Goal: Information Seeking & Learning: Learn about a topic

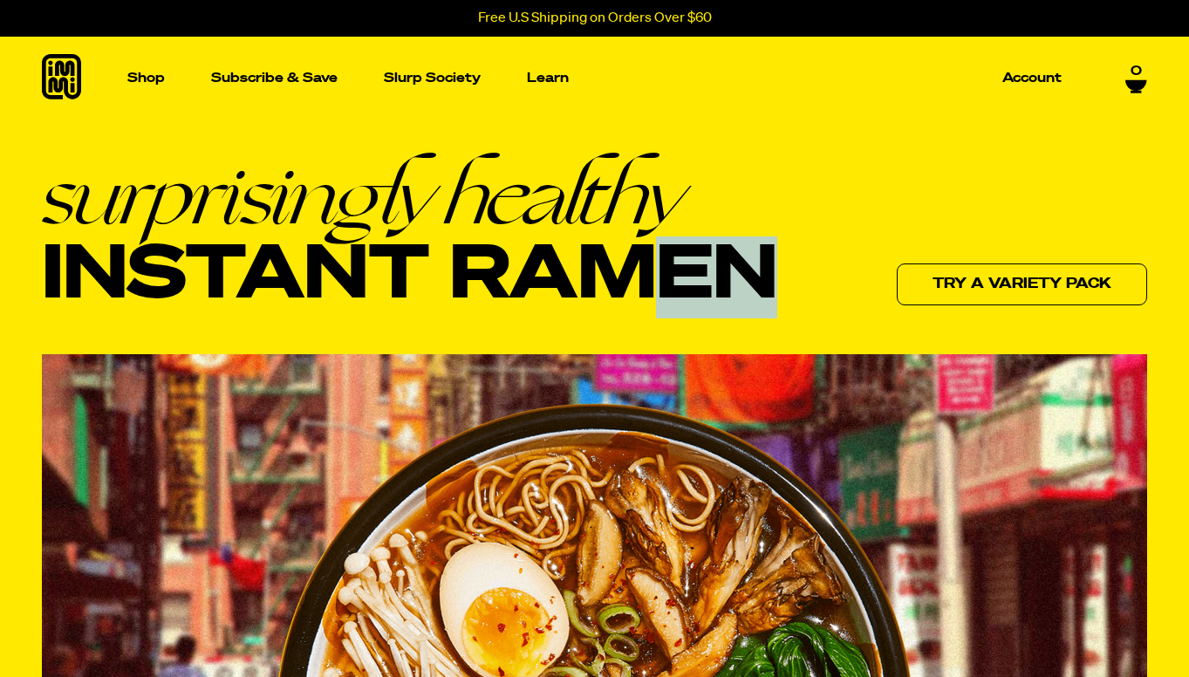
drag, startPoint x: 299, startPoint y: 237, endPoint x: 407, endPoint y: 324, distance: 138.5
click at [407, 318] on h1 "surprisingly healthy Instant Ramen" at bounding box center [410, 235] width 736 height 163
click at [568, 298] on h1 "surprisingly healthy Instant Ramen" at bounding box center [410, 235] width 736 height 163
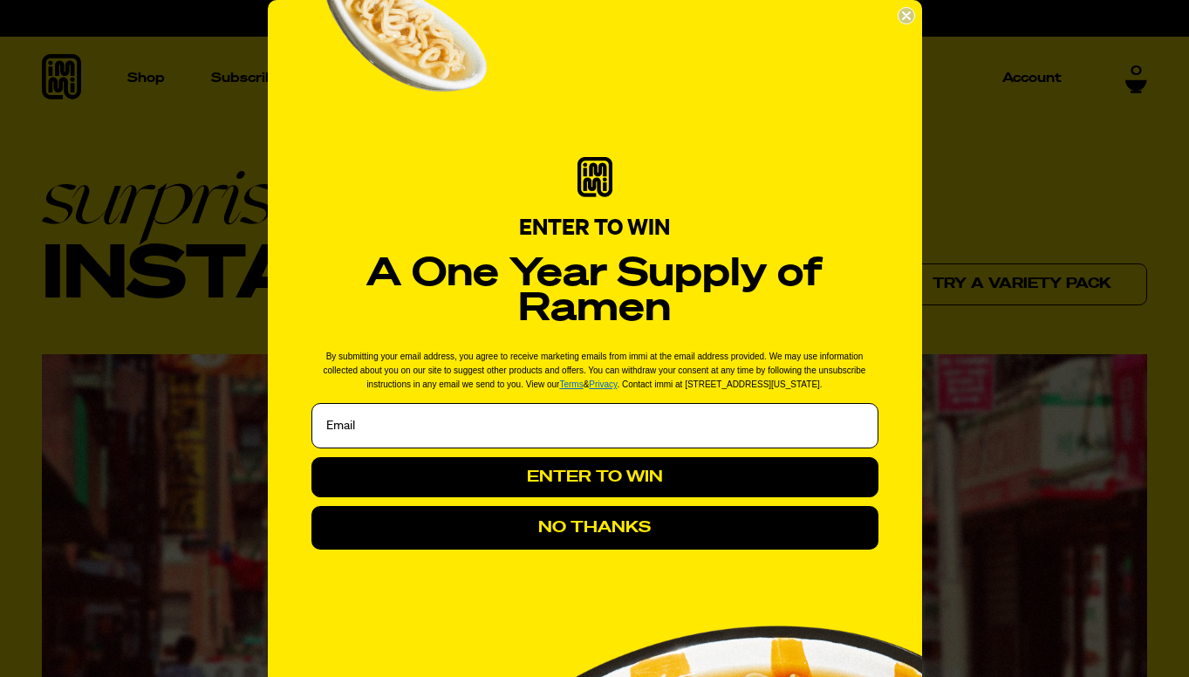
click at [902, 15] on circle "Close dialog" at bounding box center [906, 16] width 17 height 17
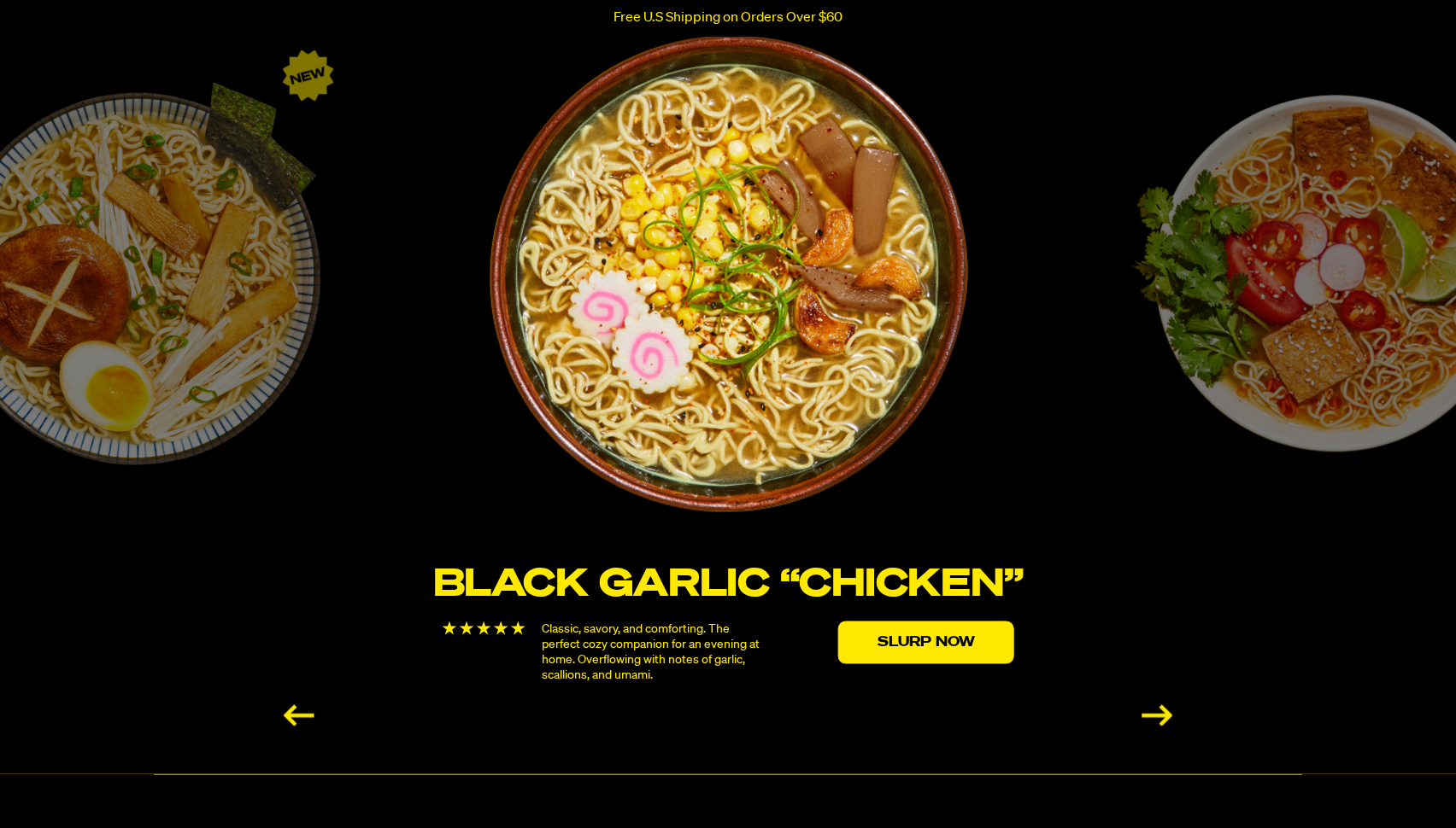
scroll to position [2875, 0]
click at [1154, 662] on div "Next slide" at bounding box center [1156, 714] width 30 height 22
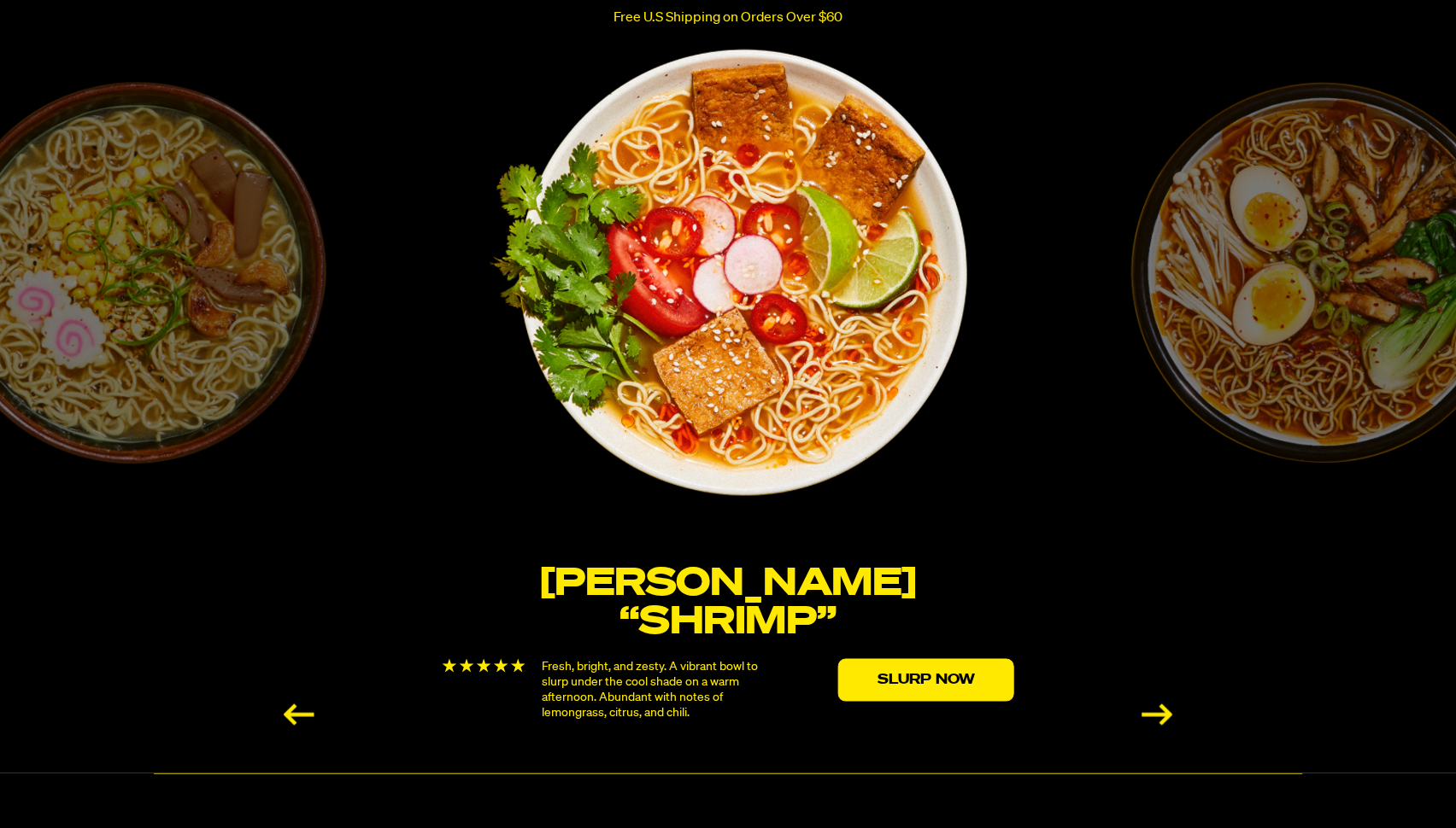
click at [1154, 662] on div "Next slide" at bounding box center [1156, 714] width 30 height 22
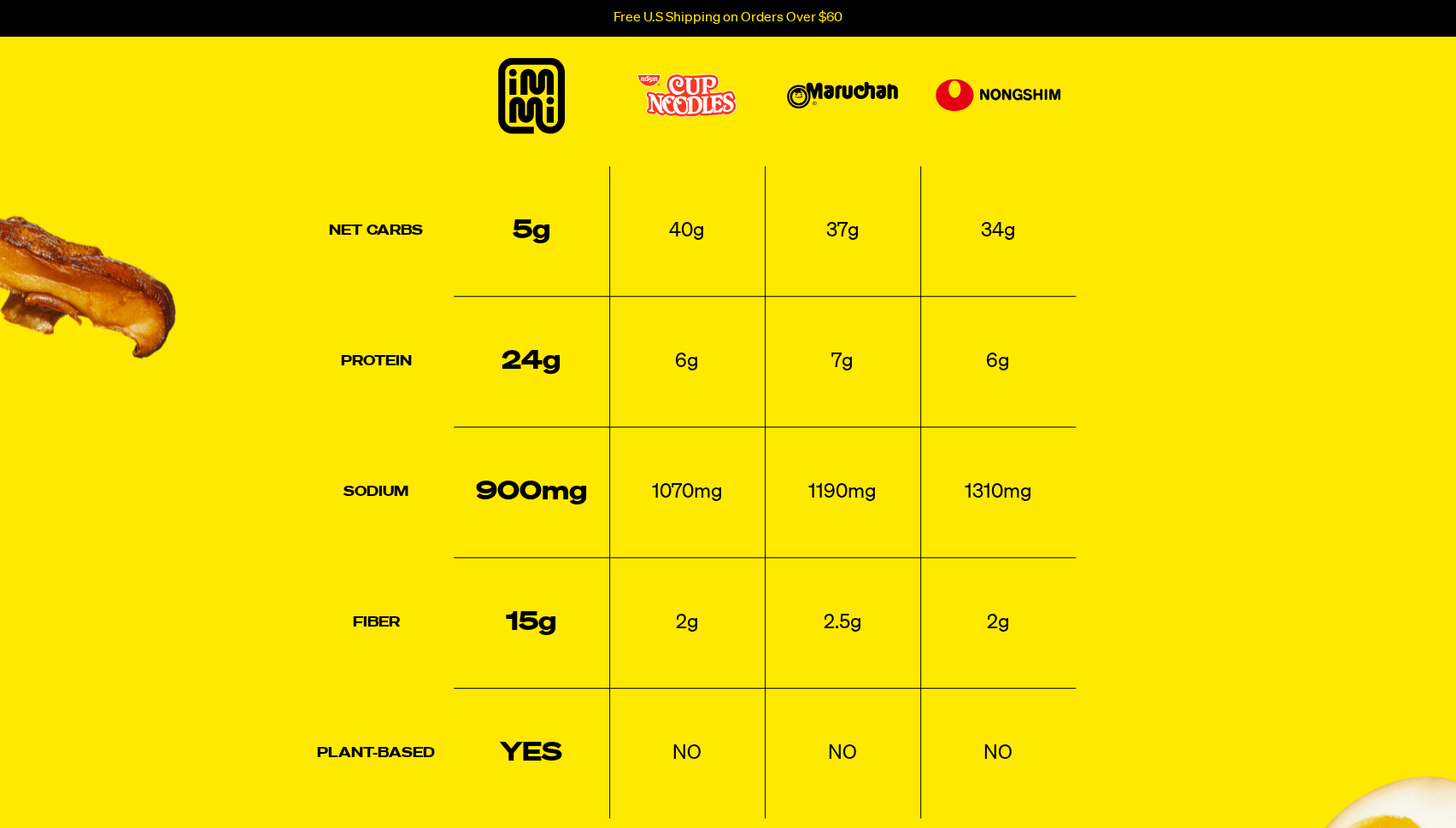
scroll to position [4136, 0]
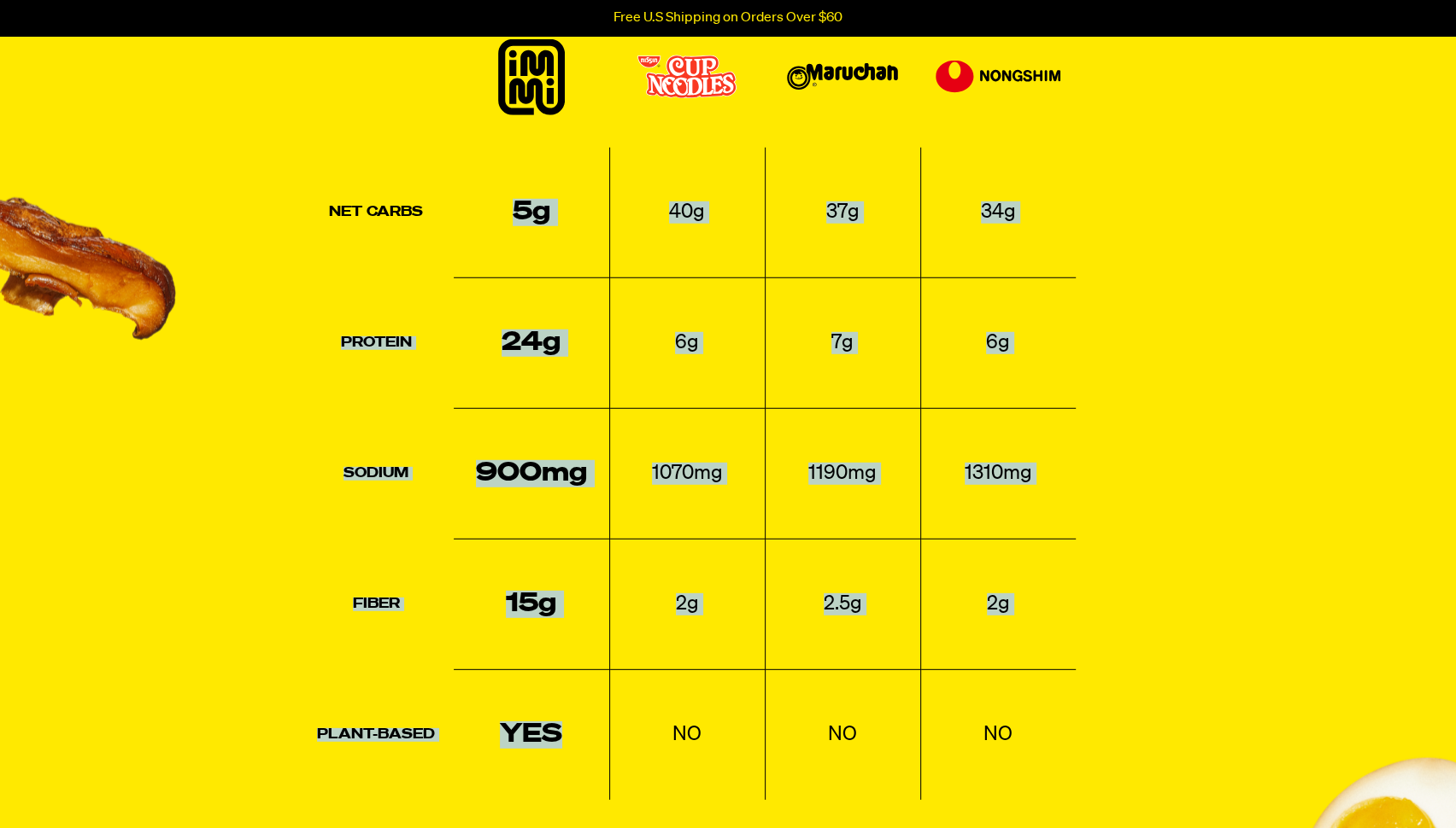
drag, startPoint x: 507, startPoint y: 212, endPoint x: 556, endPoint y: 765, distance: 555.2
click at [556, 662] on tbody "Net Carbs 5g 40g 37g 34g Protein 24g 6g 7g 6g Sodium 900mg 1070mg 1190mg 1310mg…" at bounding box center [687, 474] width 777 height 653
click at [638, 662] on td "NO" at bounding box center [686, 735] width 156 height 131
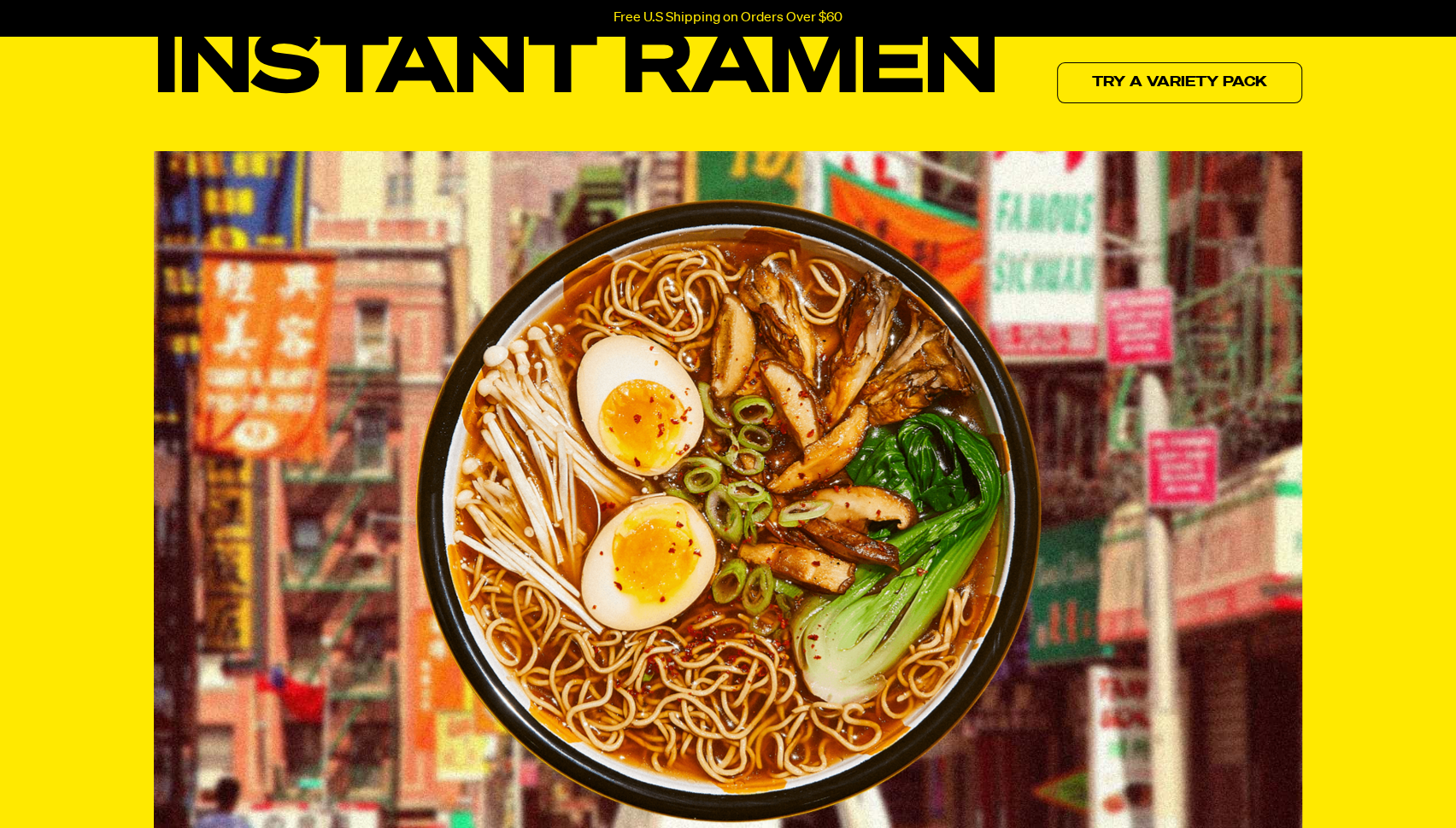
scroll to position [0, 0]
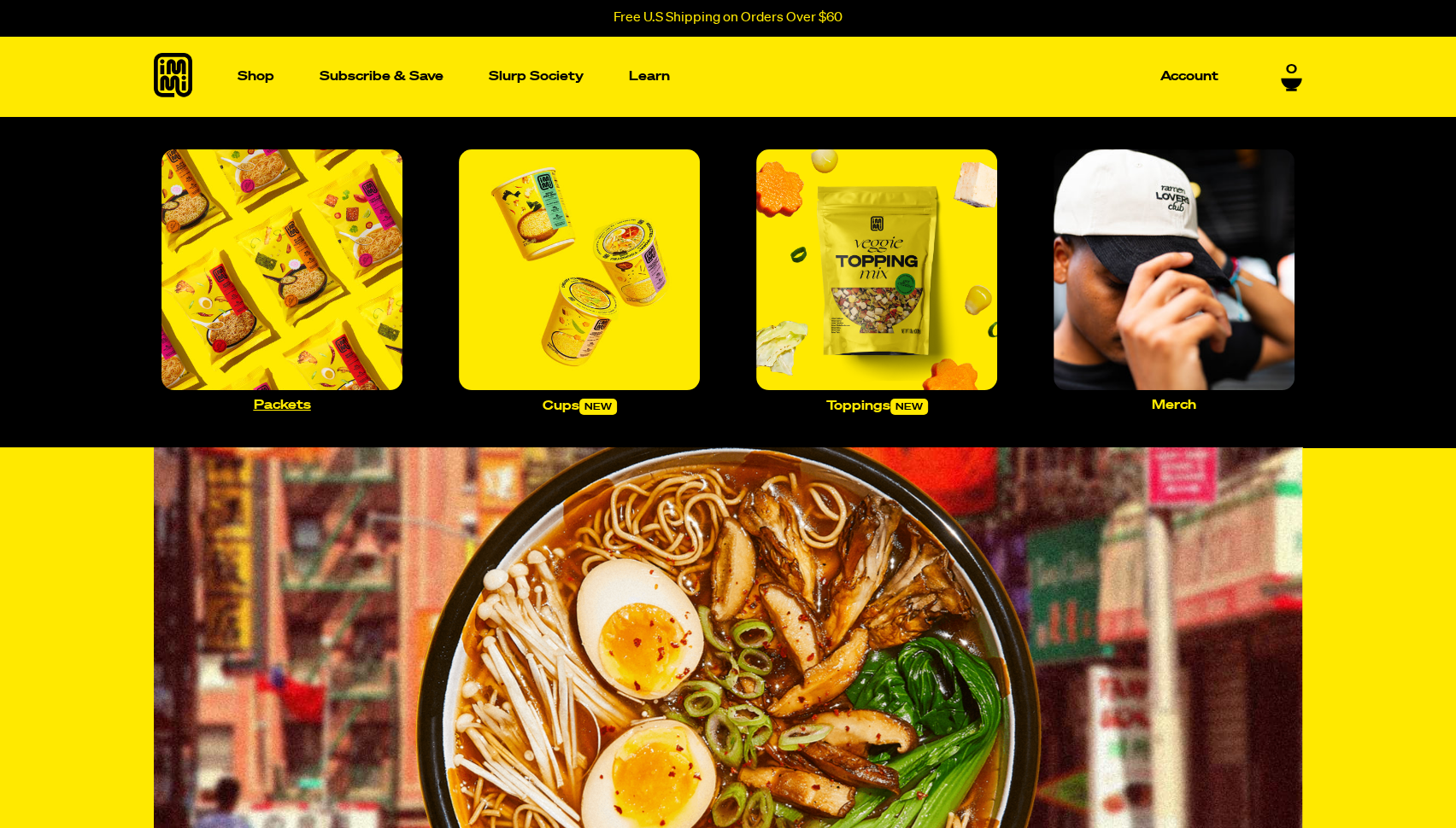
click at [314, 356] on img "Main navigation" at bounding box center [282, 270] width 241 height 241
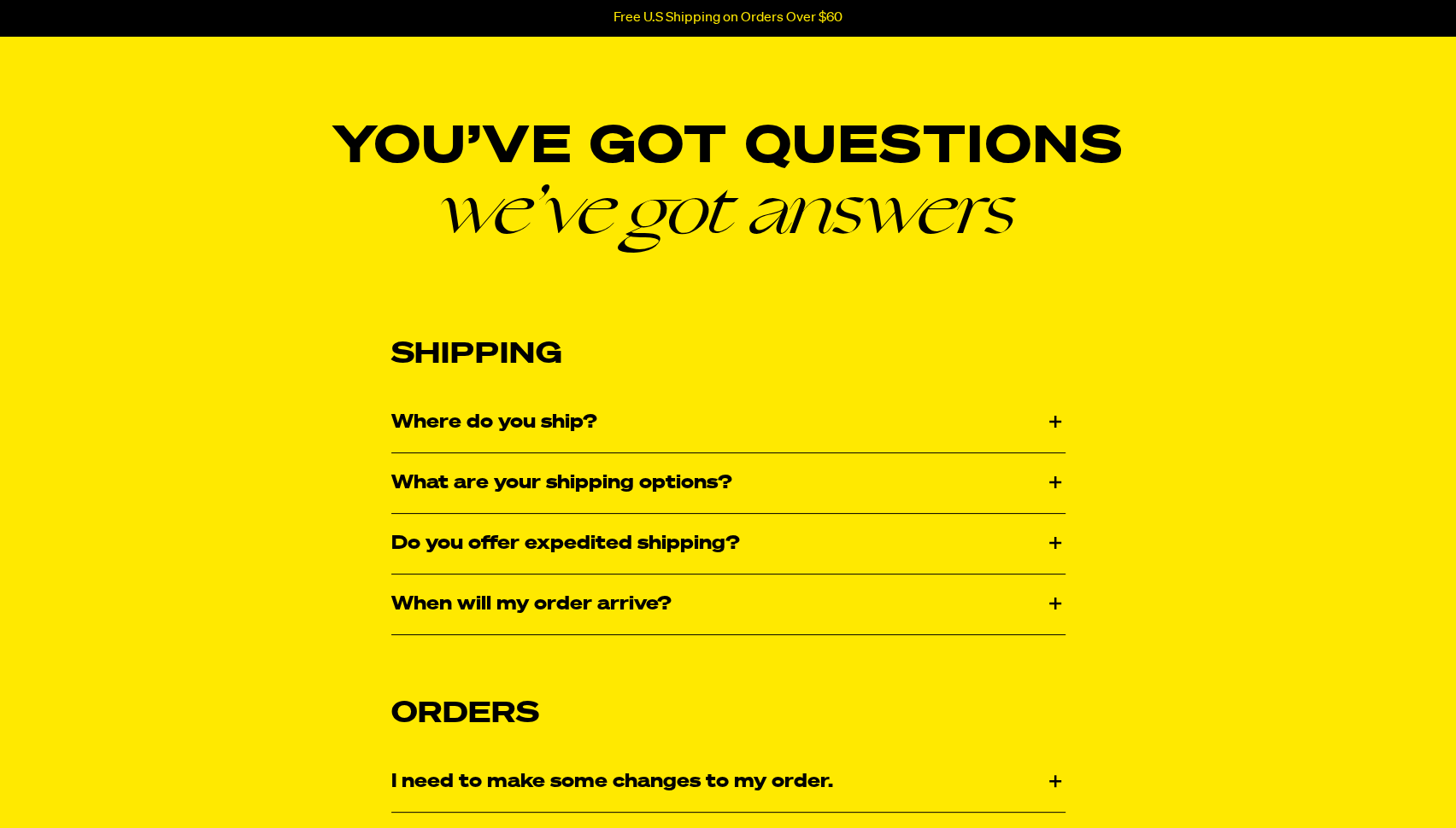
scroll to position [90, 0]
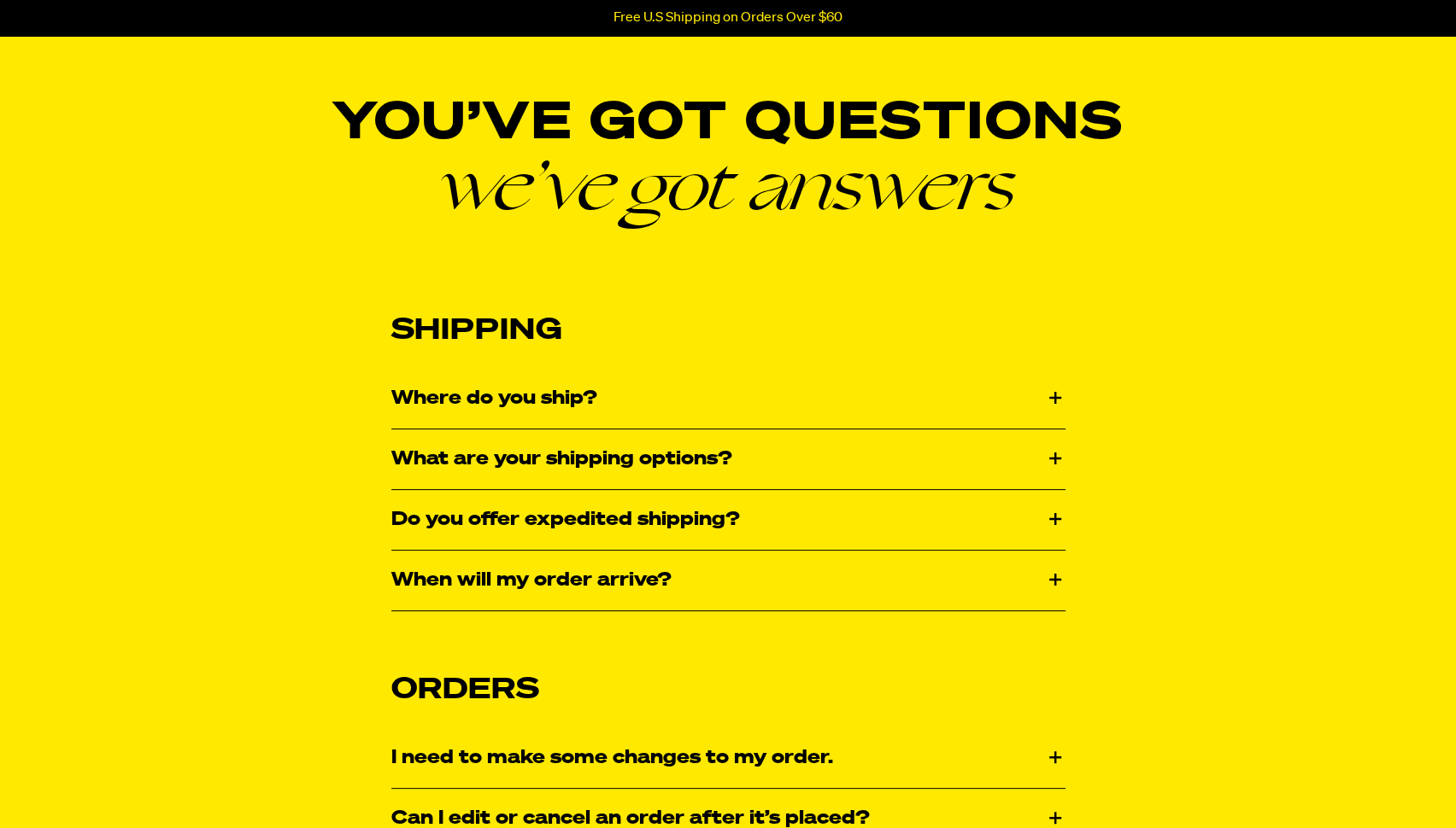
click at [570, 392] on div "Where do you ship?" at bounding box center [728, 398] width 674 height 60
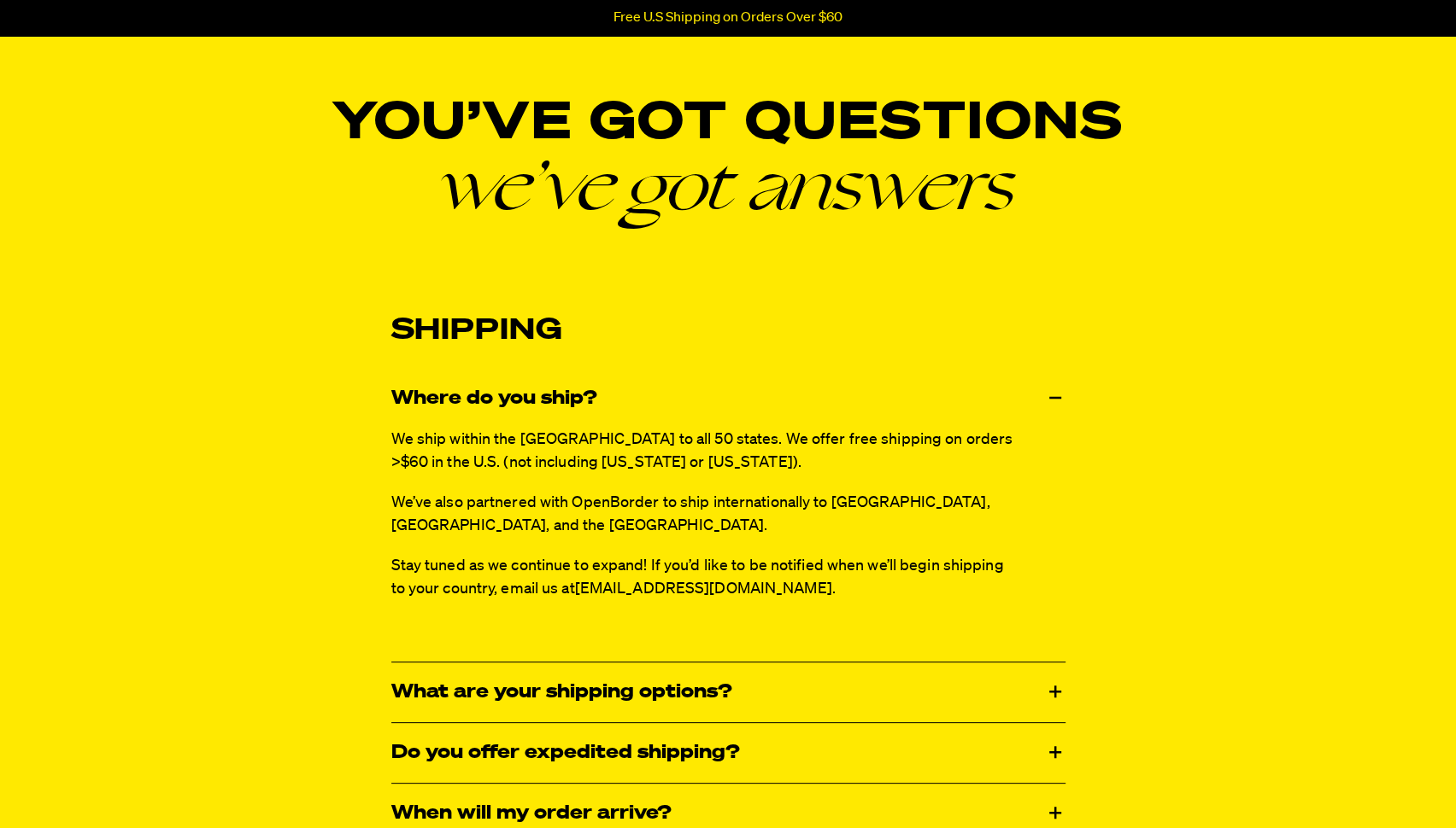
click at [570, 392] on div "Where do you ship?" at bounding box center [728, 398] width 674 height 60
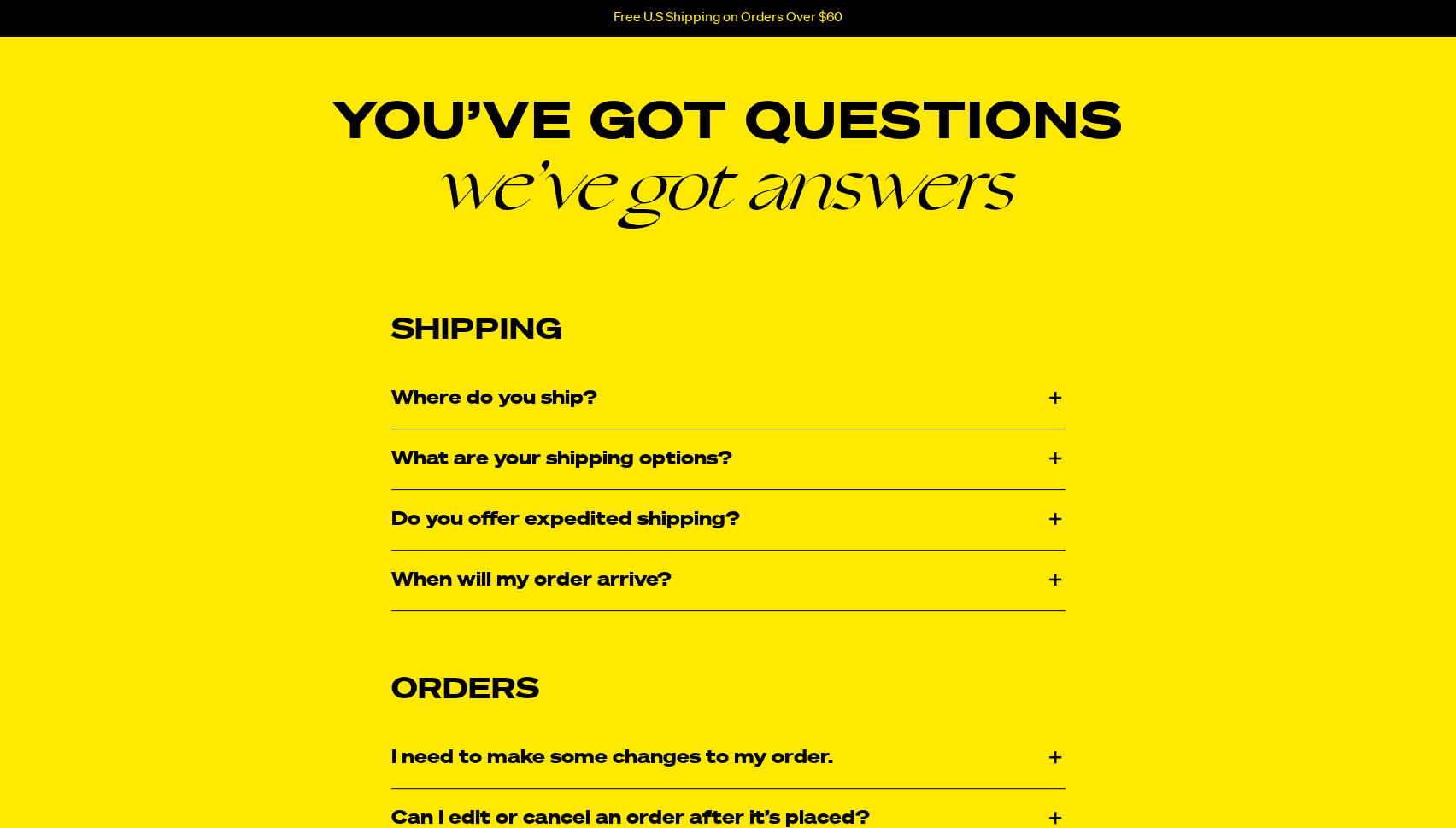
click at [570, 392] on div "Where do you ship?" at bounding box center [728, 398] width 674 height 60
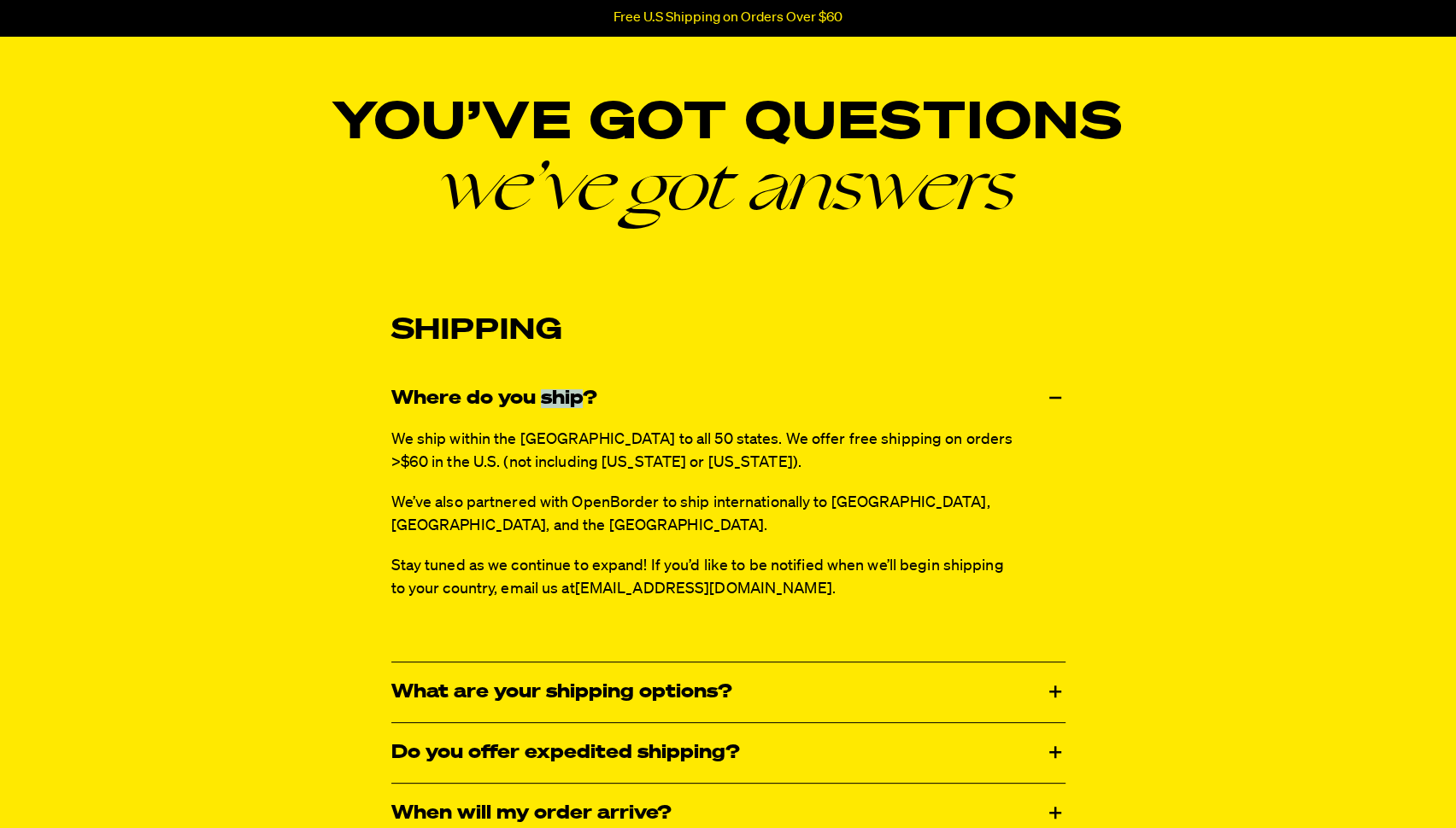
click at [570, 392] on div "Where do you ship?" at bounding box center [728, 398] width 674 height 60
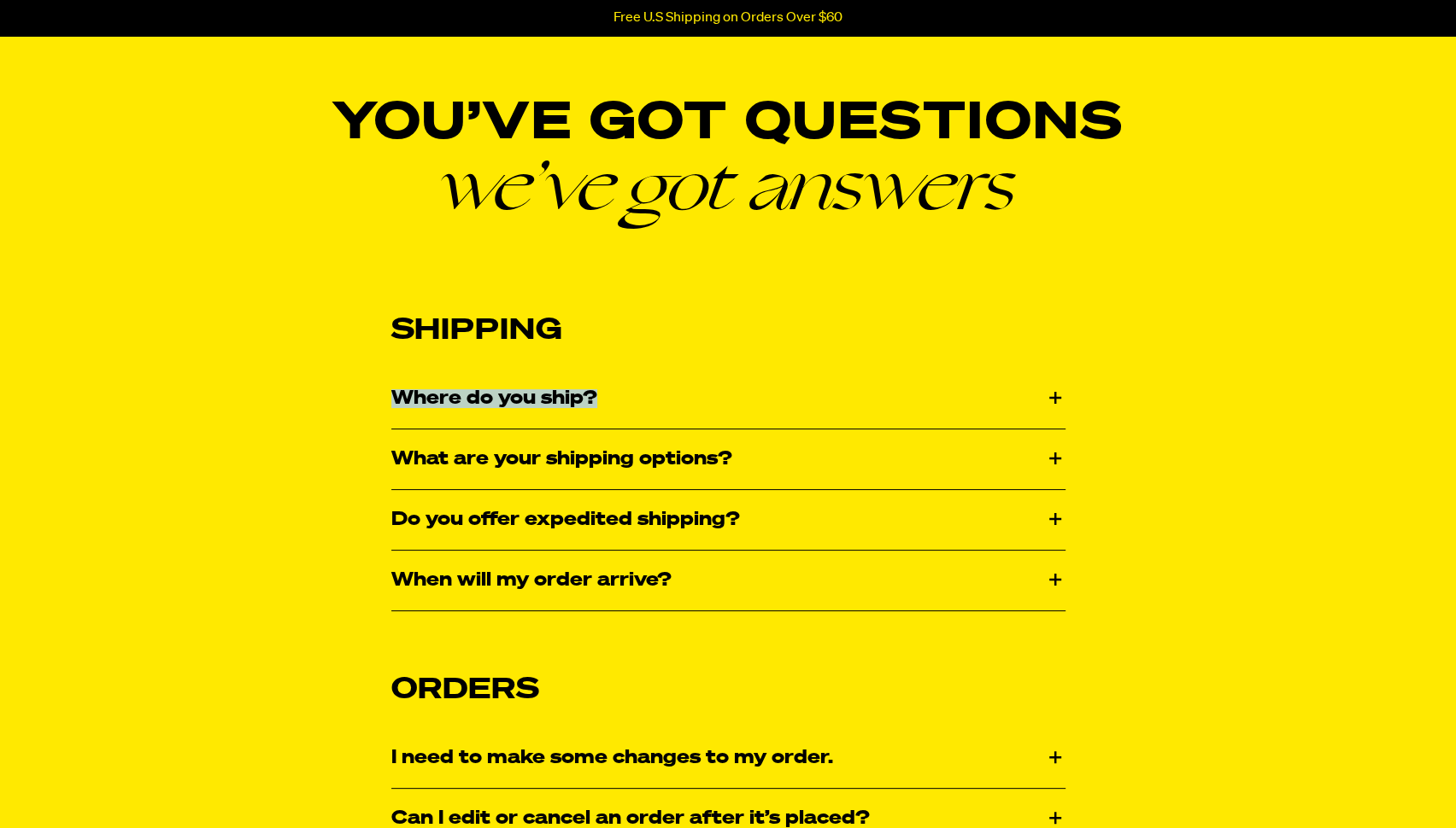
click at [570, 392] on div "Where do you ship?" at bounding box center [728, 398] width 674 height 60
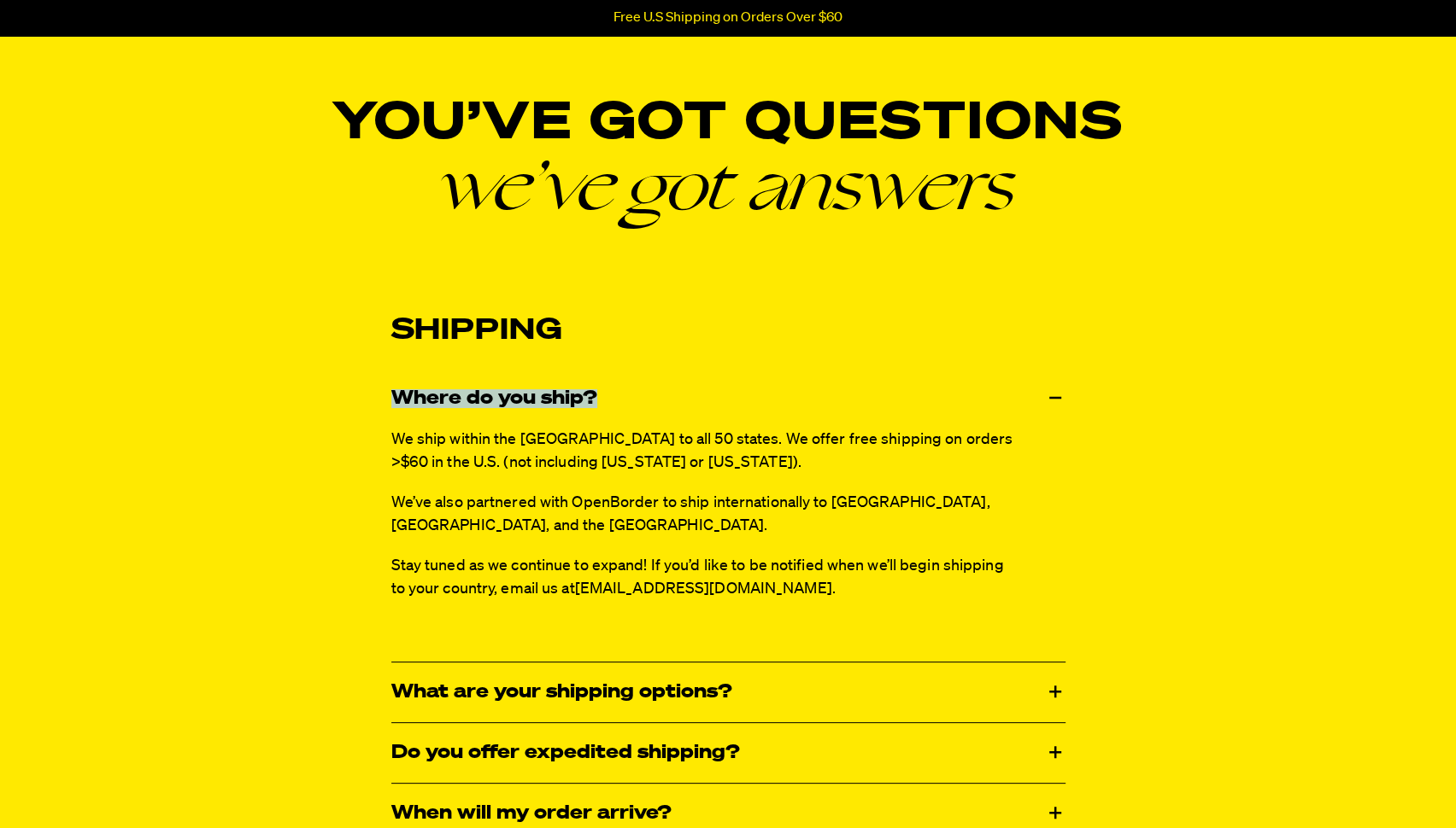
click at [570, 392] on div "Where do you ship?" at bounding box center [728, 398] width 674 height 60
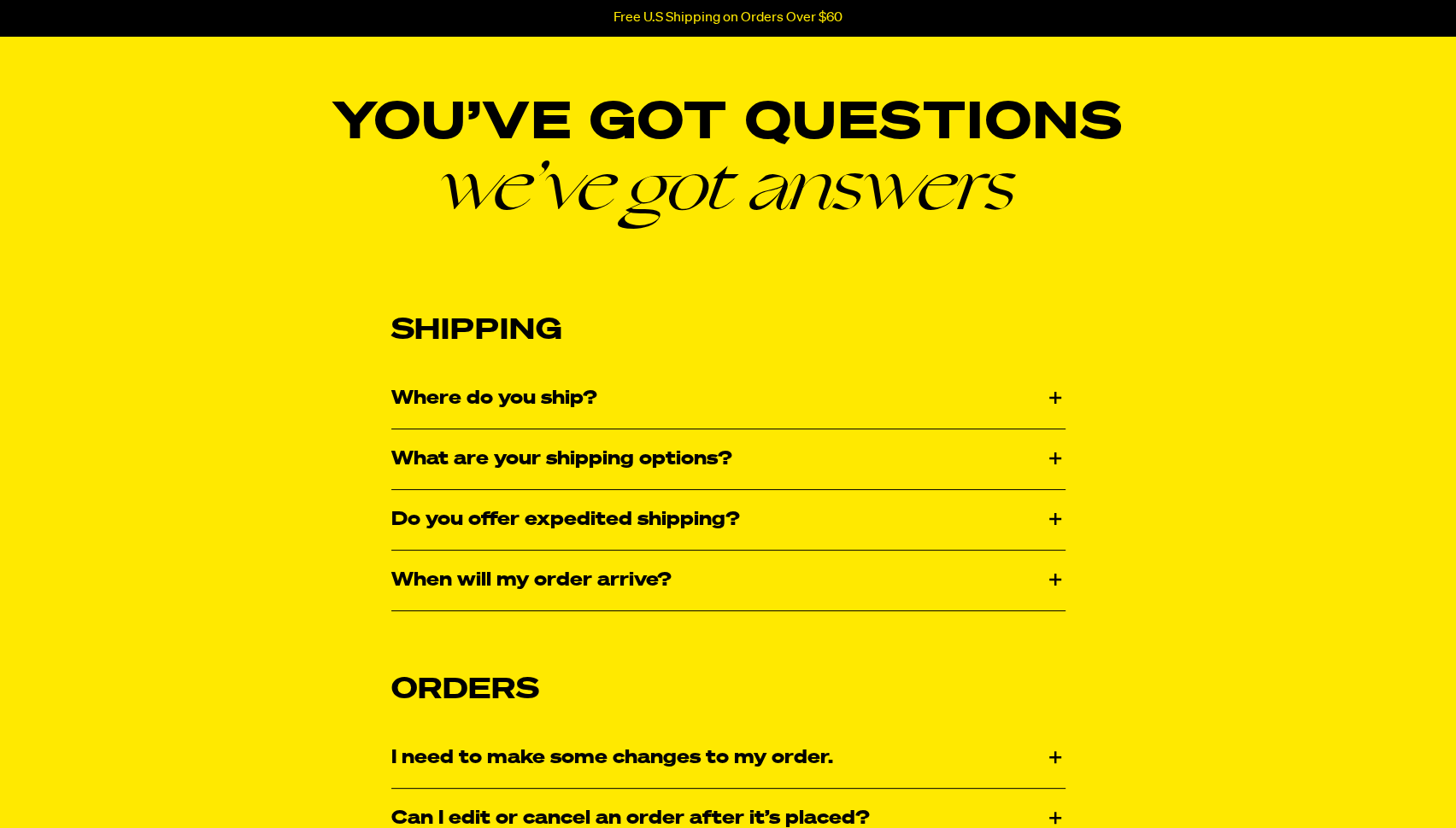
scroll to position [233, 0]
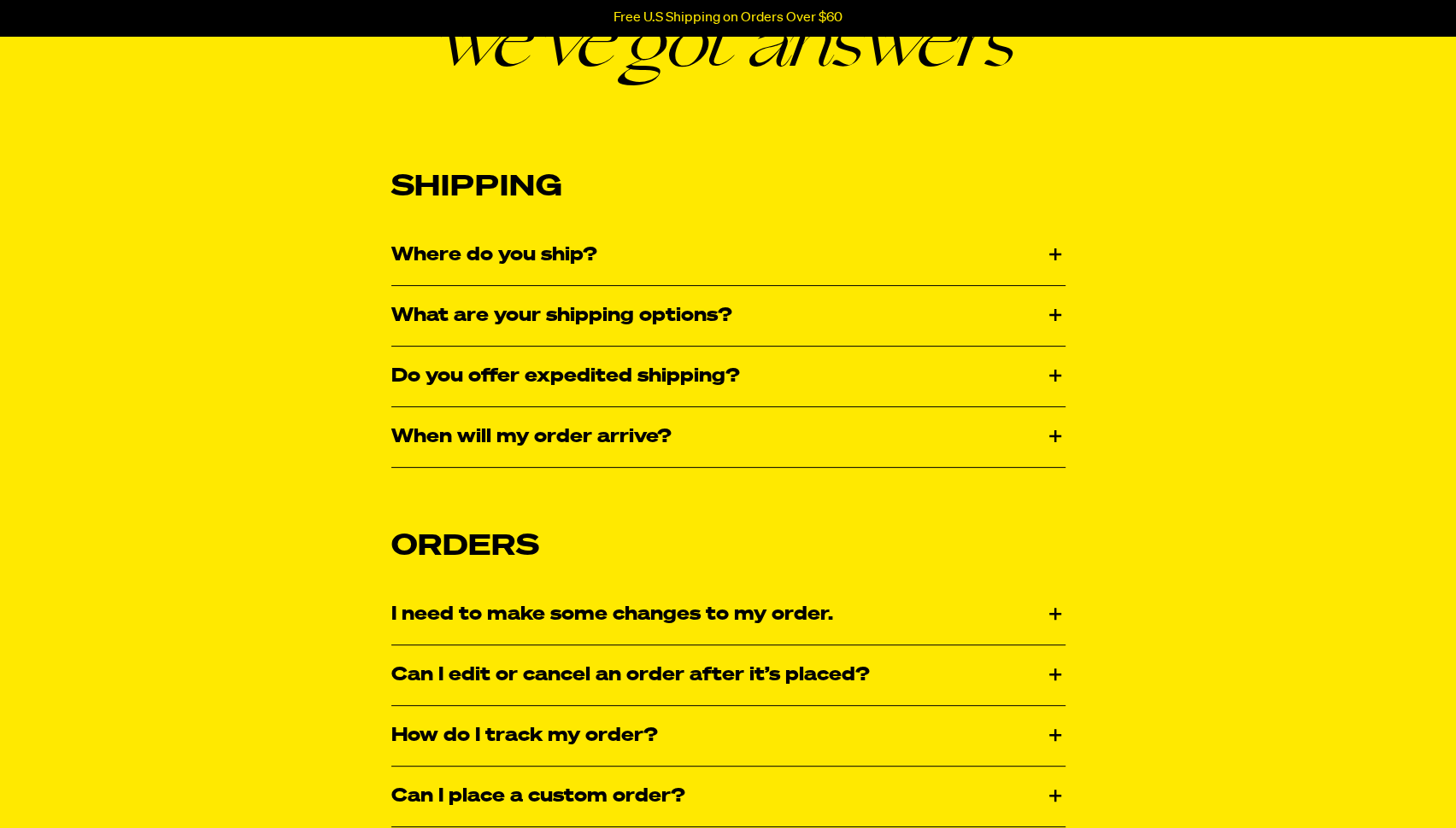
click at [470, 332] on div "What are your shipping options?" at bounding box center [728, 315] width 674 height 60
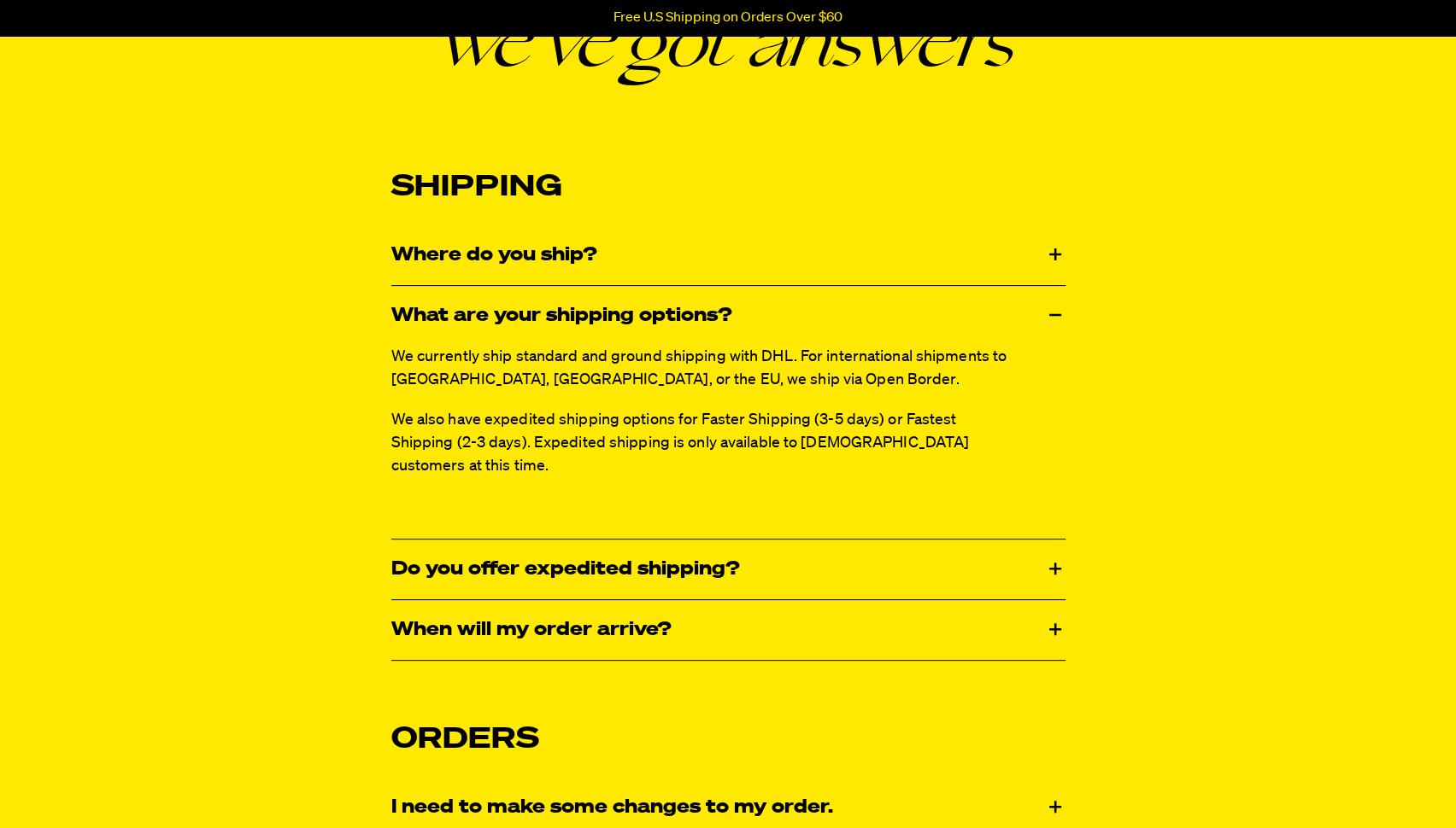
click at [470, 332] on div "What are your shipping options?" at bounding box center [728, 315] width 674 height 60
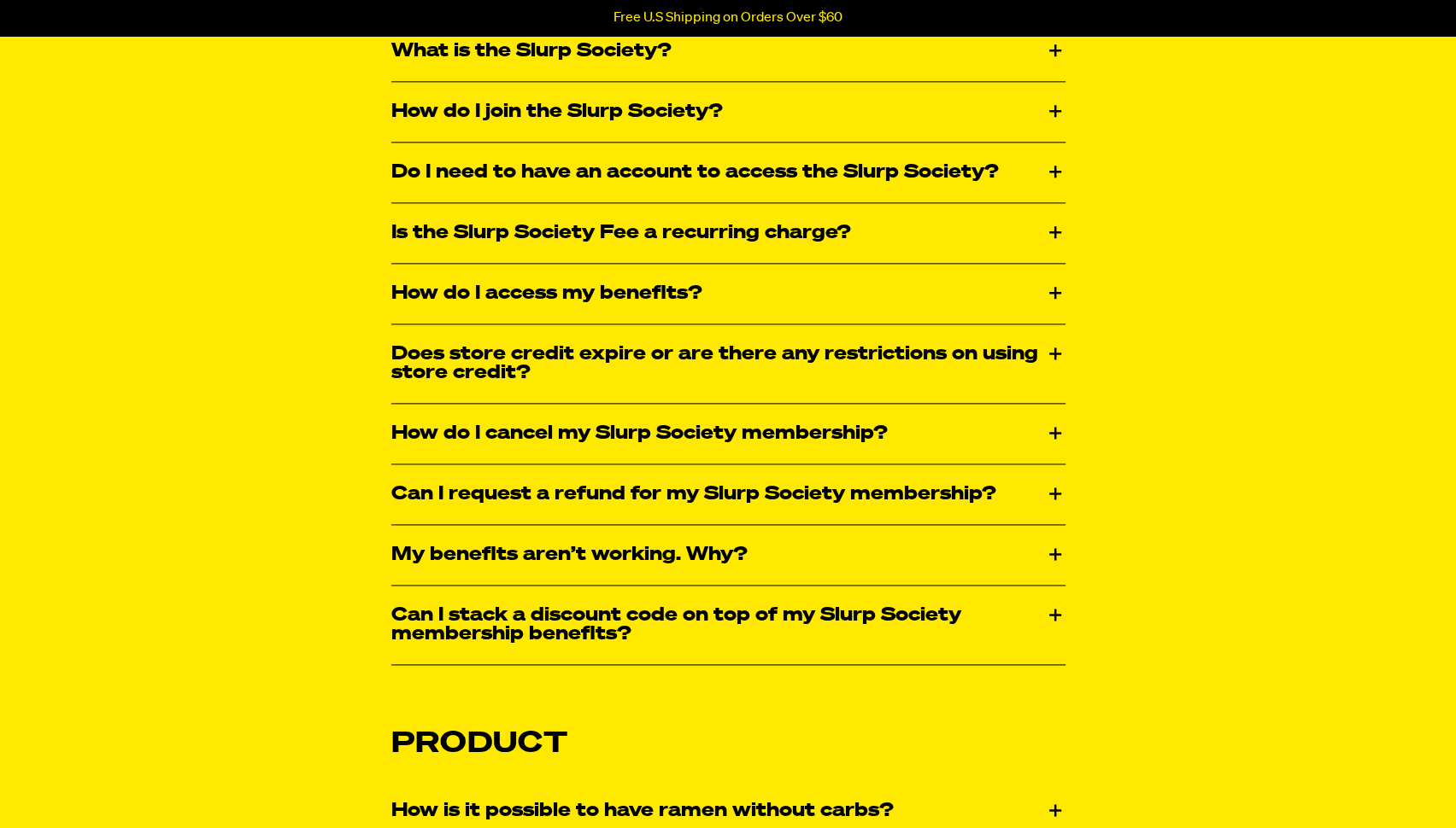
scroll to position [1880, 0]
click at [496, 57] on div "What is the Slurp Society?" at bounding box center [728, 50] width 674 height 60
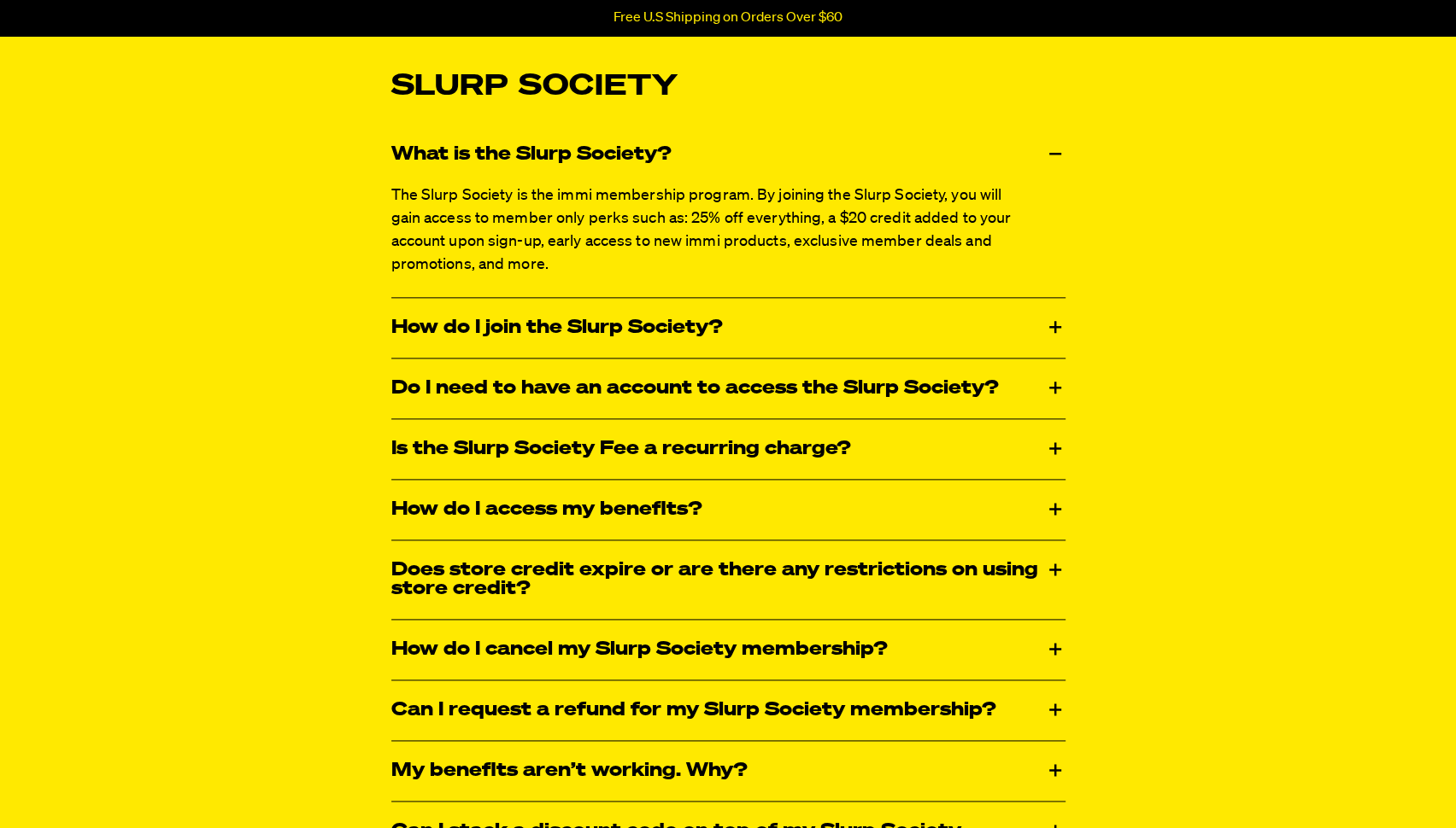
scroll to position [1772, 0]
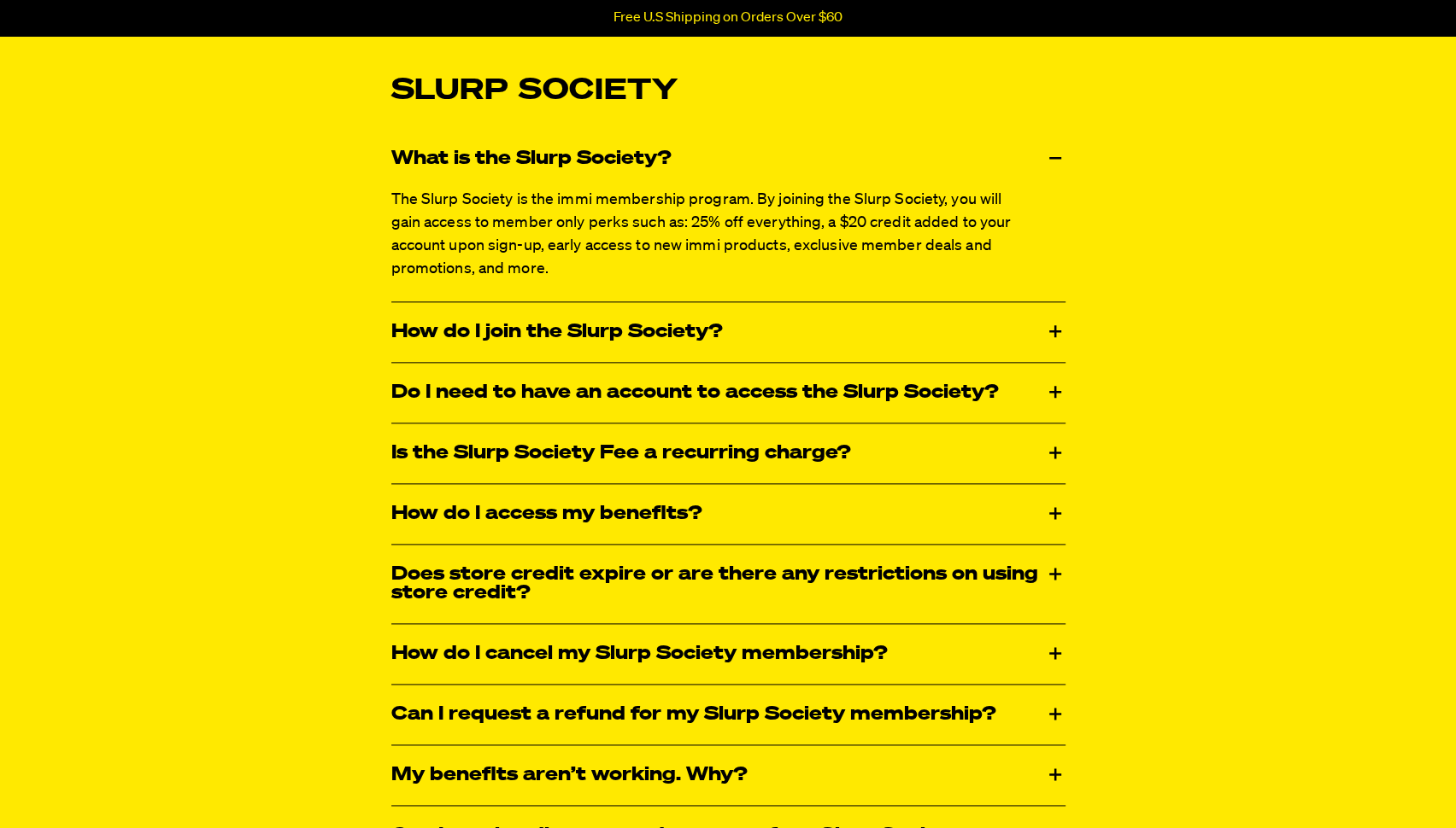
click at [466, 237] on p "The Slurp Society is the immi membership program. By joining the Slurp Society,…" at bounding box center [705, 235] width 627 height 92
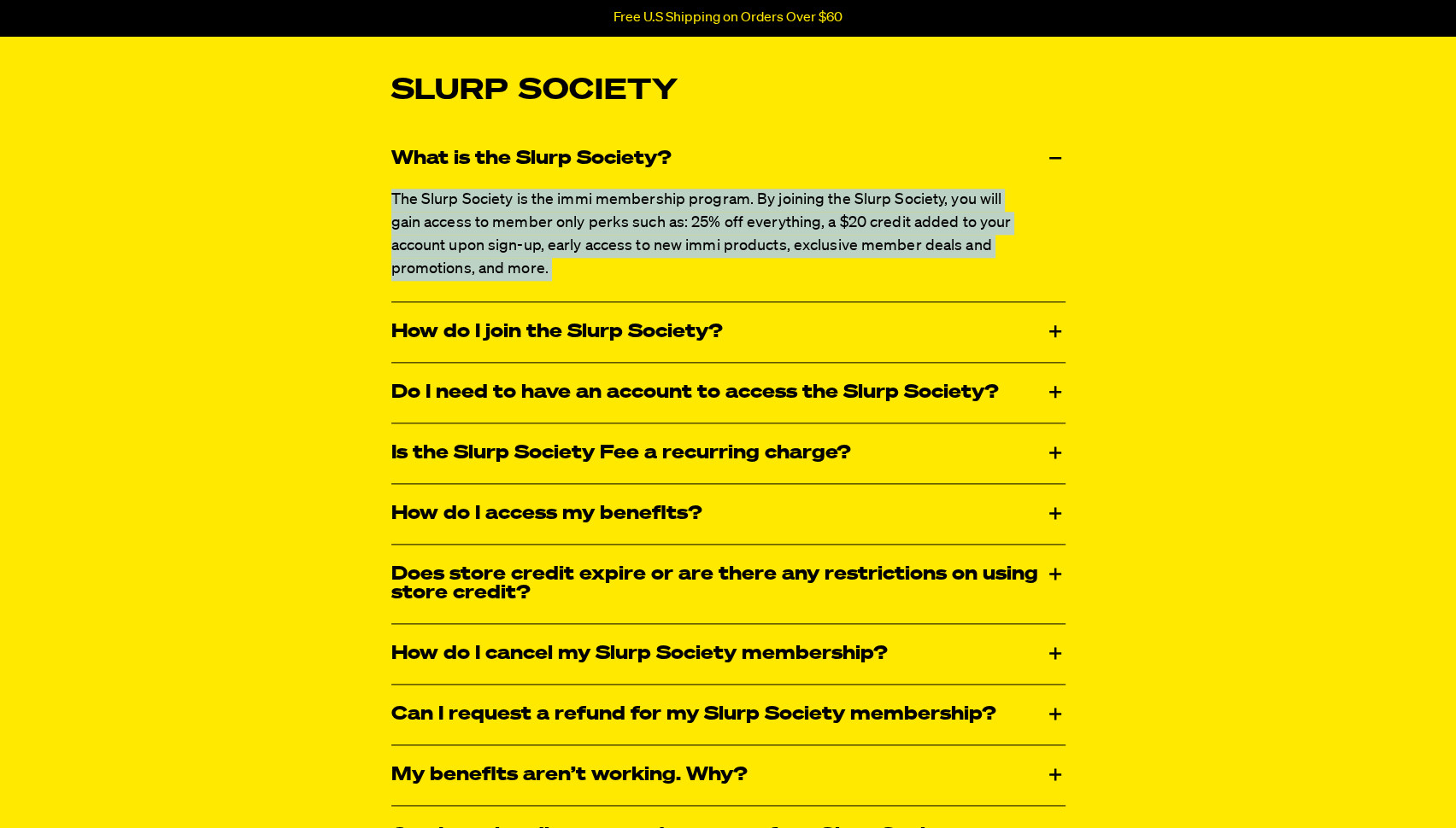
click at [505, 284] on div "The Slurp Society is the immi membership program. By joining the Slurp Society,…" at bounding box center [728, 245] width 674 height 113
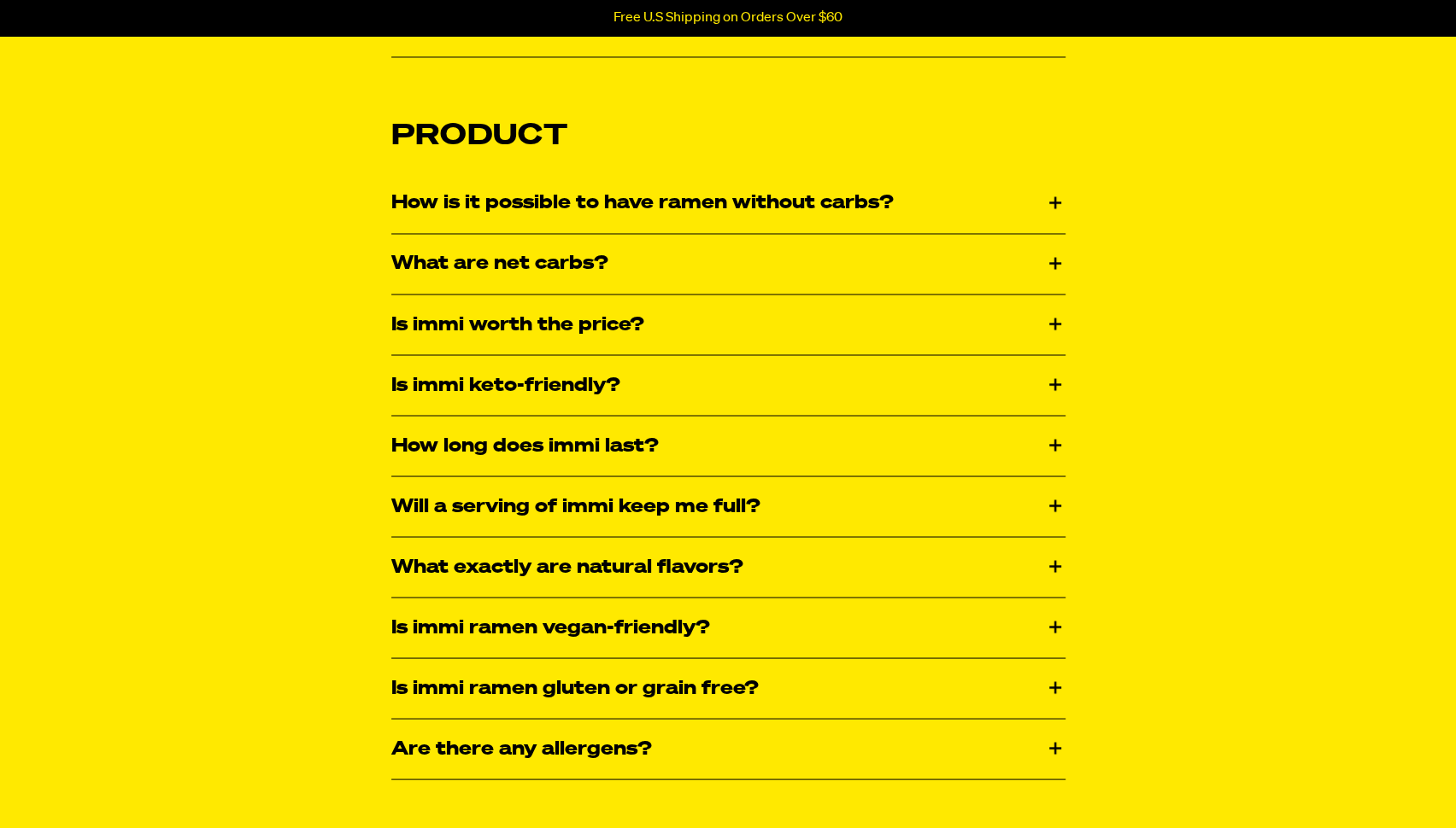
scroll to position [2641, 0]
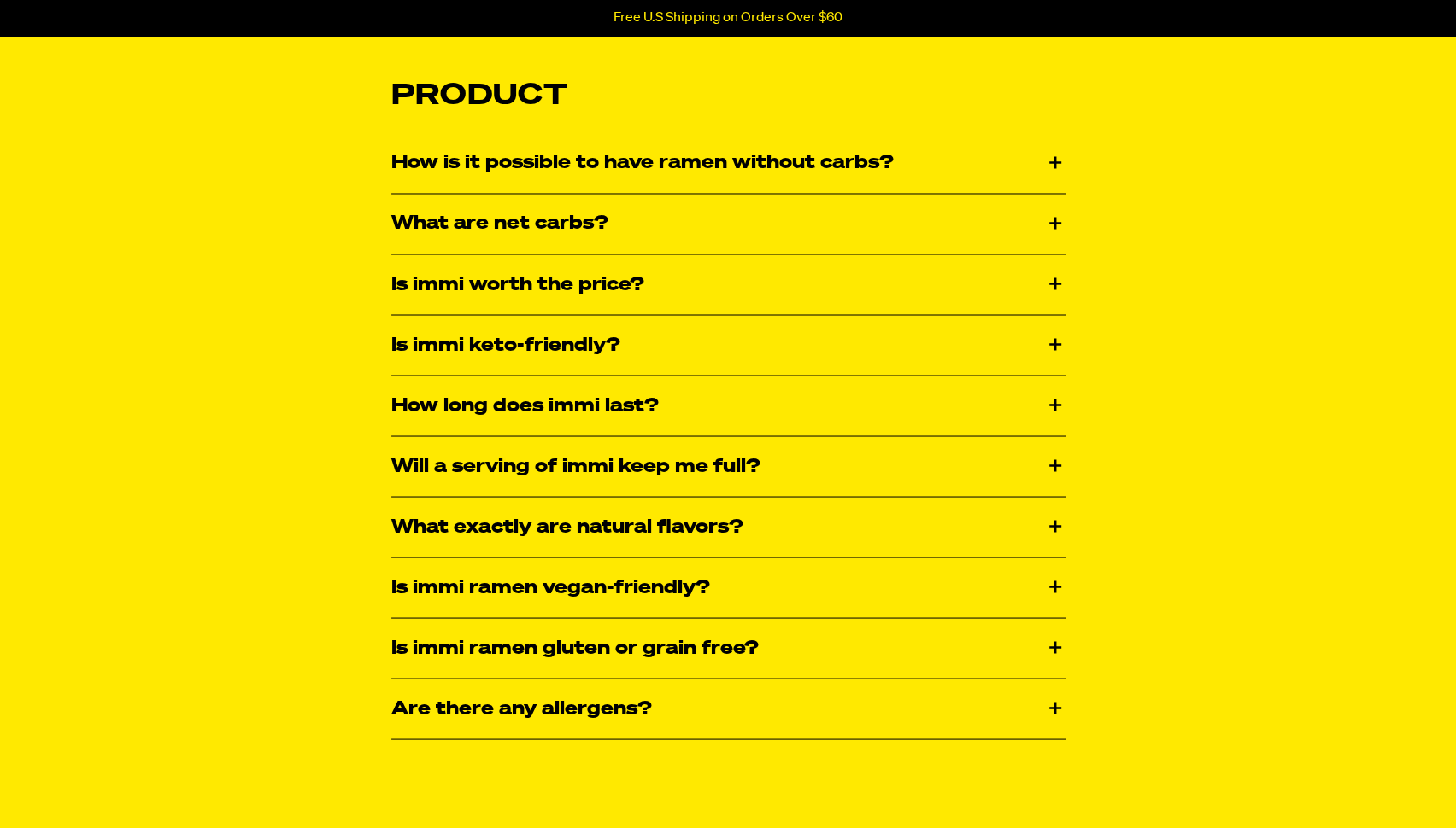
click at [569, 171] on div "How is it possible to have ramen without carbs?" at bounding box center [728, 162] width 674 height 60
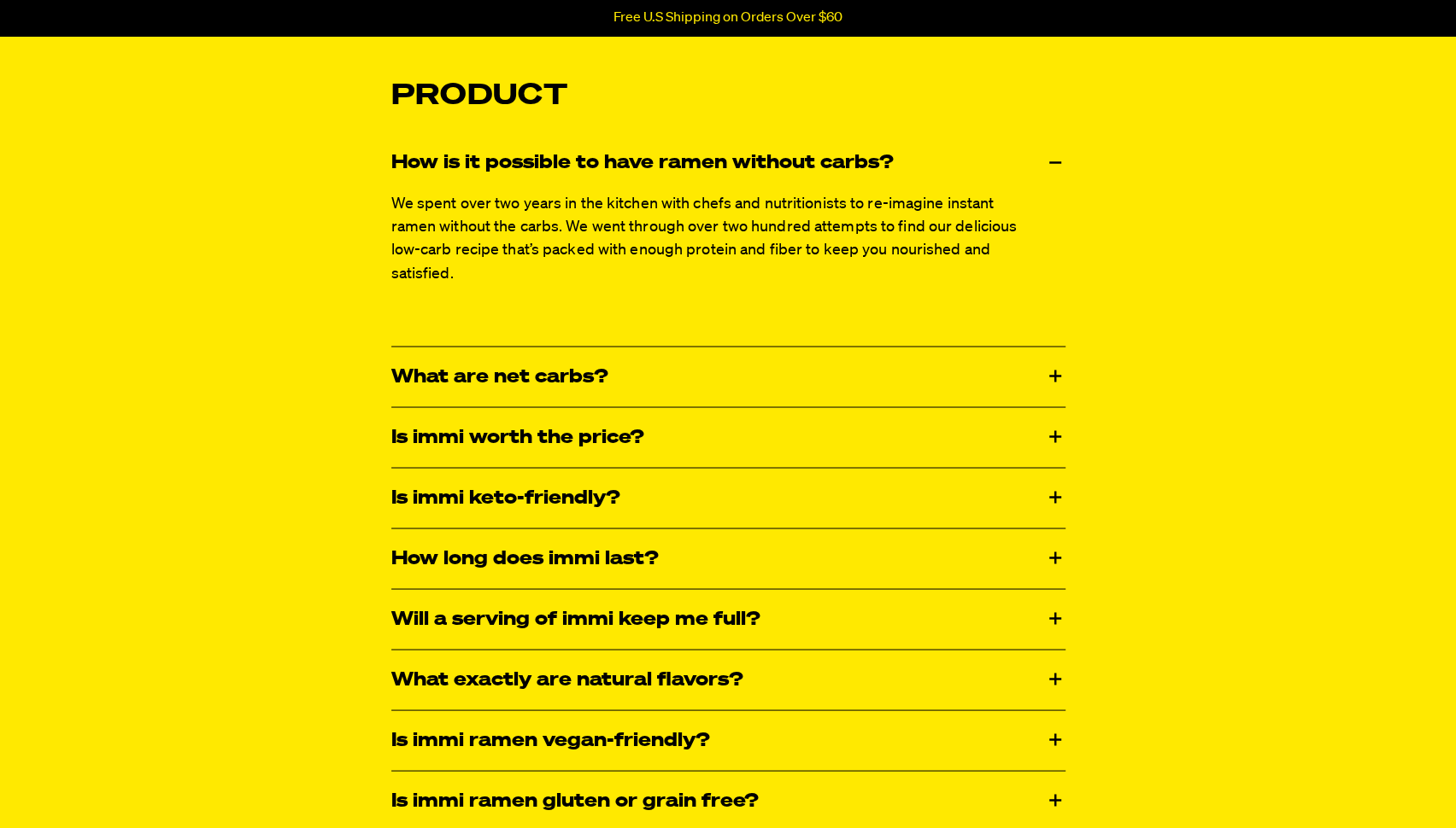
click at [468, 211] on span "We spent over two years in the kitchen with chefs and nutritionists to re-imagi…" at bounding box center [705, 239] width 627 height 84
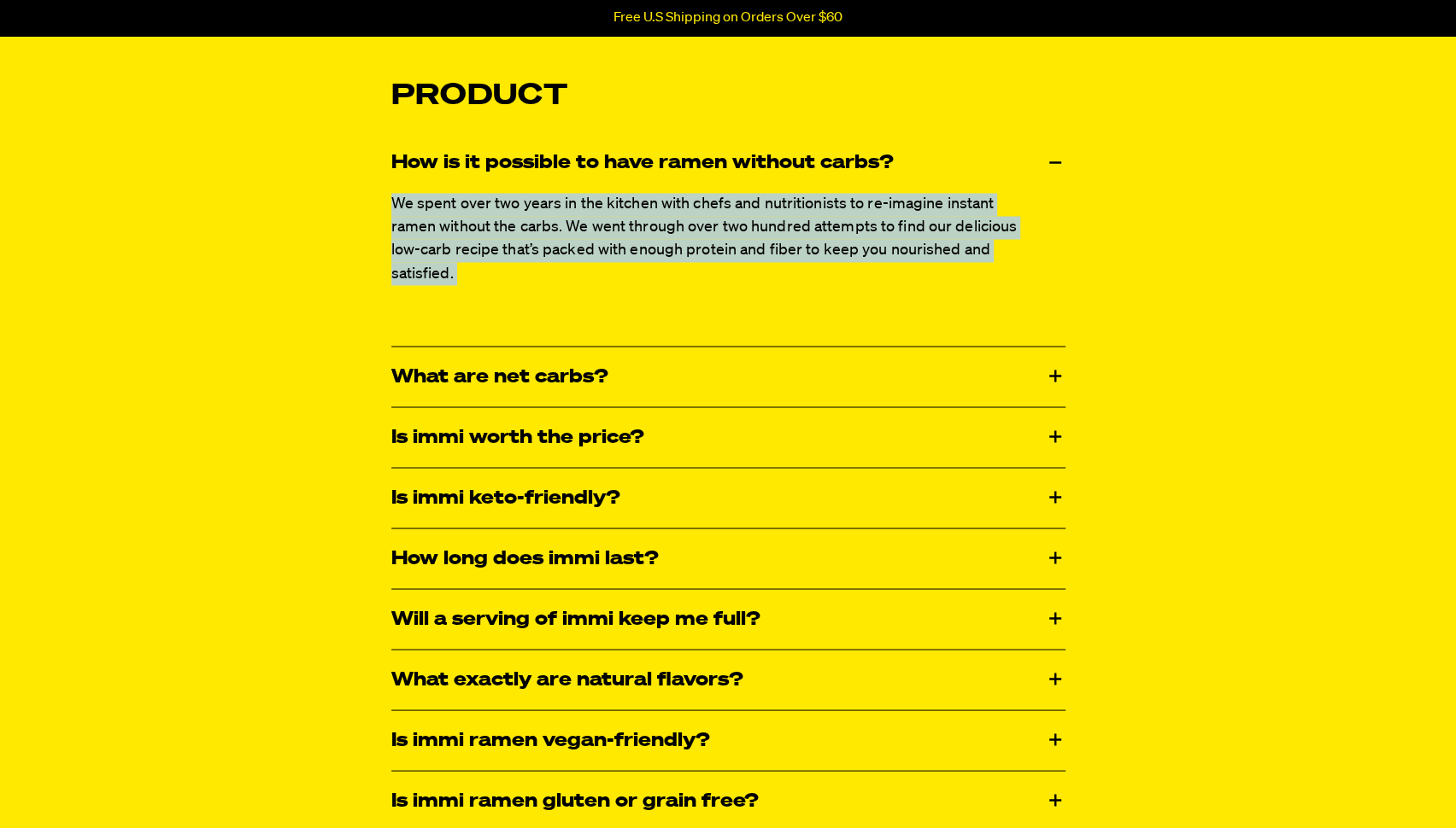
click at [500, 272] on p "We spent over two years in the kitchen with chefs and nutritionists to re-imagi…" at bounding box center [705, 239] width 627 height 92
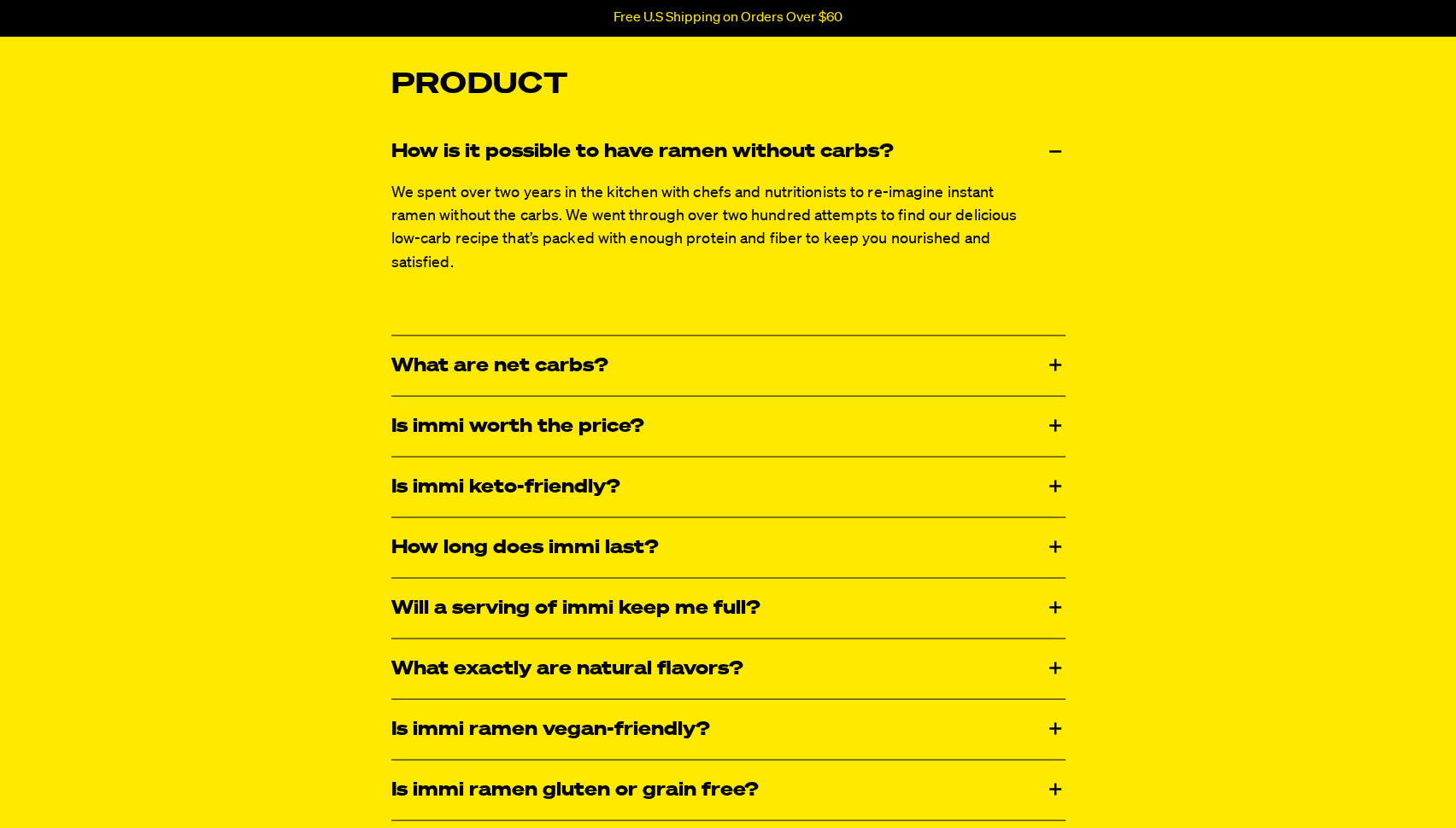
scroll to position [2645, 0]
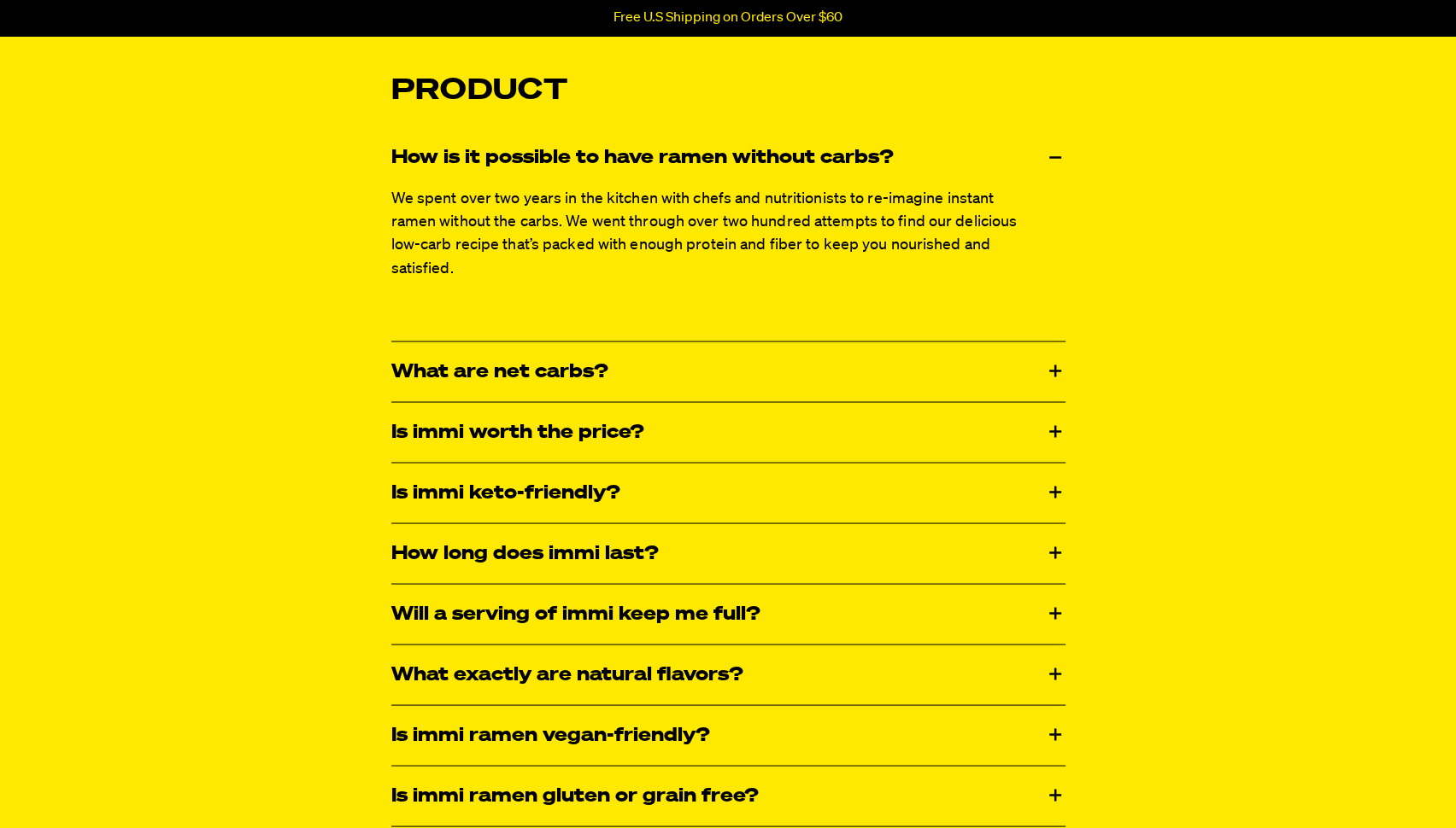
click at [629, 236] on span "We spent over two years in the kitchen with chefs and nutritionists to re-imagi…" at bounding box center [705, 233] width 627 height 84
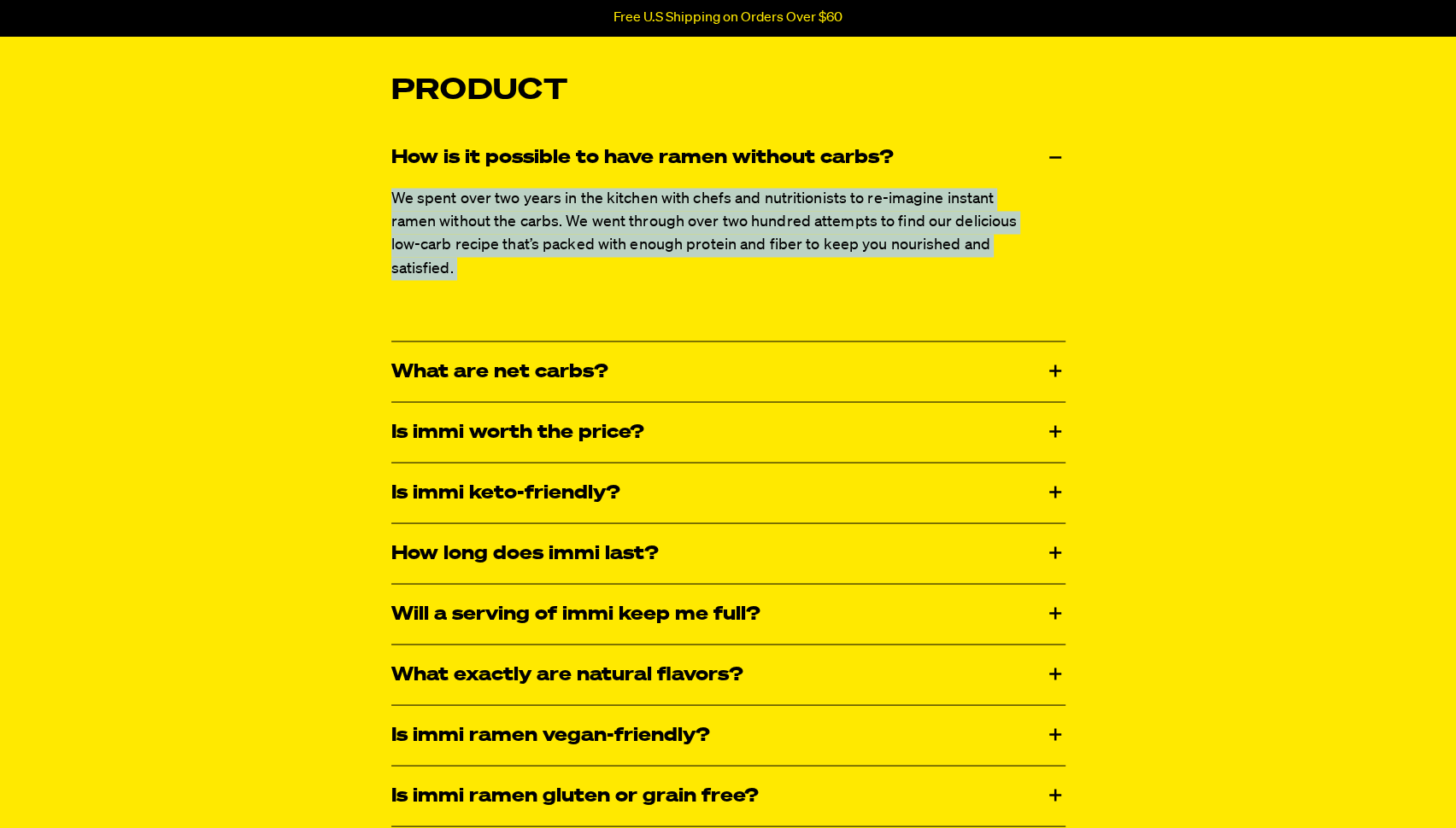
click at [579, 249] on p "We spent over two years in the kitchen with chefs and nutritionists to re-imagi…" at bounding box center [705, 234] width 627 height 92
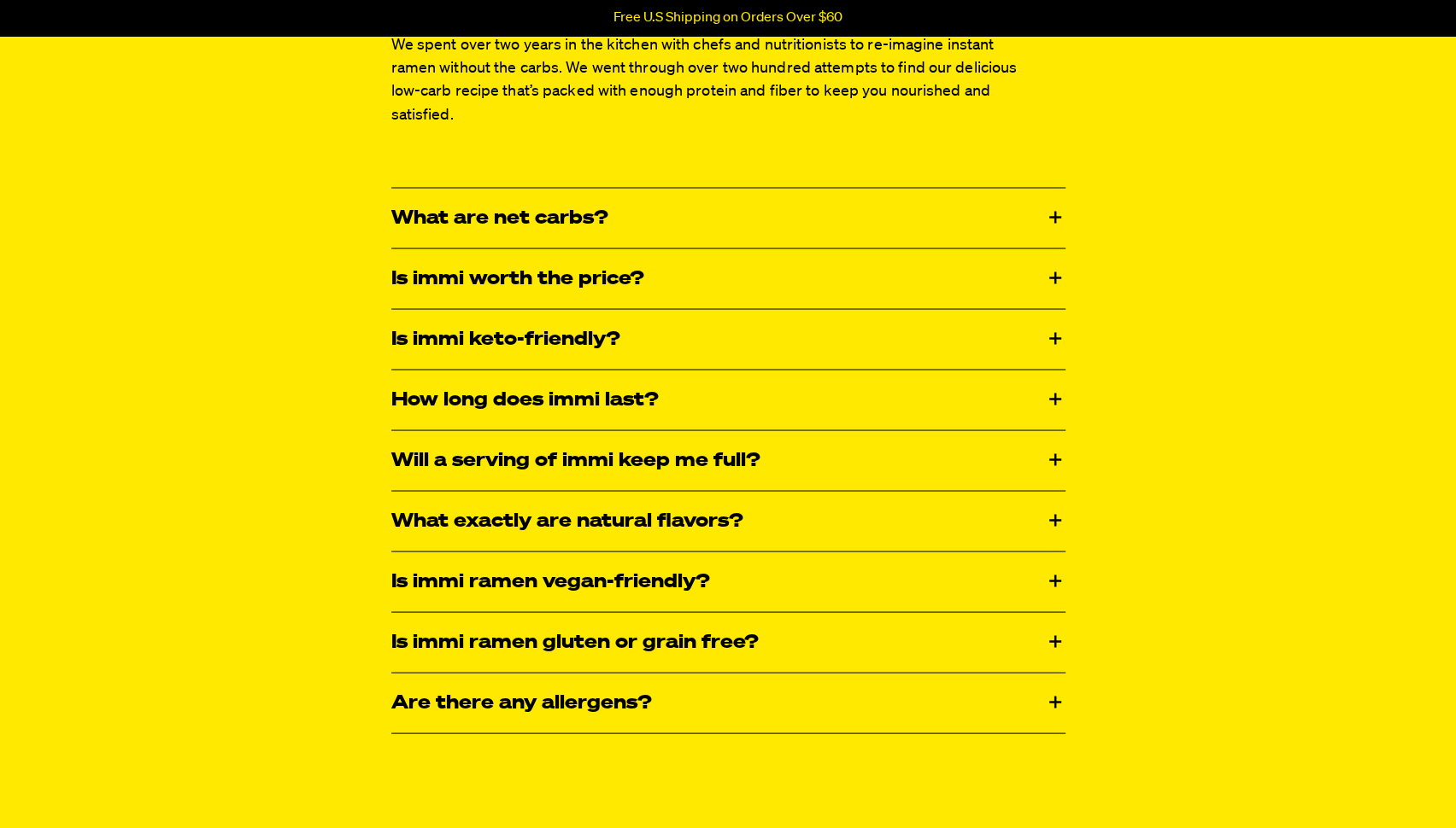
scroll to position [2811, 0]
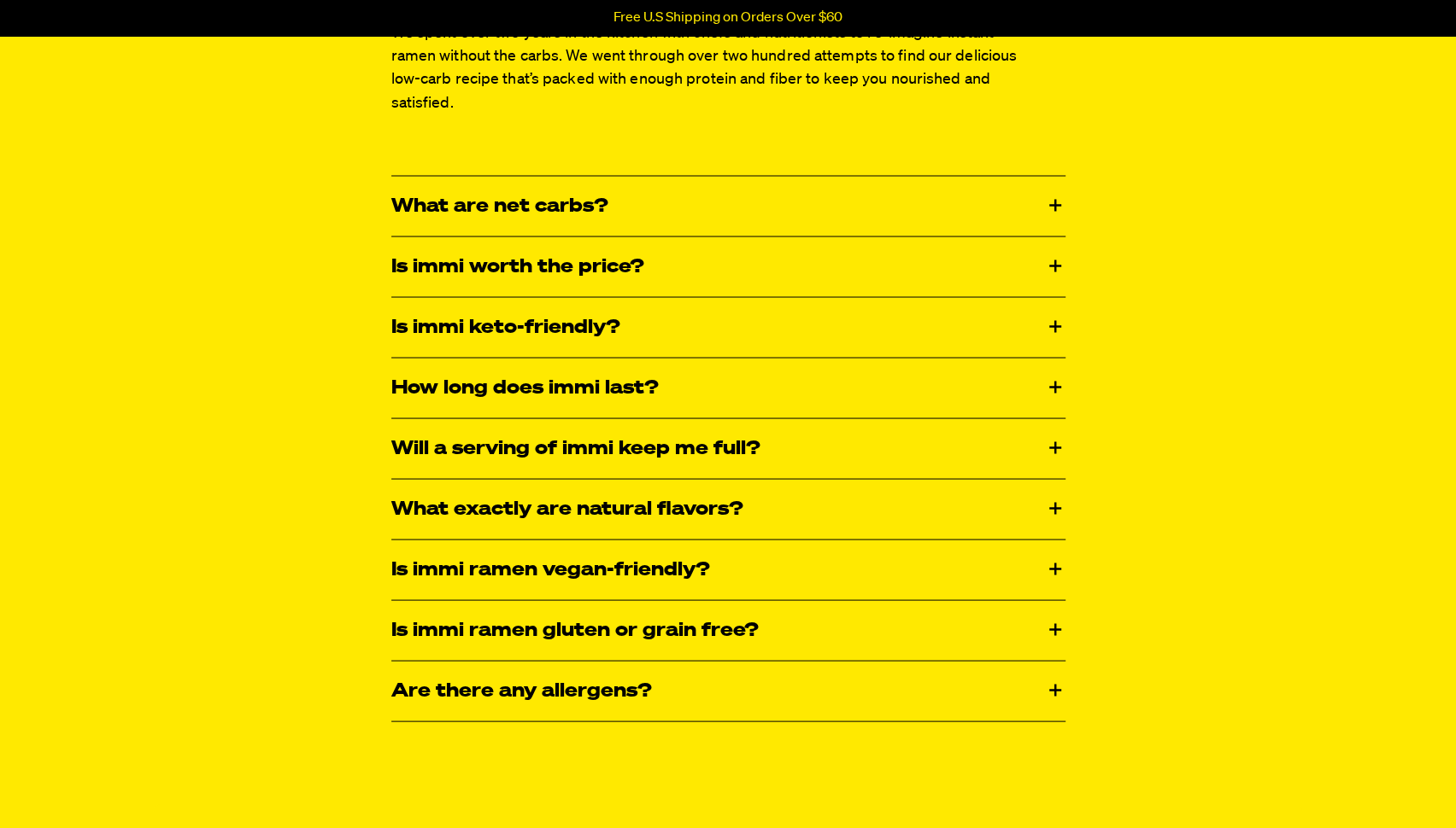
click at [560, 191] on div "What are net carbs?" at bounding box center [728, 206] width 674 height 60
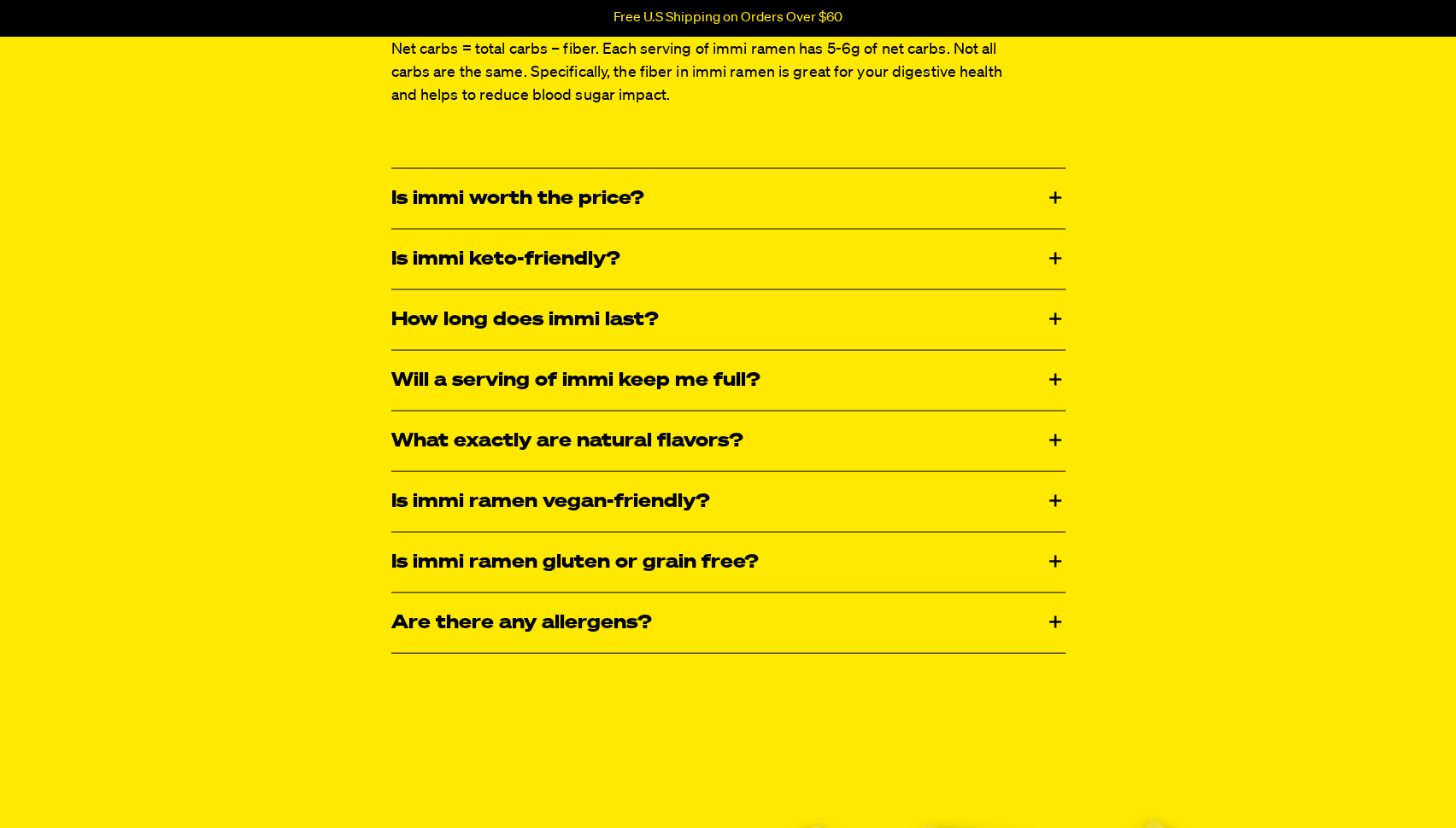
scroll to position [3000, 0]
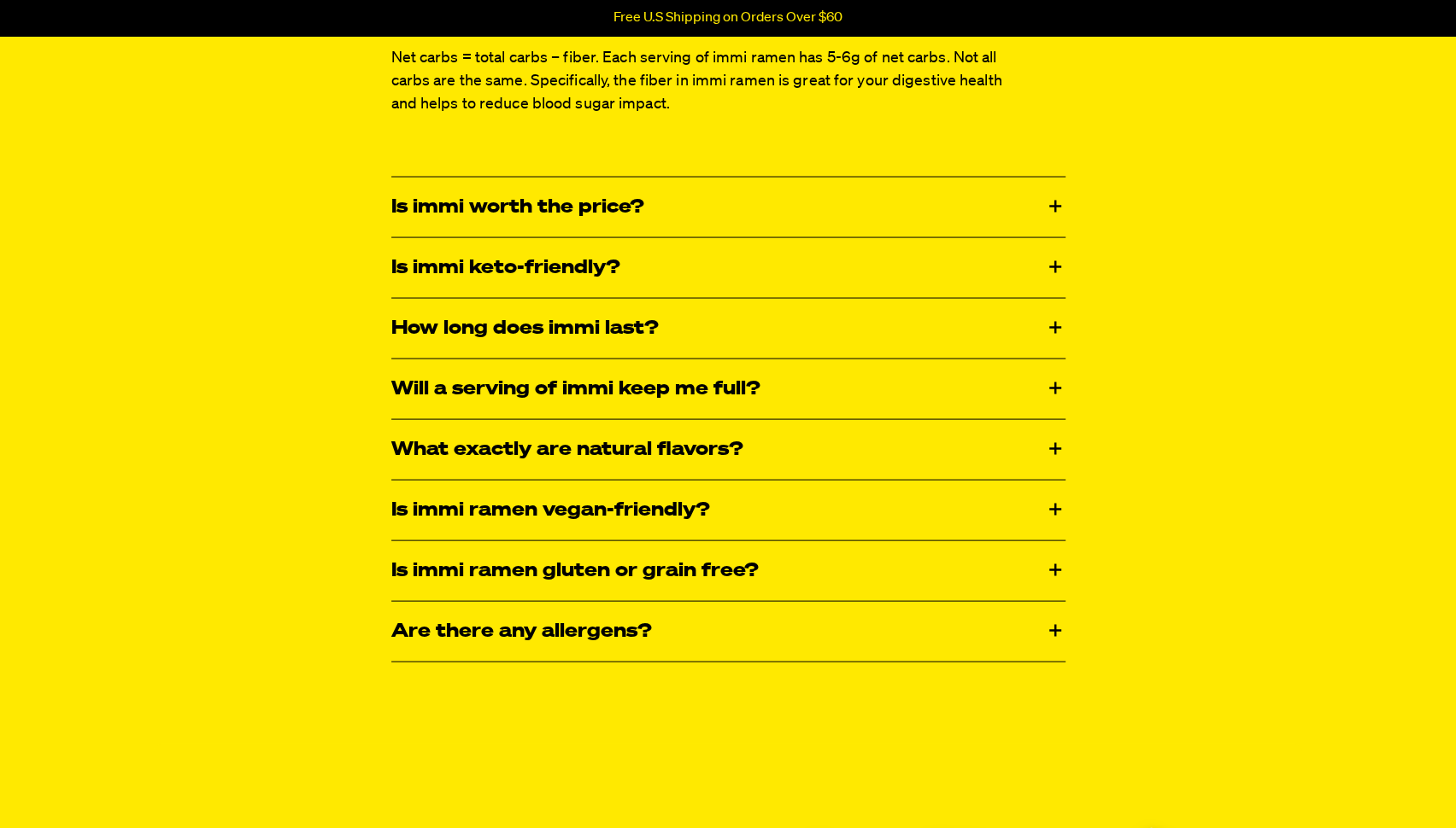
click at [490, 207] on div "Is immi worth the price?" at bounding box center [728, 207] width 674 height 60
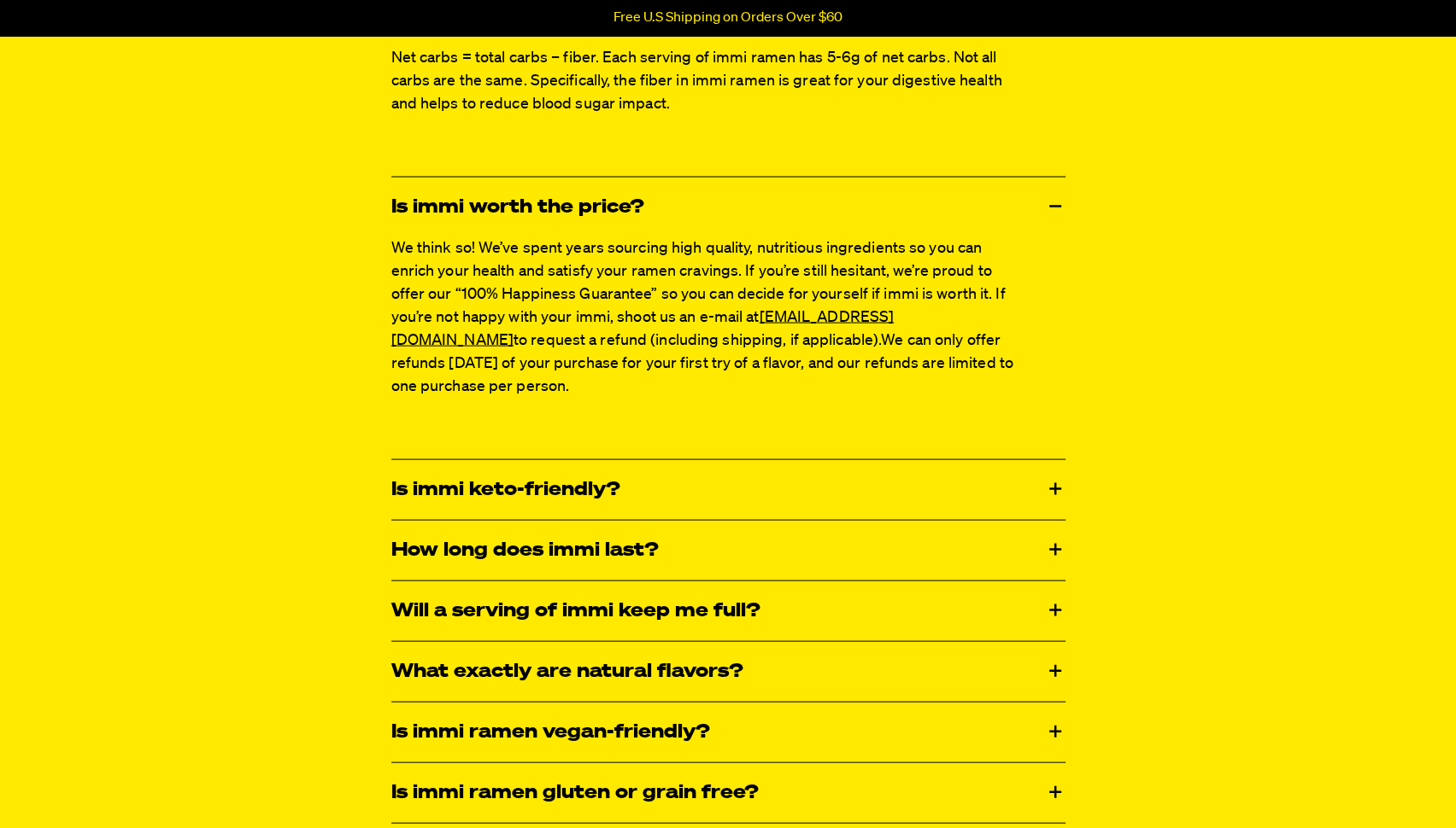
click at [490, 207] on div "Is immi worth the price?" at bounding box center [728, 207] width 674 height 60
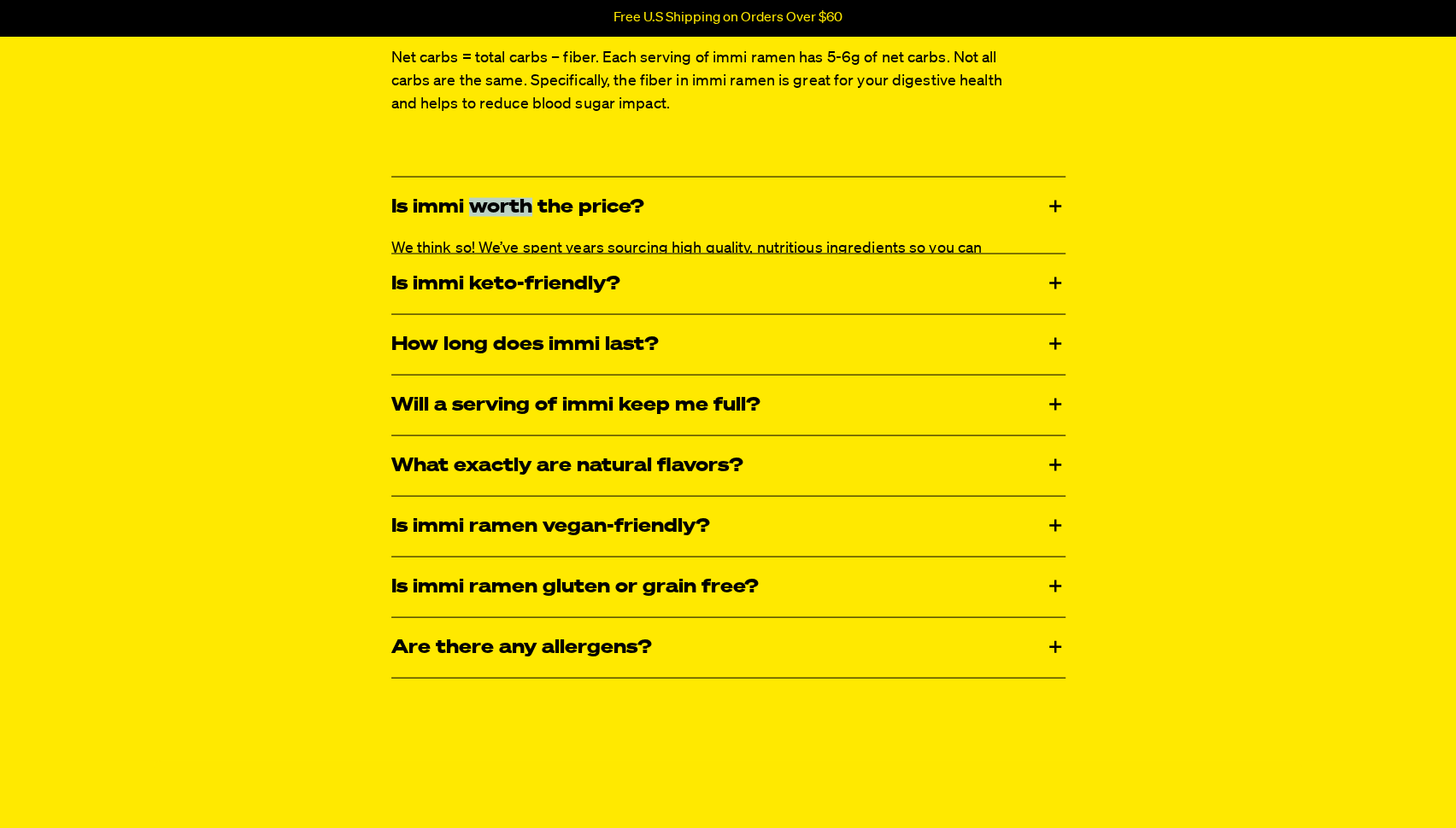
click at [490, 207] on div "Is immi worth the price?" at bounding box center [728, 207] width 674 height 60
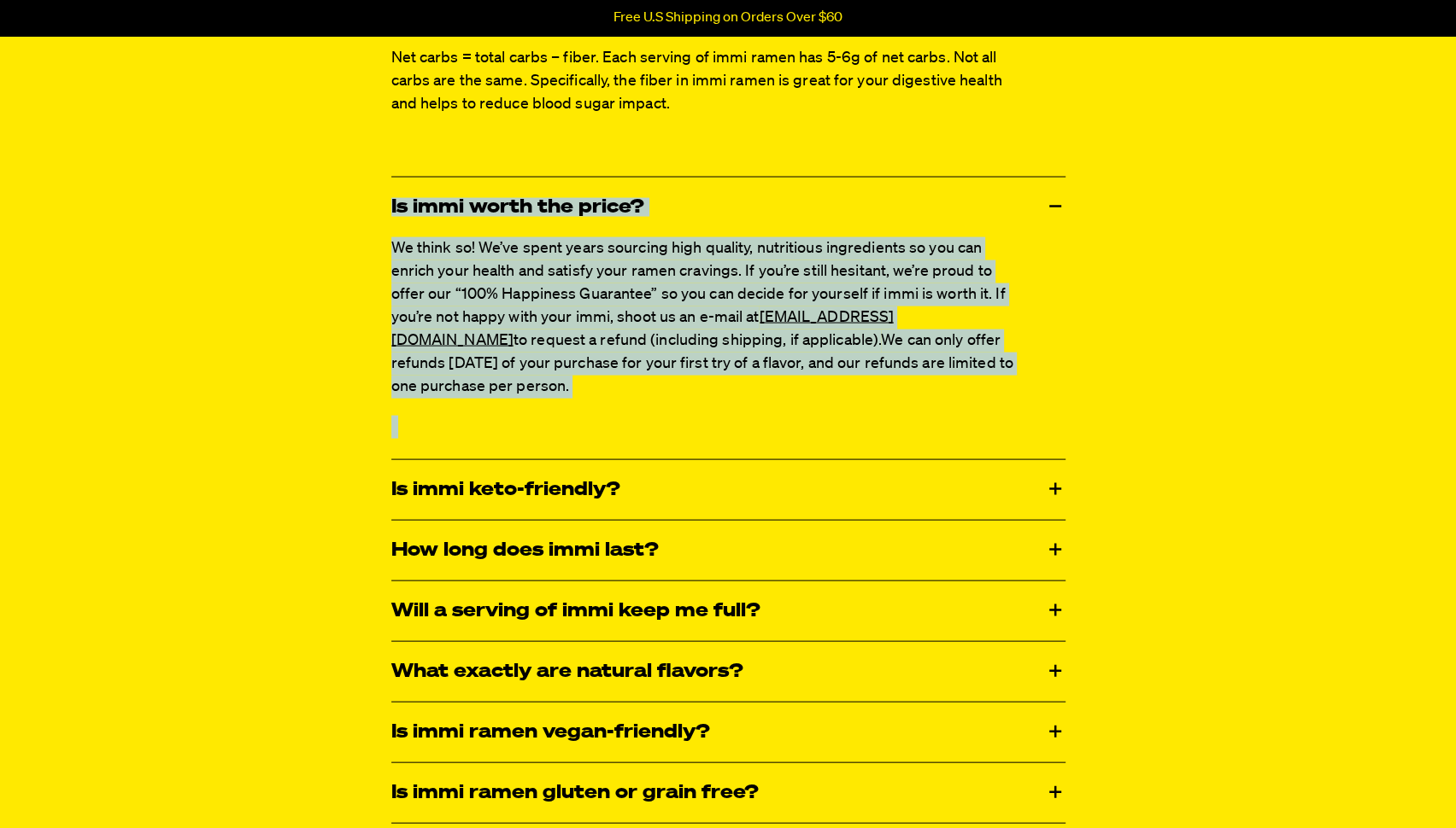
click at [490, 207] on div "Is immi worth the price?" at bounding box center [728, 207] width 674 height 60
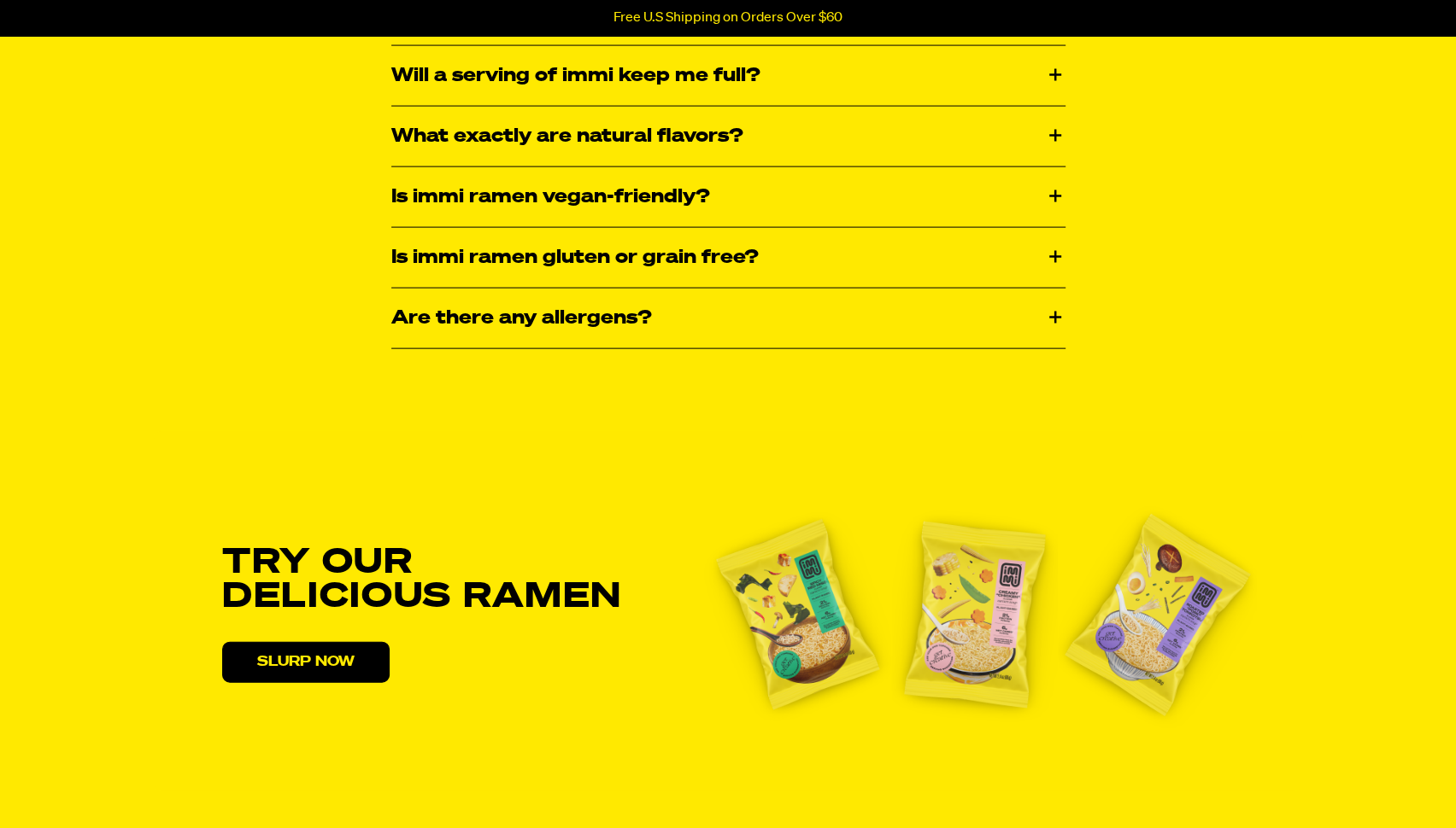
scroll to position [3311, 0]
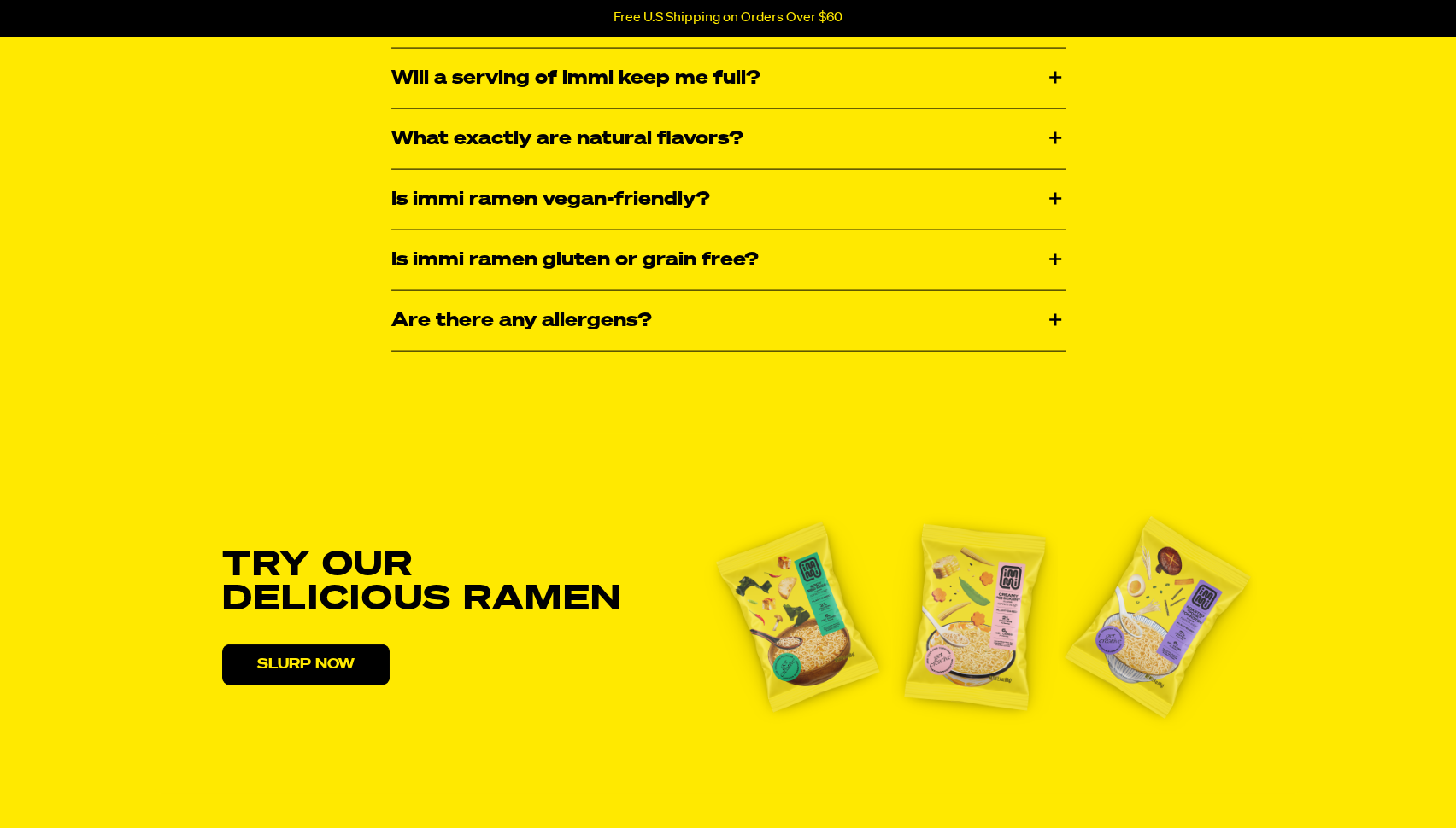
click at [478, 79] on div "Will a serving of immi keep me full?" at bounding box center [728, 78] width 674 height 60
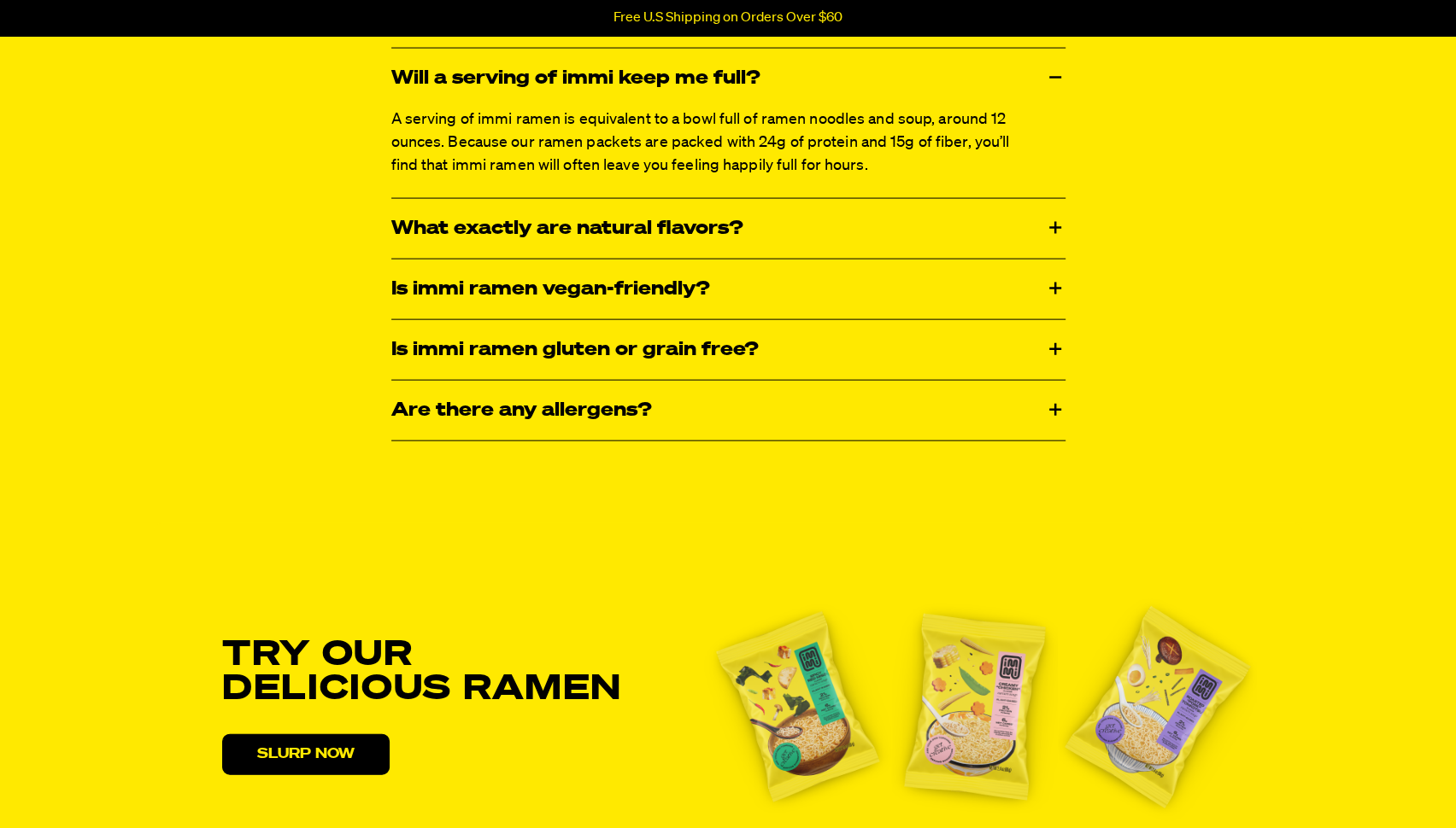
click at [478, 79] on div "Will a serving of immi keep me full?" at bounding box center [728, 78] width 674 height 60
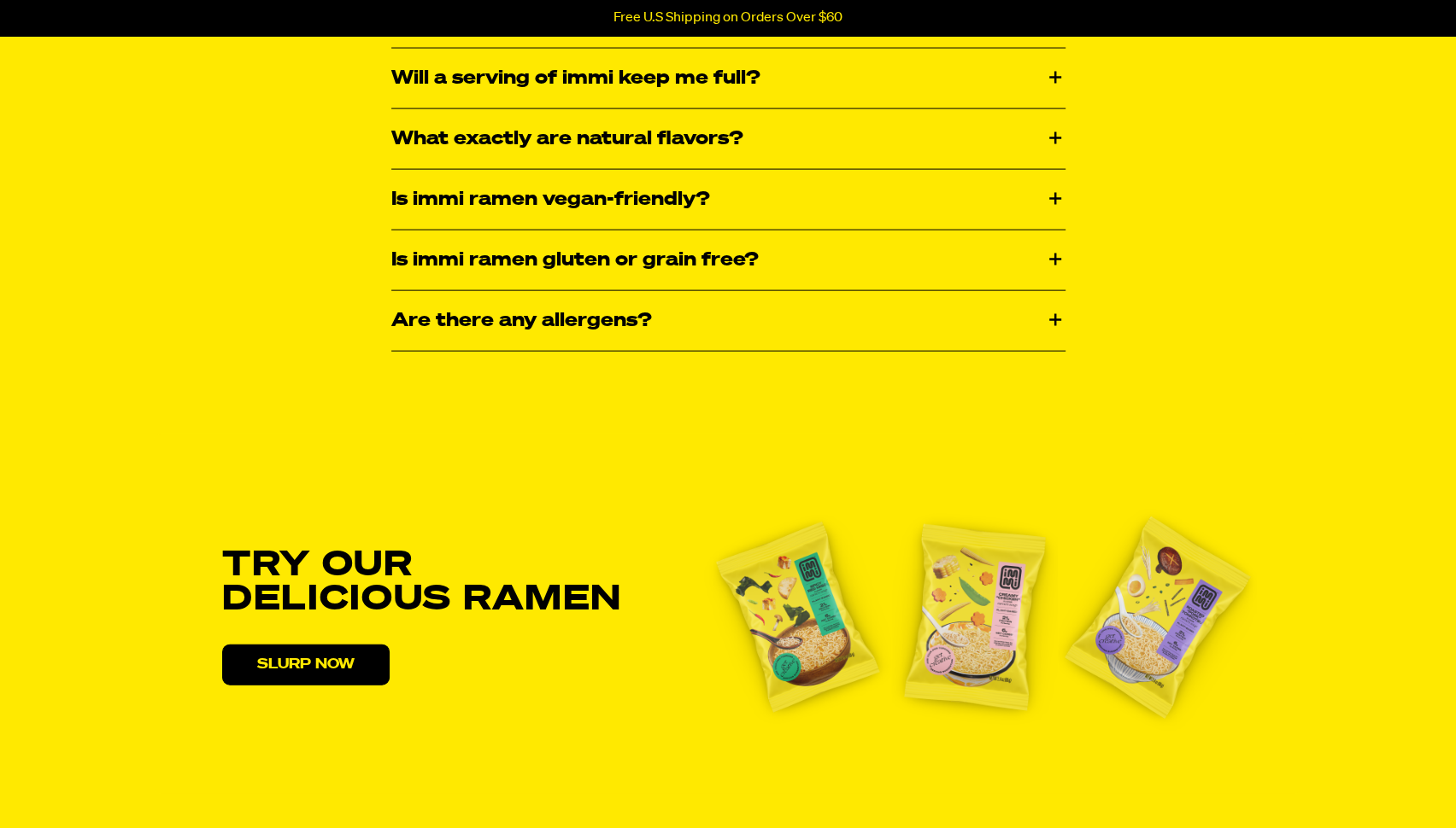
click at [462, 121] on div "What exactly are natural flavors?" at bounding box center [728, 139] width 674 height 60
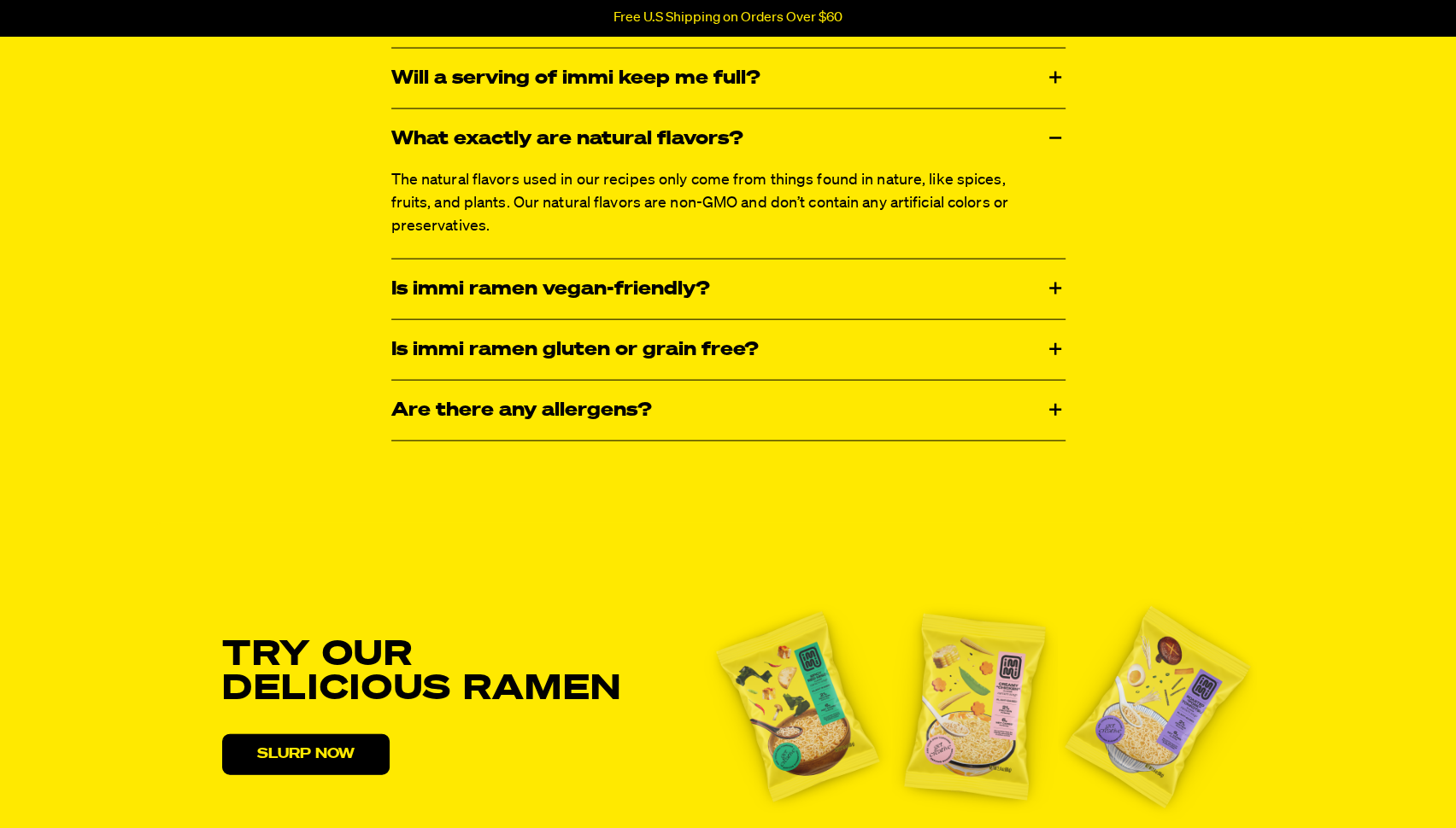
click at [462, 121] on div "What exactly are natural flavors?" at bounding box center [728, 139] width 674 height 60
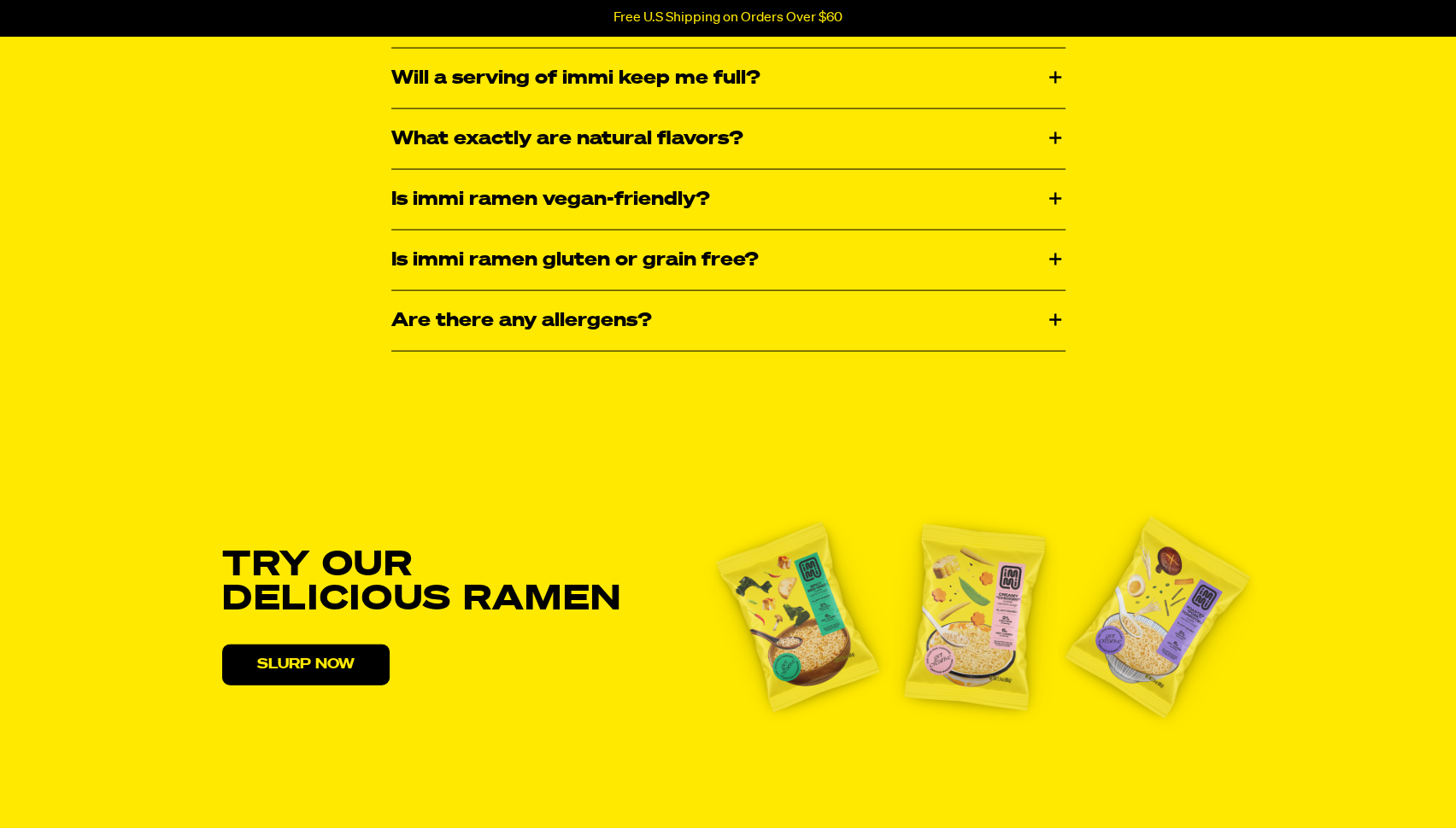
click at [497, 184] on div "Is immi ramen vegan-friendly?" at bounding box center [728, 200] width 674 height 60
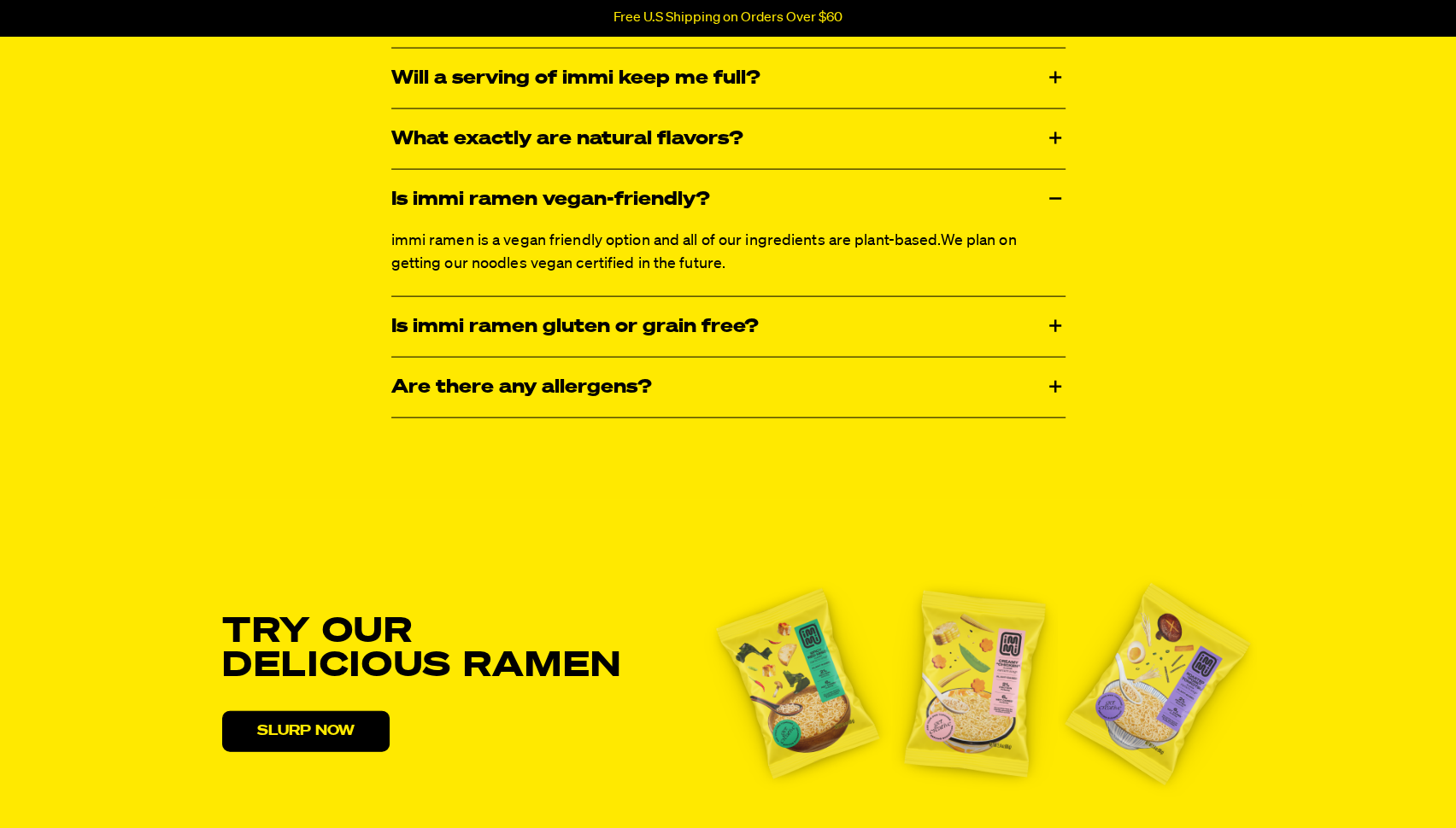
click at [517, 299] on div "Is immi ramen gluten or grain free?" at bounding box center [728, 327] width 674 height 60
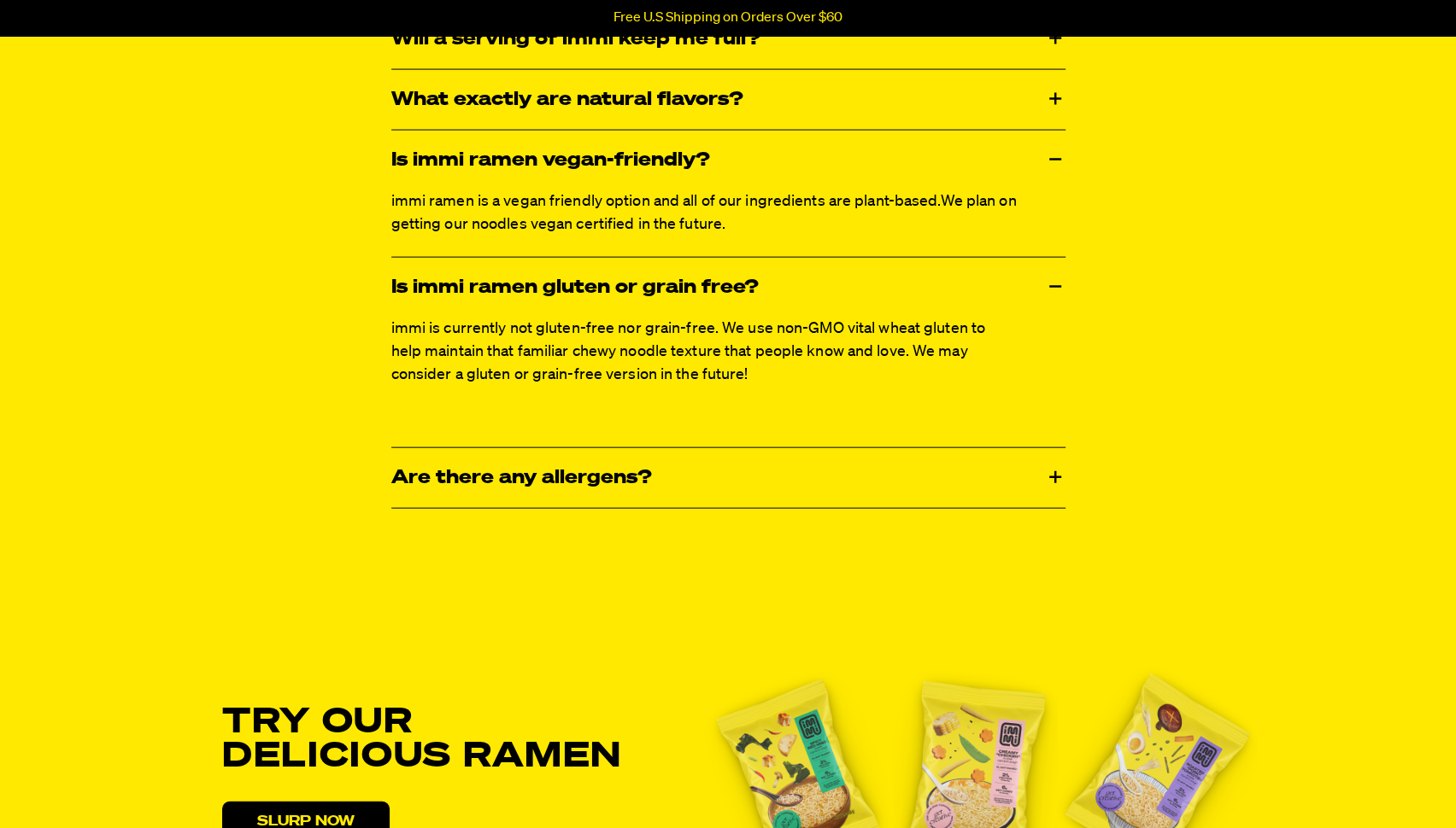
scroll to position [3352, 0]
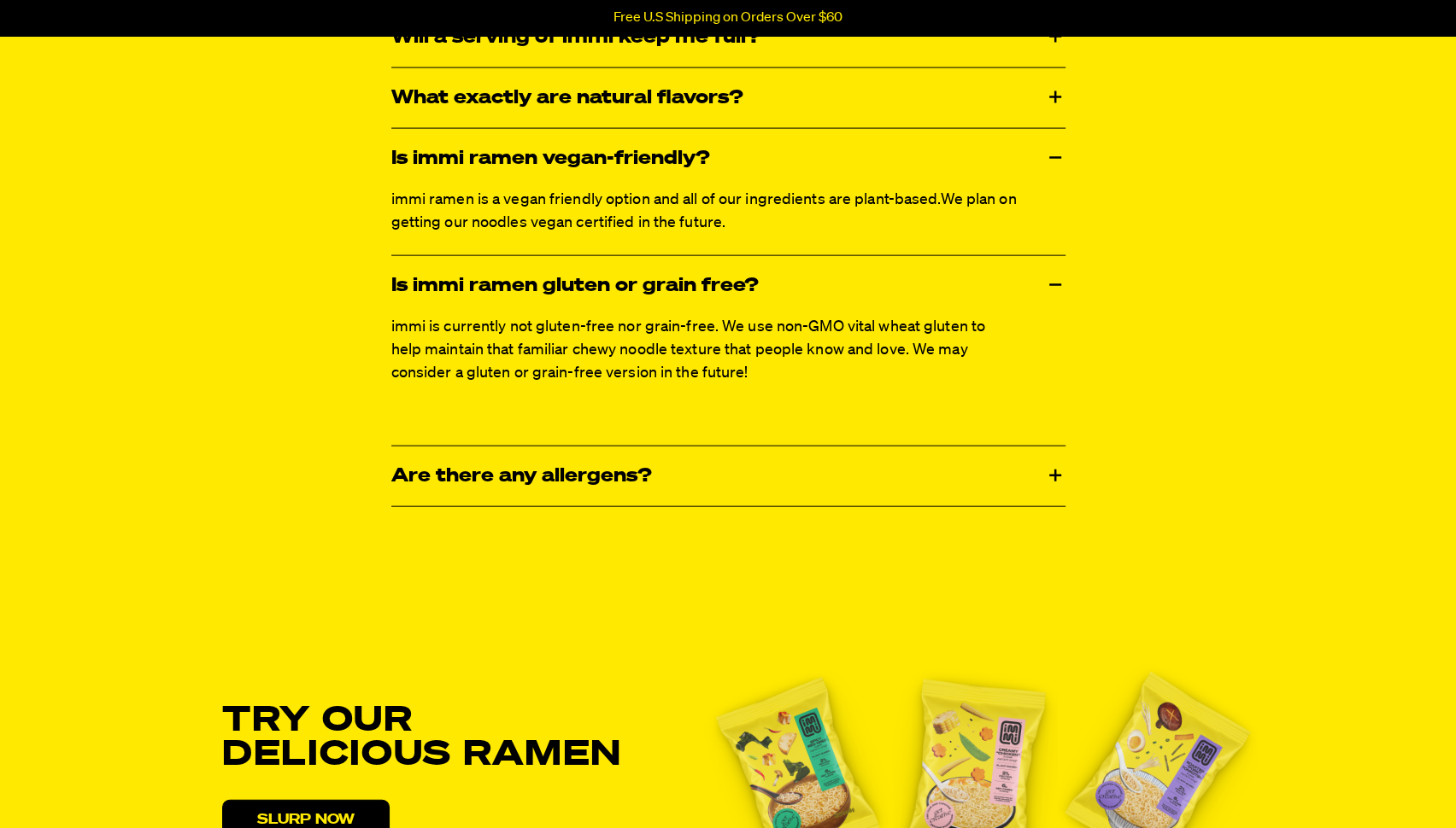
click at [510, 288] on div "Is immi ramen gluten or grain free?" at bounding box center [728, 286] width 674 height 60
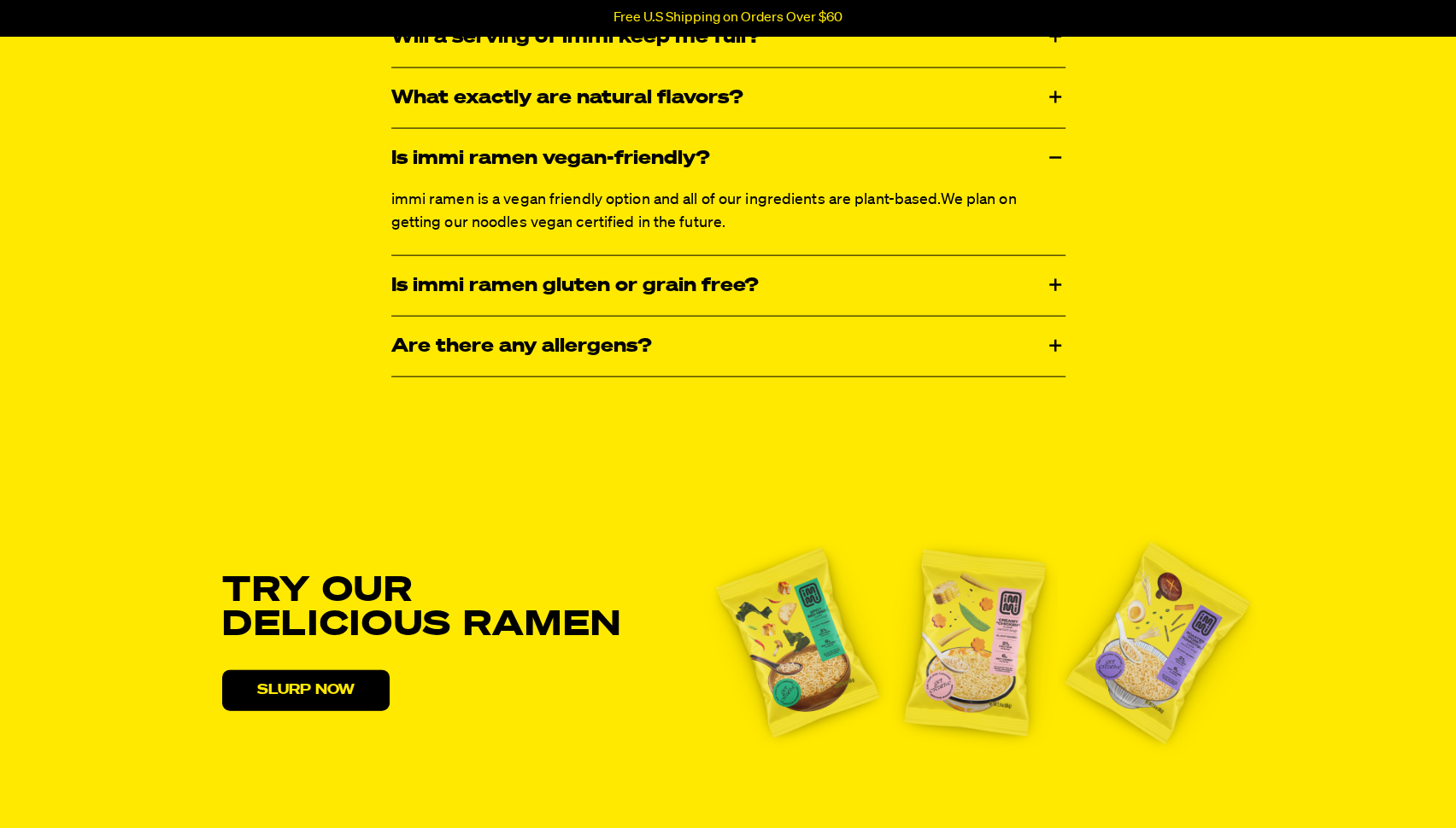
click at [510, 177] on div "Is immi ramen vegan-friendly?" at bounding box center [728, 159] width 674 height 60
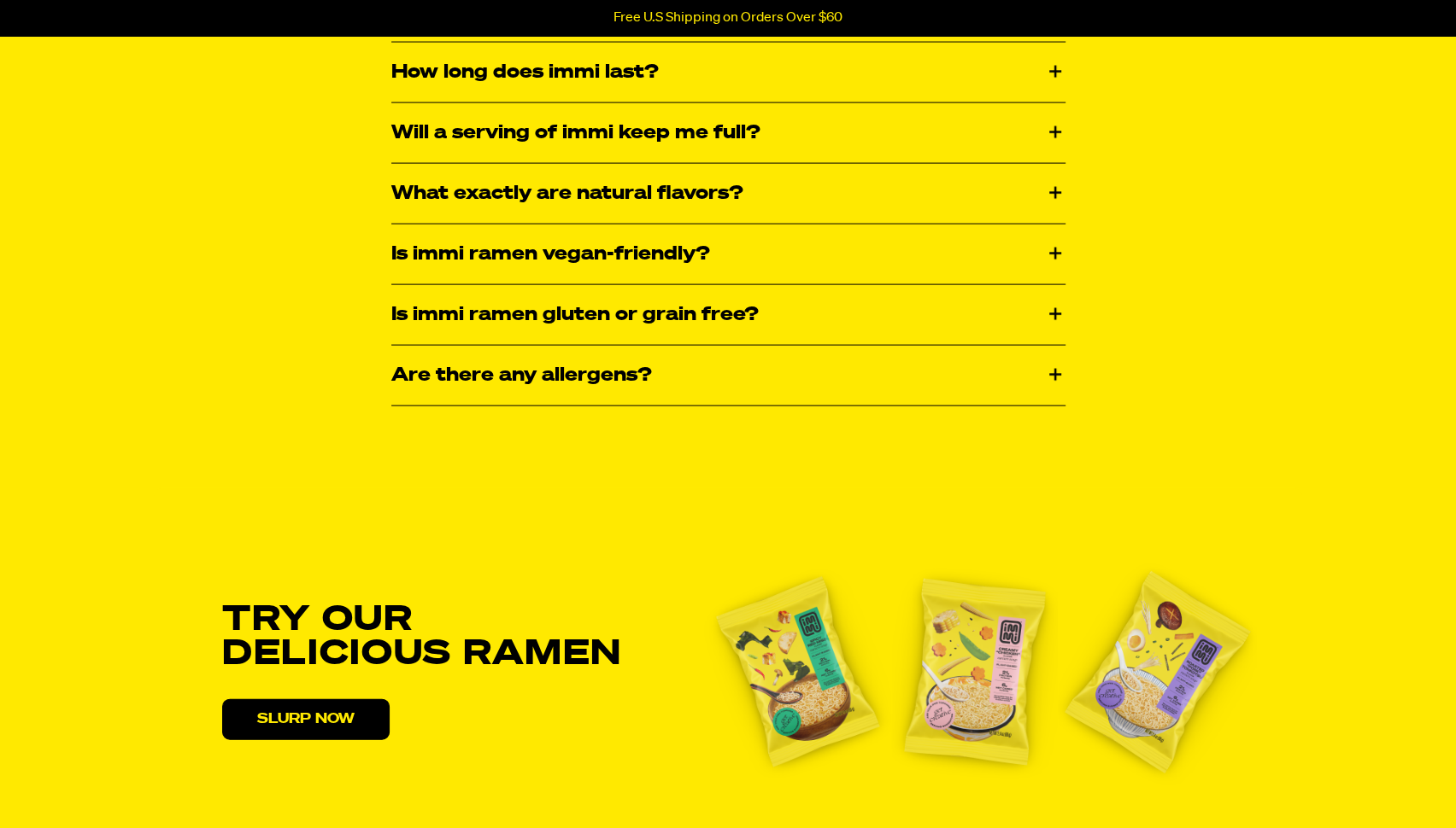
scroll to position [3247, 0]
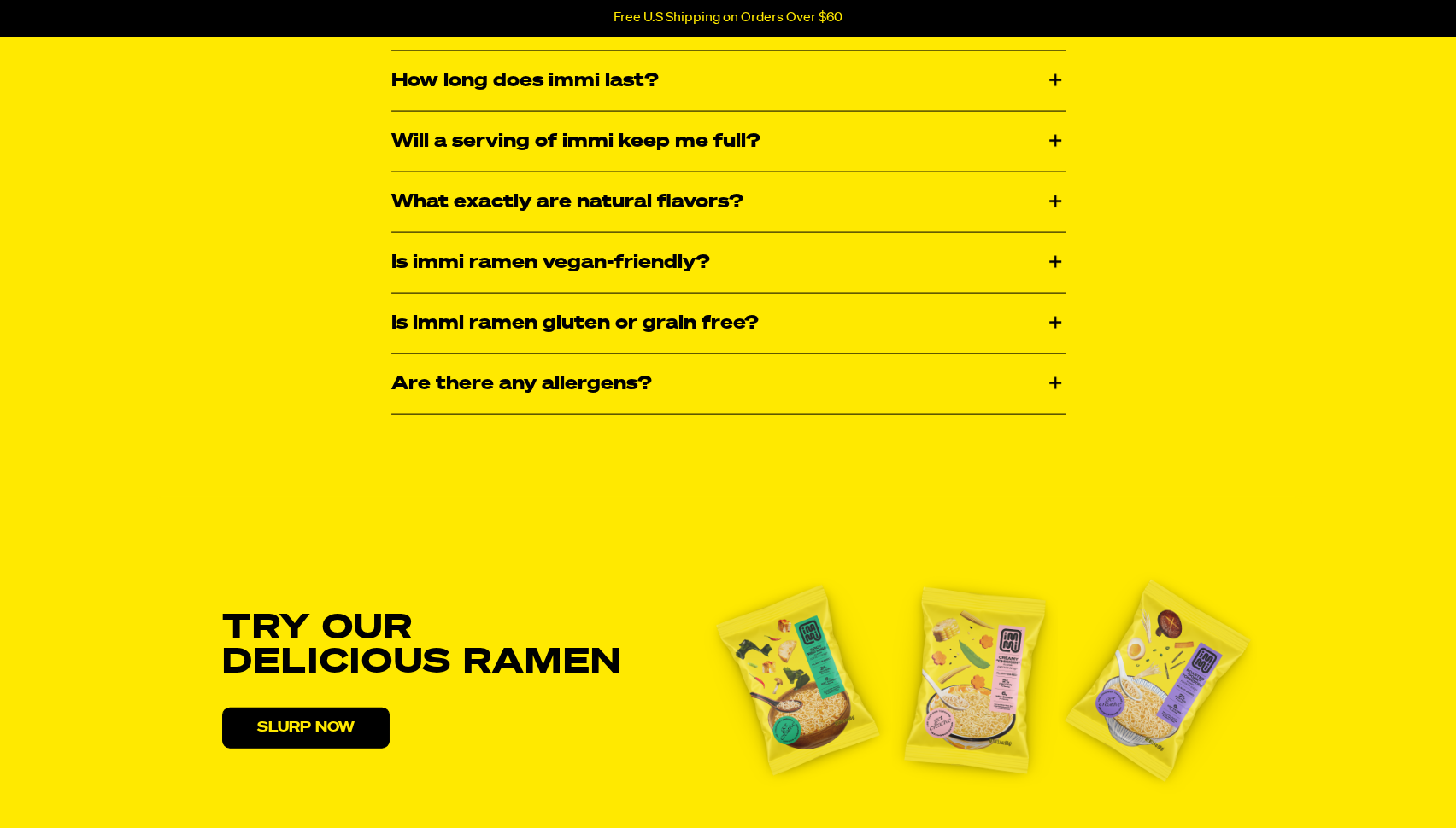
click at [546, 301] on div "Is immi ramen gluten or grain free?" at bounding box center [728, 323] width 674 height 60
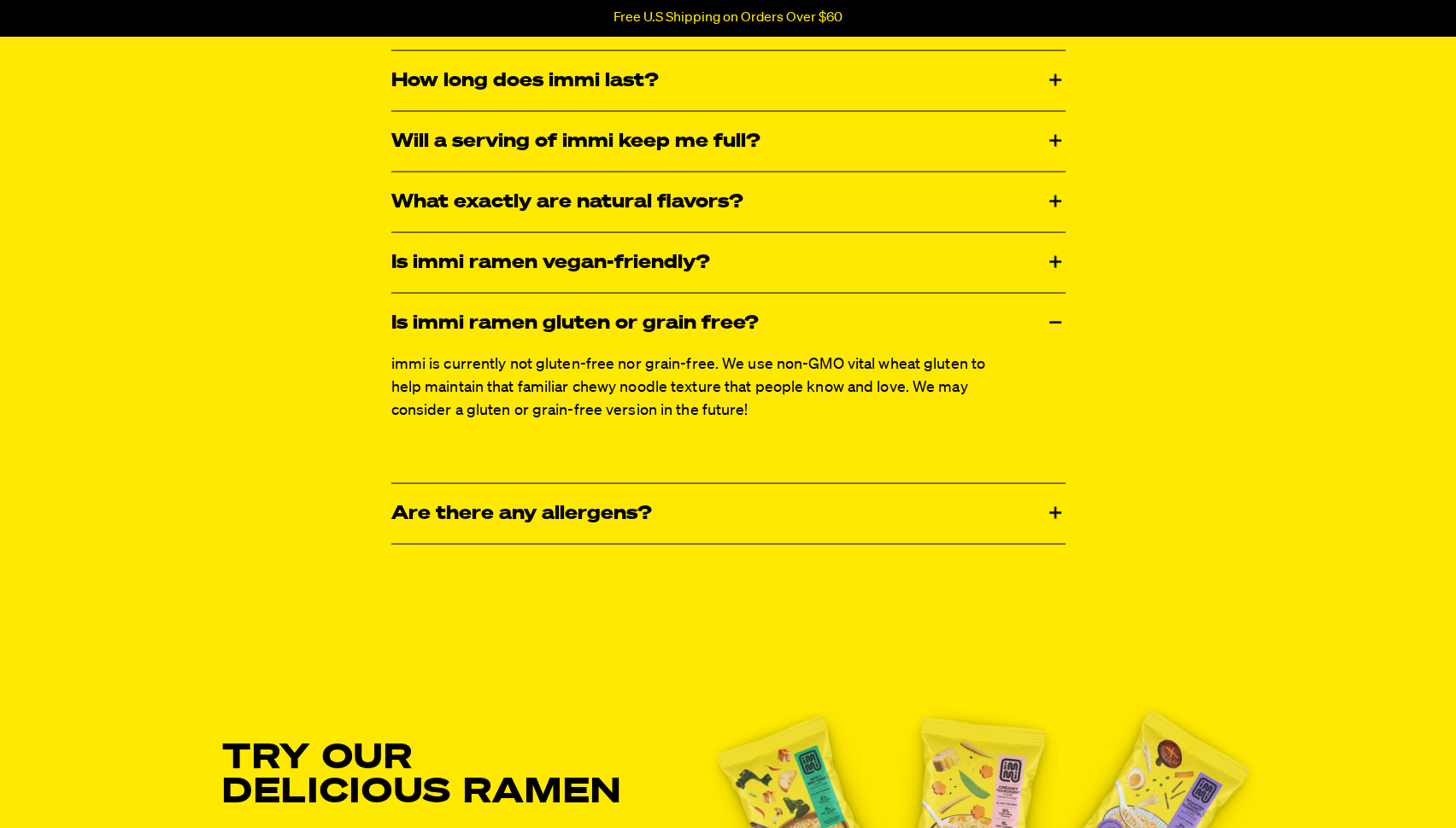
scroll to position [3256, 0]
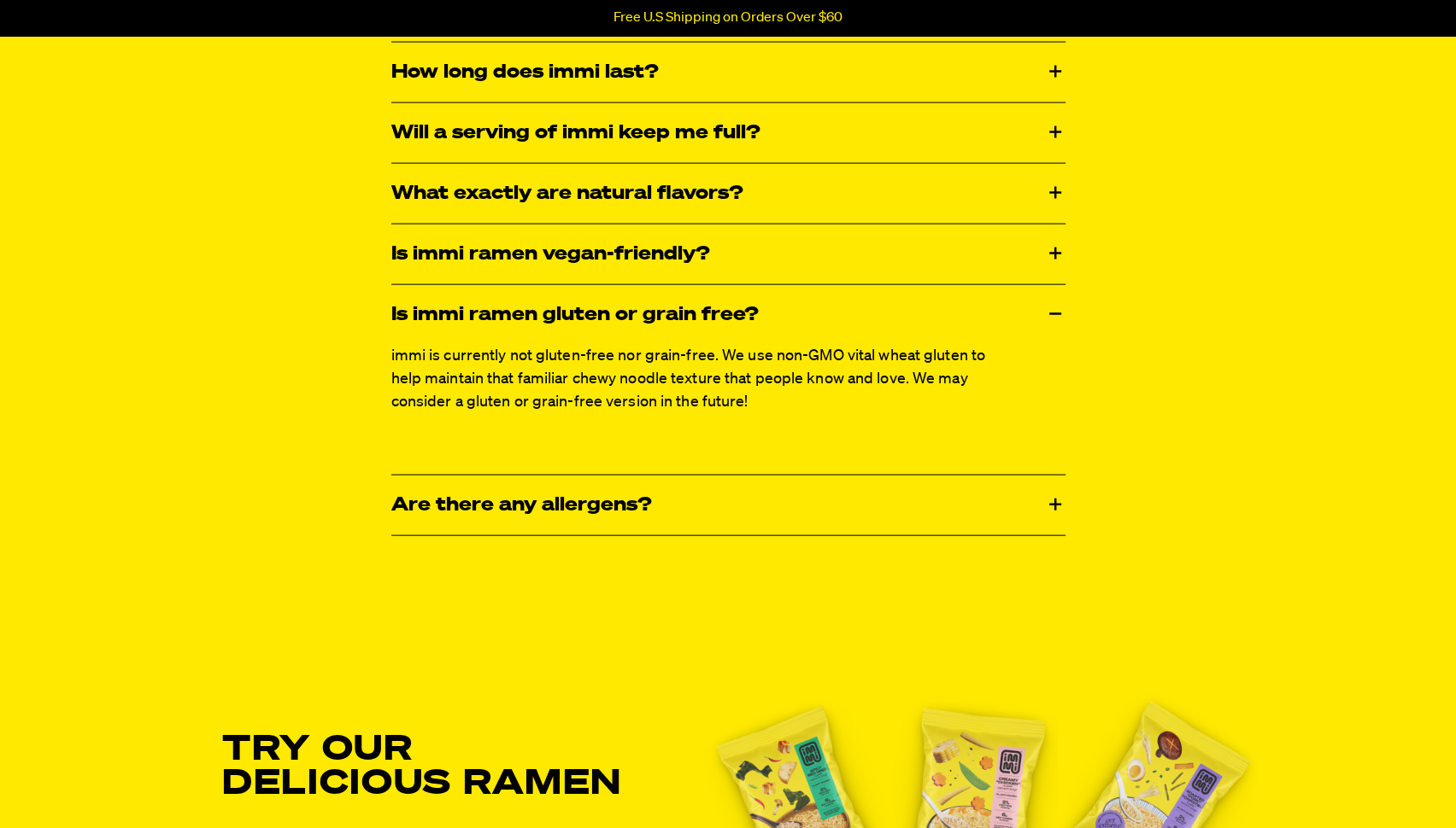
click at [608, 372] on p "immi is currently not gluten-free nor grain-free. We use non-GMO vital wheat gl…" at bounding box center [705, 380] width 627 height 69
click at [714, 377] on p "immi is currently not gluten-free nor grain-free. We use non-GMO vital wheat gl…" at bounding box center [705, 380] width 627 height 69
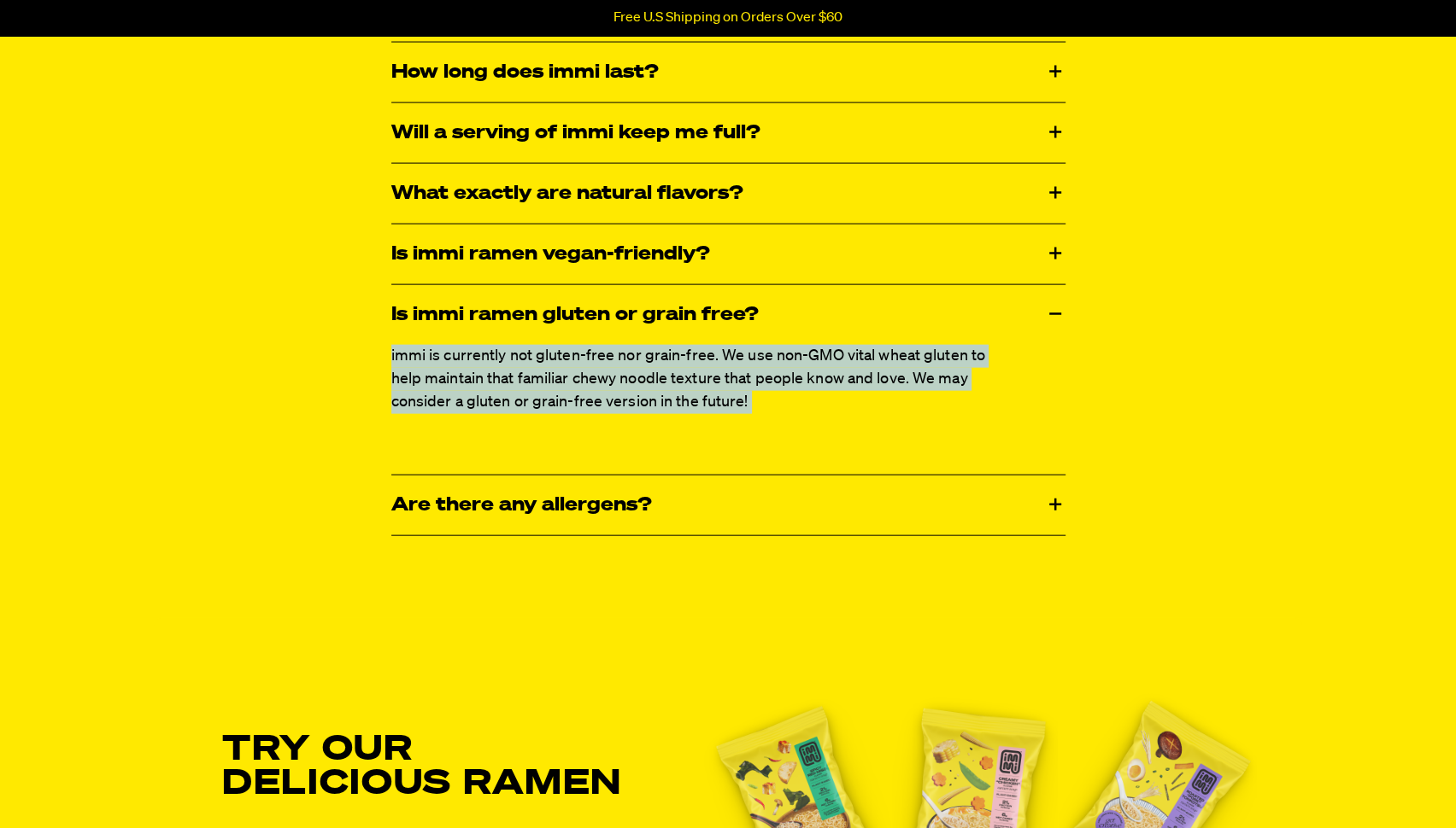
click at [741, 419] on div "immi is currently not gluten-free nor grain-free. We use non-GMO vital wheat gl…" at bounding box center [728, 410] width 674 height 130
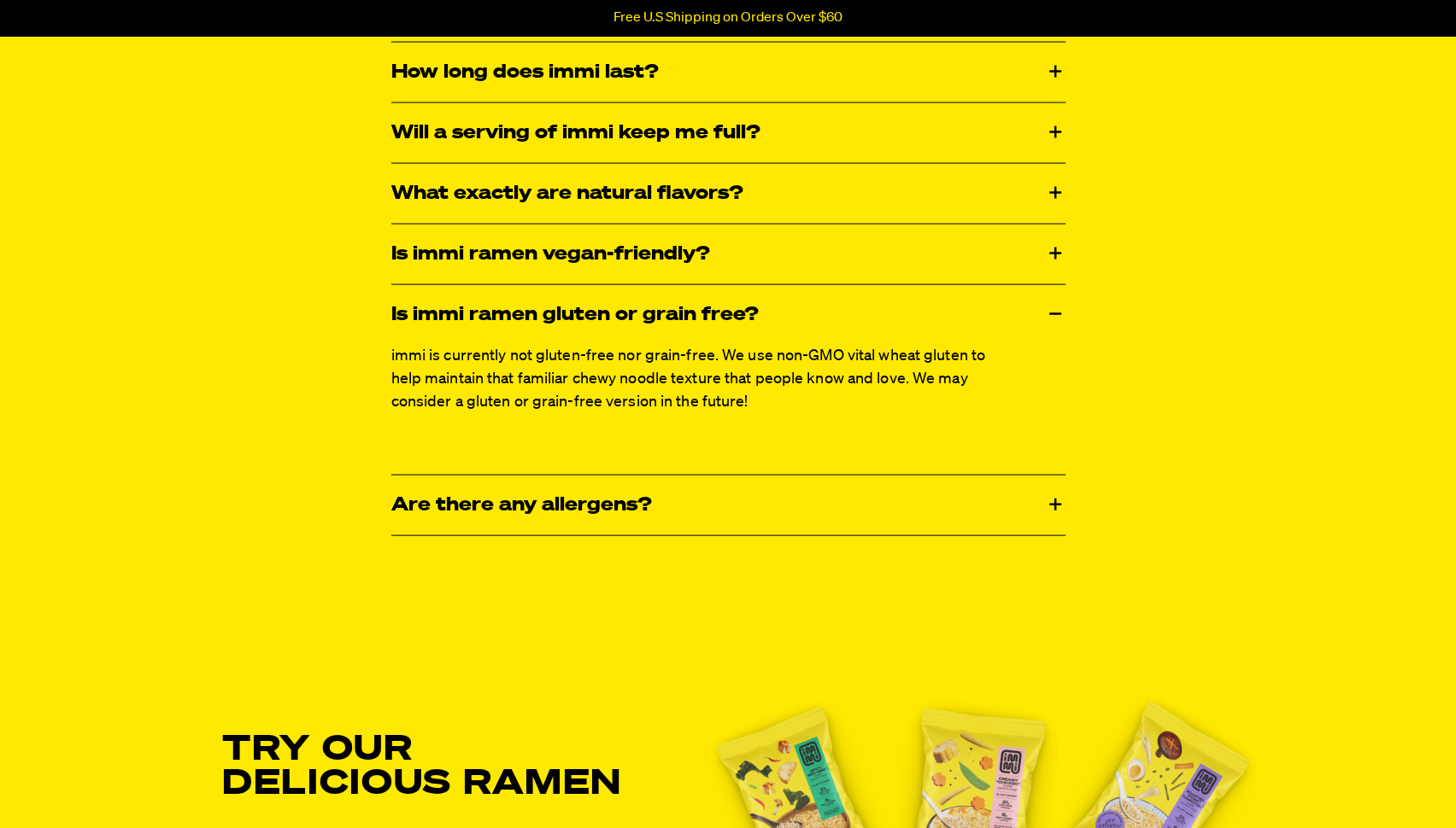
scroll to position [3410, 0]
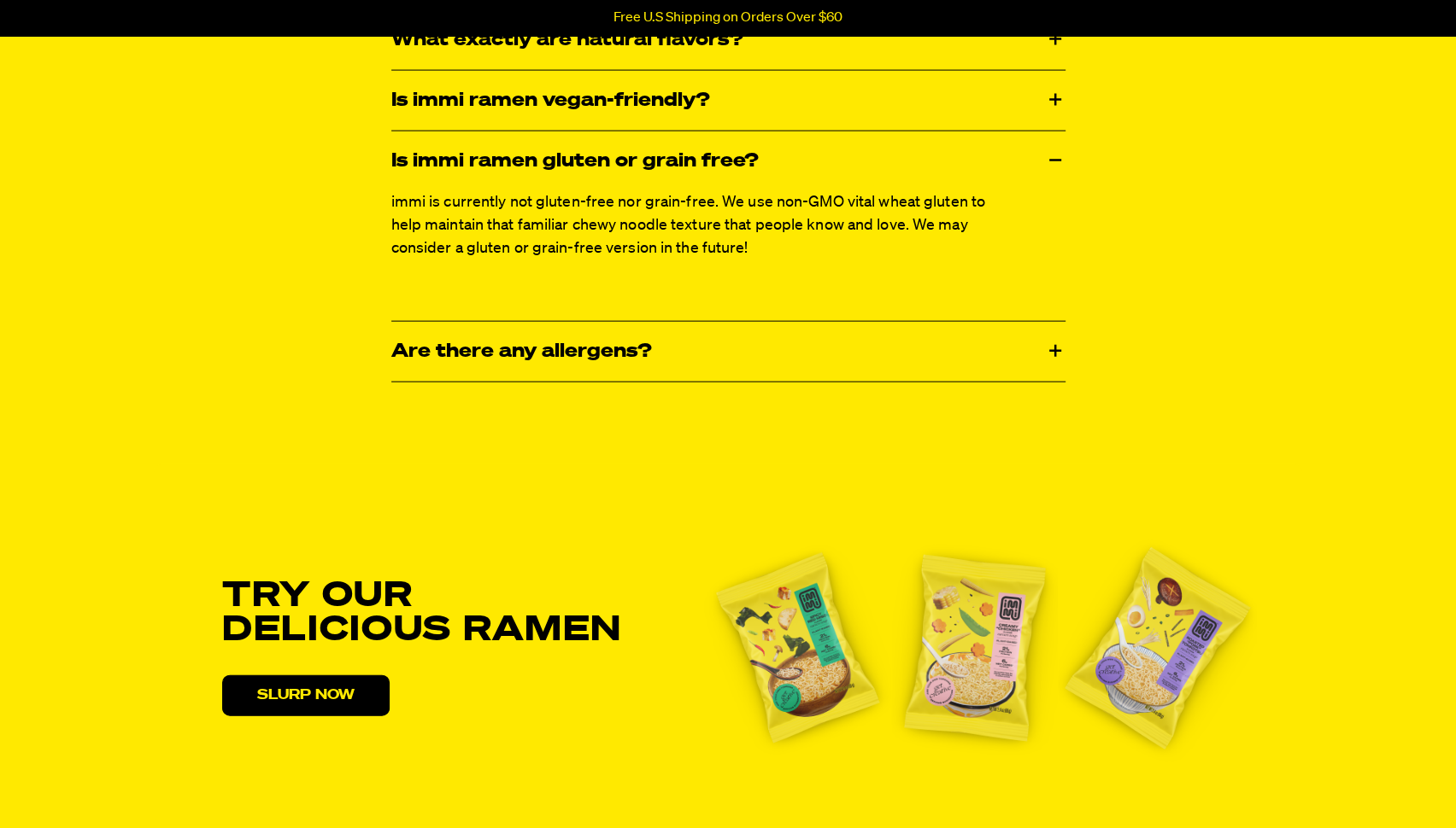
click at [714, 161] on div "Is immi ramen gluten or grain free?" at bounding box center [728, 161] width 674 height 60
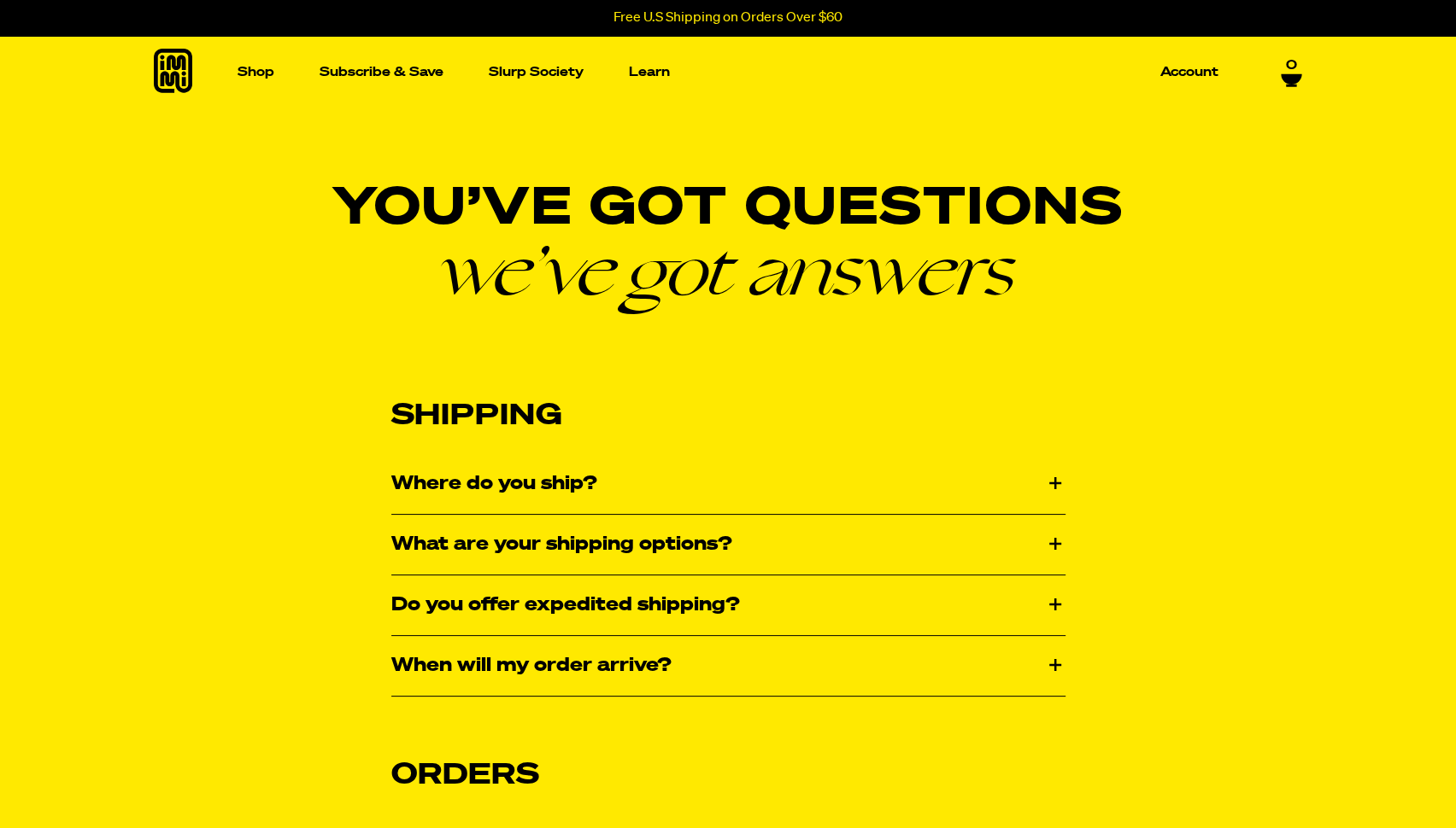
scroll to position [0, 0]
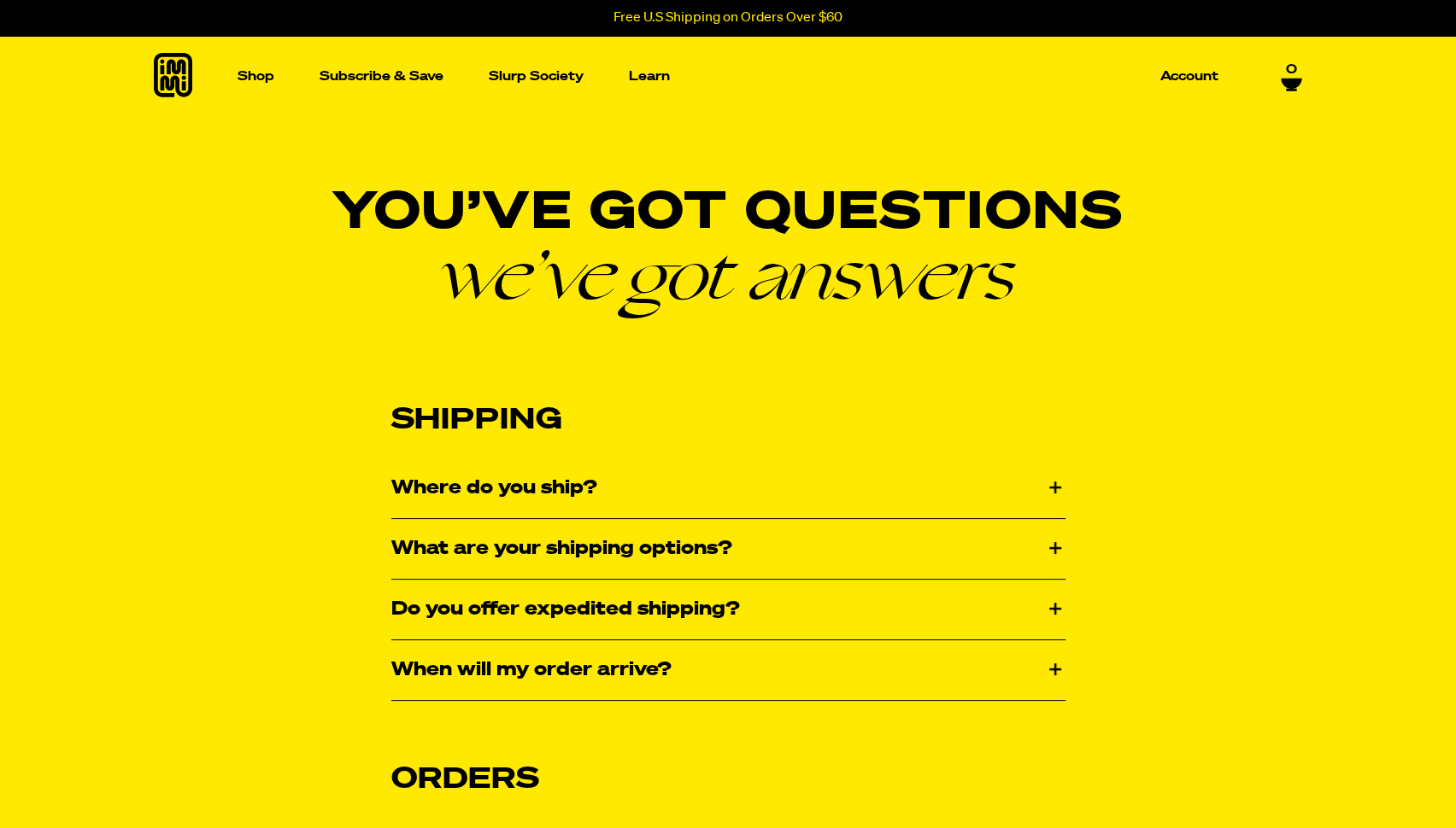
click at [638, 491] on div "Where do you ship?" at bounding box center [728, 488] width 674 height 60
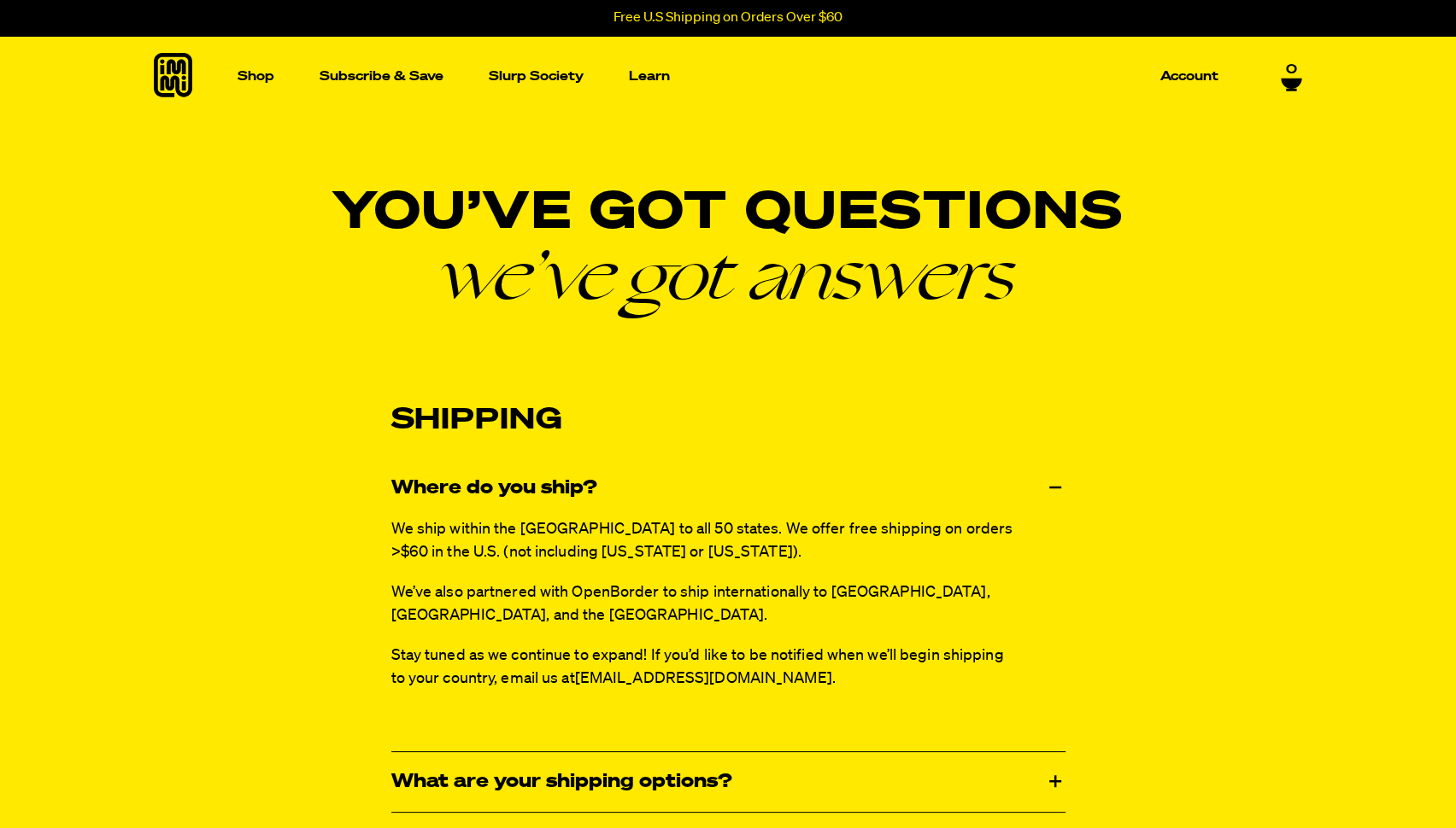
click at [638, 491] on div "Where do you ship?" at bounding box center [728, 488] width 674 height 60
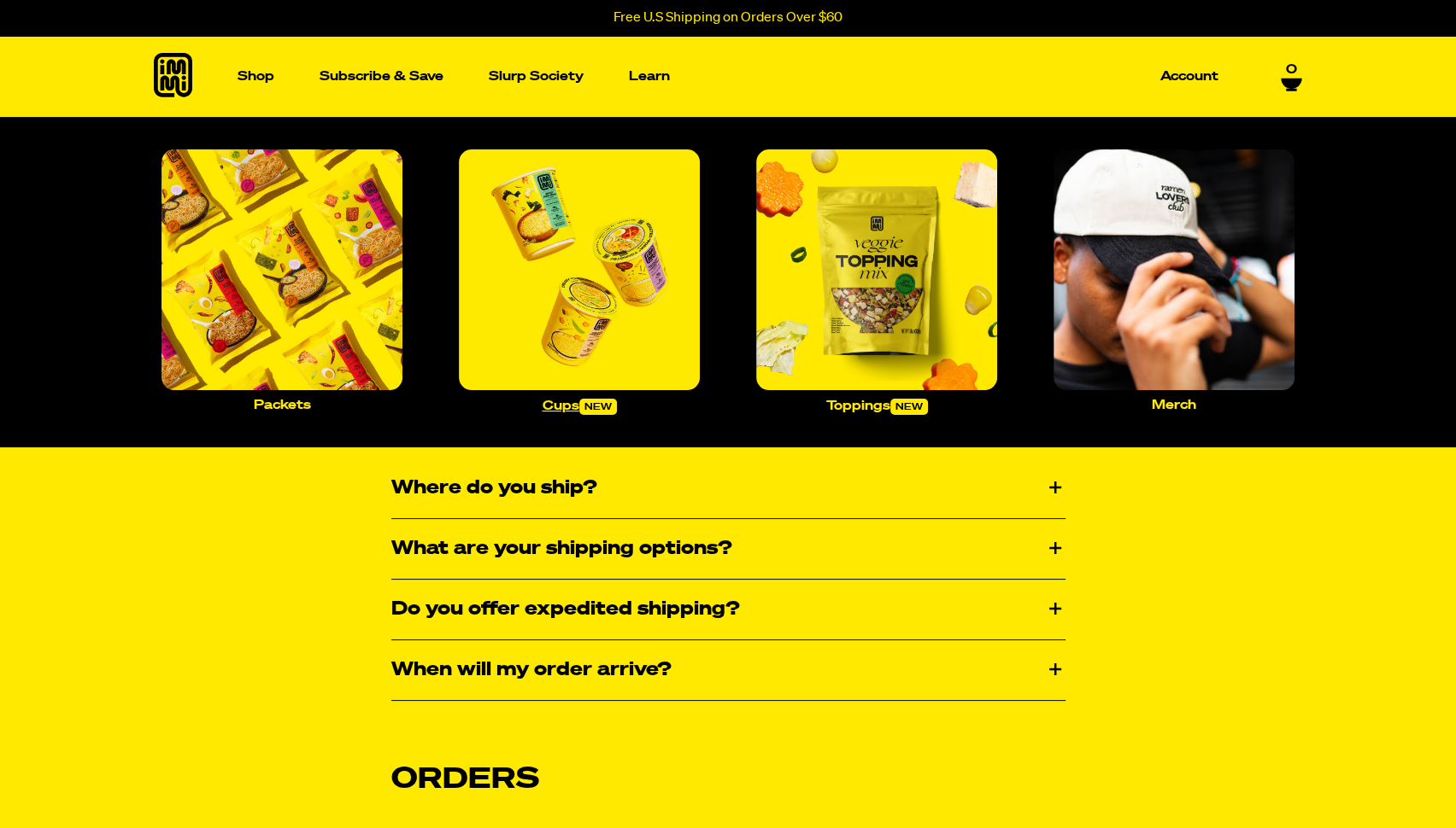
click at [559, 341] on img "Main navigation" at bounding box center [580, 270] width 241 height 241
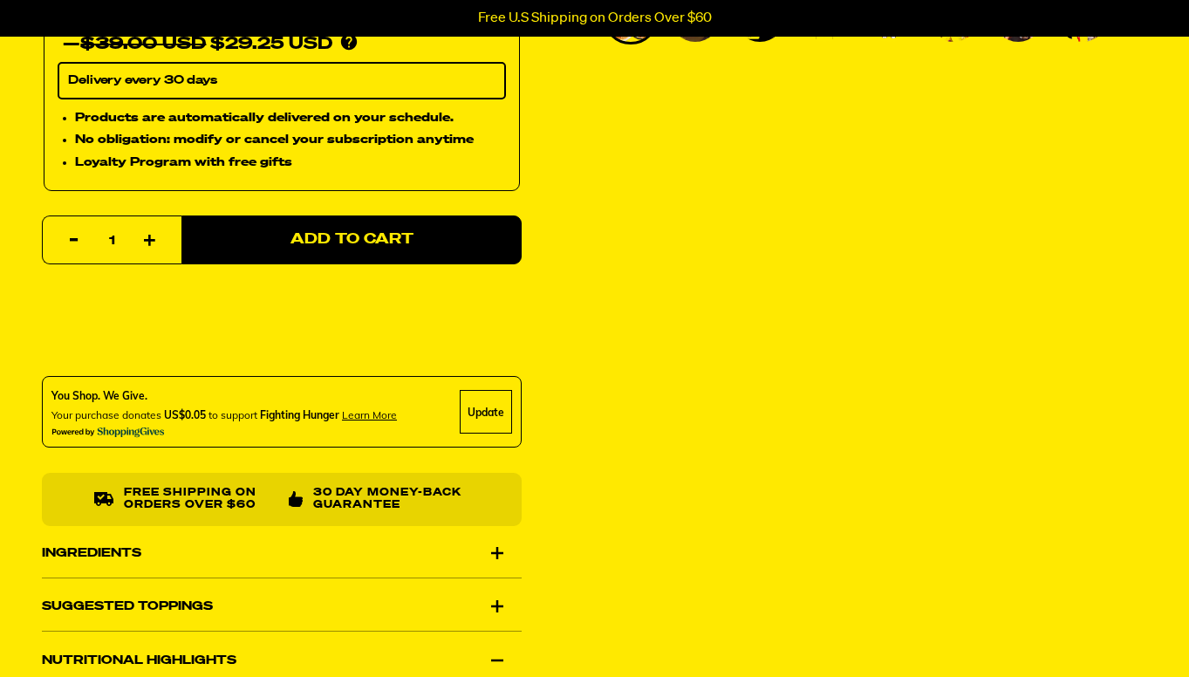
scroll to position [705, 0]
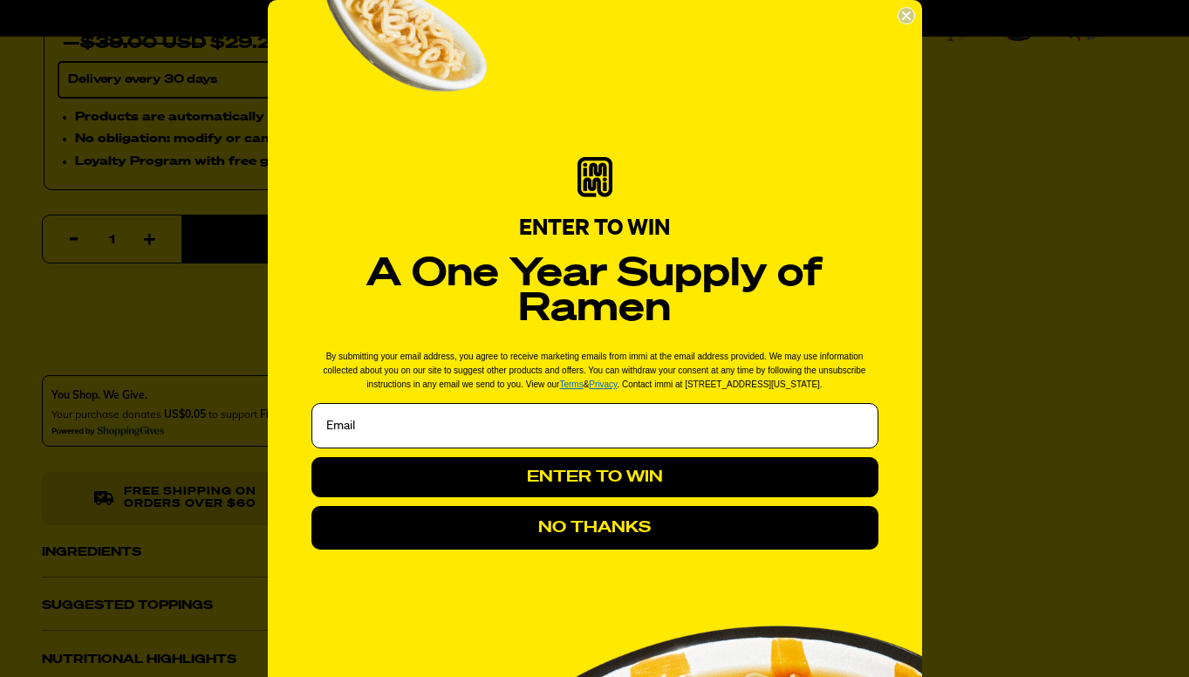
click at [905, 9] on circle "Close dialog" at bounding box center [906, 16] width 17 height 17
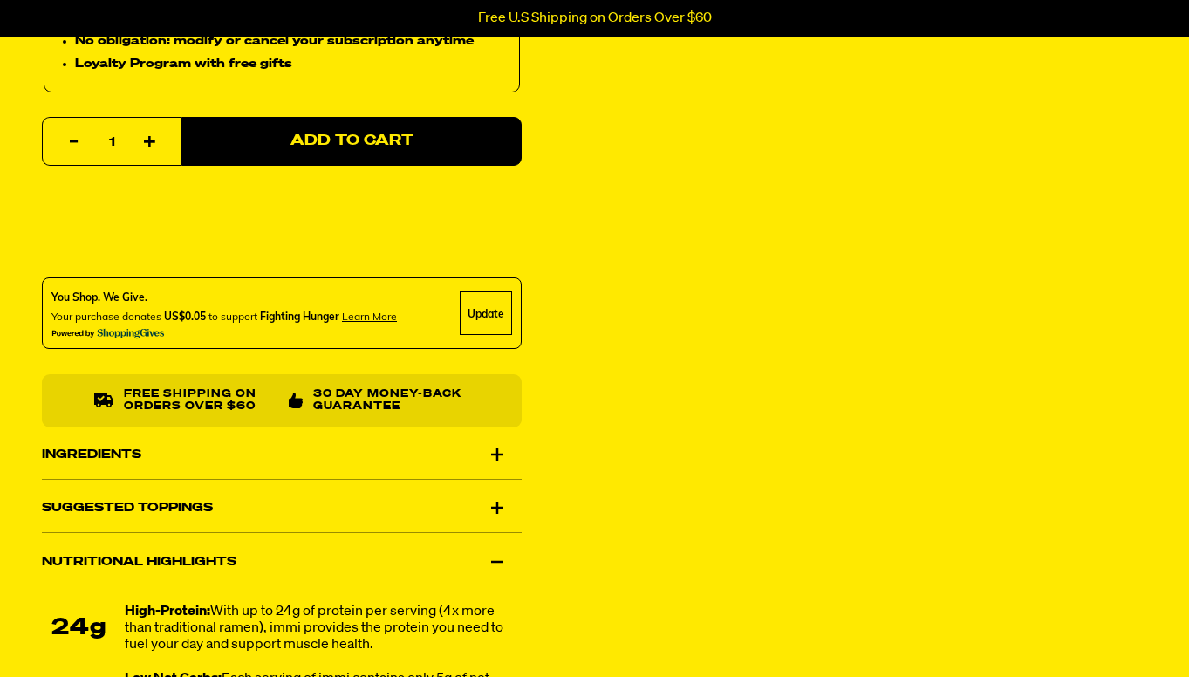
scroll to position [816, 0]
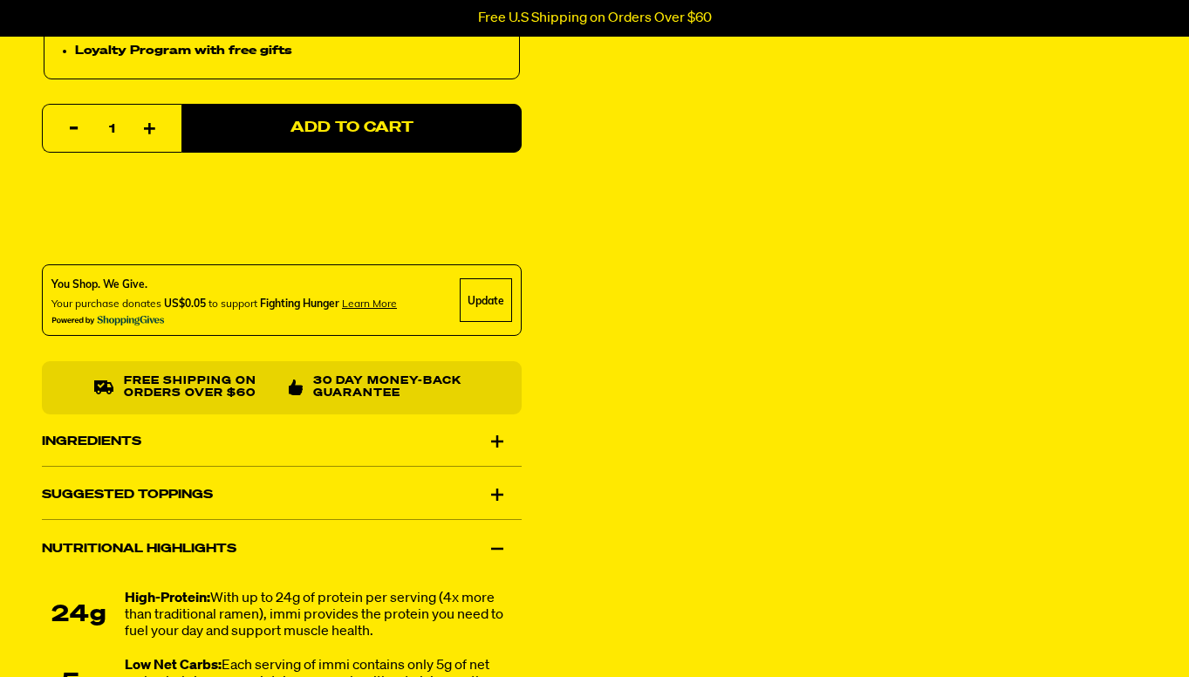
click at [246, 437] on div "Ingredients" at bounding box center [282, 441] width 480 height 49
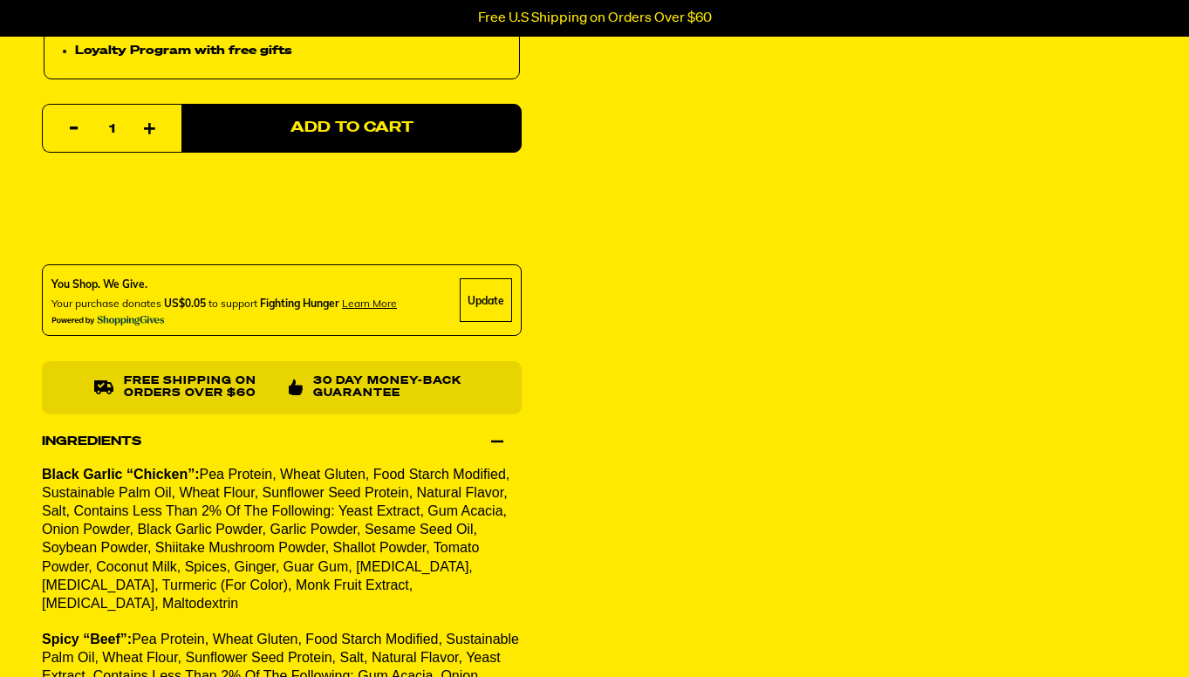
click at [246, 437] on div "Ingredients" at bounding box center [282, 441] width 480 height 49
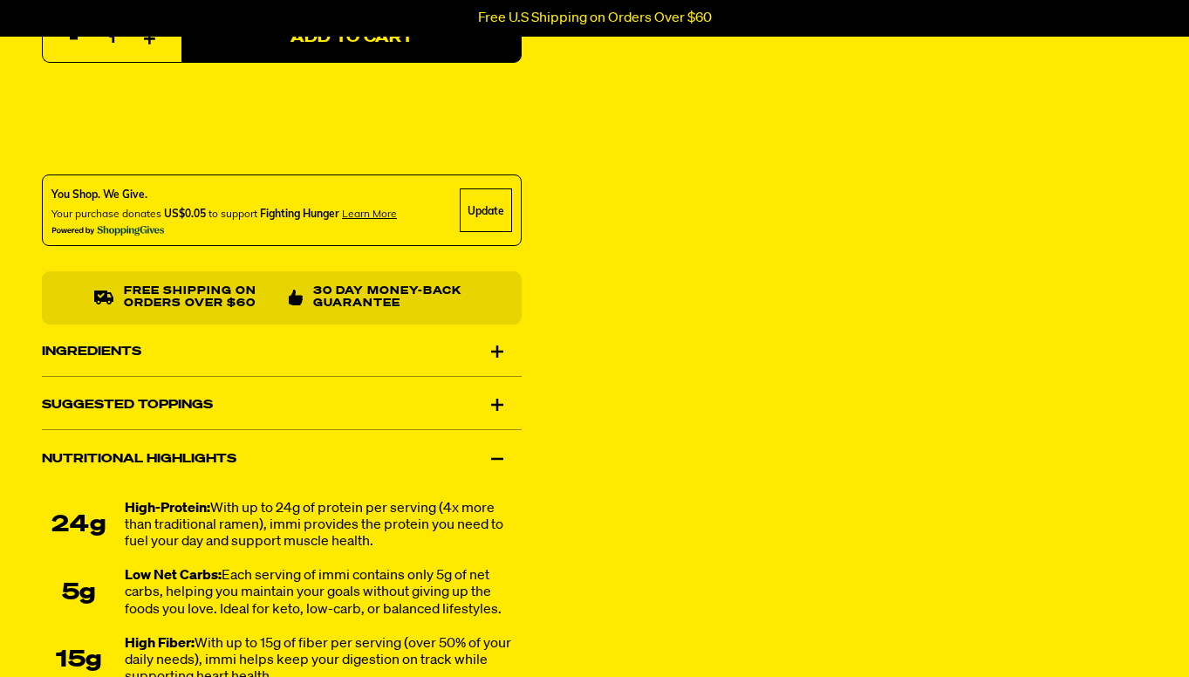
scroll to position [880, 0]
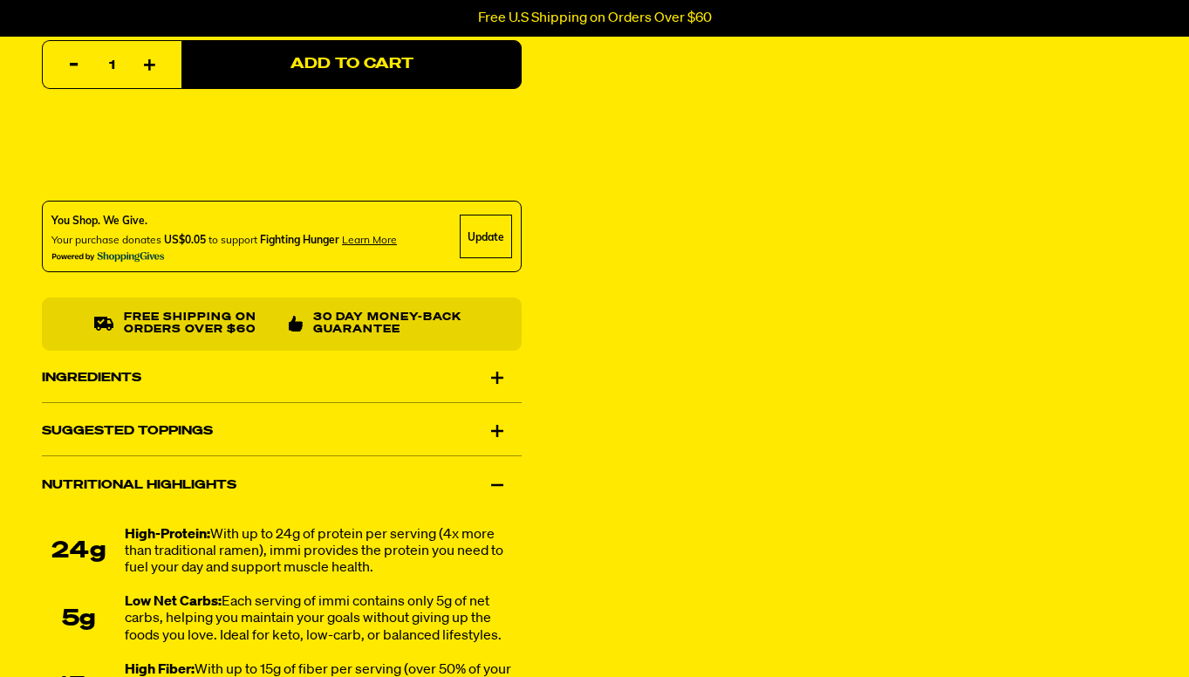
click at [314, 399] on div "Ingredients" at bounding box center [282, 377] width 480 height 49
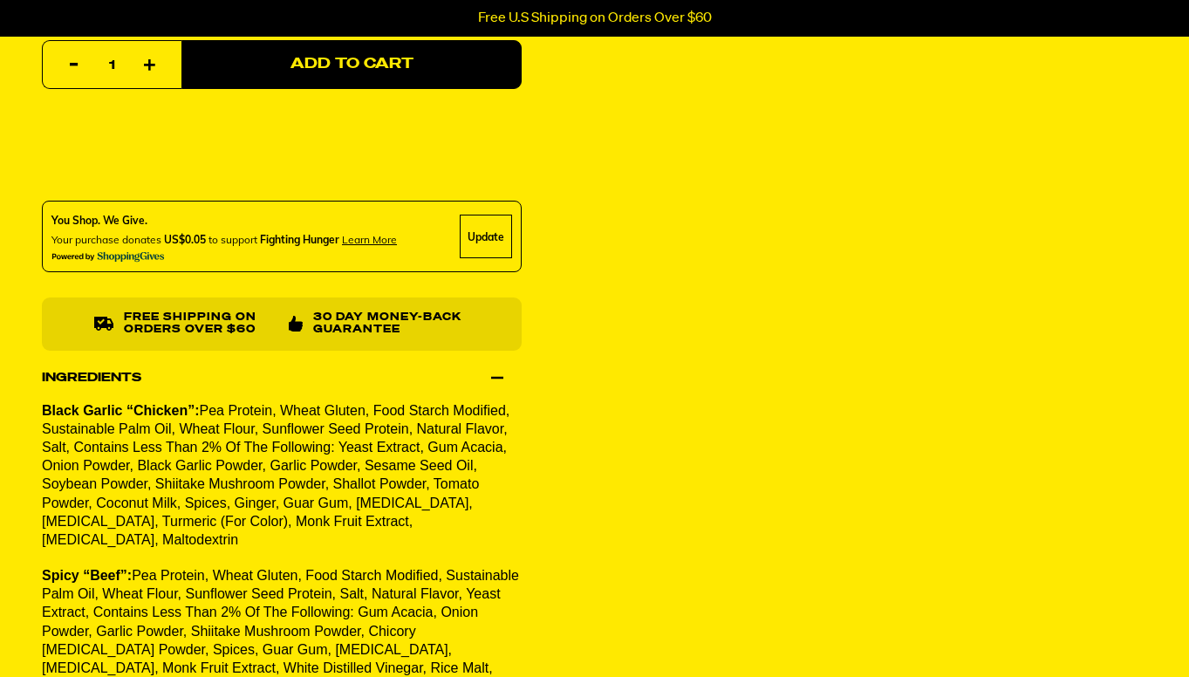
click at [314, 399] on div "Ingredients" at bounding box center [282, 377] width 480 height 49
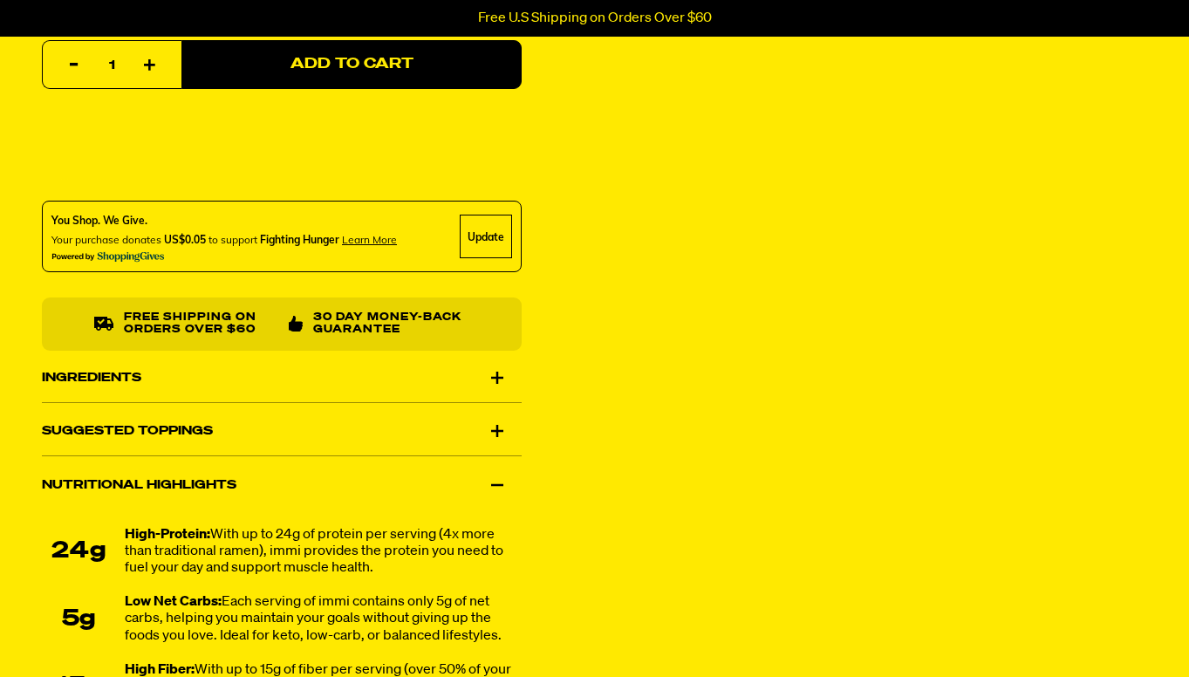
click at [314, 399] on div "Ingredients" at bounding box center [282, 377] width 480 height 49
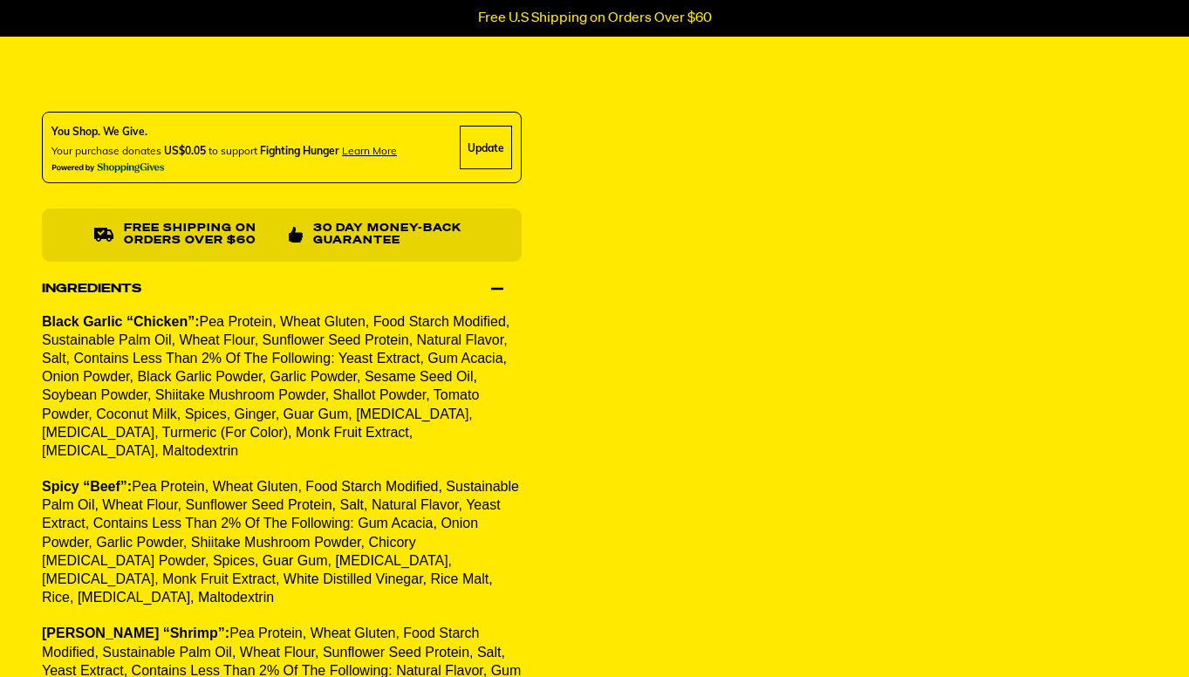
scroll to position [964, 0]
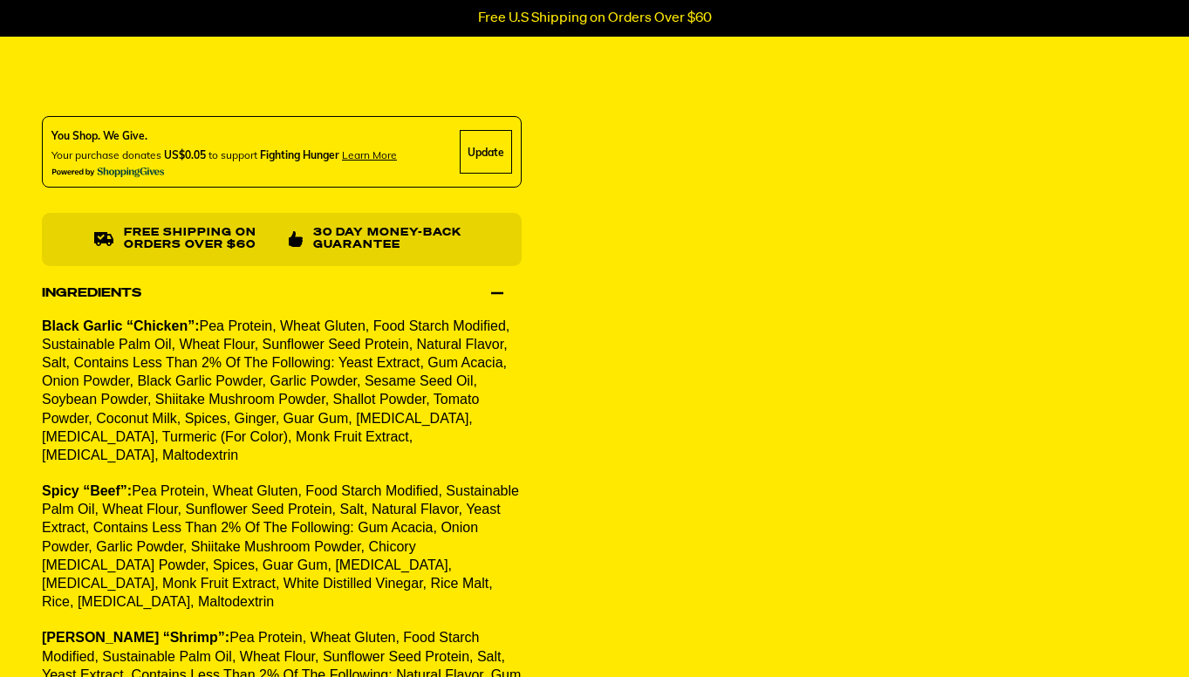
click at [365, 293] on div "Ingredients" at bounding box center [282, 293] width 480 height 49
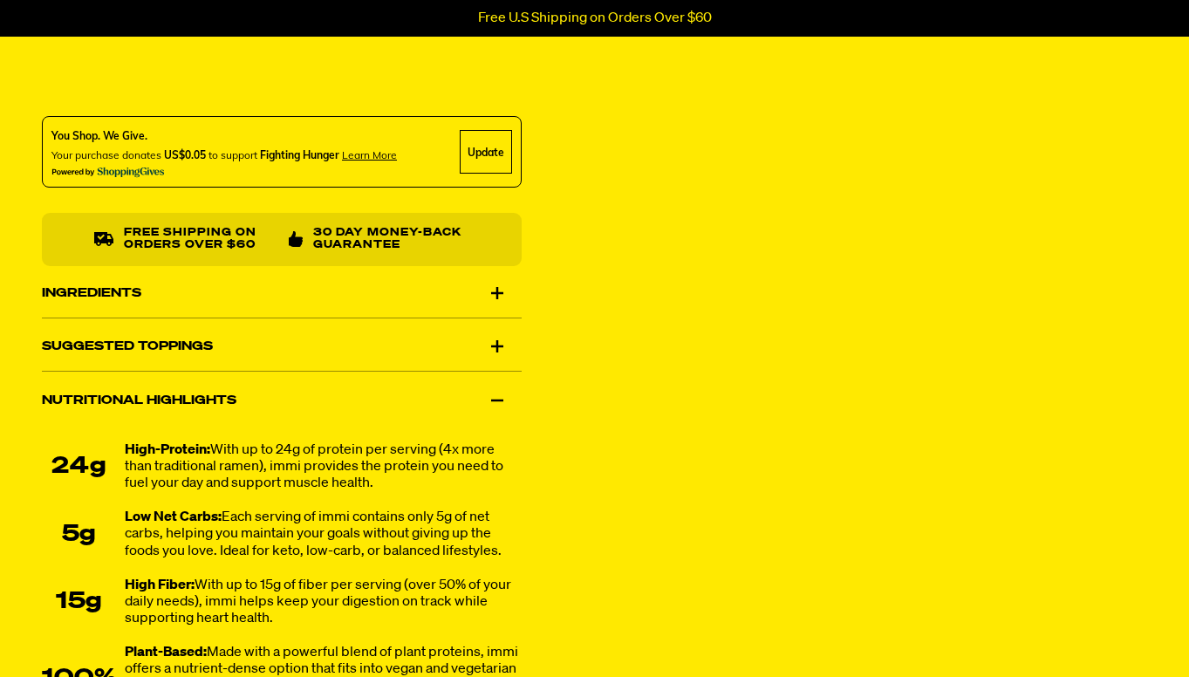
click at [365, 293] on div "Ingredients" at bounding box center [282, 293] width 480 height 49
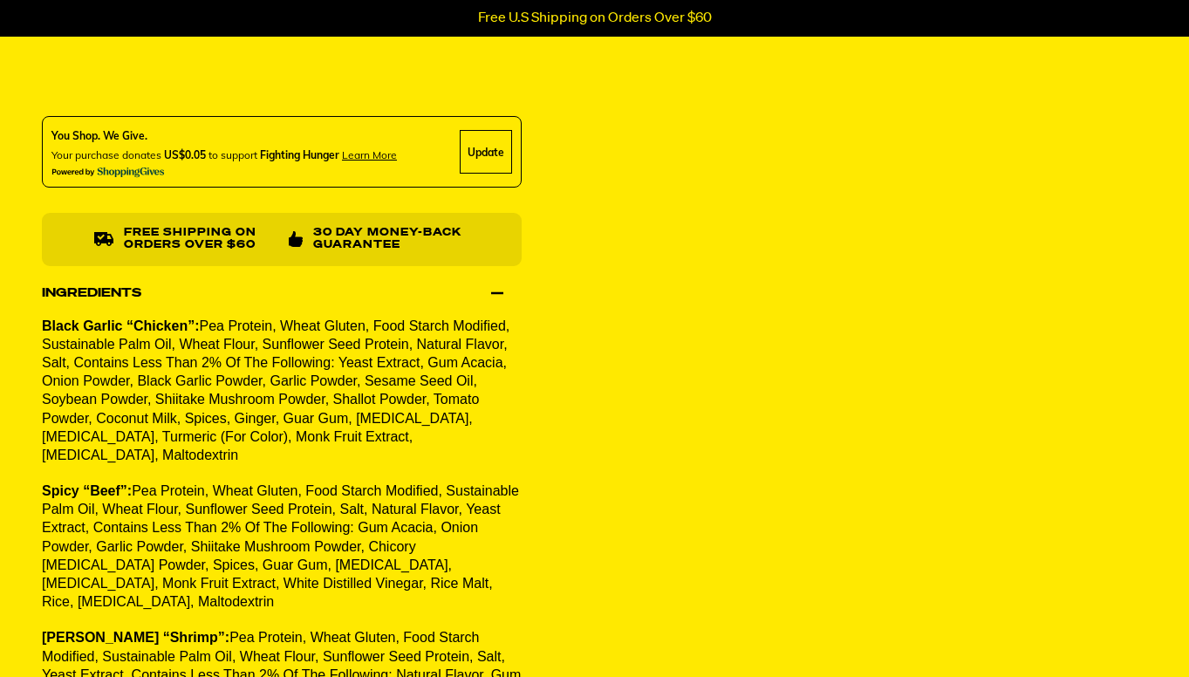
click at [253, 414] on span "Pea Protein, Wheat Gluten, Food Starch Modified, Sustainable Palm Oil, Wheat Fl…" at bounding box center [276, 390] width 468 height 144
click at [294, 414] on span "Pea Protein, Wheat Gluten, Food Starch Modified, Sustainable Palm Oil, Wheat Fl…" at bounding box center [276, 390] width 468 height 144
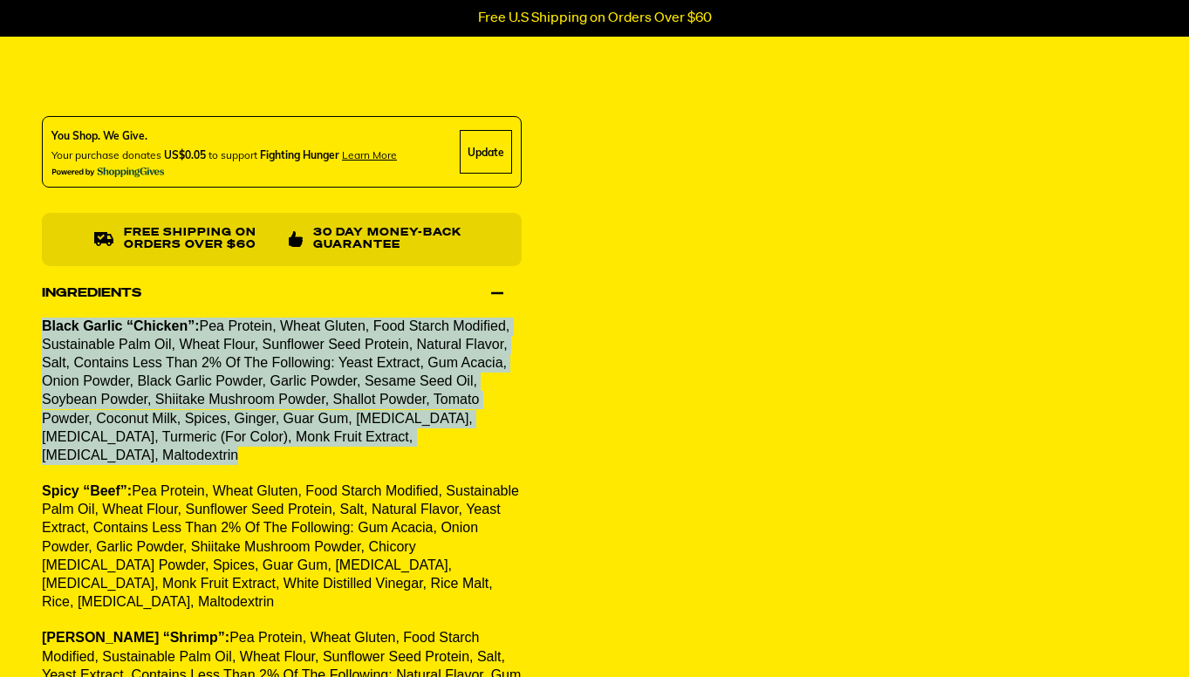
click at [295, 427] on span "Pea Protein, Wheat Gluten, Food Starch Modified, Sustainable Palm Oil, Wheat Fl…" at bounding box center [276, 390] width 468 height 144
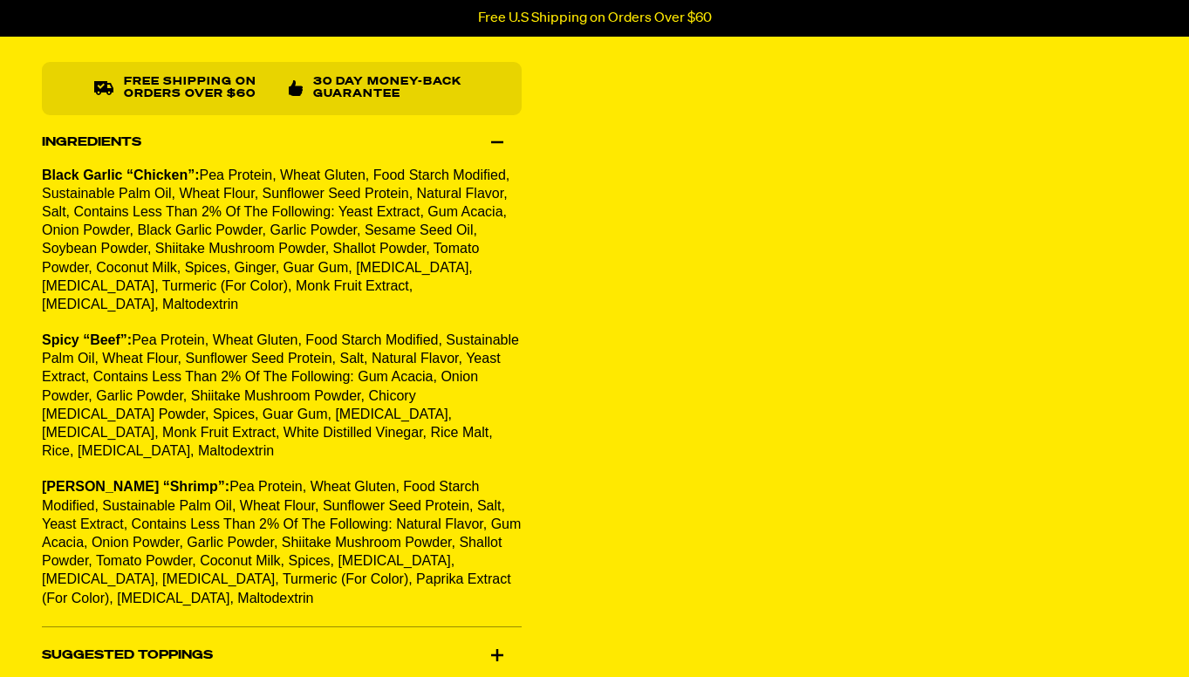
scroll to position [1170, 0]
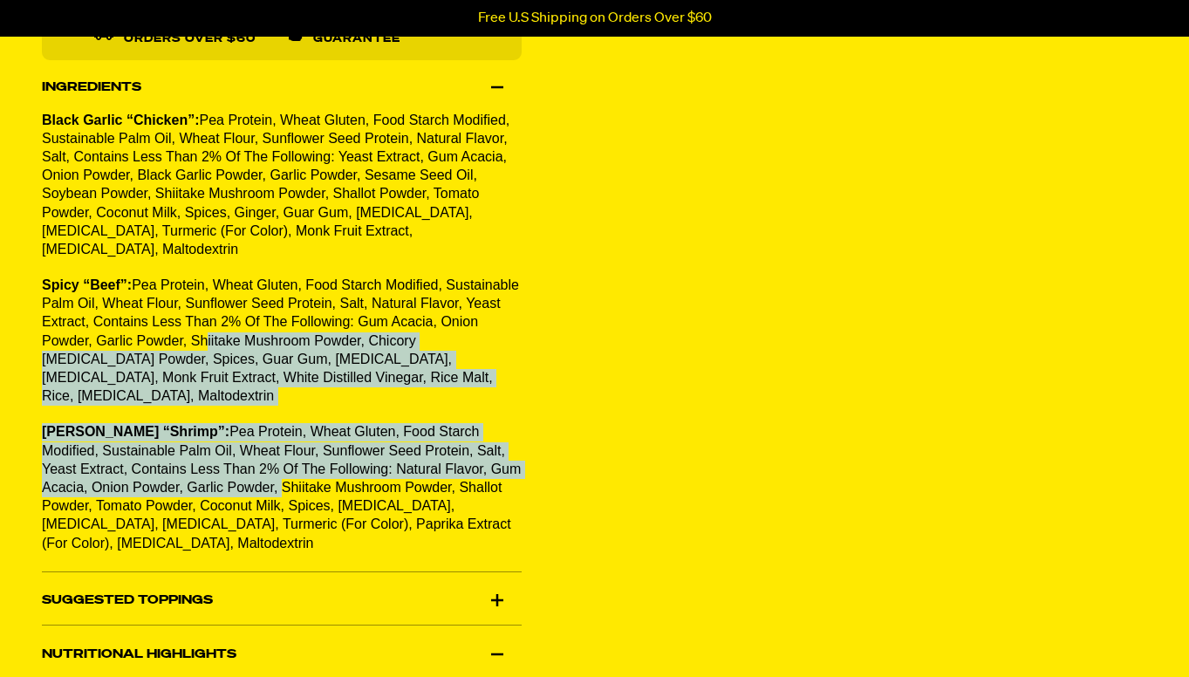
drag, startPoint x: 236, startPoint y: 328, endPoint x: 274, endPoint y: 463, distance: 140.4
click at [274, 463] on div "Black Garlic “Chicken”: Pea Protein, Wheat Gluten, Food Starch Modified, Sustai…" at bounding box center [282, 342] width 480 height 460
click at [305, 469] on span "Pea Protein, Wheat Gluten, Food Starch Modified, Sustainable Palm Oil, Wheat Fl…" at bounding box center [281, 488] width 479 height 126
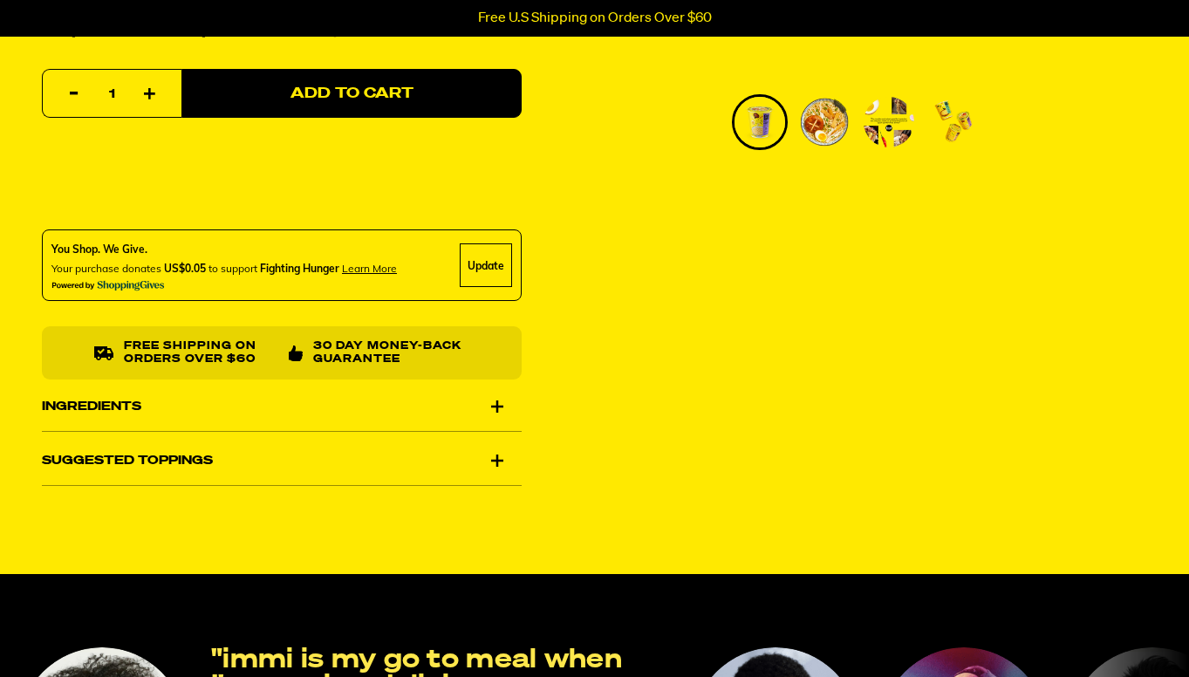
scroll to position [627, 0]
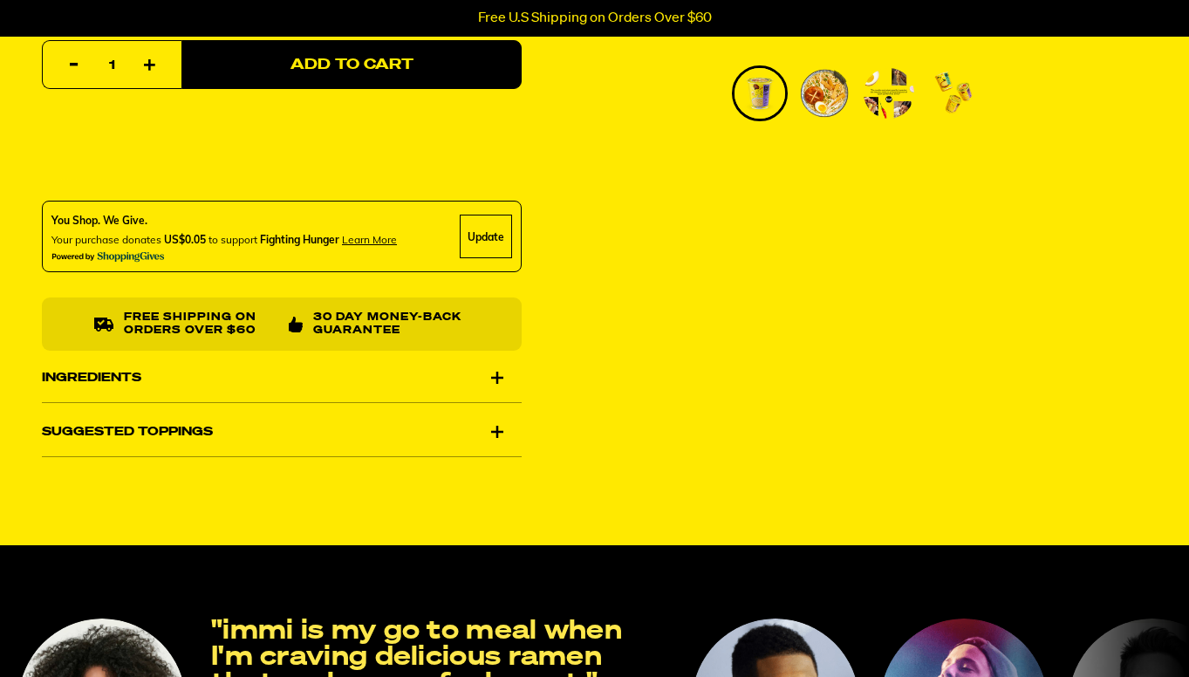
click at [385, 407] on div "Suggested Toppings" at bounding box center [282, 431] width 480 height 49
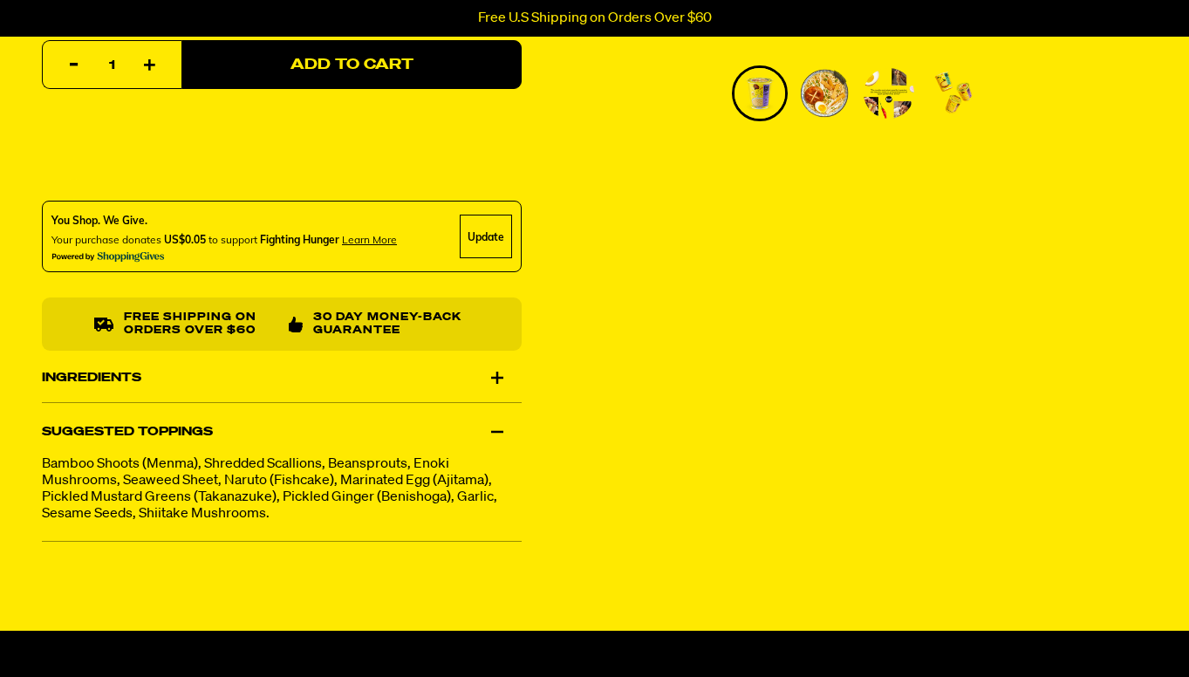
click at [379, 380] on div "Ingredients" at bounding box center [282, 377] width 480 height 49
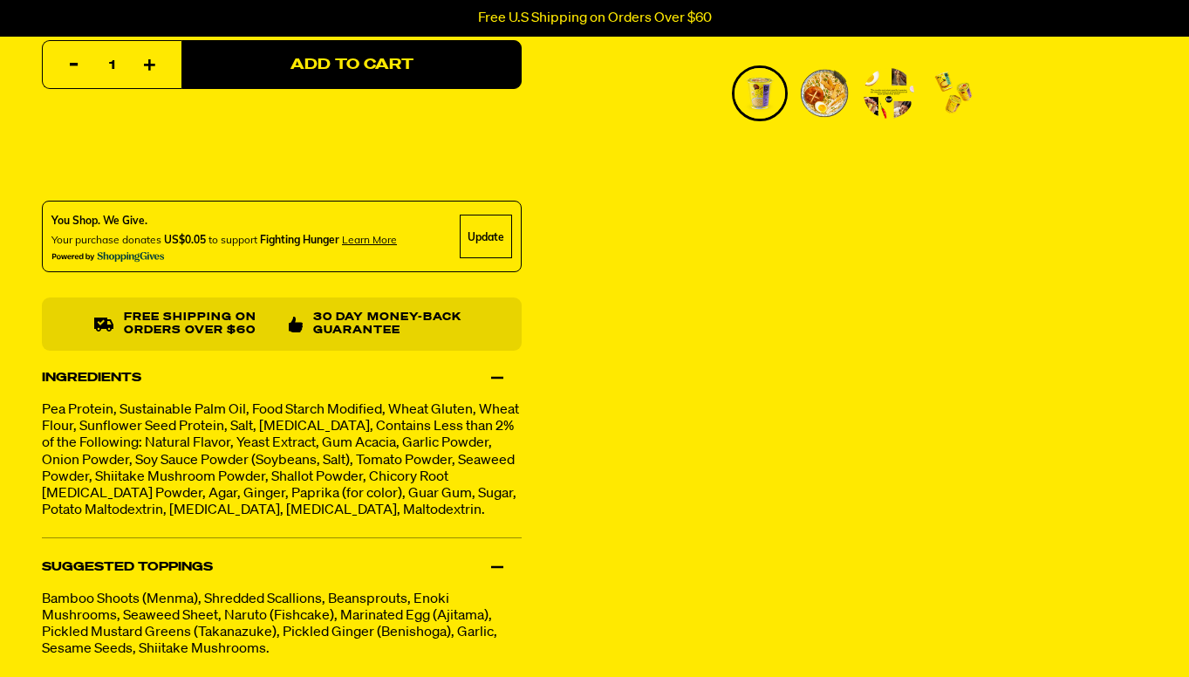
scroll to position [813, 0]
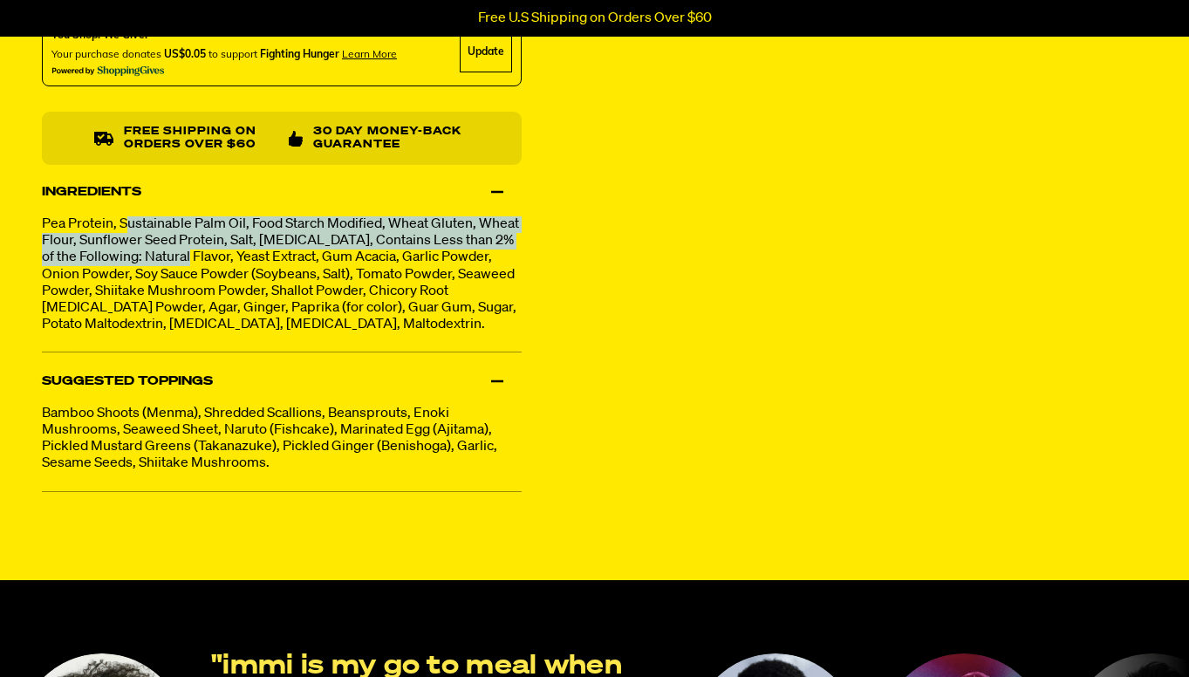
drag, startPoint x: 126, startPoint y: 223, endPoint x: 204, endPoint y: 263, distance: 87.8
click at [204, 263] on p "Pea Protein, Sustainable Palm Oil, Food Starch Modified, Wheat Gluten, Wheat Fl…" at bounding box center [282, 274] width 480 height 117
click at [215, 274] on p "Pea Protein, Sustainable Palm Oil, Food Starch Modified, Wheat Gluten, Wheat Fl…" at bounding box center [282, 274] width 480 height 117
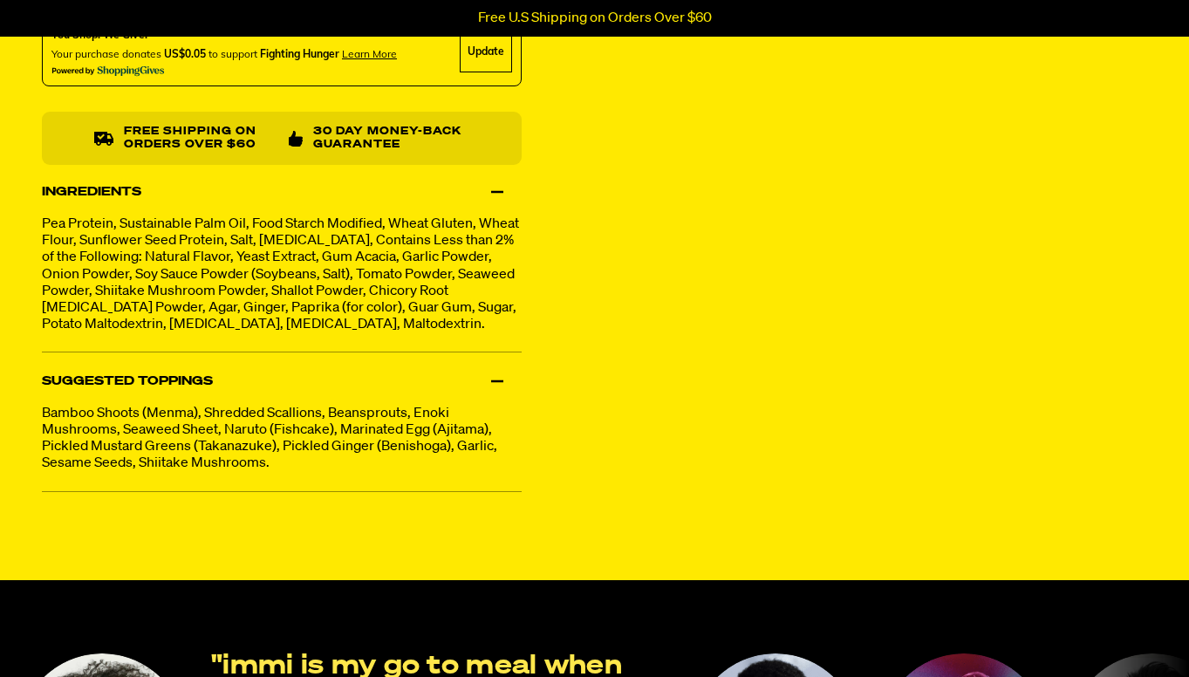
click at [381, 264] on p "Pea Protein, Sustainable Palm Oil, Food Starch Modified, Wheat Gluten, Wheat Fl…" at bounding box center [282, 274] width 480 height 117
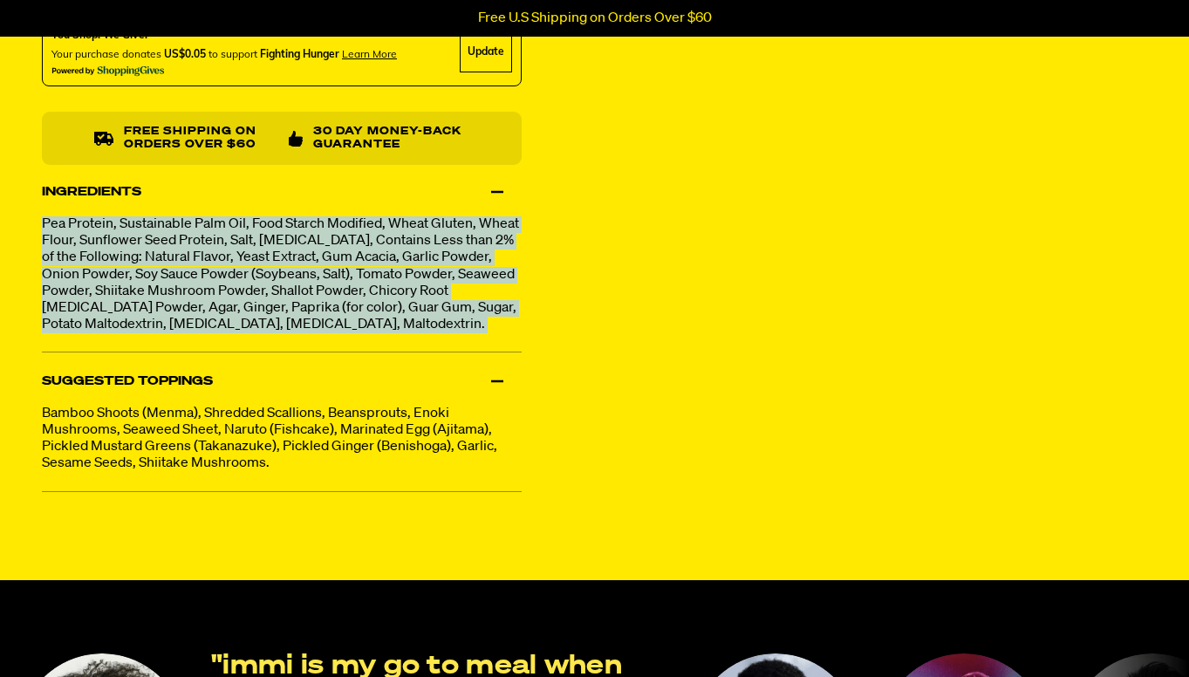
click at [406, 299] on p "Pea Protein, Sustainable Palm Oil, Food Starch Modified, Wheat Gluten, Wheat Fl…" at bounding box center [282, 274] width 480 height 117
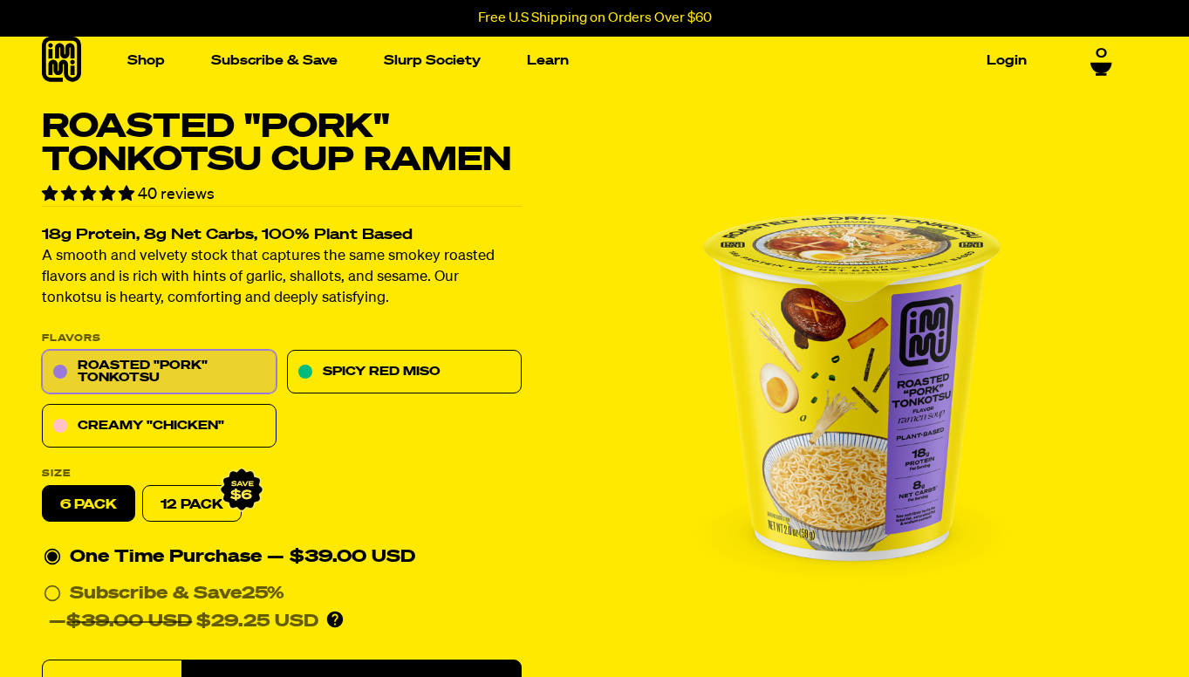
scroll to position [10, 0]
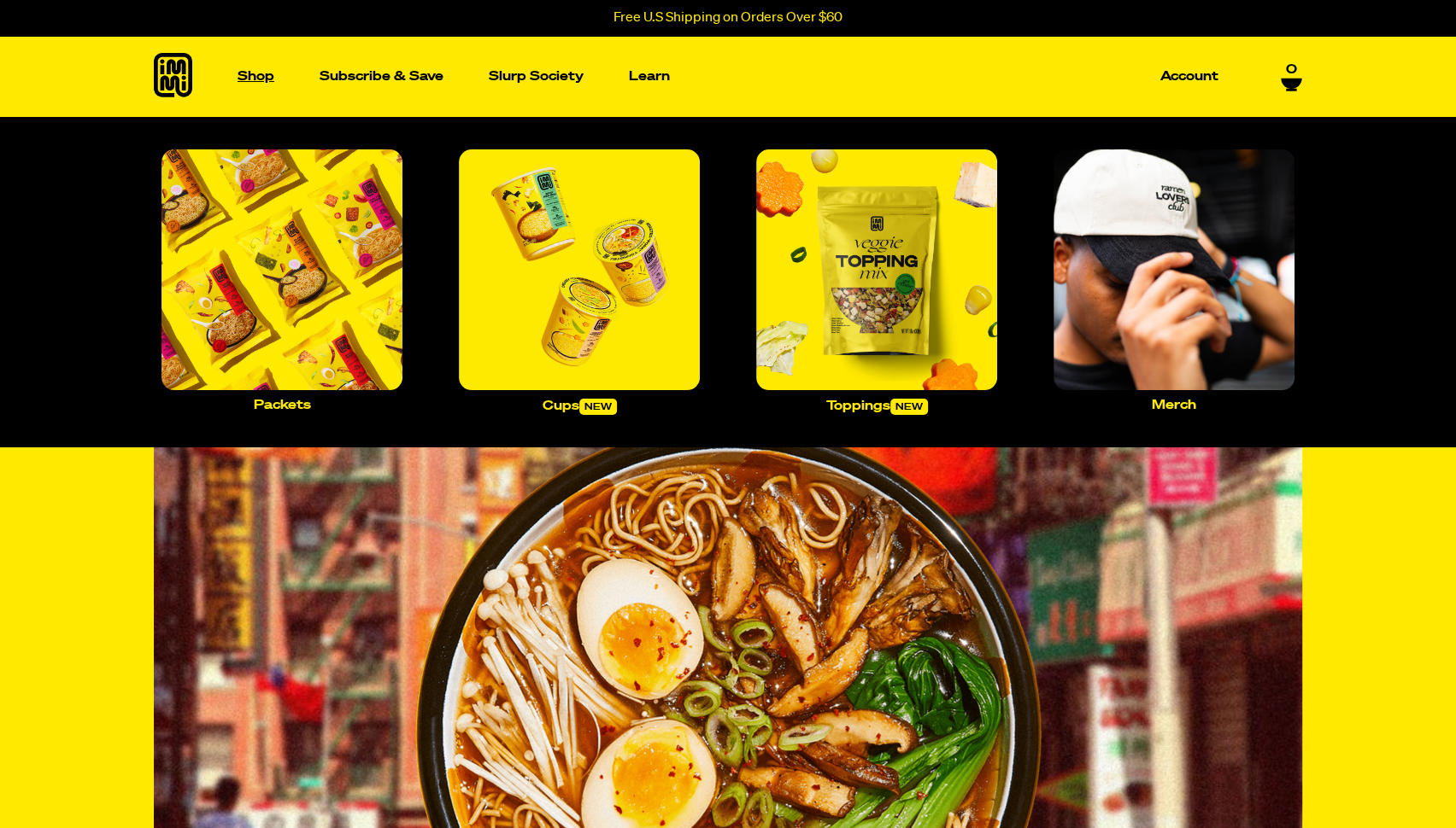
click at [256, 70] on p "Shop" at bounding box center [257, 76] width 37 height 13
click at [228, 211] on img "Main navigation" at bounding box center [282, 270] width 241 height 241
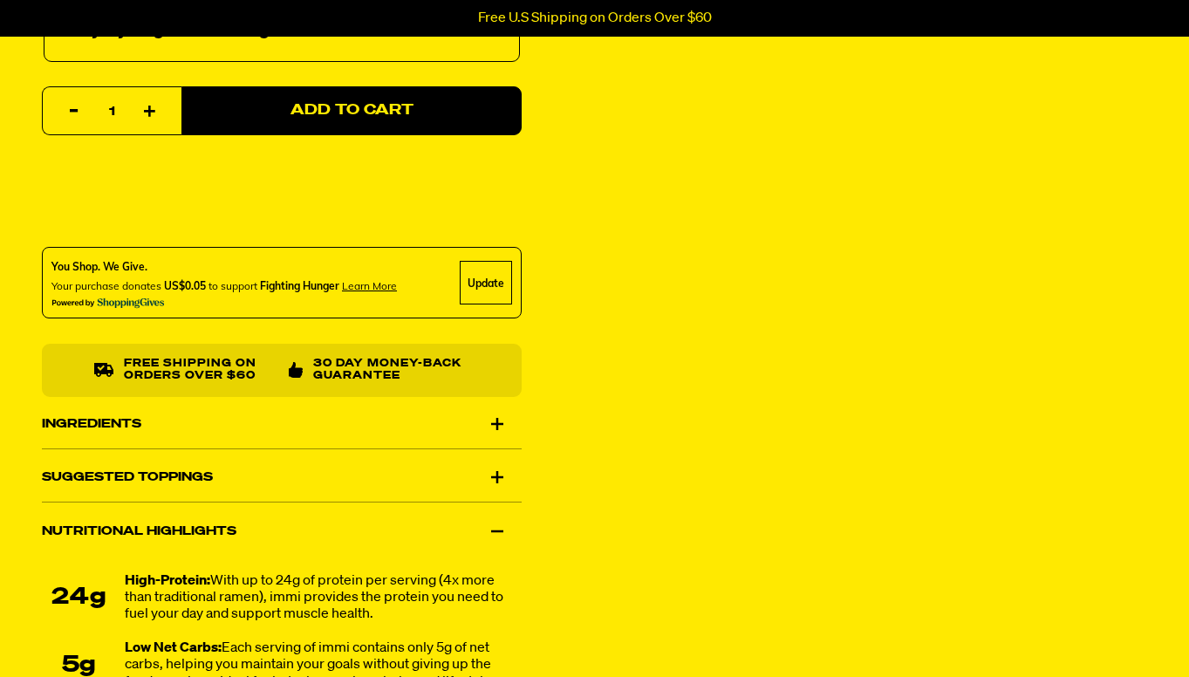
scroll to position [864, 0]
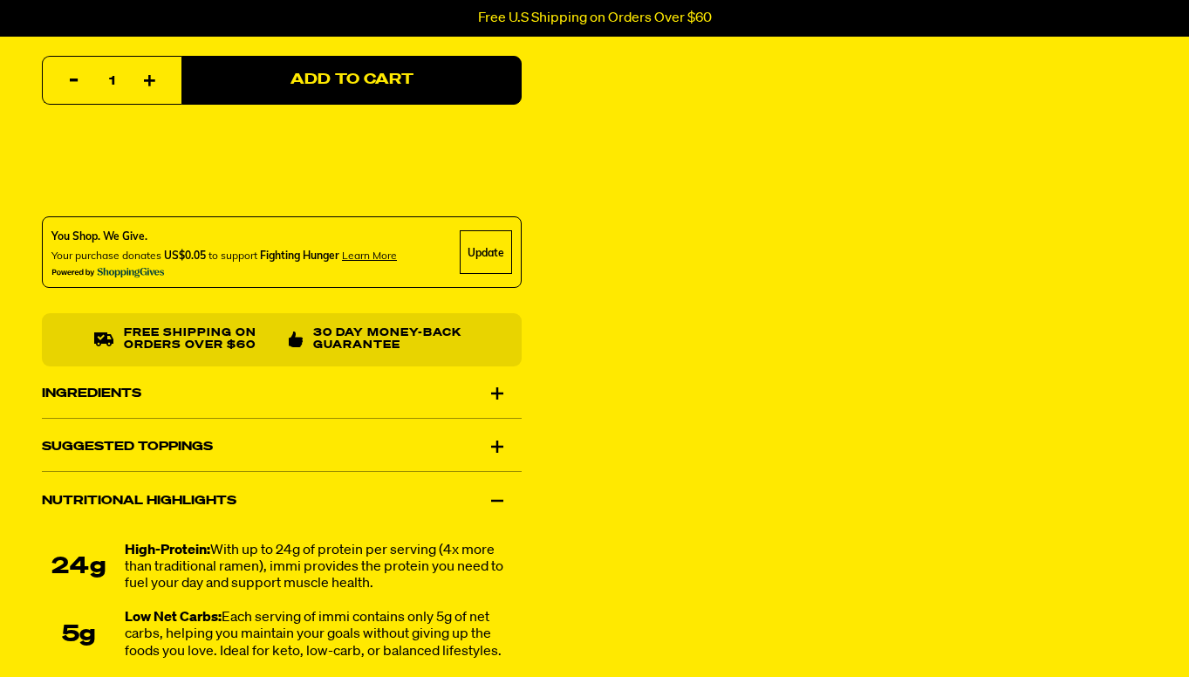
click at [288, 390] on div "Ingredients" at bounding box center [282, 393] width 480 height 49
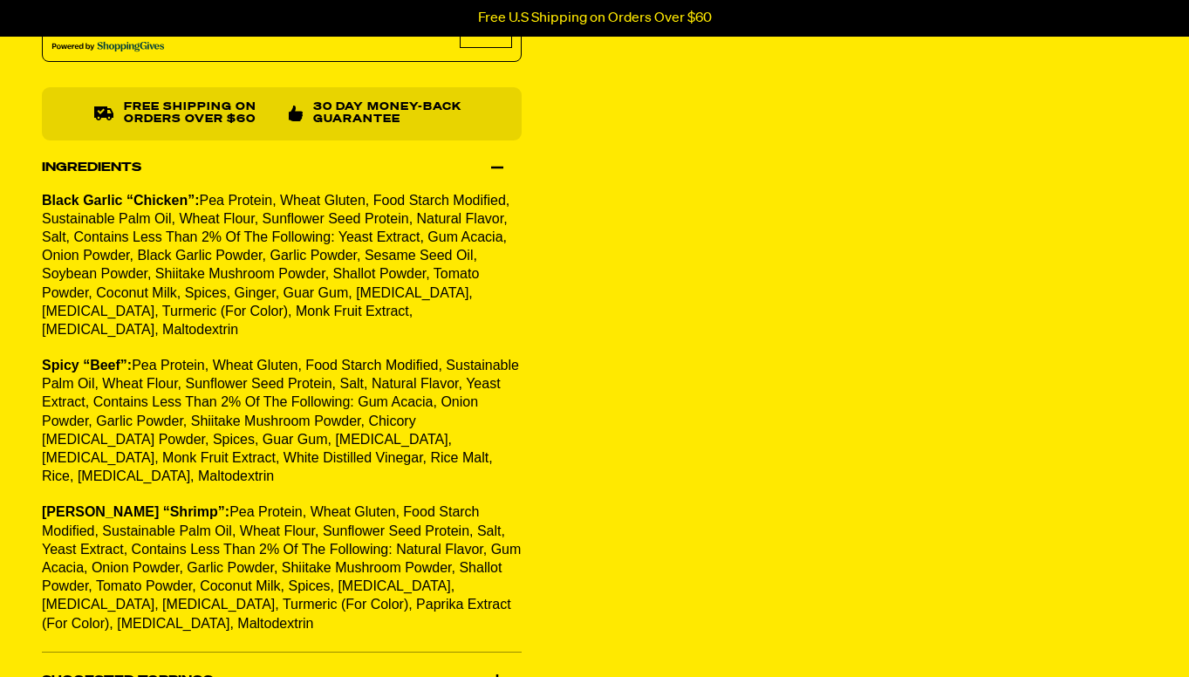
scroll to position [1123, 0]
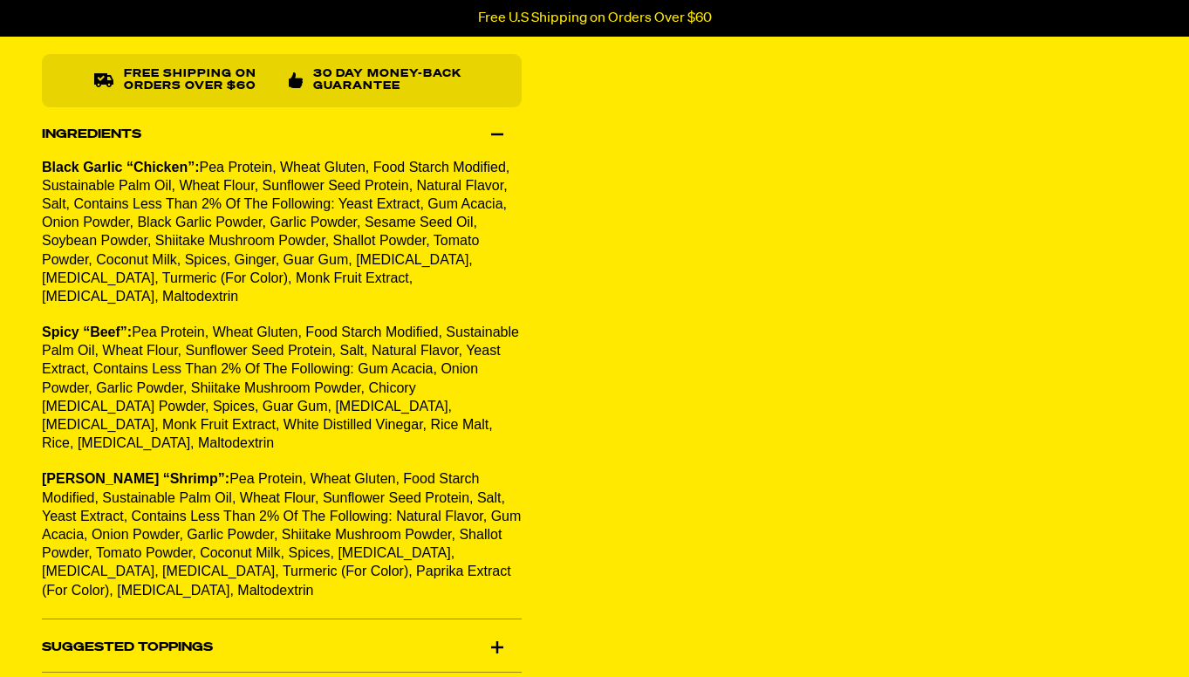
click at [273, 169] on span "Pea Protein, Wheat Gluten, Food Starch Modified, Sustainable Palm Oil, Wheat Fl…" at bounding box center [276, 232] width 468 height 144
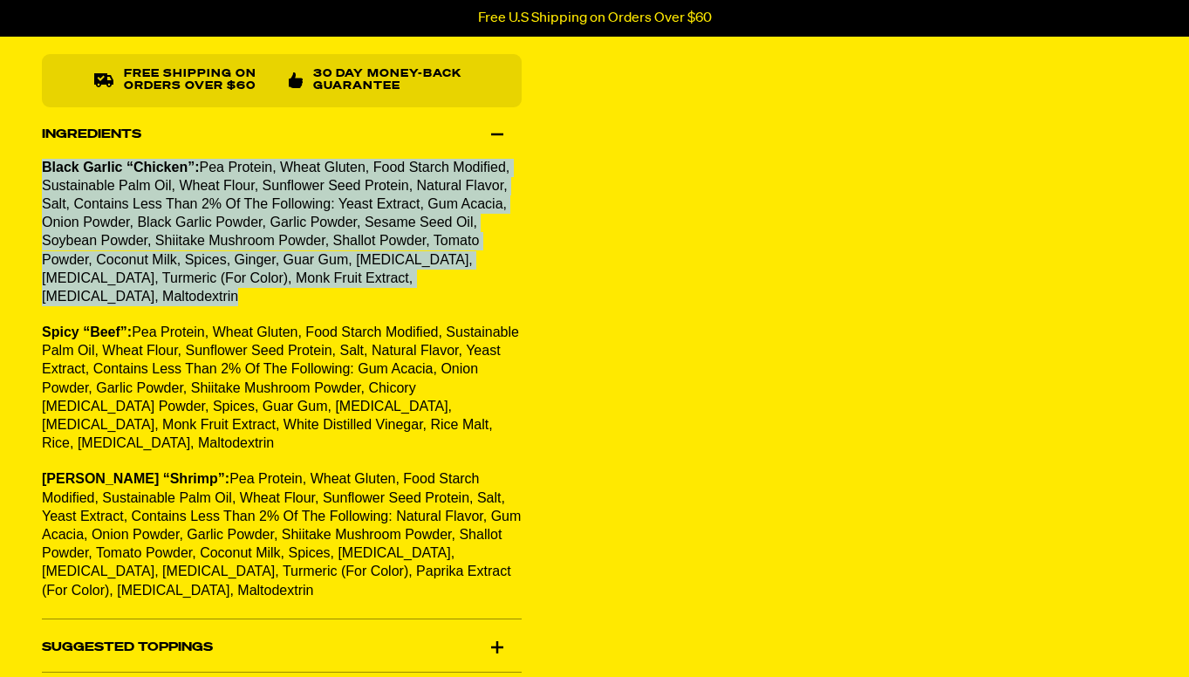
click at [283, 223] on span "Pea Protein, Wheat Gluten, Food Starch Modified, Sustainable Palm Oil, Wheat Fl…" at bounding box center [276, 232] width 468 height 144
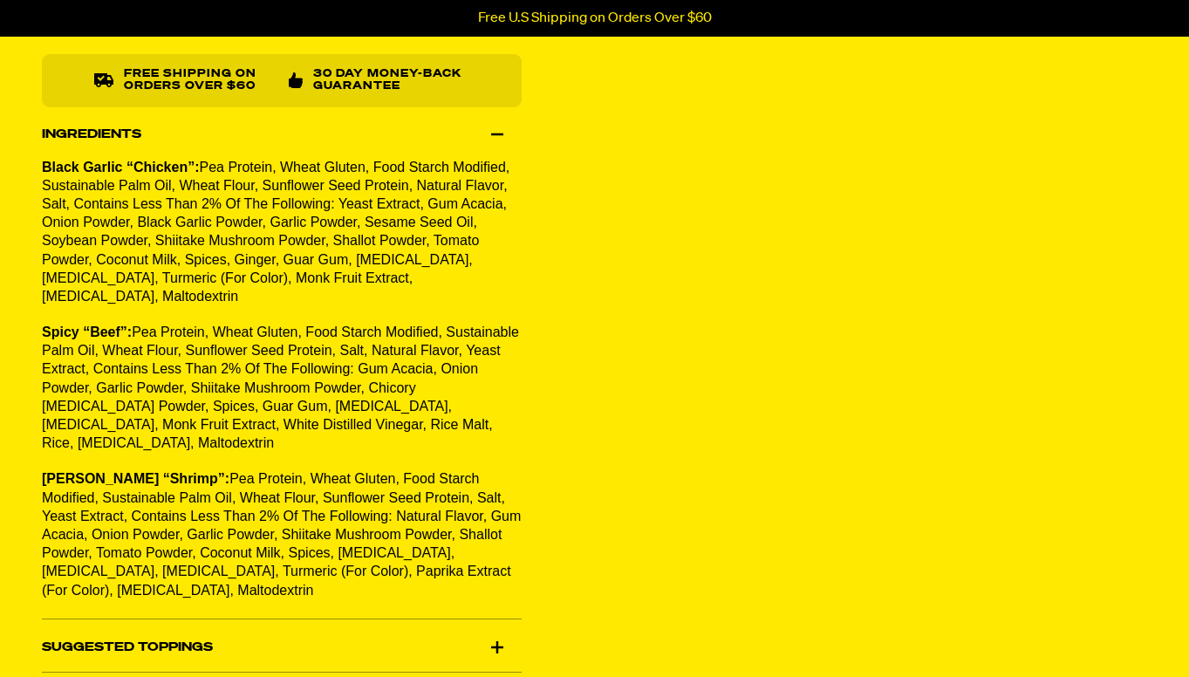
click at [277, 200] on span "Pea Protein, Wheat Gluten, Food Starch Modified, Sustainable Palm Oil, Wheat Fl…" at bounding box center [276, 232] width 468 height 144
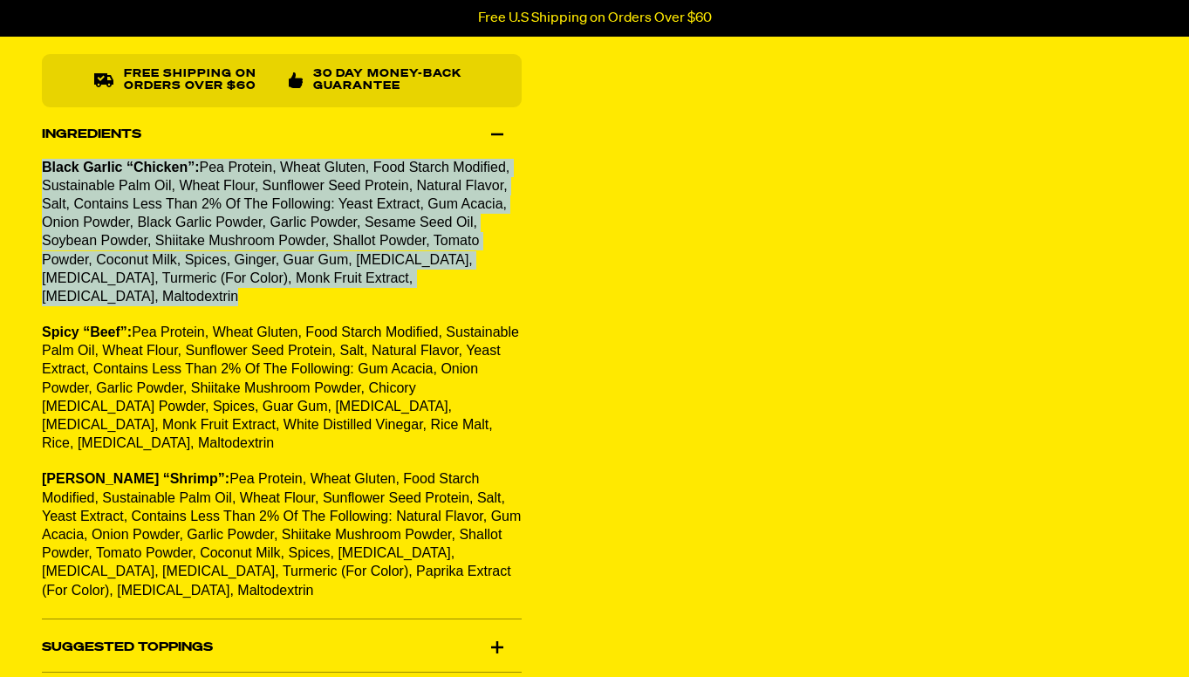
click at [396, 275] on span "Pea Protein, Wheat Gluten, Food Starch Modified, Sustainable Palm Oil, Wheat Fl…" at bounding box center [276, 232] width 468 height 144
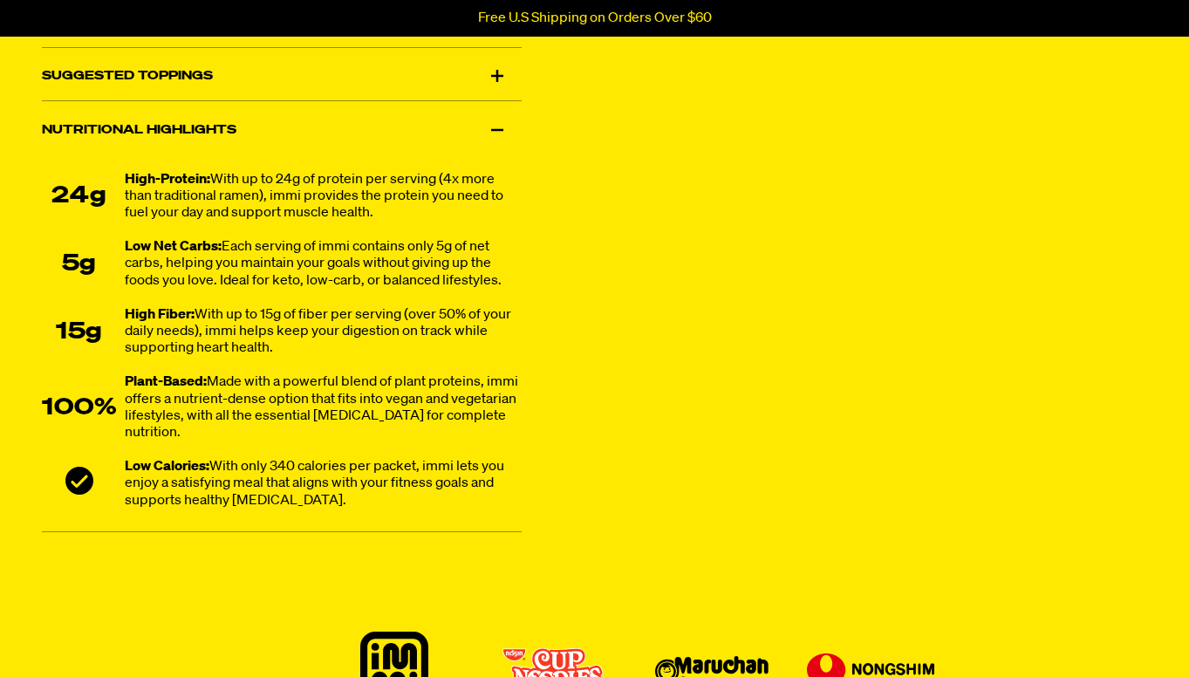
scroll to position [1695, 0]
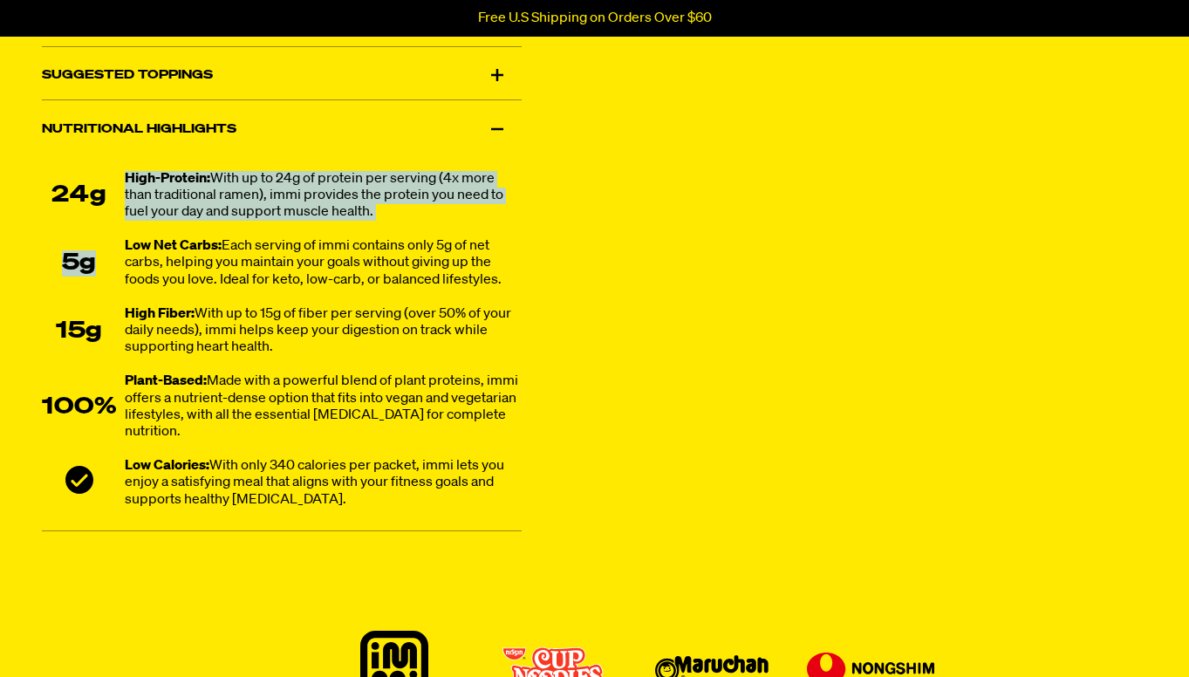
drag, startPoint x: 216, startPoint y: 137, endPoint x: 226, endPoint y: 205, distance: 68.7
click at [226, 205] on li "Nutritional Highlights 24g High-Protein: With up to 24g of protein per serving …" at bounding box center [282, 319] width 480 height 428
click at [353, 239] on div "Low Net Carbs: Each serving of immi contains only 5g of net carbs, helping you …" at bounding box center [323, 264] width 397 height 51
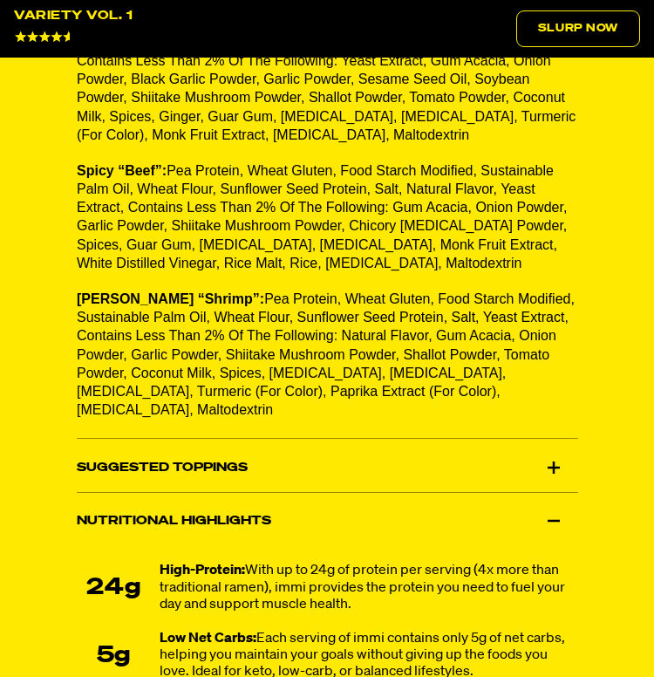
scroll to position [2253, 0]
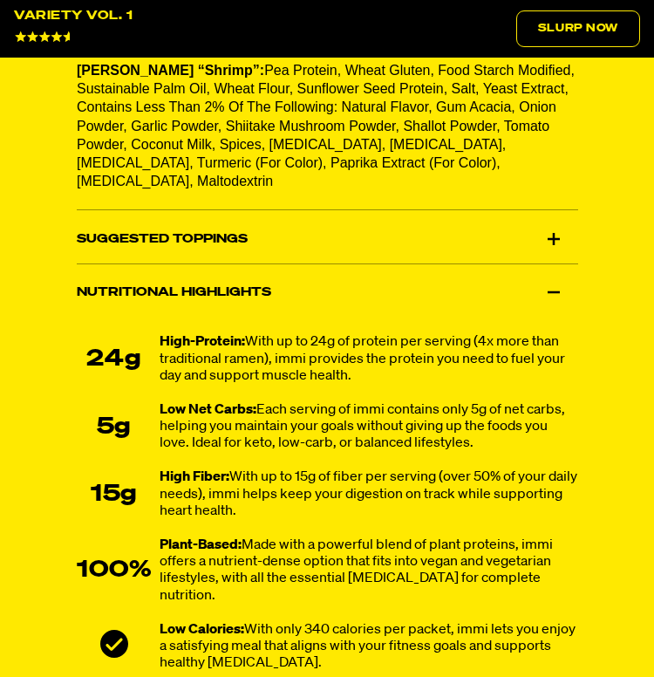
click at [440, 215] on div "Suggested Toppings" at bounding box center [328, 239] width 502 height 49
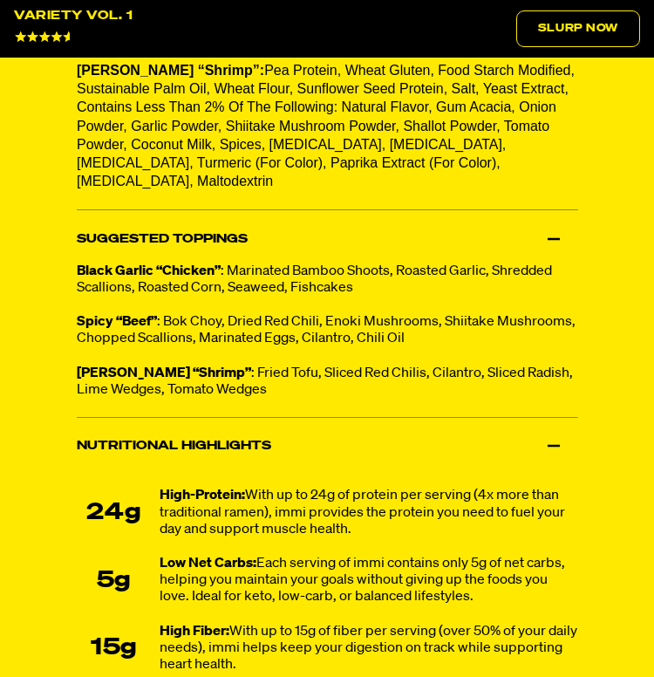
click at [440, 215] on div "Suggested Toppings" at bounding box center [328, 239] width 502 height 49
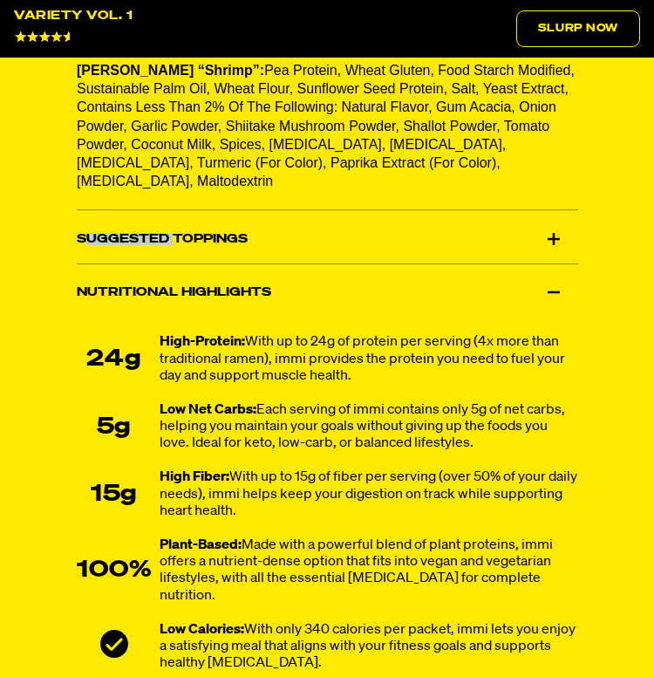
click at [335, 268] on div "Nutritional Highlights" at bounding box center [328, 292] width 502 height 49
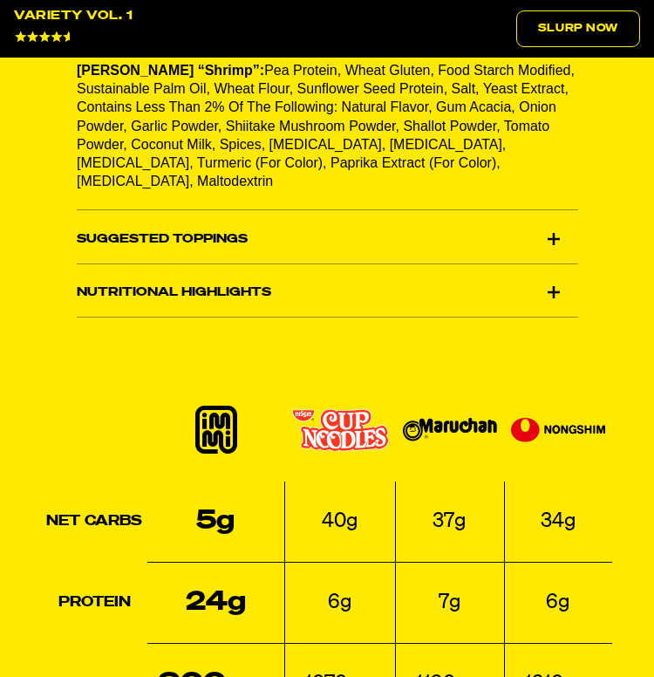
click at [335, 268] on div "Nutritional Highlights" at bounding box center [328, 292] width 502 height 49
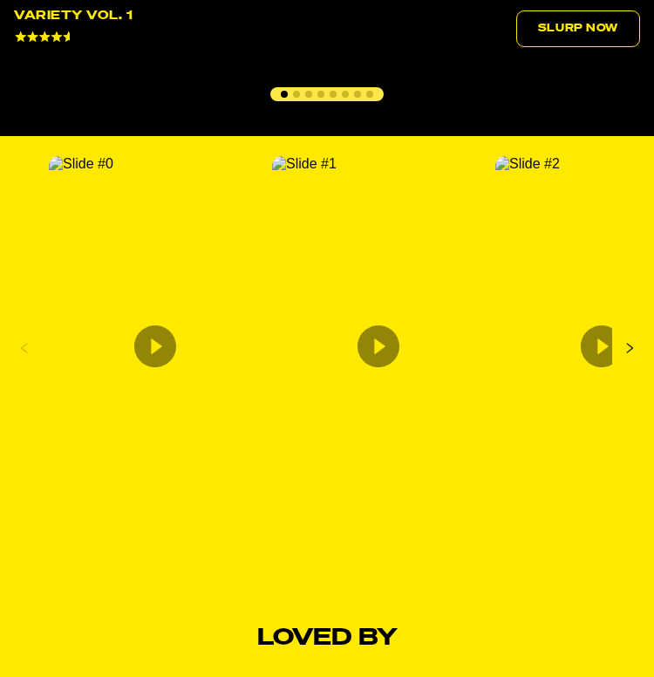
scroll to position [3854, 0]
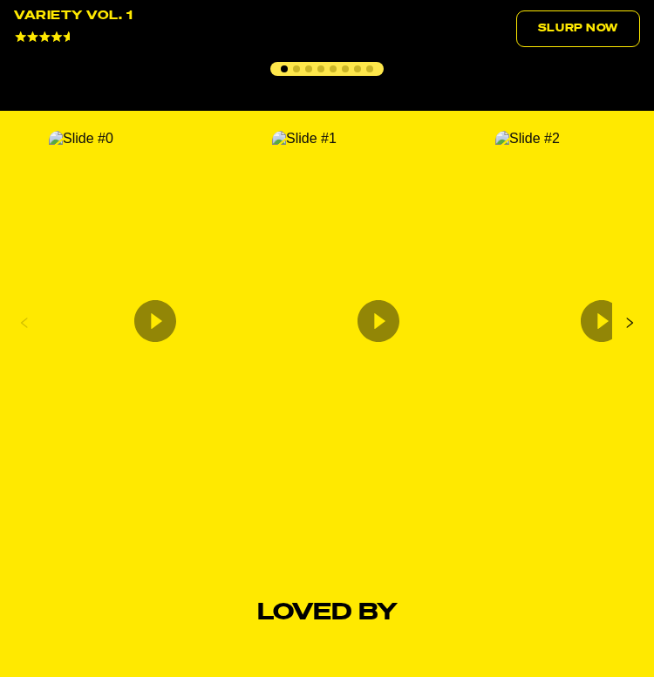
click at [141, 300] on icon "Content from Archive App" at bounding box center [155, 321] width 42 height 42
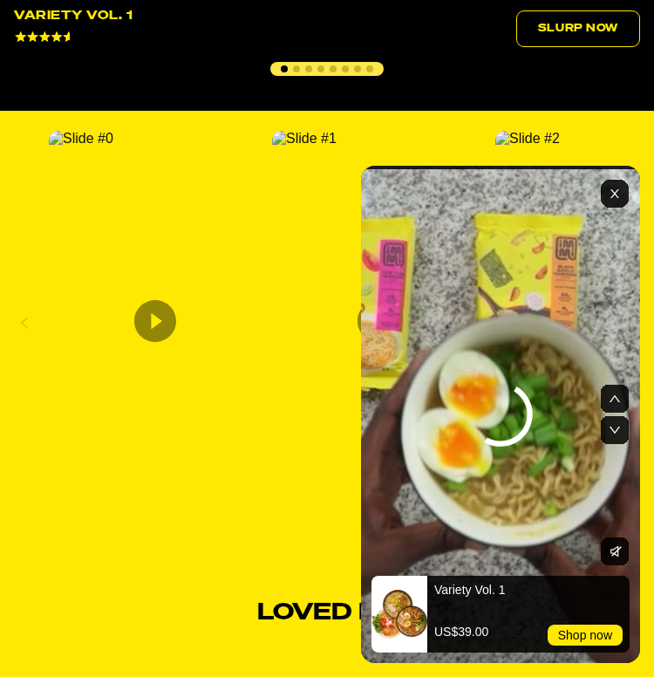
scroll to position [3940, 0]
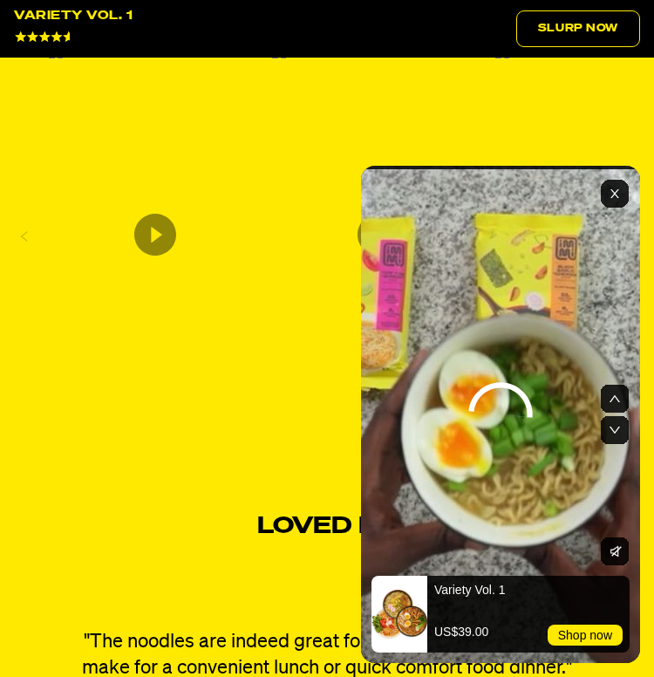
click at [229, 510] on div "Use Space to play or pause the video, Top Arrow to show previous Video, Bottom …" at bounding box center [327, 338] width 654 height 677
click at [618, 195] on rect "Exit" at bounding box center [615, 194] width 28 height 28
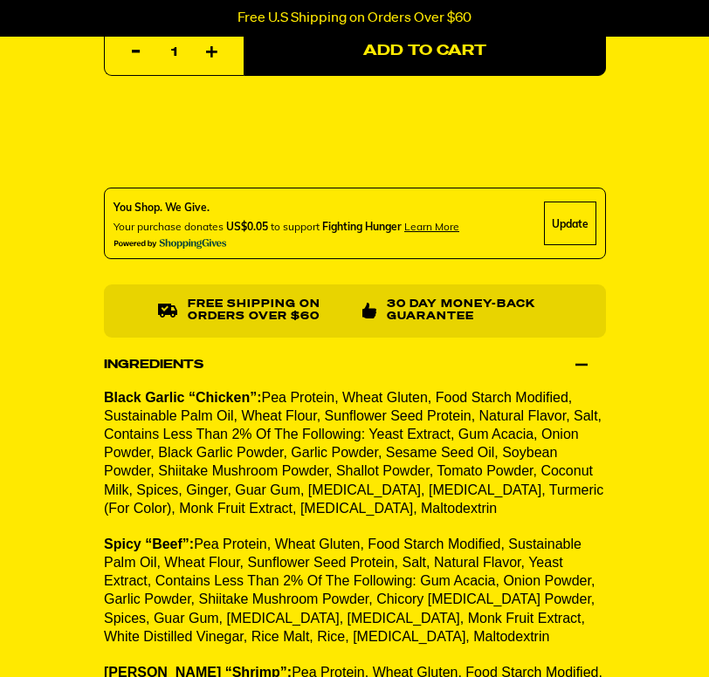
scroll to position [1380, 0]
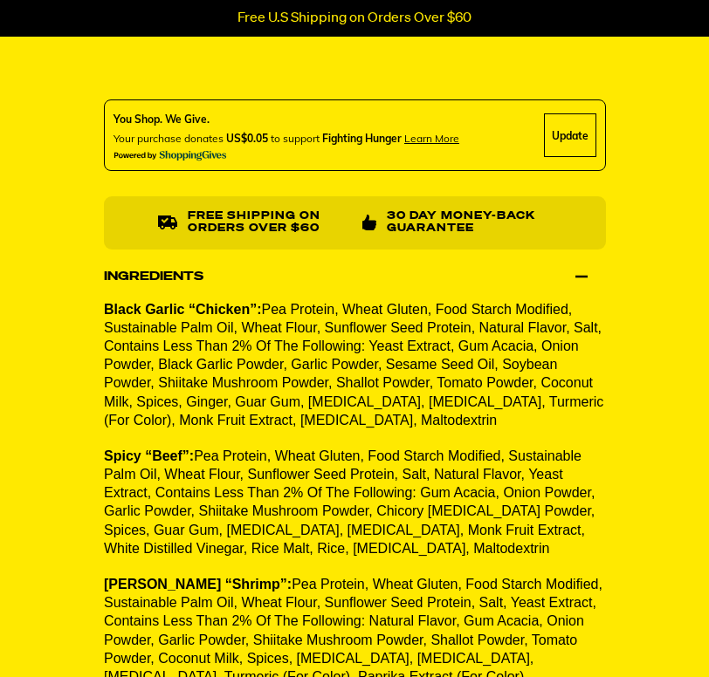
click at [344, 372] on span "Pea Protein, Wheat Gluten, Food Starch Modified, Sustainable Palm Oil, Wheat Fl…" at bounding box center [353, 365] width 499 height 126
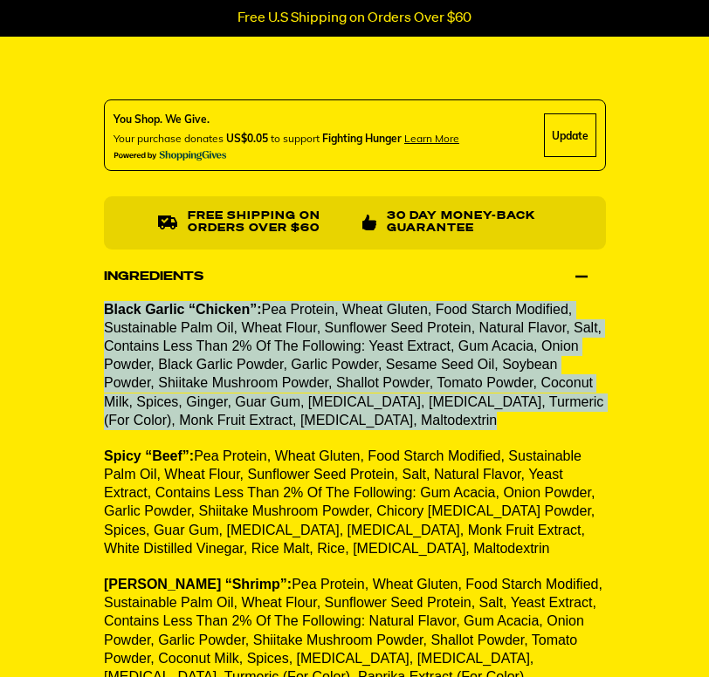
click at [374, 385] on span "Pea Protein, Wheat Gluten, Food Starch Modified, Sustainable Palm Oil, Wheat Fl…" at bounding box center [353, 365] width 499 height 126
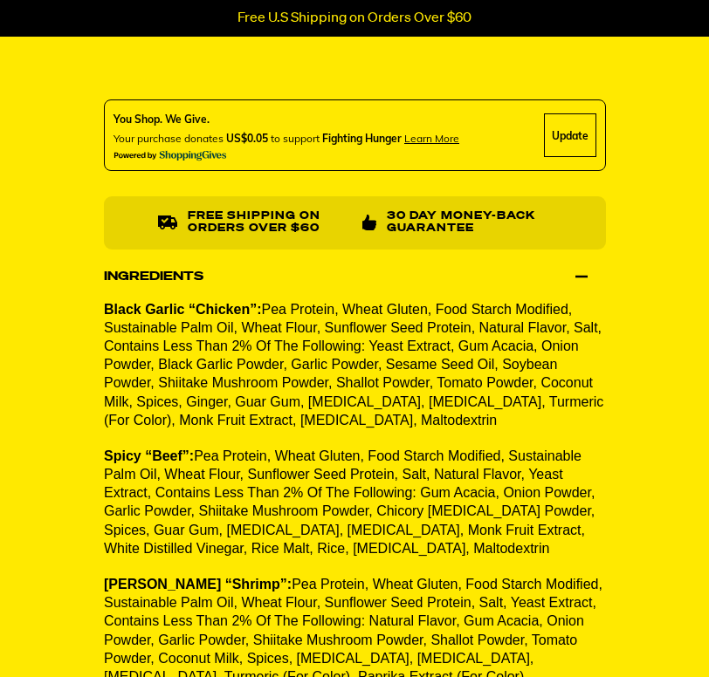
click at [374, 385] on span "Pea Protein, Wheat Gluten, Food Starch Modified, Sustainable Palm Oil, Wheat Fl…" at bounding box center [353, 365] width 499 height 126
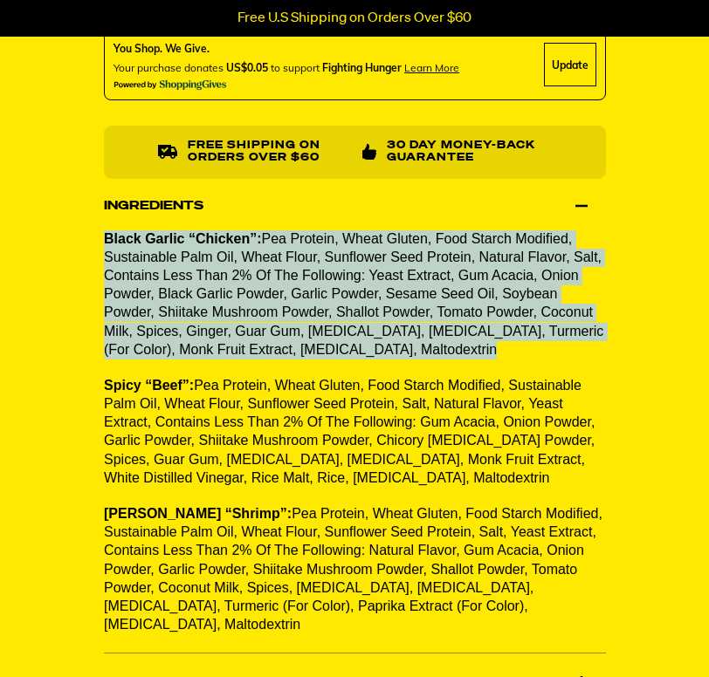
scroll to position [1462, 0]
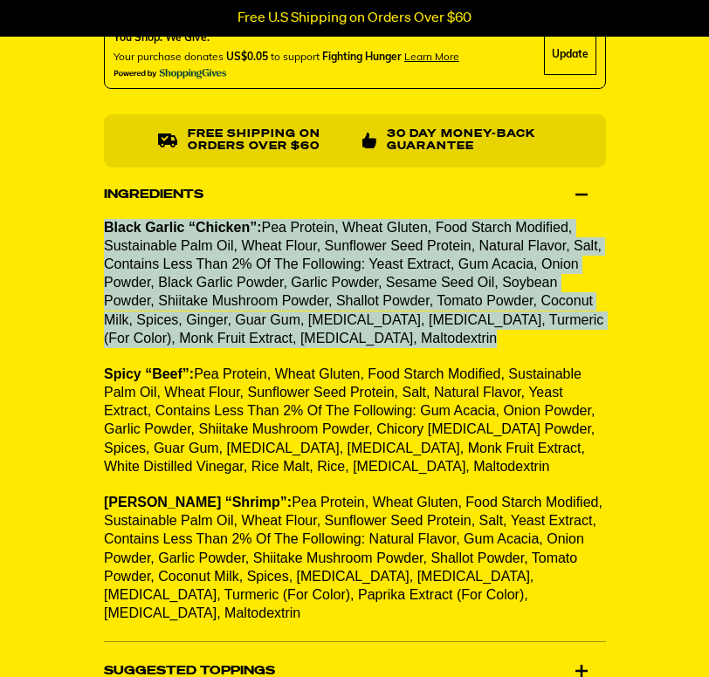
click at [397, 354] on div "Black Garlic “Chicken”: Pea Protein, Wheat Gluten, Food Starch Modified, Sustai…" at bounding box center [355, 430] width 502 height 423
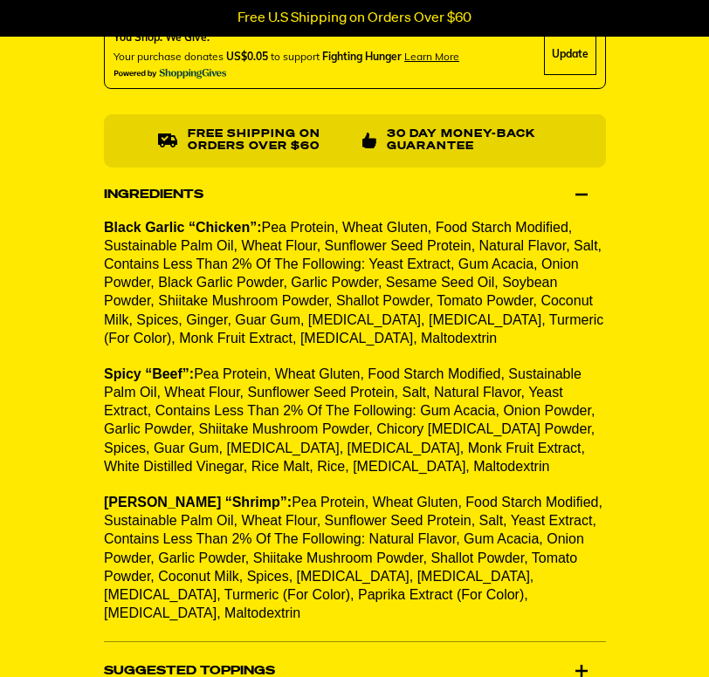
drag, startPoint x: 488, startPoint y: 332, endPoint x: 609, endPoint y: 336, distance: 121.3
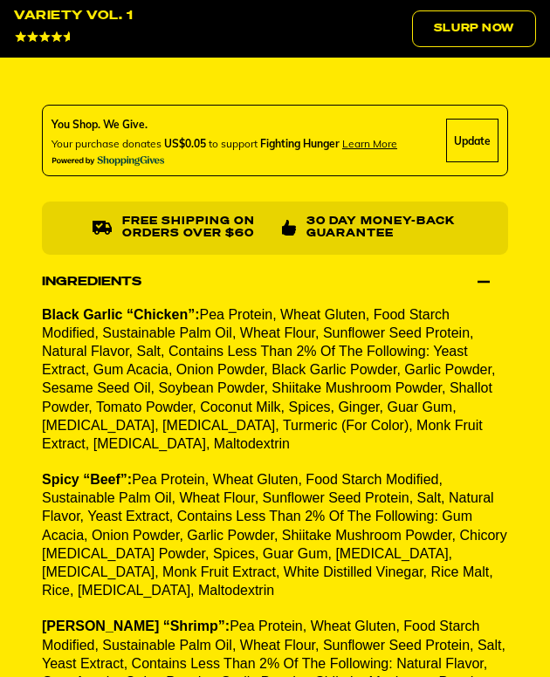
scroll to position [1630, 0]
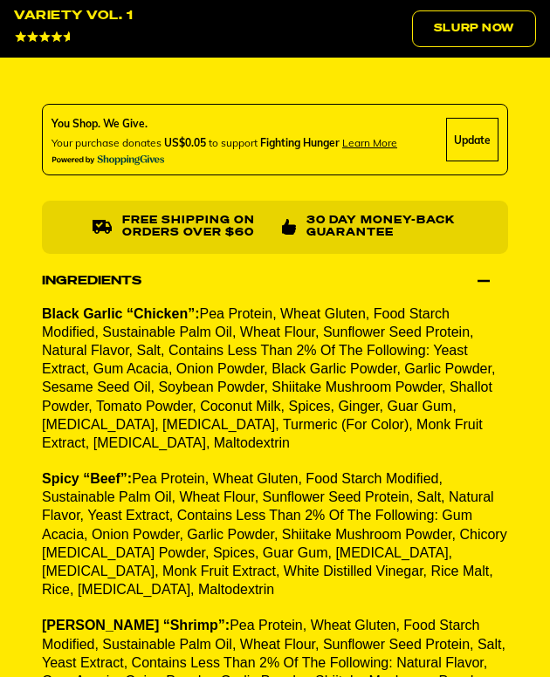
click at [325, 371] on span "Pea Protein, Wheat Gluten, Food Starch Modified, Sustainable Palm Oil, Wheat Fl…" at bounding box center [268, 378] width 453 height 144
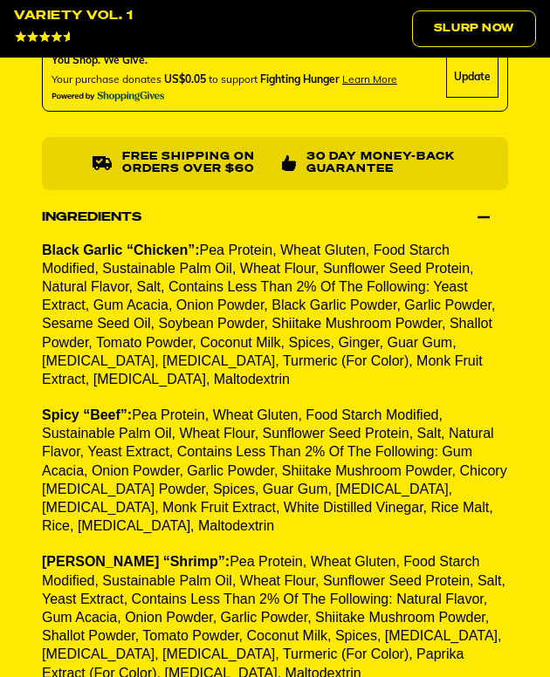
scroll to position [1710, 0]
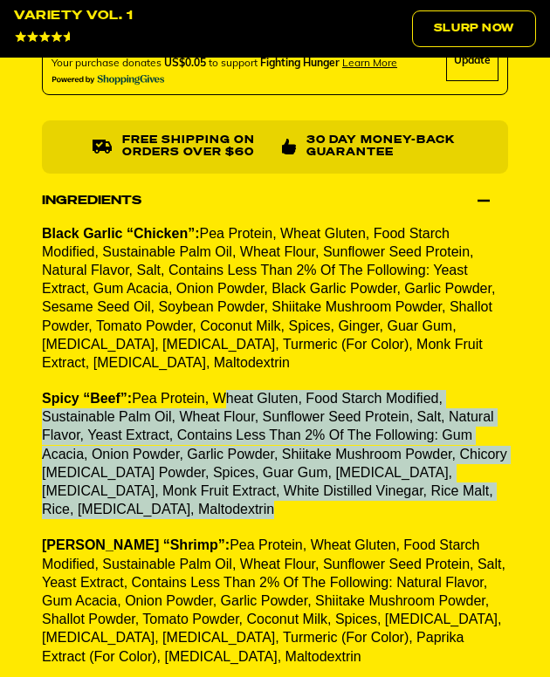
drag, startPoint x: 220, startPoint y: 389, endPoint x: 248, endPoint y: 503, distance: 117.7
click at [248, 503] on div "Black Garlic “Chicken”: Pea Protein, Wheat Gluten, Food Starch Modified, Sustai…" at bounding box center [275, 455] width 466 height 460
click at [399, 491] on p "Spicy “Beef”: Pea Protein, Wheat Gluten, Food Starch Modified, Sustainable Palm…" at bounding box center [275, 454] width 466 height 129
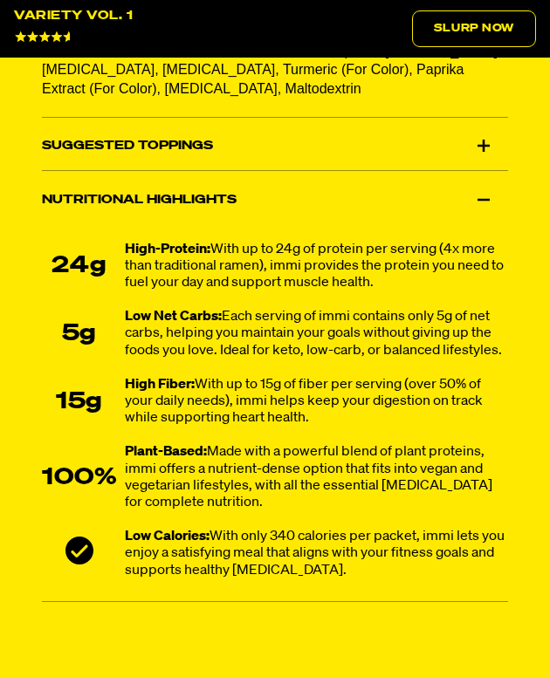
scroll to position [2326, 0]
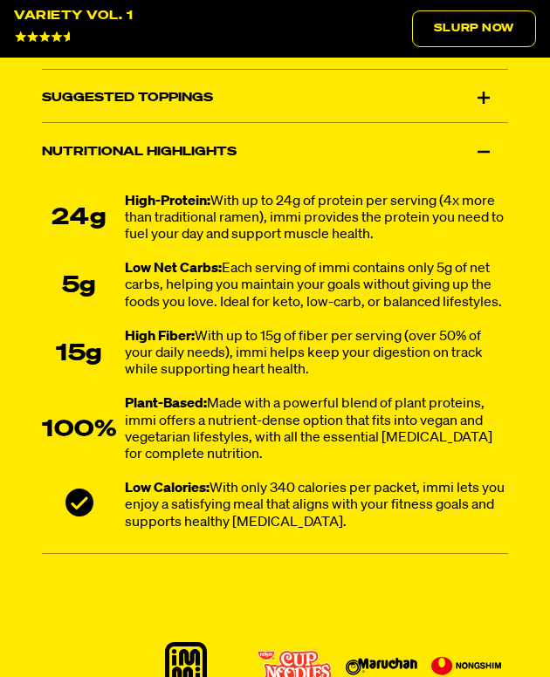
click at [274, 127] on div "Nutritional Highlights" at bounding box center [275, 151] width 466 height 49
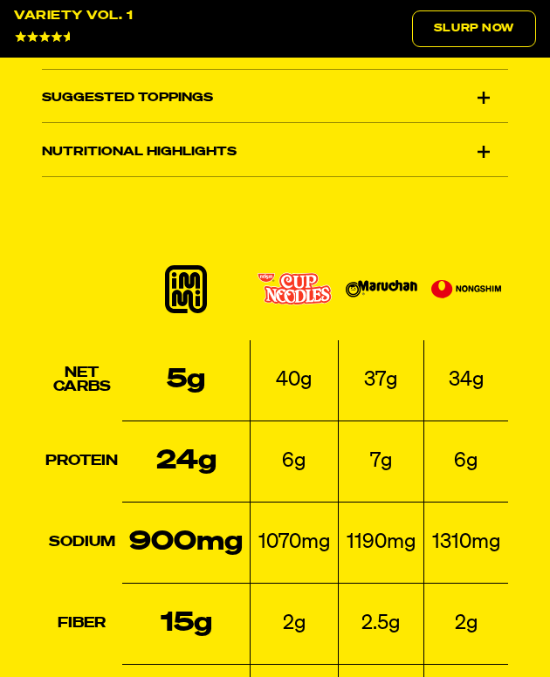
click at [274, 127] on div "Nutritional Highlights" at bounding box center [275, 151] width 466 height 49
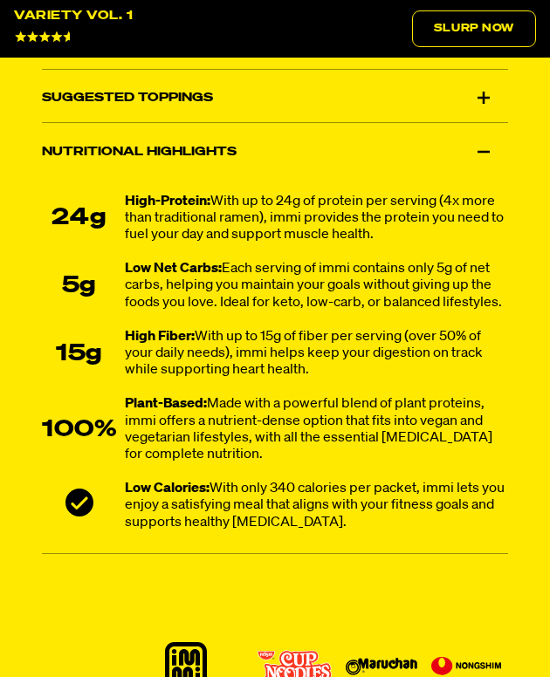
click at [205, 194] on div "High-Protein: With up to 24g of protein per serving (4x more than traditional r…" at bounding box center [316, 219] width 383 height 51
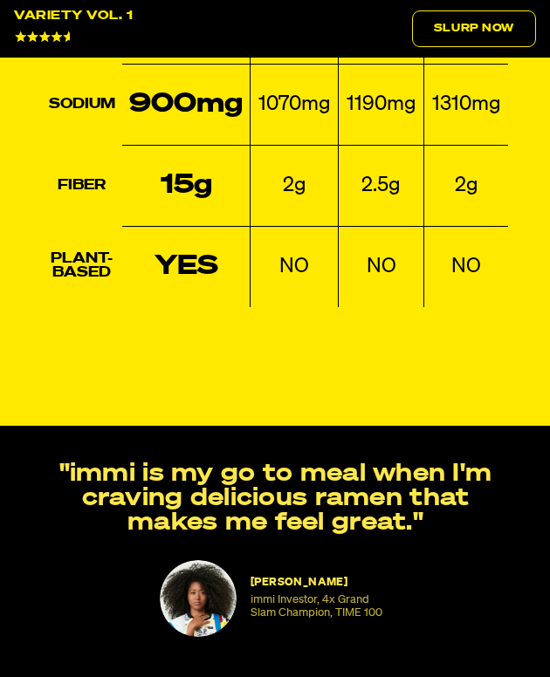
scroll to position [3228, 0]
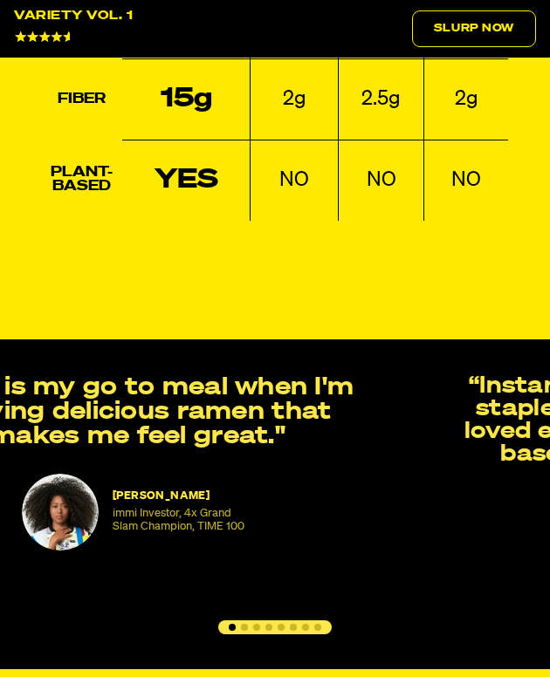
drag, startPoint x: 375, startPoint y: 432, endPoint x: 237, endPoint y: 404, distance: 140.7
click at [237, 404] on blockquote "NAOMI OSAKA immi Investor, 4x Grand Slam Champion, TIME 100 "immi is my go to m…" at bounding box center [137, 462] width 529 height 175
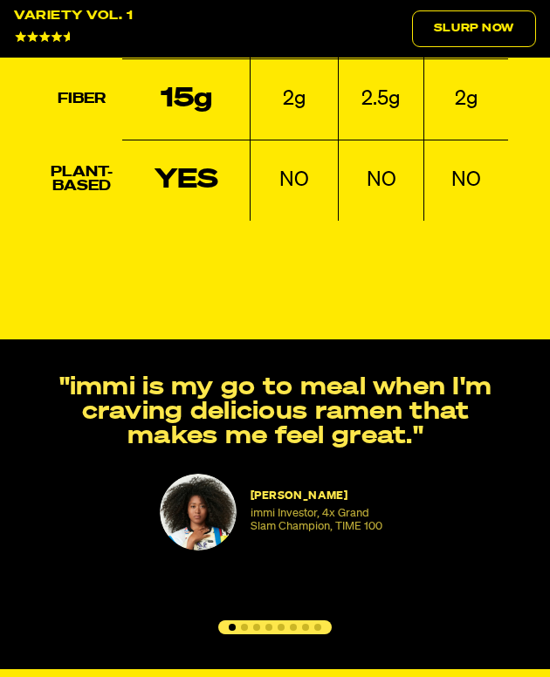
drag, startPoint x: 403, startPoint y: 336, endPoint x: 235, endPoint y: 359, distance: 169.9
click at [235, 359] on section "NAOMI OSAKA immi Investor, 4x Grand Slam Champion, TIME 100 "immi is my go to m…" at bounding box center [275, 504] width 550 height 329
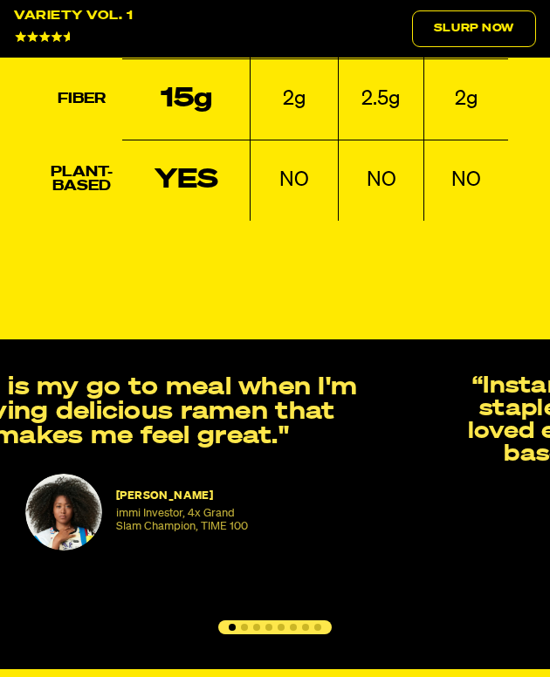
drag, startPoint x: 375, startPoint y: 386, endPoint x: 241, endPoint y: 395, distance: 134.7
click at [241, 395] on p ""immi is my go to meal when I'm craving delicious ramen that makes me feel grea…" at bounding box center [141, 411] width 460 height 73
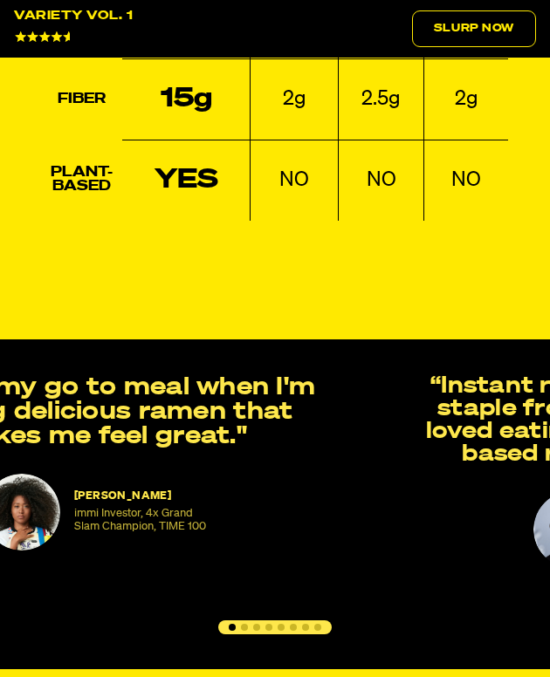
drag, startPoint x: 443, startPoint y: 391, endPoint x: 267, endPoint y: 368, distance: 177.7
click at [267, 375] on p ""immi is my go to meal when I'm craving delicious ramen that makes me feel grea…" at bounding box center [99, 411] width 460 height 73
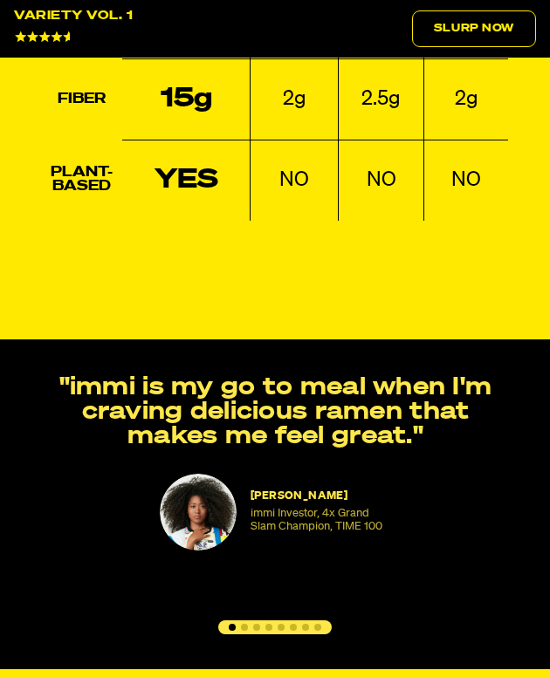
click at [245, 624] on button "Go to slide 2" at bounding box center [244, 627] width 7 height 7
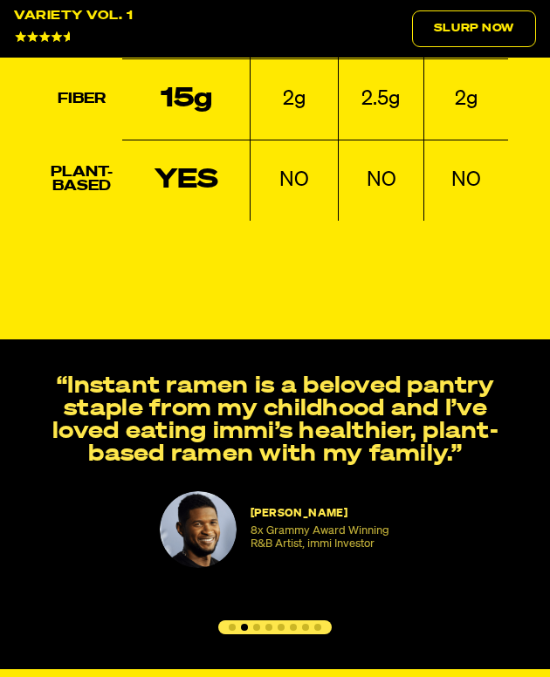
click at [258, 624] on button "Go to slide 3" at bounding box center [256, 627] width 7 height 7
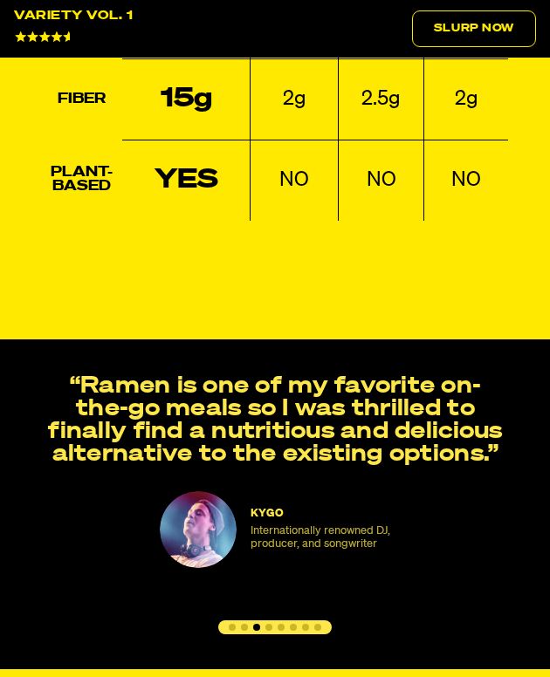
click at [269, 624] on button "Go to slide 4" at bounding box center [268, 627] width 7 height 7
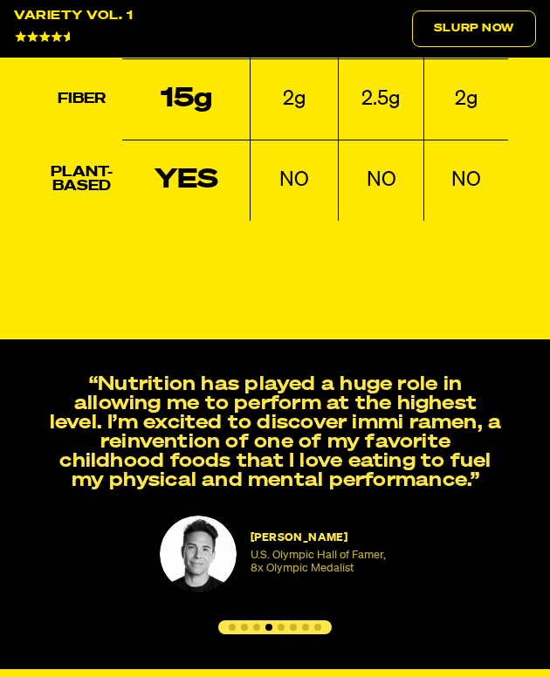
click at [284, 624] on button "Go to slide 5" at bounding box center [280, 627] width 7 height 7
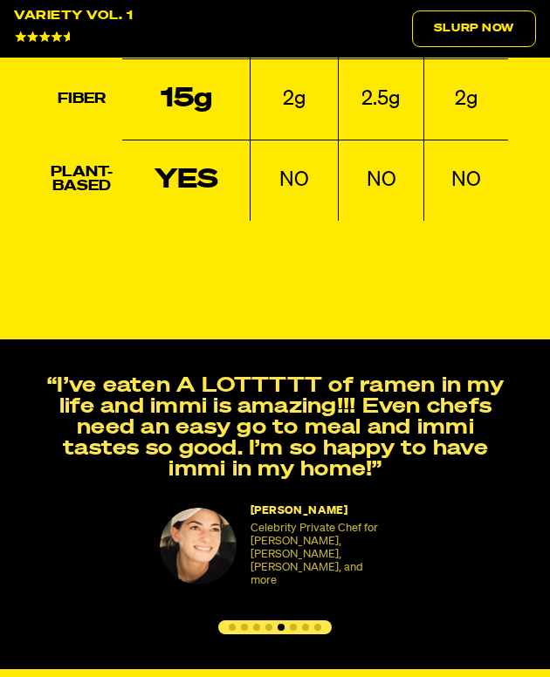
click at [297, 596] on div "NAOMI OSAKA immi Investor, 4x Grand Slam Champion, TIME 100 "immi is my go to m…" at bounding box center [275, 504] width 550 height 259
click at [292, 624] on button "Go to slide 6" at bounding box center [293, 627] width 7 height 7
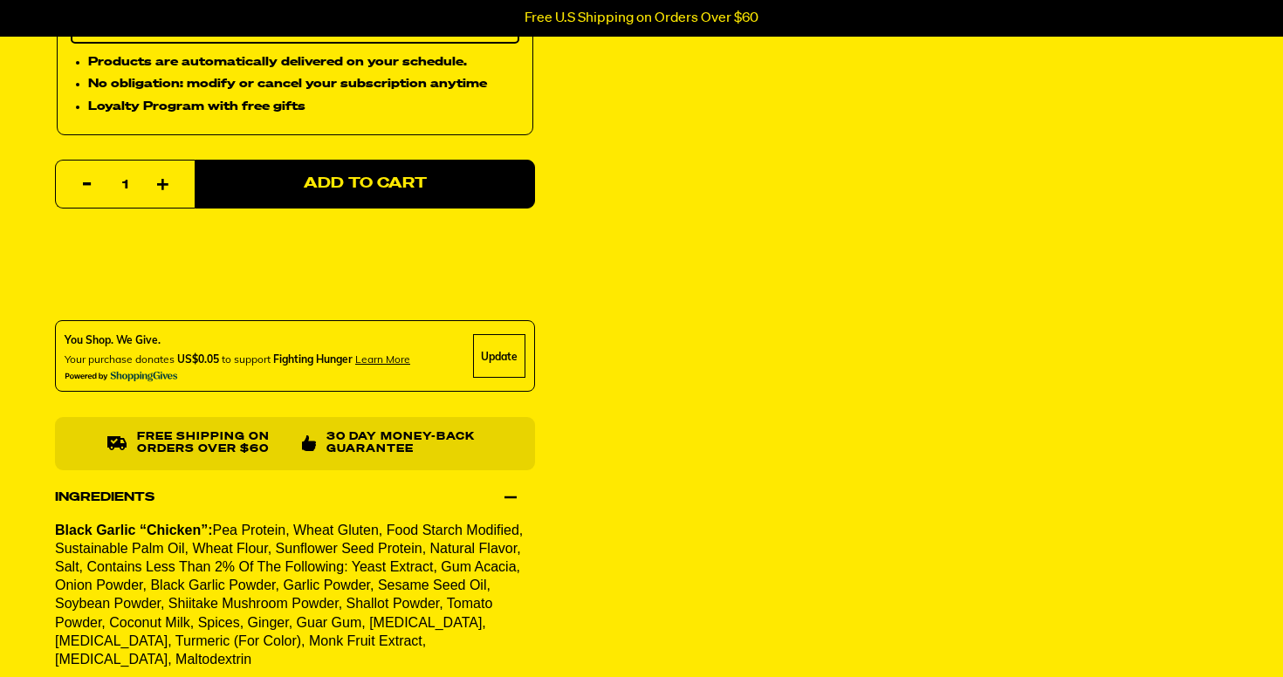
scroll to position [0, 0]
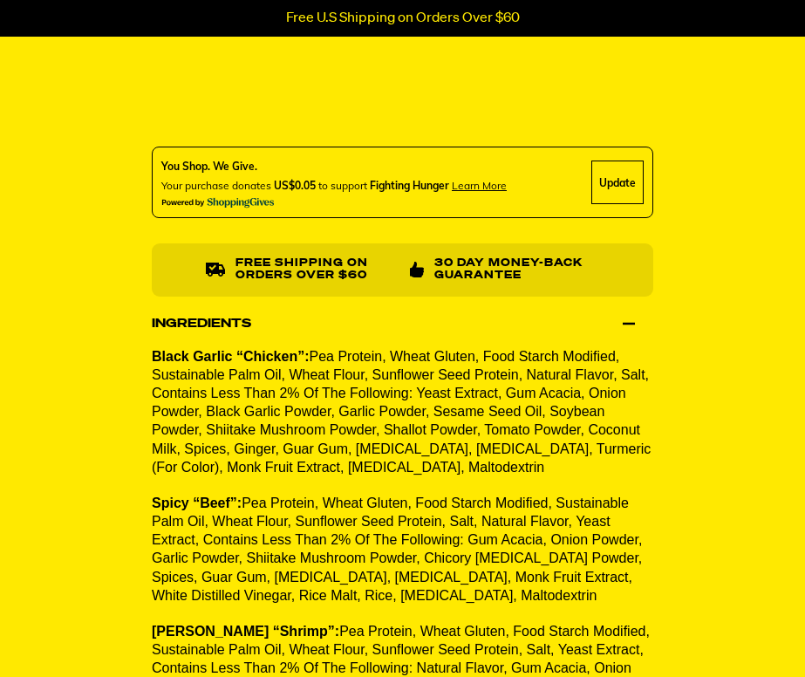
click at [287, 421] on span "Pea Protein, Wheat Gluten, Food Starch Modified, Sustainable Palm Oil, Wheat Fl…" at bounding box center [401, 411] width 499 height 126
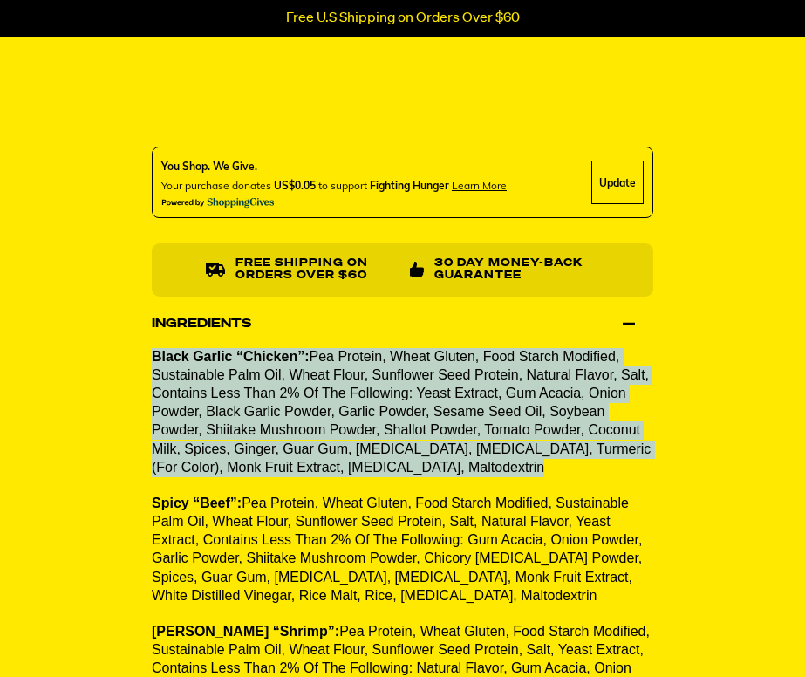
click at [422, 416] on span "Pea Protein, Wheat Gluten, Food Starch Modified, Sustainable Palm Oil, Wheat Fl…" at bounding box center [401, 411] width 499 height 126
drag, startPoint x: 312, startPoint y: 360, endPoint x: 549, endPoint y: 478, distance: 264.2
click at [549, 478] on div "Black Garlic “Chicken”: Pea Protein, Wheat Gluten, Food Starch Modified, Sustai…" at bounding box center [403, 558] width 502 height 423
click at [494, 386] on span "Pea Protein, Wheat Gluten, Food Starch Modified, Sustainable Palm Oil, Wheat Fl…" at bounding box center [401, 411] width 499 height 126
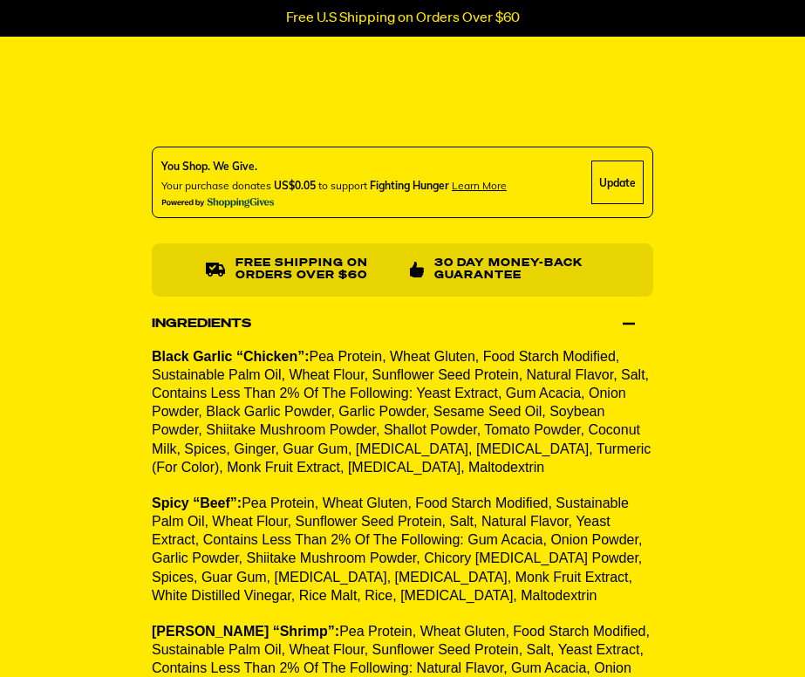
scroll to position [1424, 0]
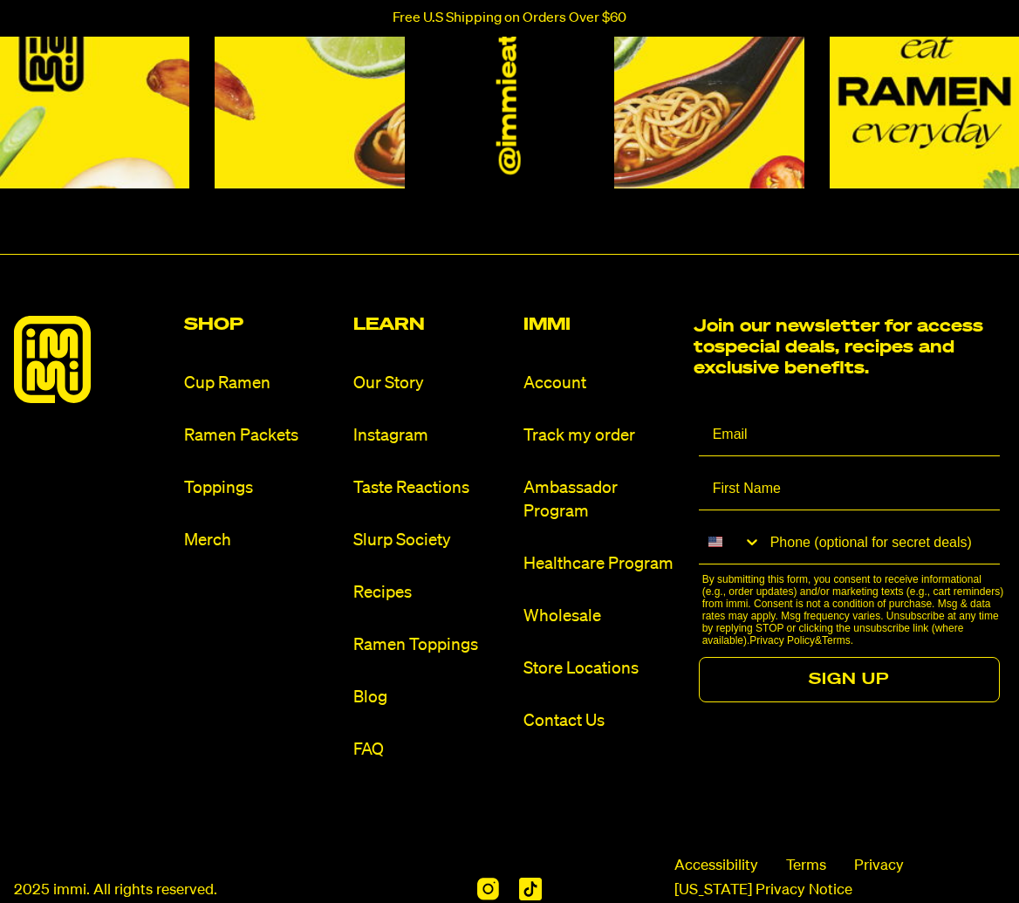
scroll to position [8023, 0]
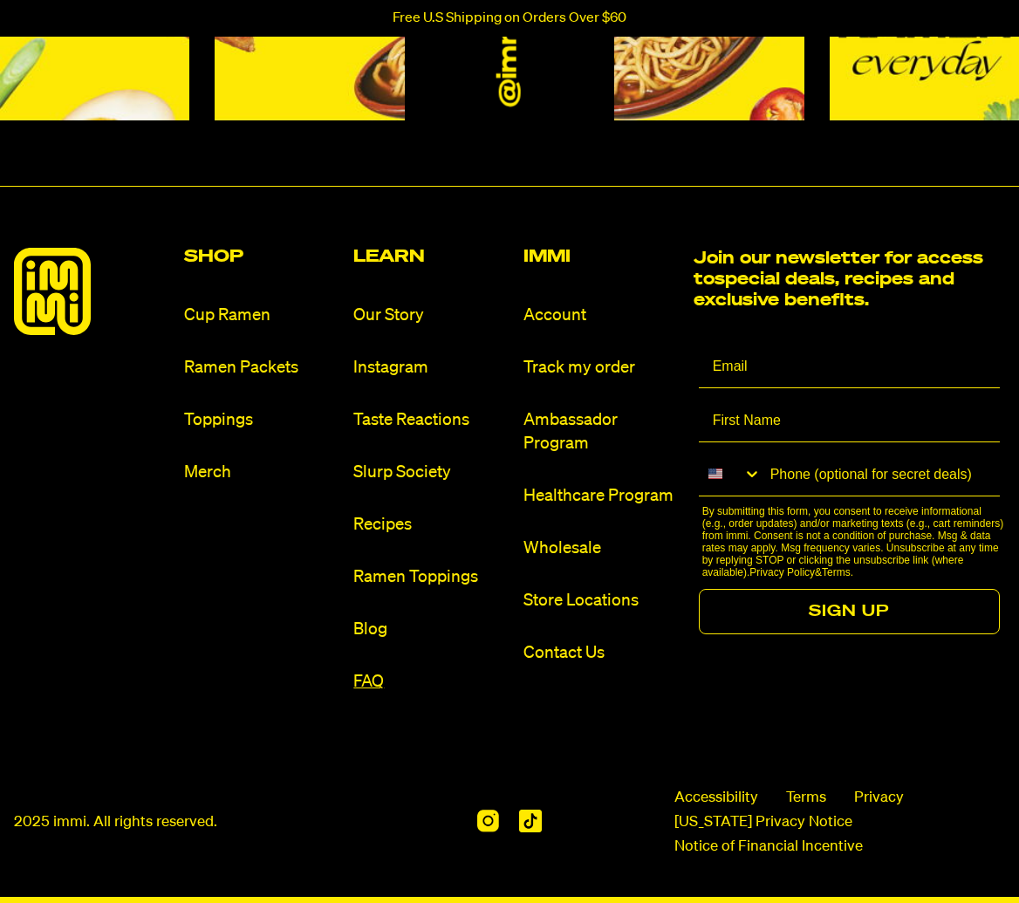
click at [373, 674] on link "FAQ" at bounding box center [431, 682] width 156 height 24
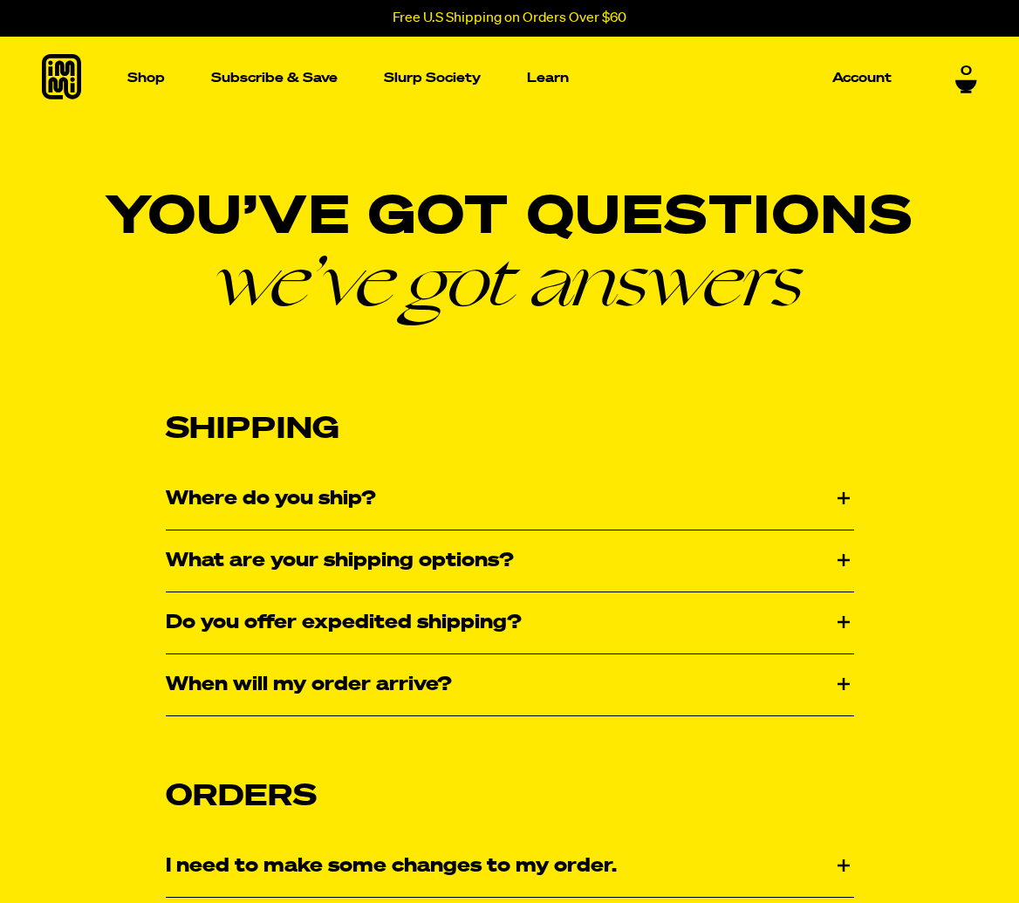
click at [522, 510] on div "Where do you ship?" at bounding box center [510, 499] width 688 height 61
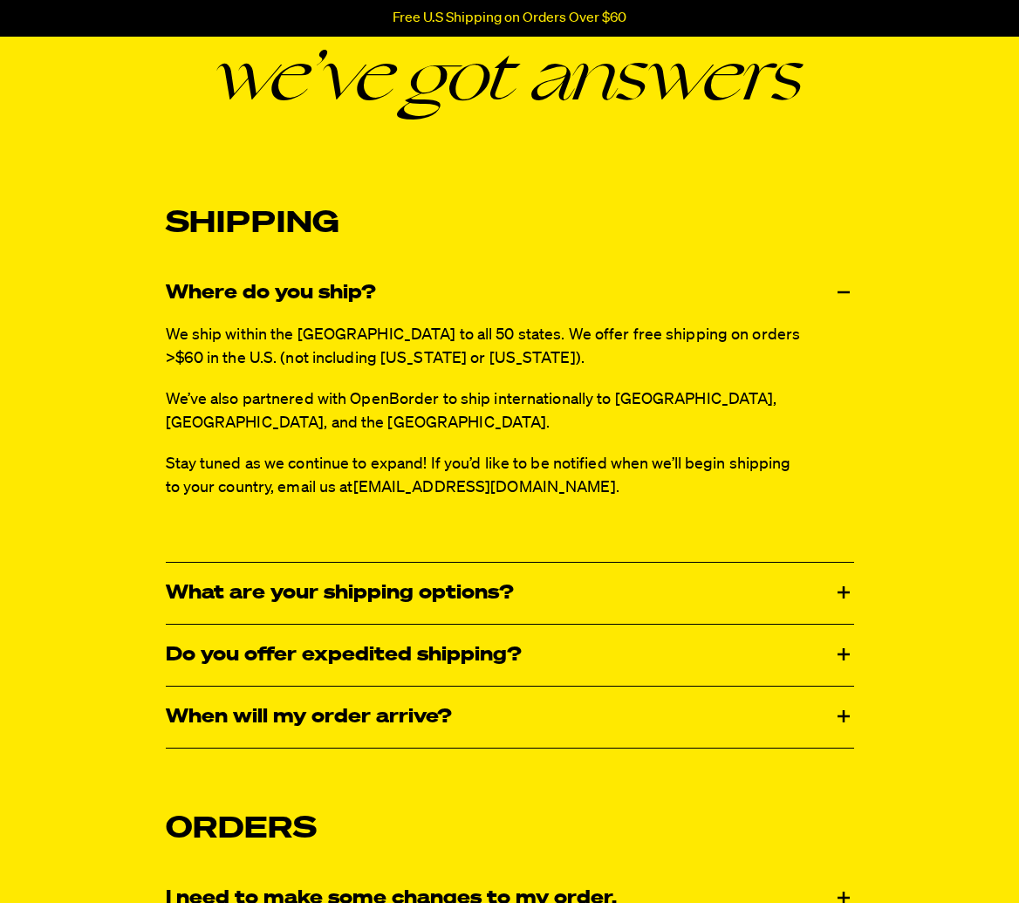
scroll to position [242, 0]
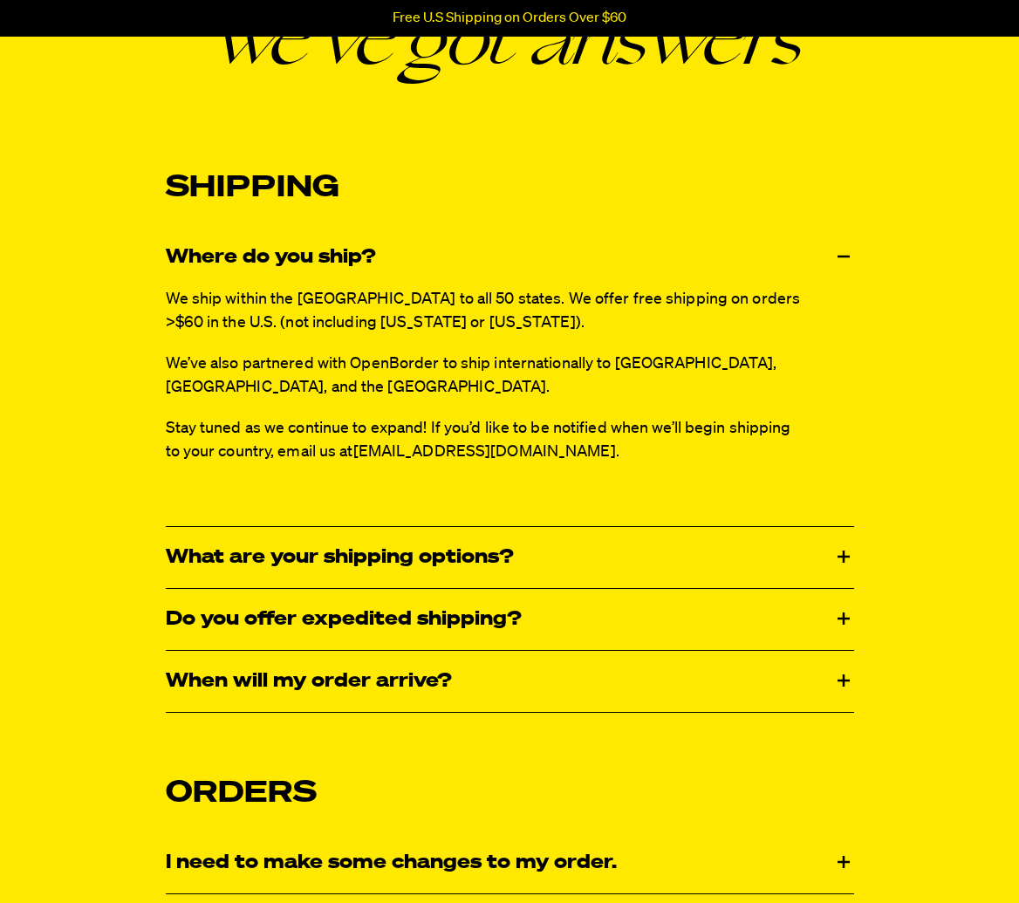
click at [396, 298] on span "We ship within the [GEOGRAPHIC_DATA] to all 50 states. We offer free shipping o…" at bounding box center [483, 310] width 635 height 39
click at [396, 298] on span "We ship within the USA to all 50 states. We offer free shipping on orders >$60 …" at bounding box center [483, 310] width 635 height 39
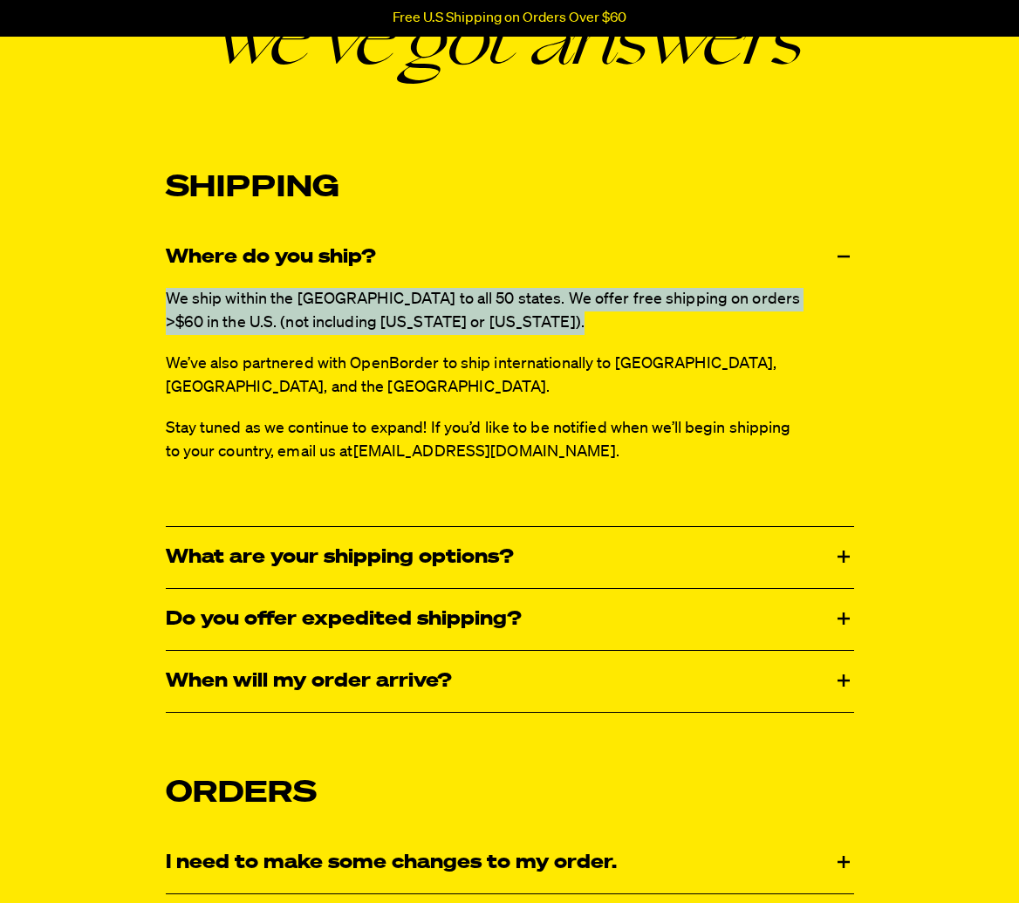
click at [439, 328] on p "We ship within the USA to all 50 states. We offer free shipping on orders >$60 …" at bounding box center [486, 311] width 640 height 47
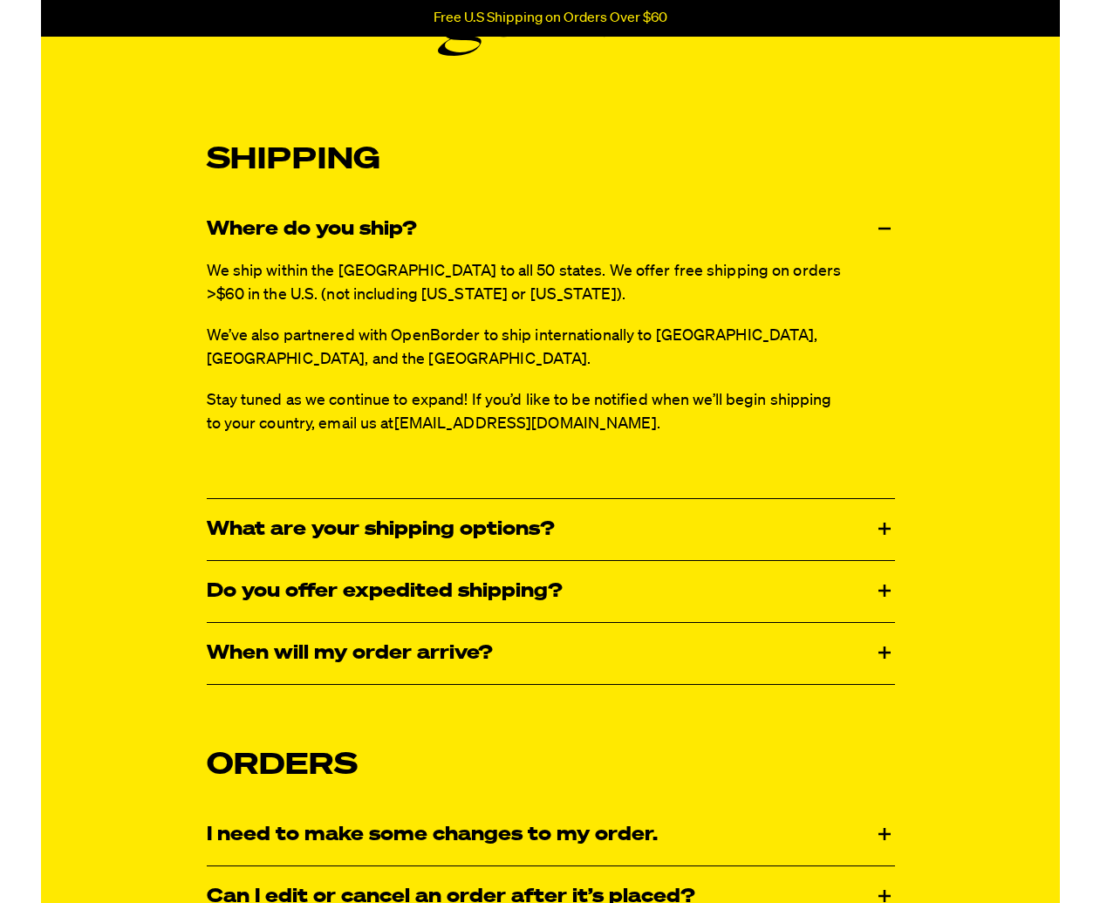
scroll to position [272, 0]
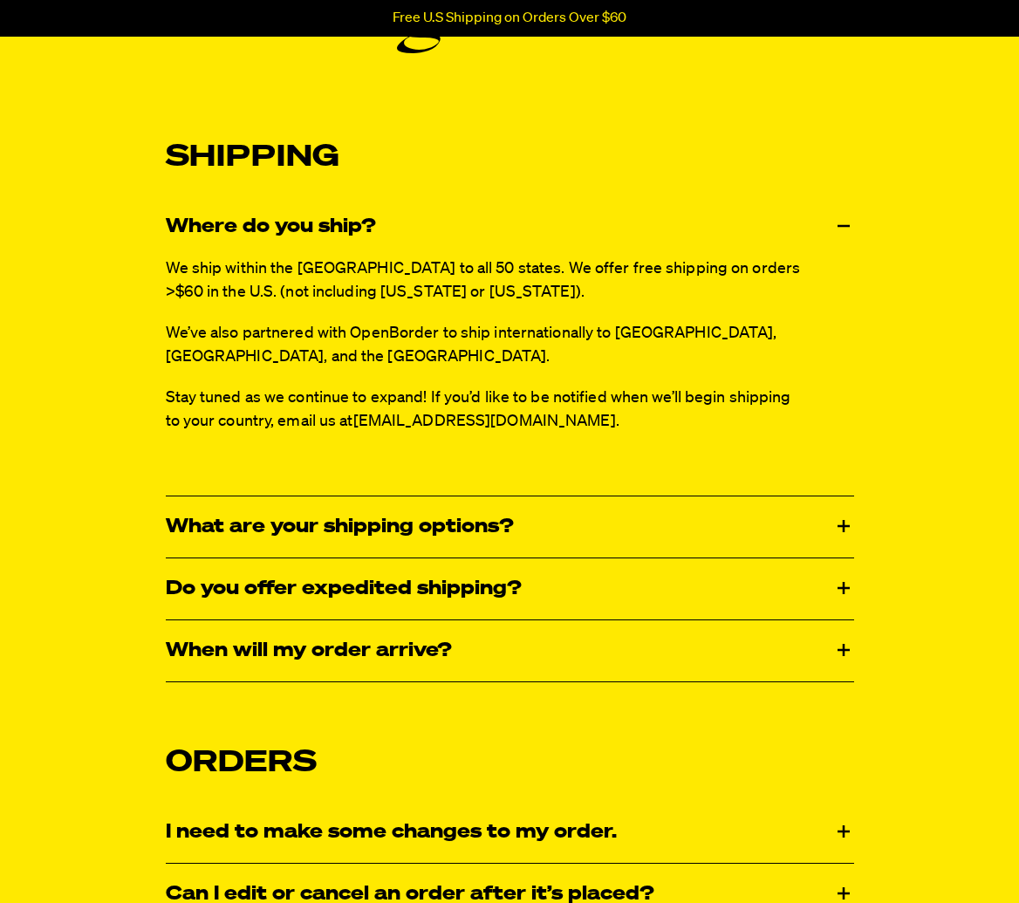
click at [353, 325] on span "We’ve also partnered with OpenBorder to ship internationally to Canada, UK, and…" at bounding box center [472, 344] width 612 height 39
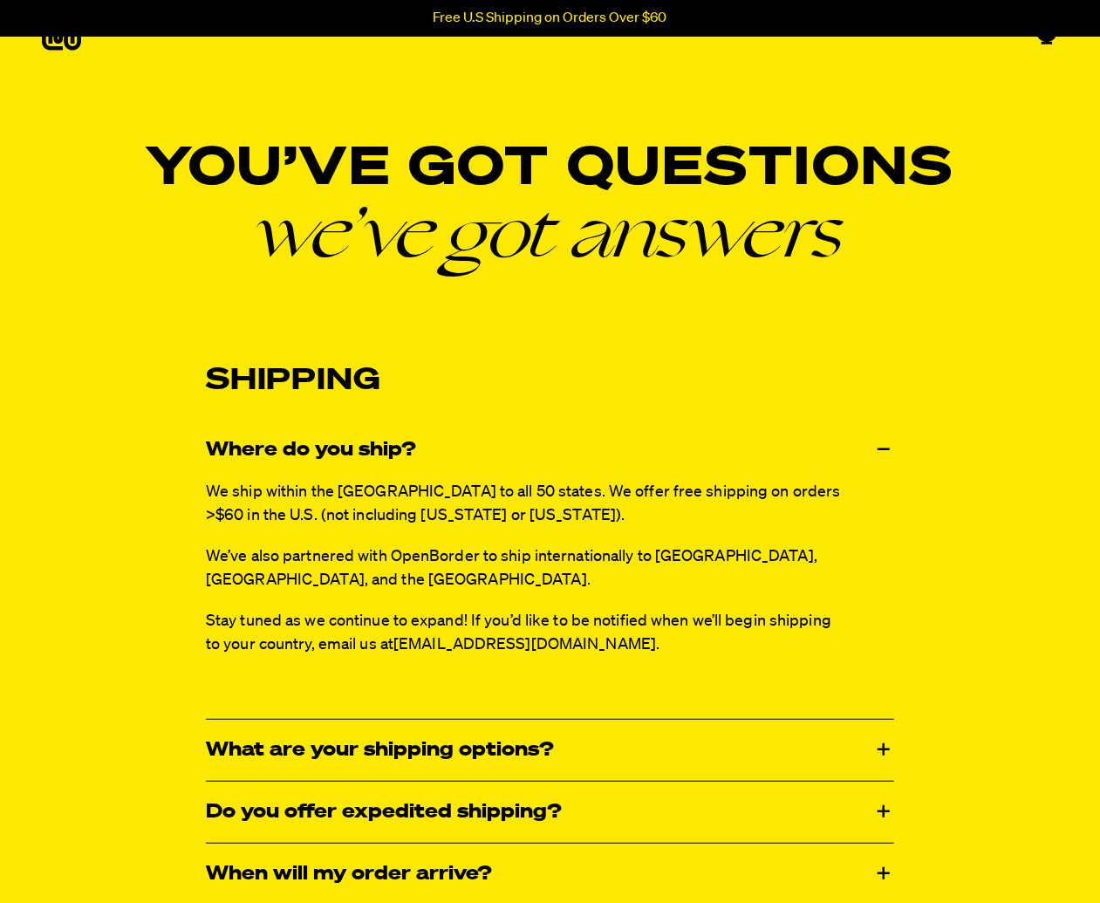
scroll to position [0, 0]
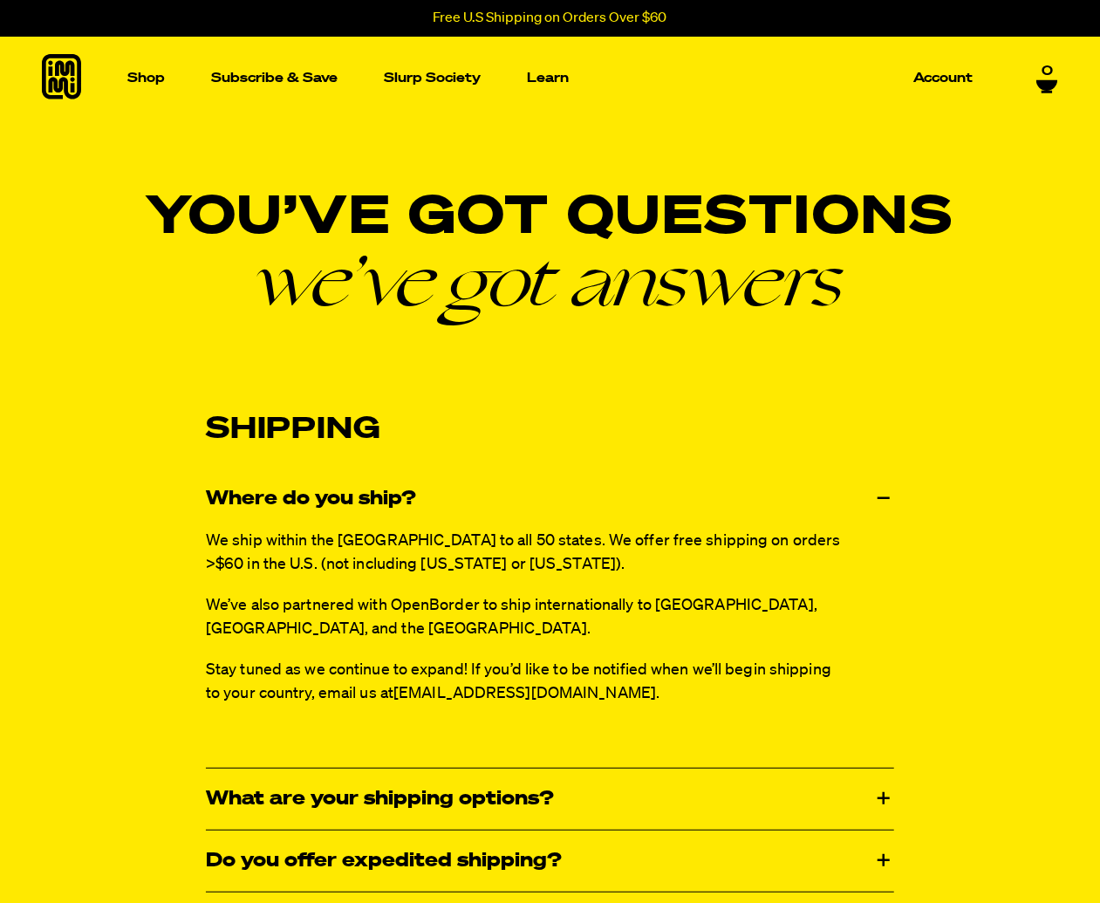
click at [58, 72] on icon at bounding box center [61, 76] width 39 height 45
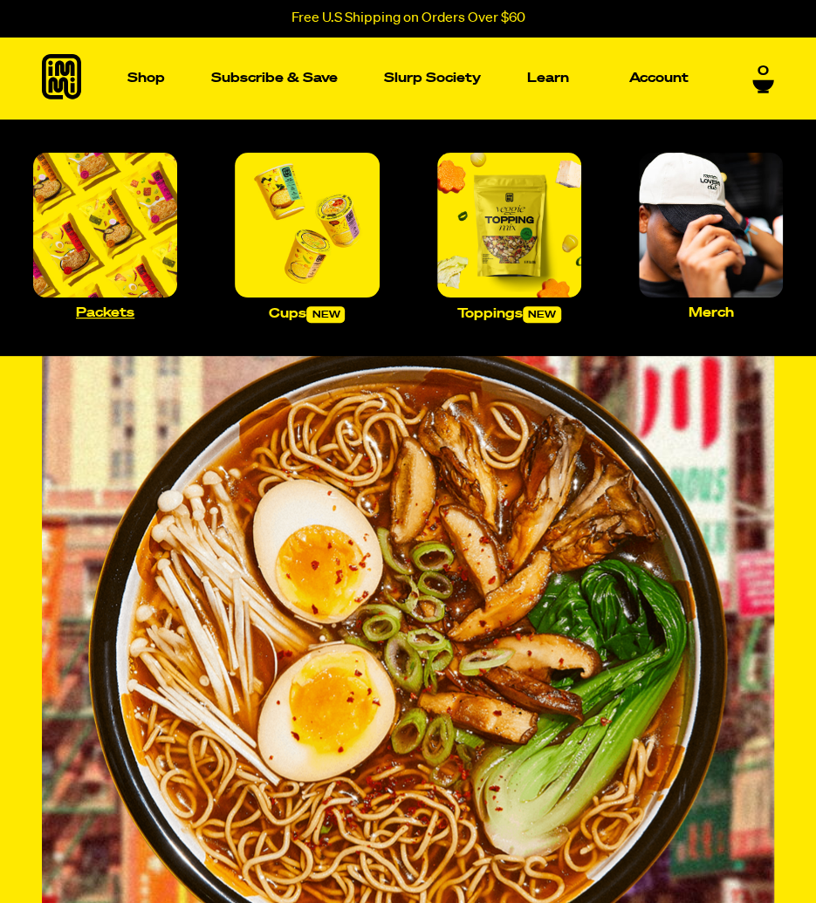
click at [99, 247] on img "Main navigation" at bounding box center [105, 225] width 144 height 144
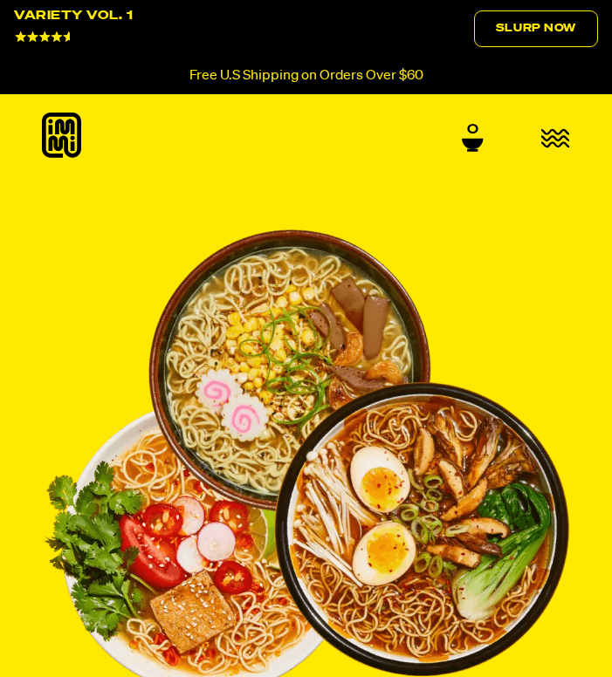
click at [564, 131] on icon "button" at bounding box center [555, 138] width 29 height 20
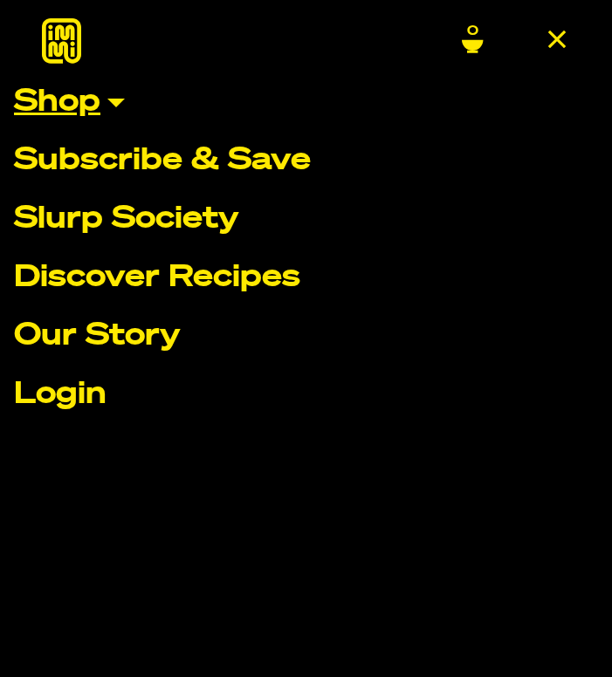
click at [73, 112] on link "Shop" at bounding box center [306, 102] width 584 height 31
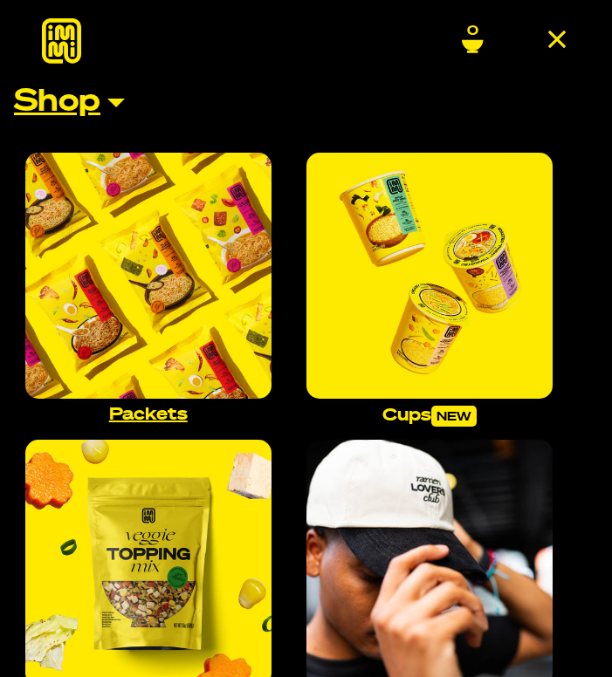
scroll to position [332, 0]
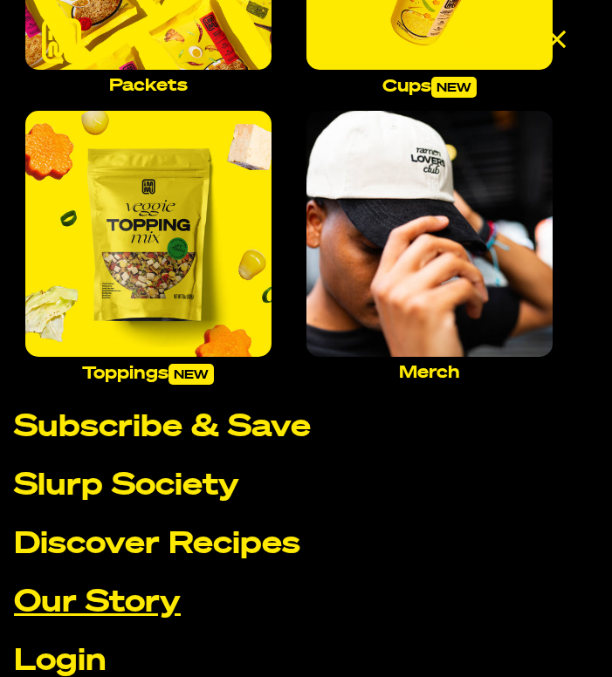
click at [102, 597] on link "Our Story" at bounding box center [306, 603] width 584 height 31
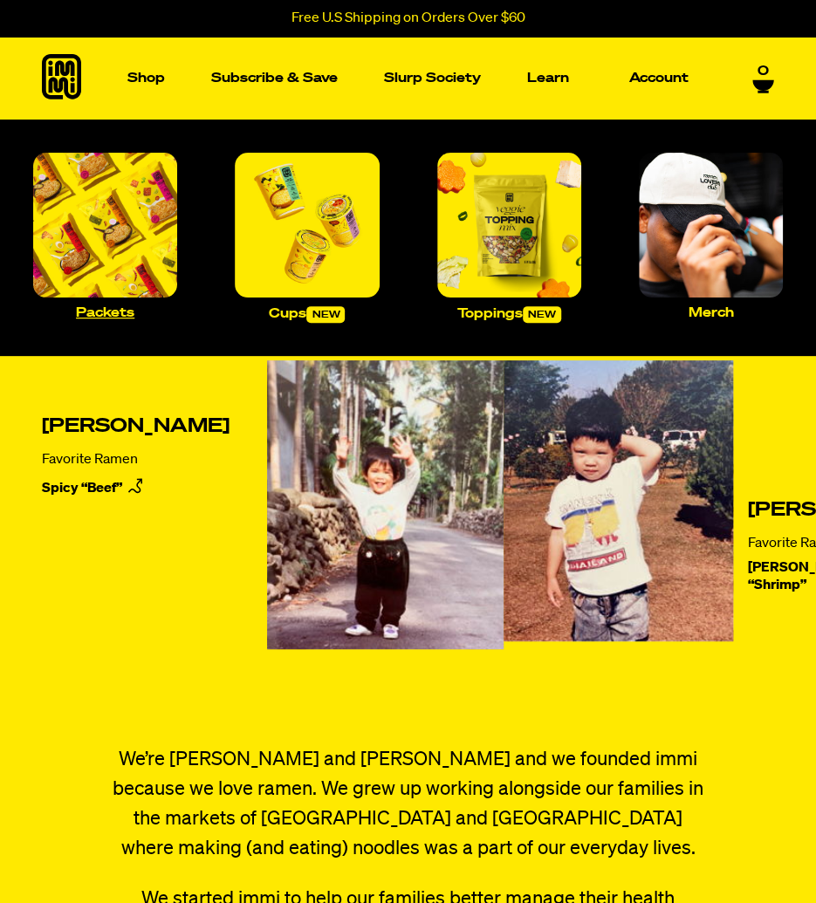
click at [74, 298] on link "Packets" at bounding box center [105, 236] width 158 height 180
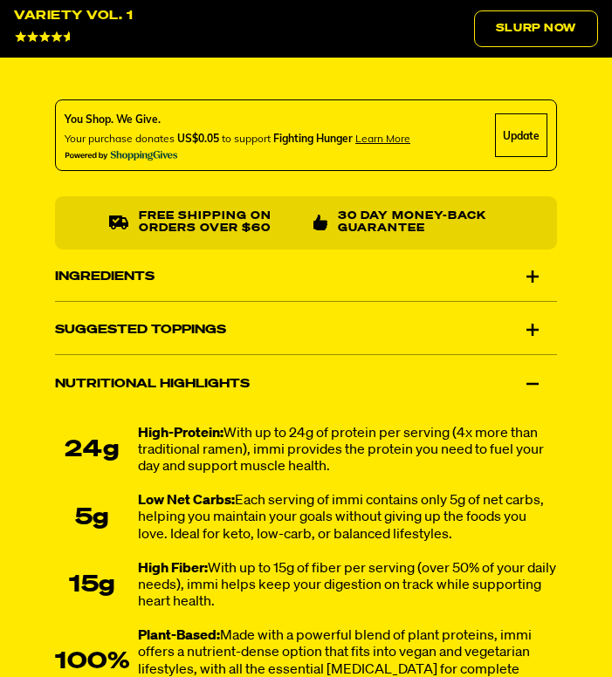
scroll to position [1698, 0]
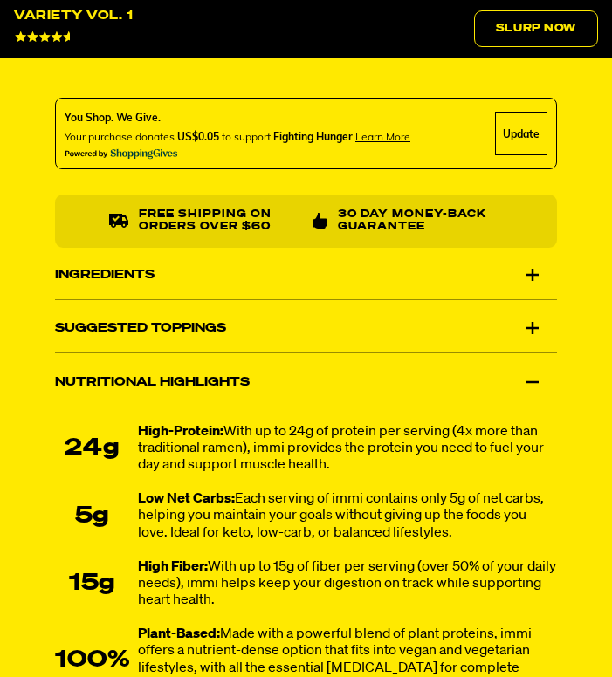
click at [216, 277] on div "Ingredients" at bounding box center [306, 274] width 502 height 49
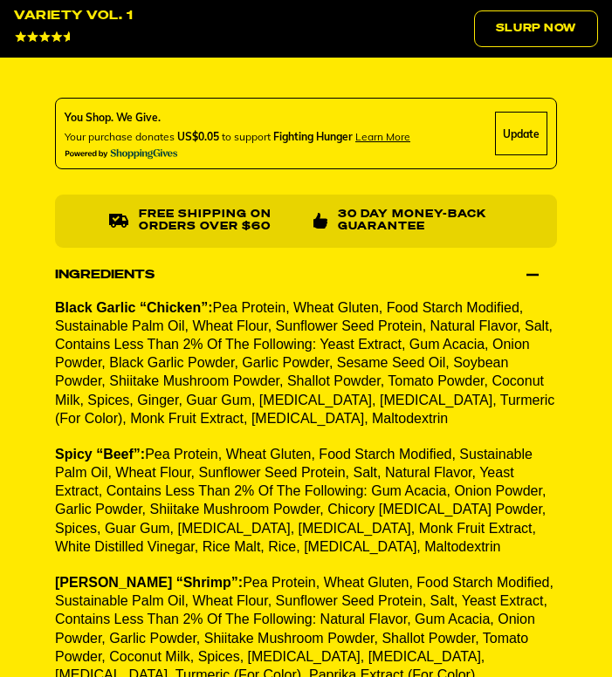
click at [216, 277] on div "Ingredients" at bounding box center [306, 274] width 502 height 49
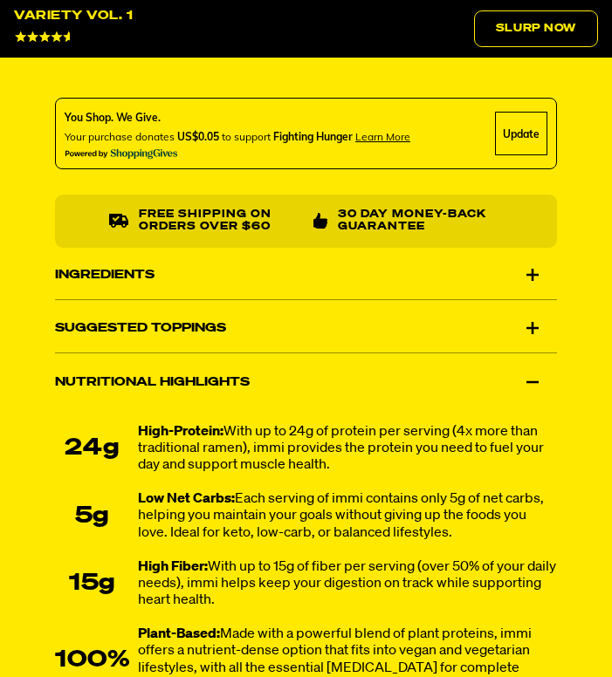
click at [250, 274] on div "Ingredients" at bounding box center [306, 274] width 502 height 49
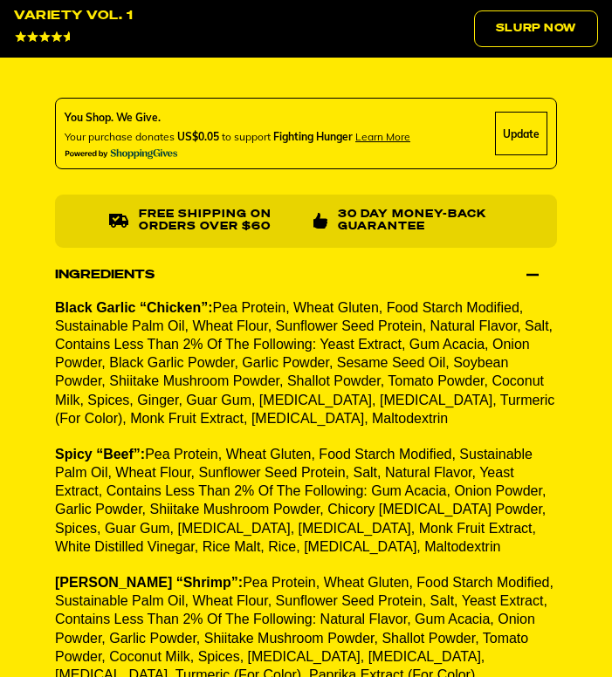
click at [250, 274] on div "Ingredients" at bounding box center [306, 274] width 502 height 49
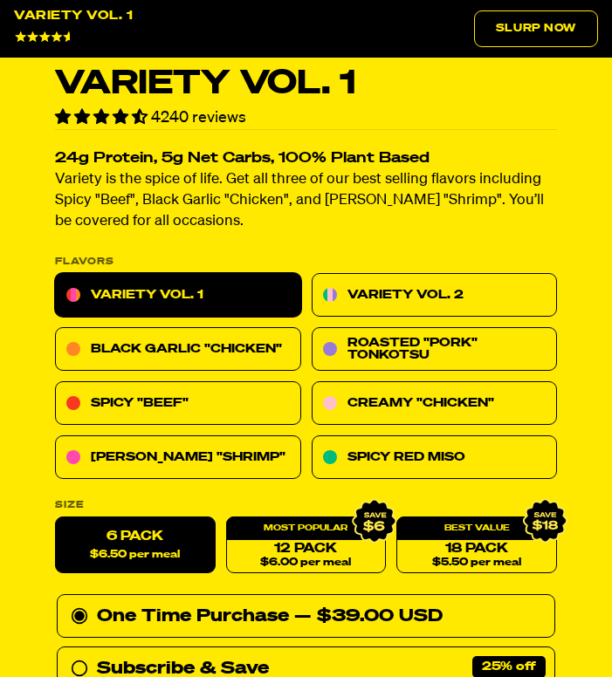
scroll to position [763, 0]
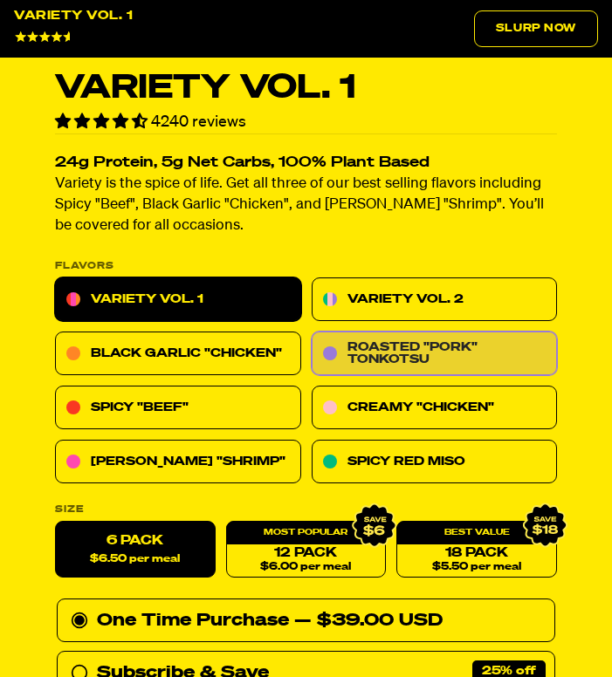
click at [408, 346] on link "Roasted "Pork" Tonkotsu" at bounding box center [435, 354] width 246 height 44
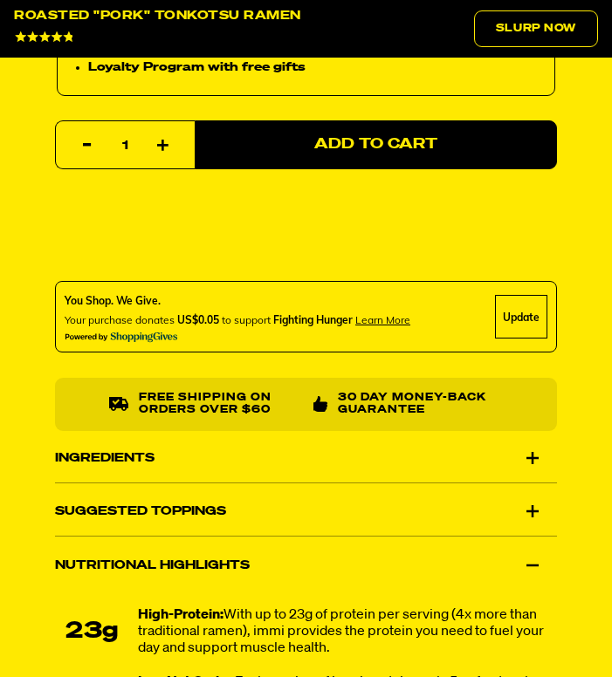
scroll to position [1578, 0]
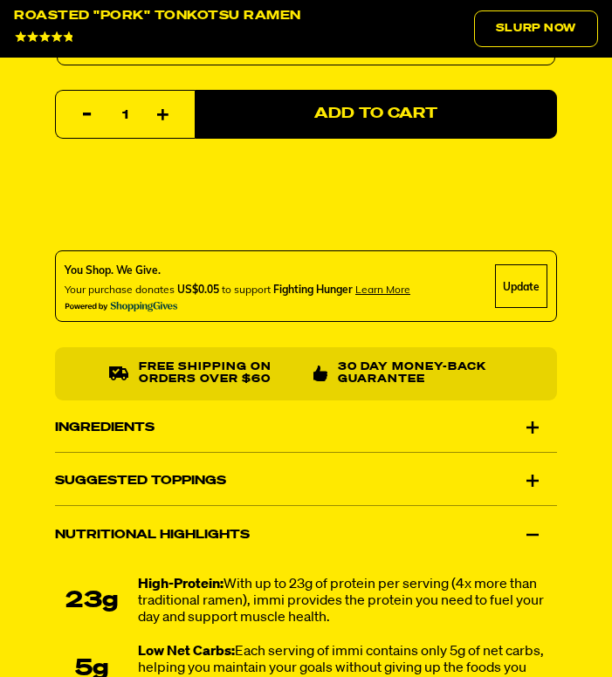
click at [195, 408] on div "Ingredients" at bounding box center [306, 427] width 502 height 49
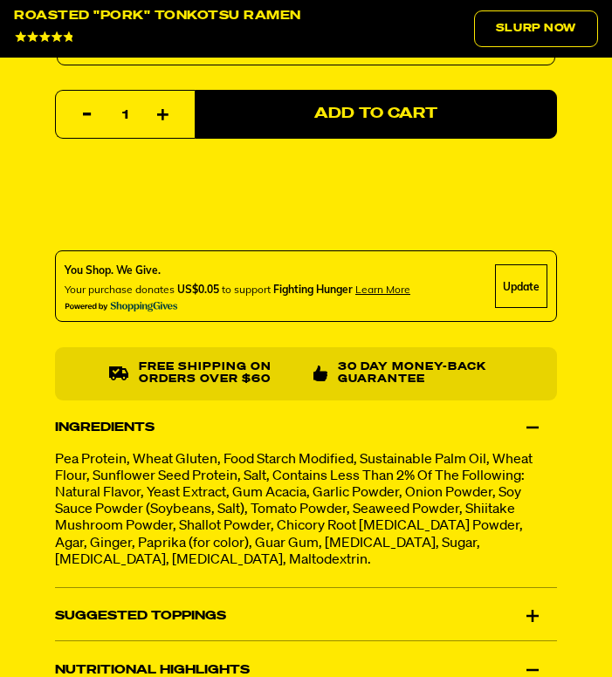
scroll to position [1726, 0]
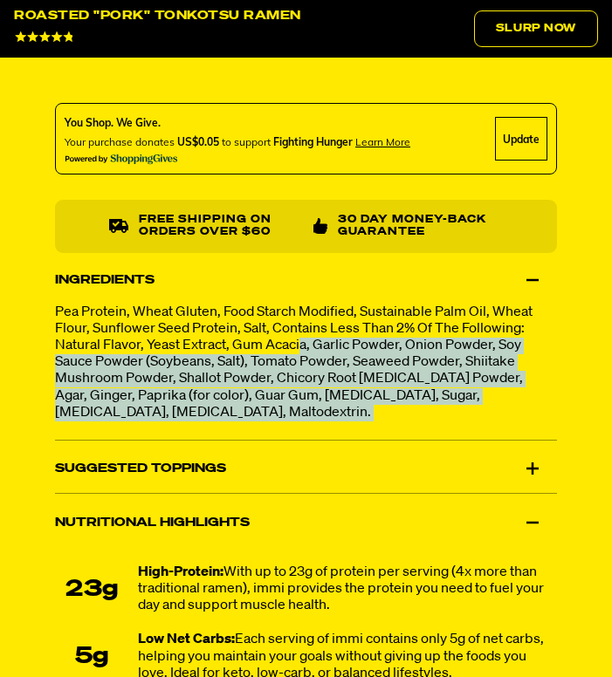
drag, startPoint x: 302, startPoint y: 345, endPoint x: 341, endPoint y: 442, distance: 104.5
click at [341, 442] on ul "Ingredients Pea Protein, Wheat Gluten, Food Starch Modified, Sustainable Palm O…" at bounding box center [306, 591] width 502 height 670
click at [401, 462] on div "Suggested Toppings" at bounding box center [306, 468] width 502 height 49
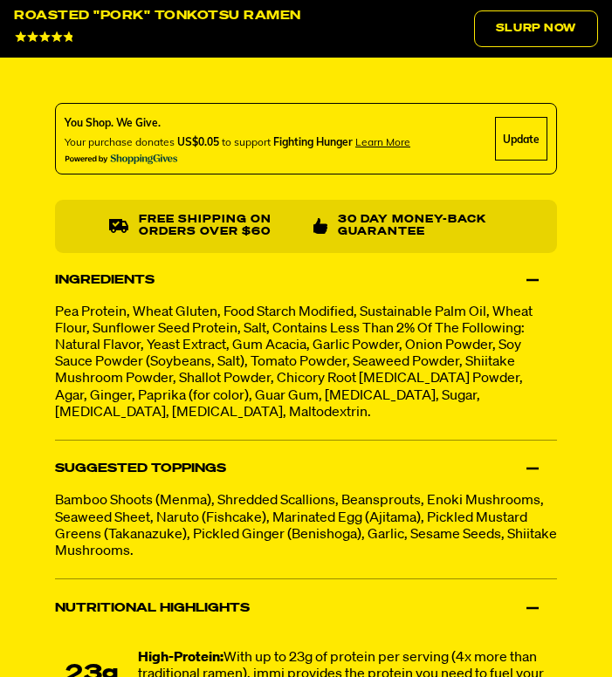
click at [376, 359] on p "Pea Protein, Wheat Gluten, Food Starch Modified, Sustainable Palm Oil, Wheat Fl…" at bounding box center [306, 363] width 502 height 117
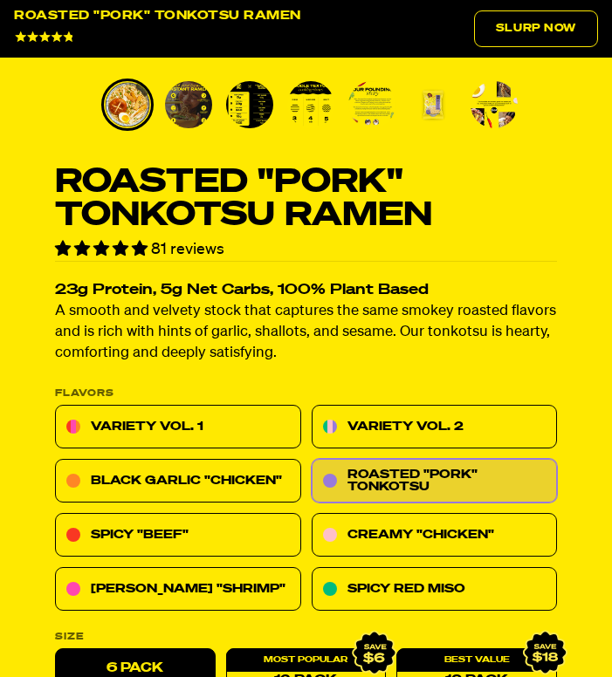
scroll to position [656, 0]
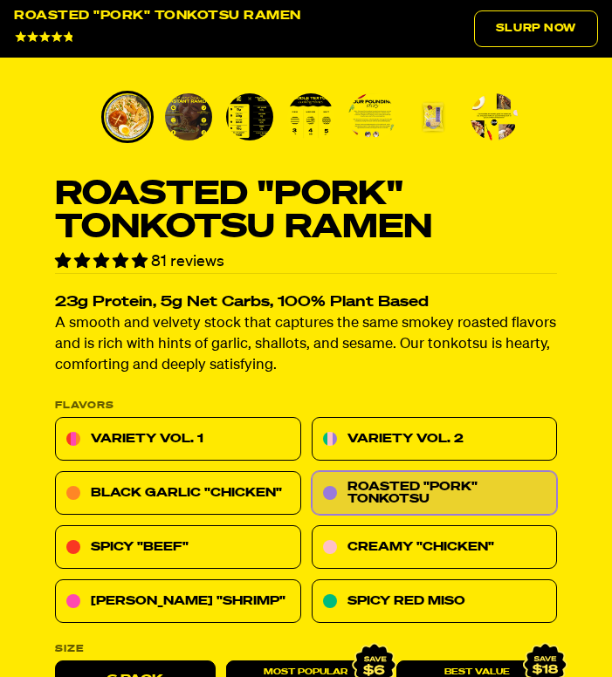
click at [376, 340] on p "A smooth and velvety stock that captures the same smokey roasted flavors and is…" at bounding box center [306, 344] width 502 height 63
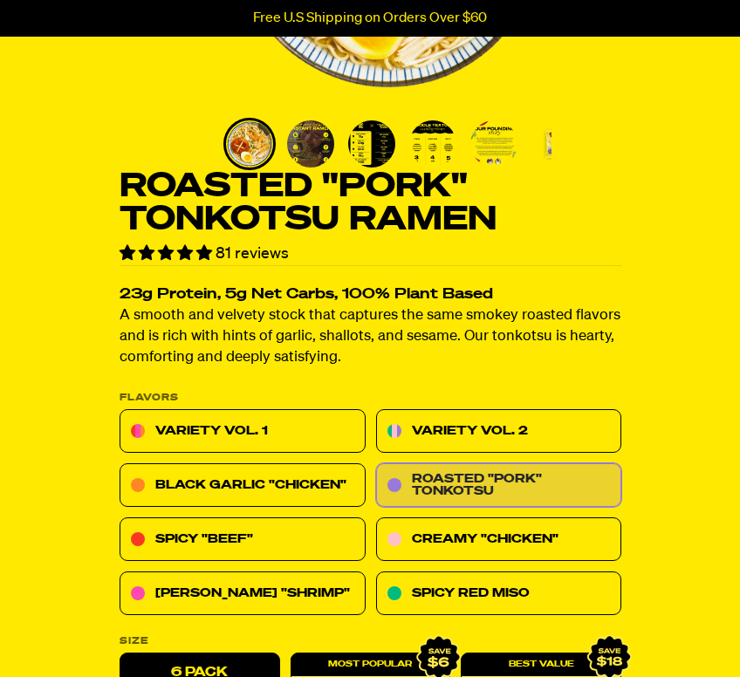
scroll to position [346, 0]
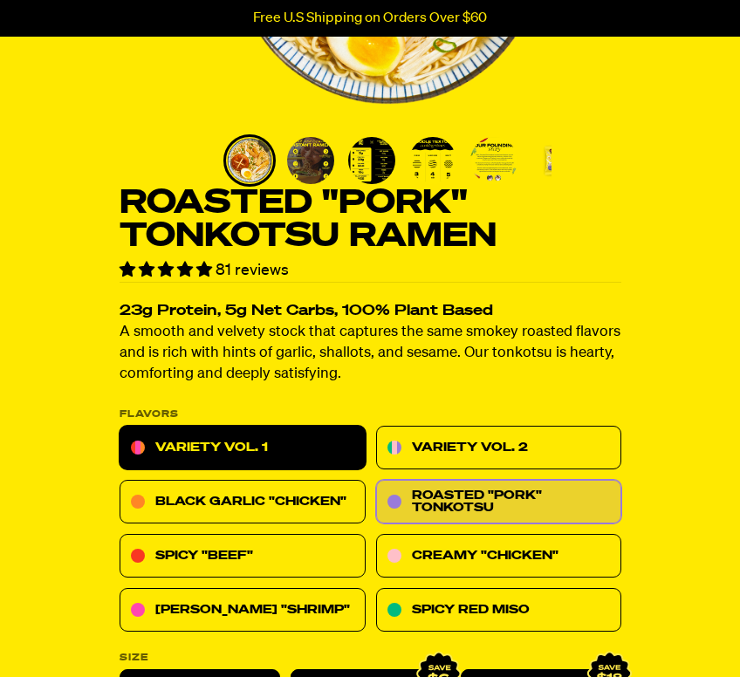
click at [305, 450] on link "Variety Vol. 1" at bounding box center [243, 449] width 246 height 44
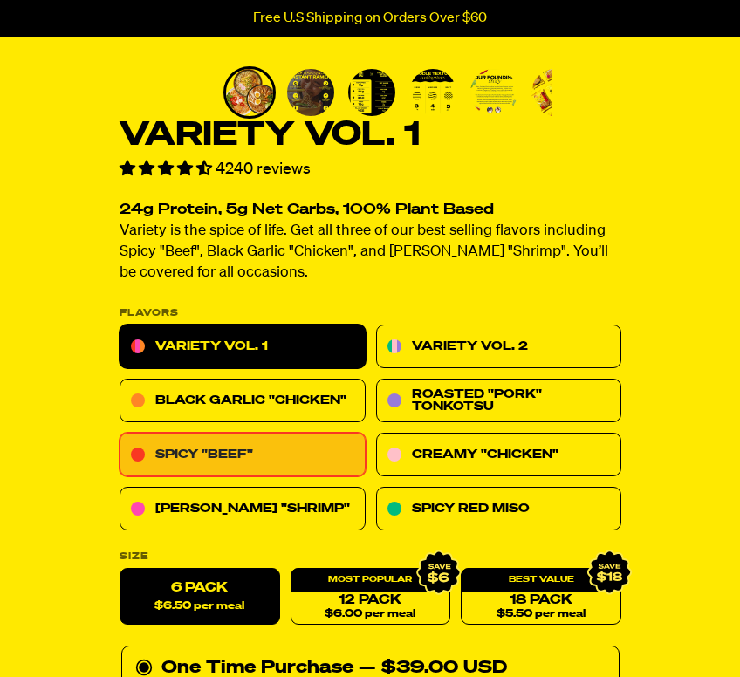
scroll to position [435, 0]
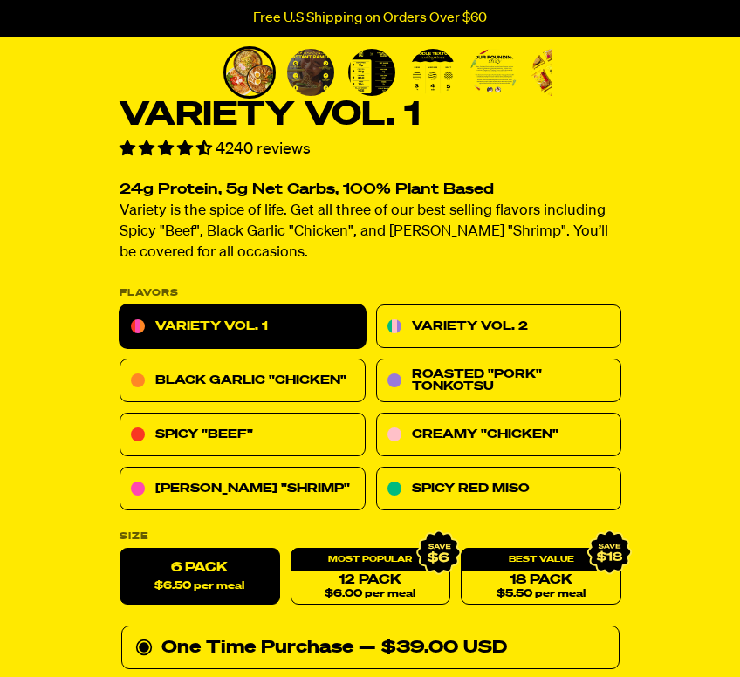
click at [264, 405] on div "Variety Vol. 1 Variety Vol. 2 Black Garlic "Chicken" Roasted "Pork" Tonkotsu Sp…" at bounding box center [371, 408] width 502 height 206
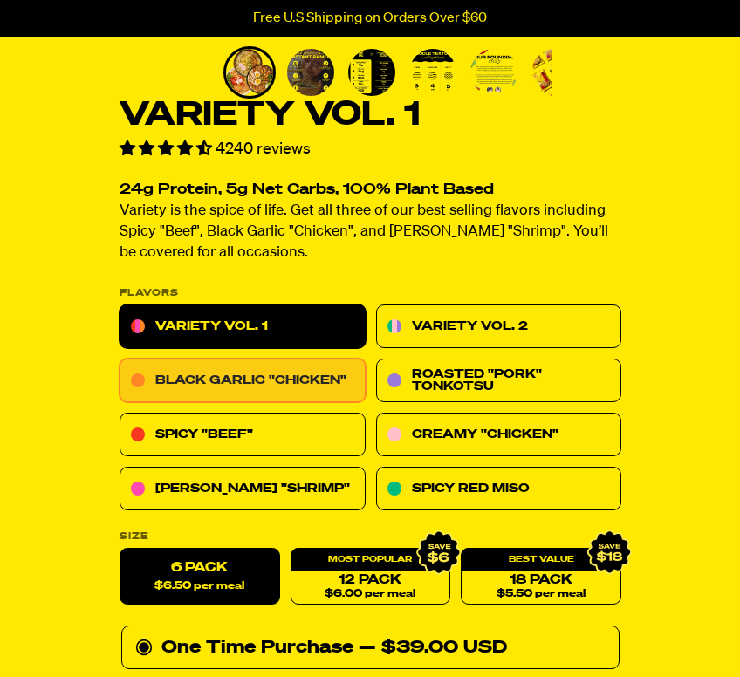
click at [286, 386] on link "Black Garlic "Chicken"" at bounding box center [243, 381] width 246 height 44
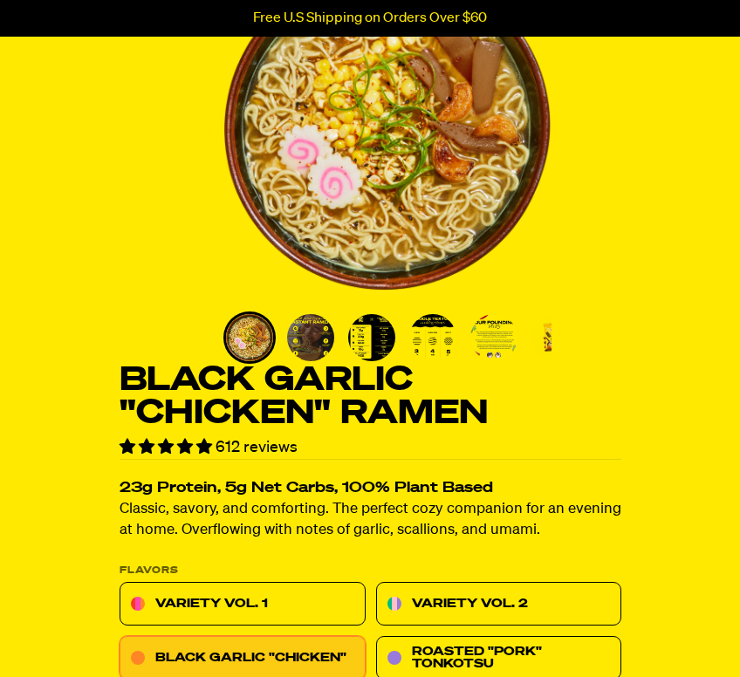
scroll to position [374, 0]
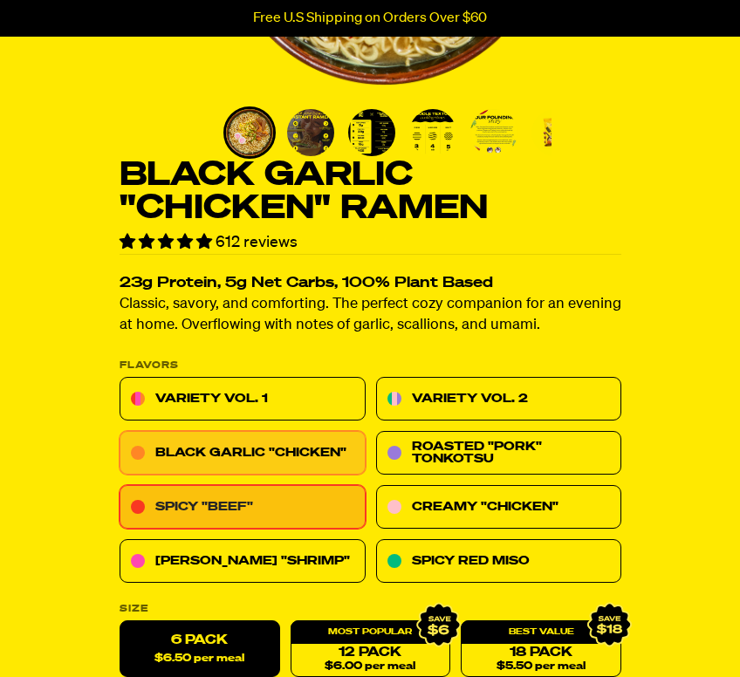
click at [285, 519] on link "Spicy "Beef"" at bounding box center [243, 508] width 246 height 44
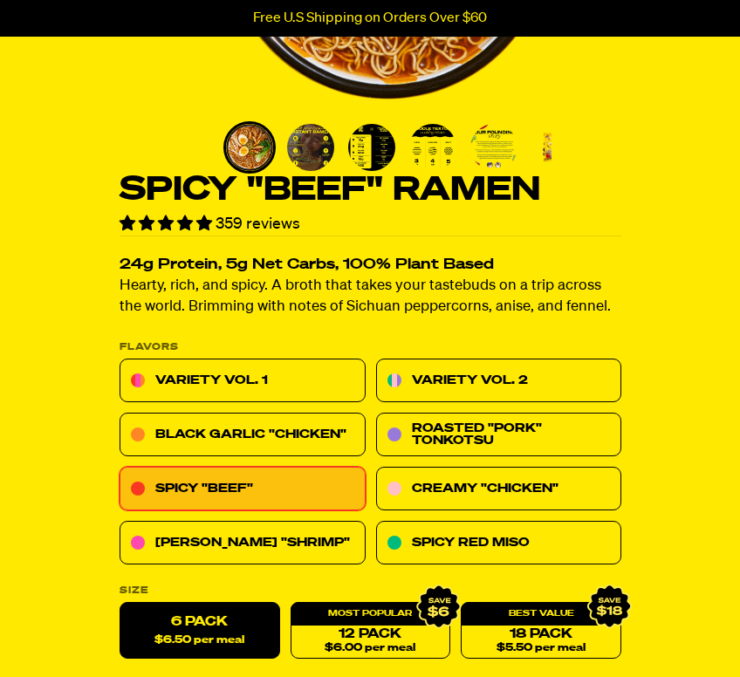
scroll to position [360, 0]
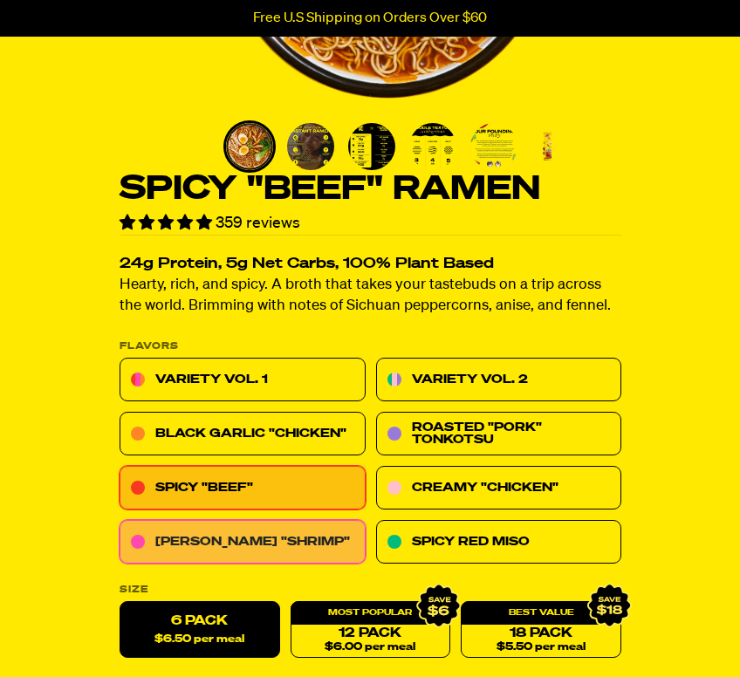
click at [284, 541] on link "[PERSON_NAME] "Shrimp"" at bounding box center [243, 543] width 246 height 44
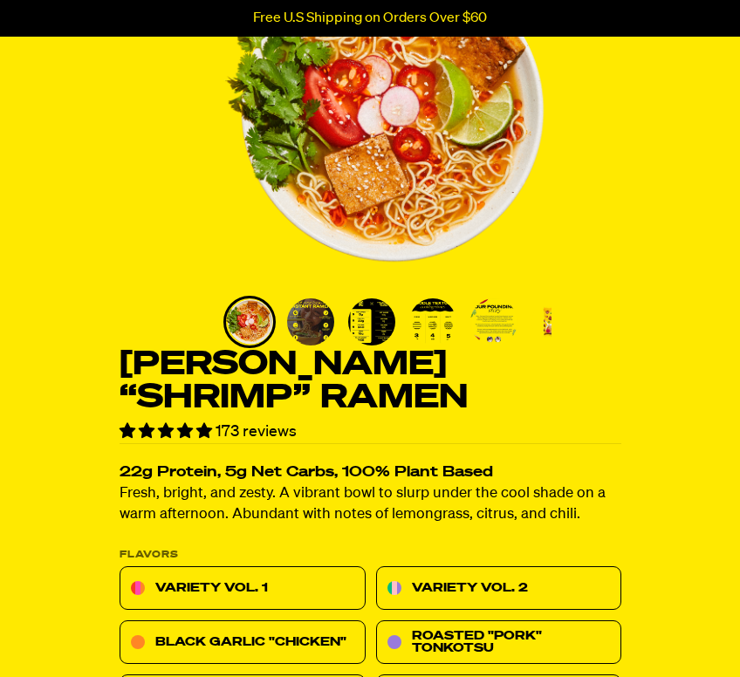
scroll to position [400, 0]
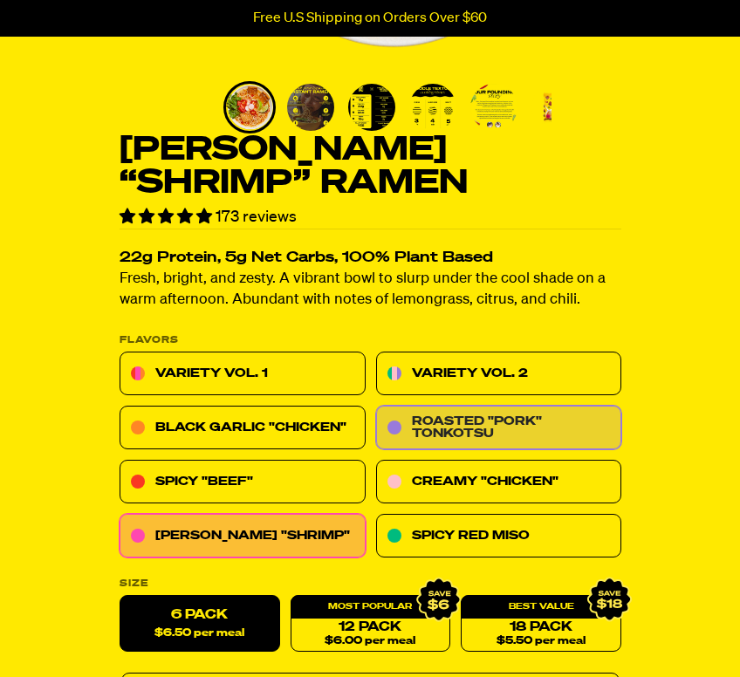
click at [440, 423] on link "Roasted "Pork" Tonkotsu" at bounding box center [498, 429] width 246 height 44
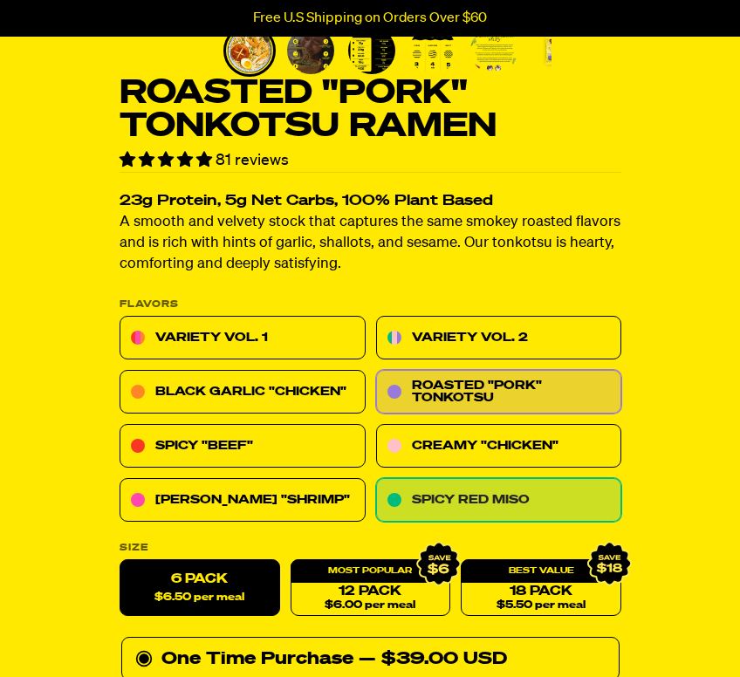
scroll to position [466, 0]
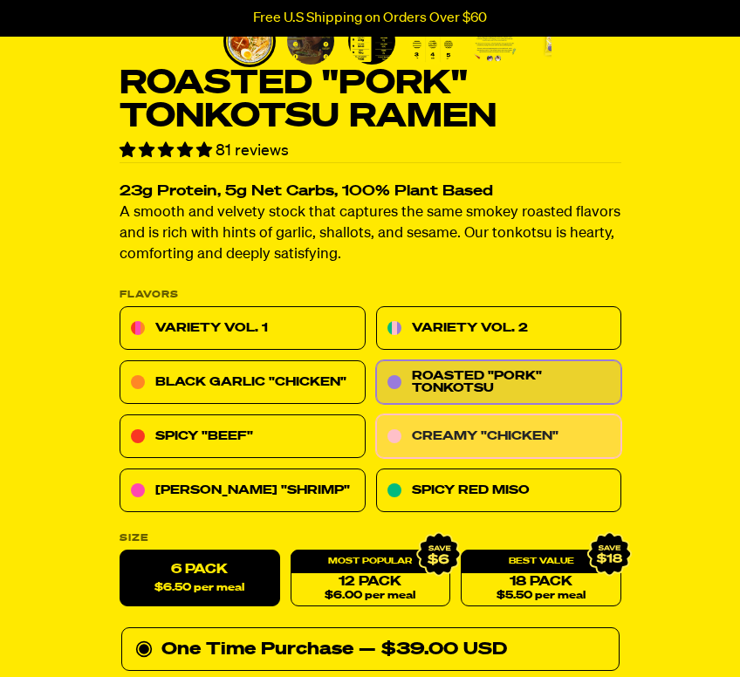
click at [486, 449] on link "Creamy "Chicken"" at bounding box center [498, 437] width 246 height 44
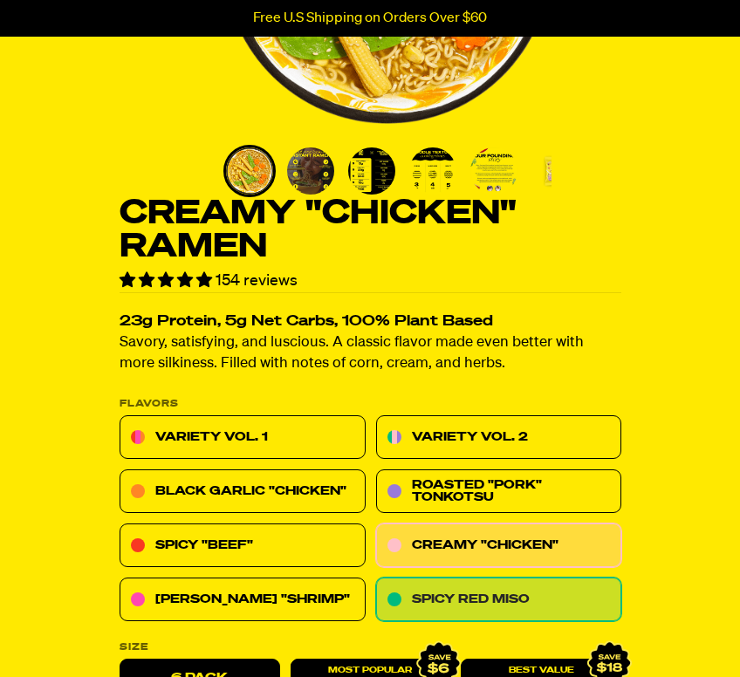
scroll to position [344, 0]
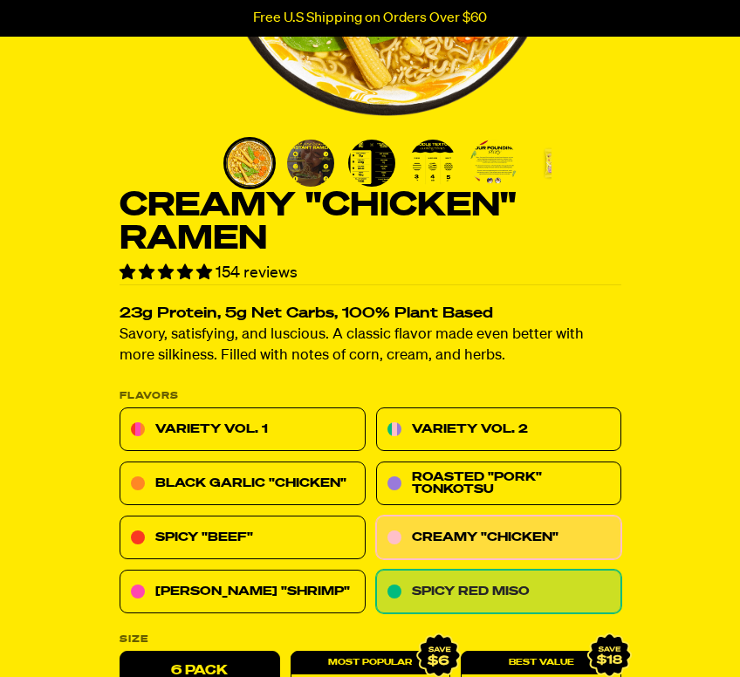
click at [462, 599] on link "Spicy Red Miso" at bounding box center [498, 593] width 246 height 44
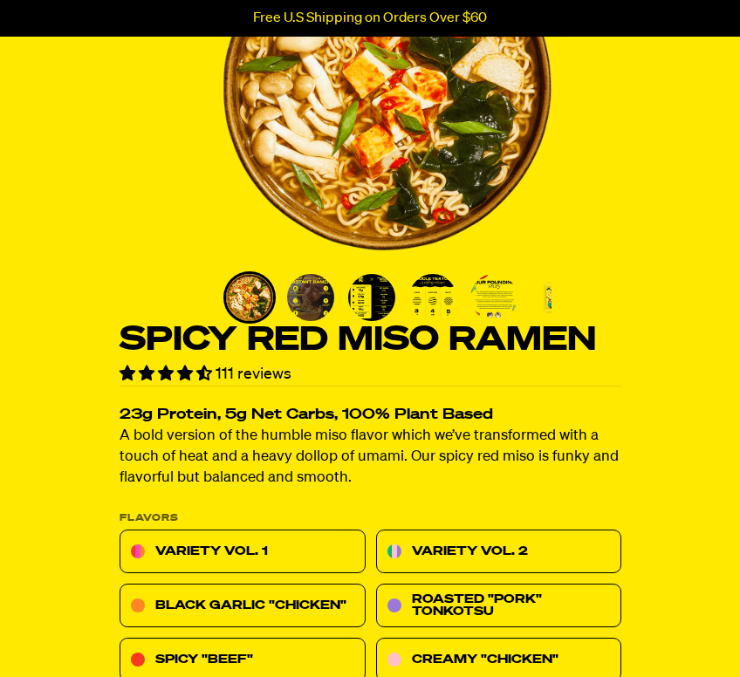
scroll to position [317, 0]
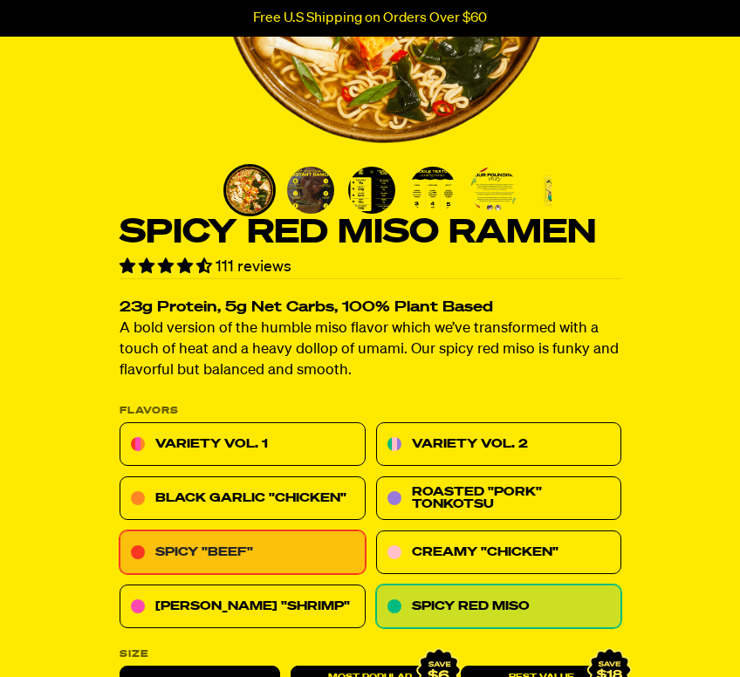
click at [240, 544] on link "Spicy "Beef"" at bounding box center [243, 553] width 246 height 44
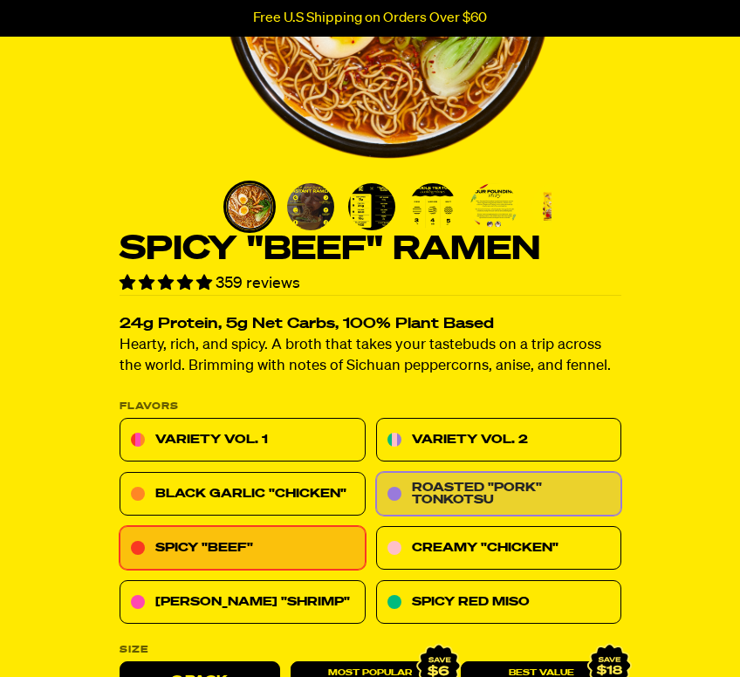
scroll to position [327, 0]
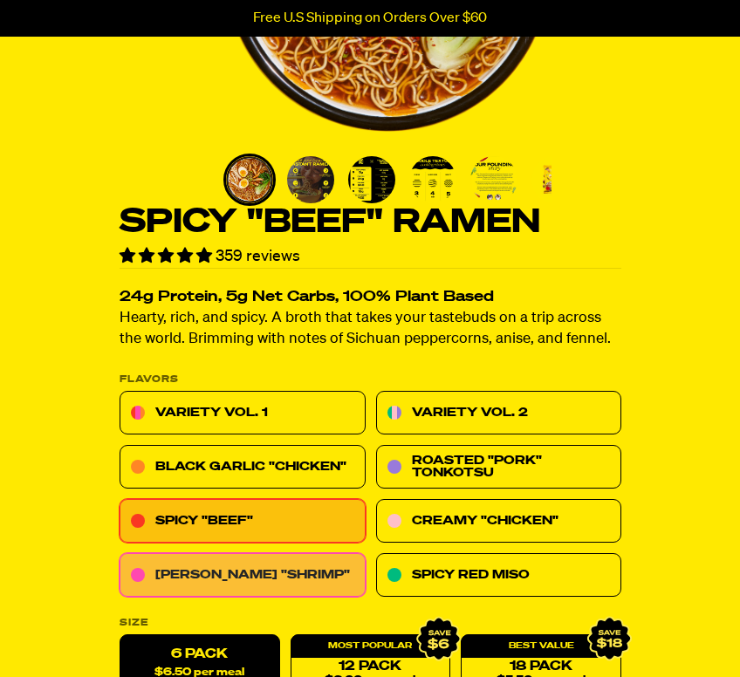
click at [289, 564] on link "[PERSON_NAME] "Shrimp"" at bounding box center [243, 576] width 246 height 44
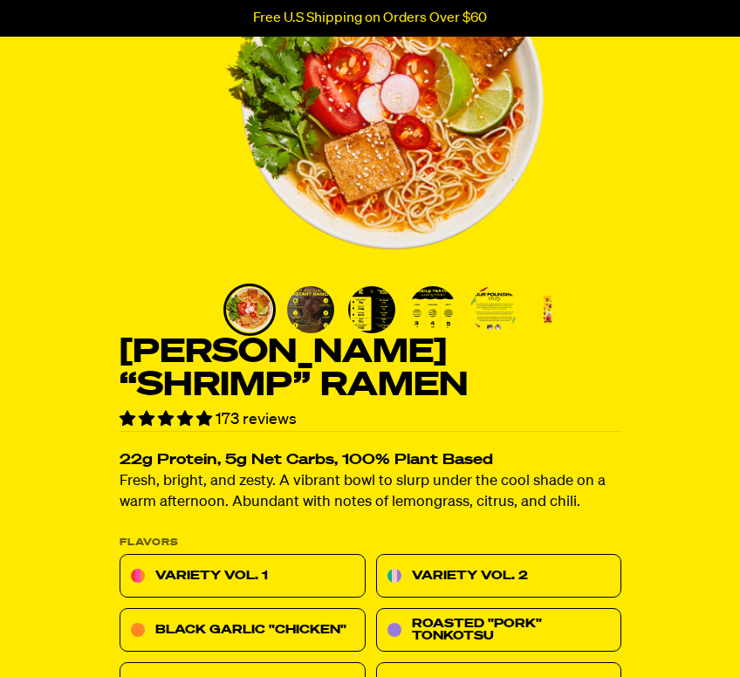
scroll to position [322, 0]
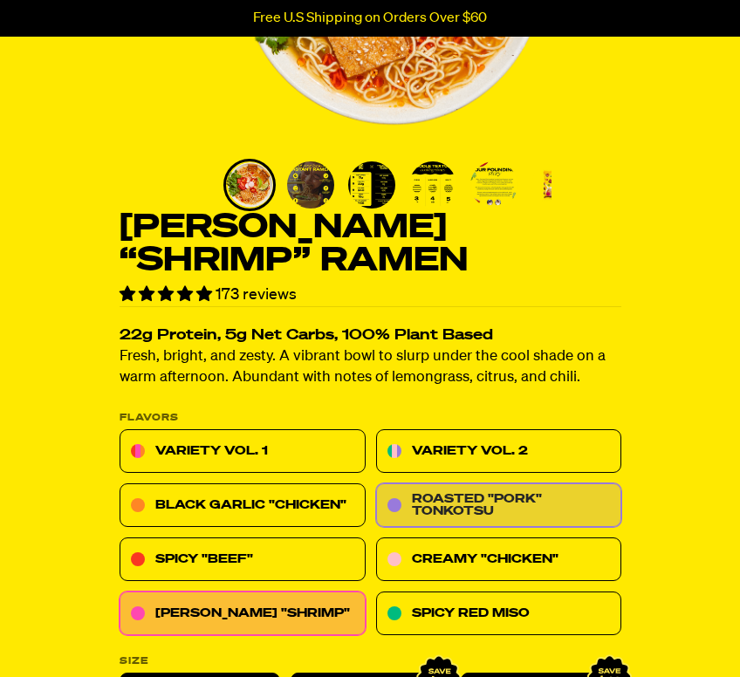
click at [541, 504] on link "Roasted "Pork" Tonkotsu" at bounding box center [498, 506] width 246 height 44
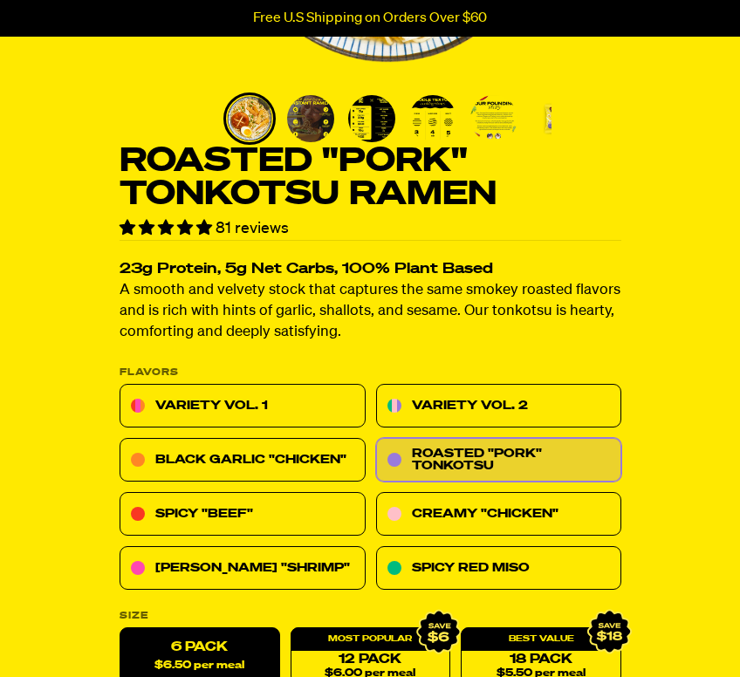
scroll to position [391, 0]
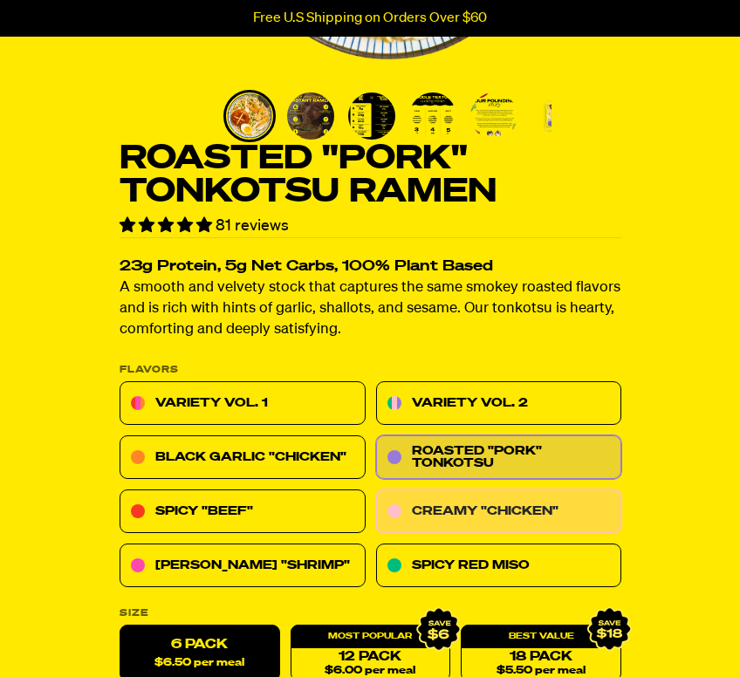
click at [490, 499] on link "Creamy "Chicken"" at bounding box center [498, 512] width 246 height 44
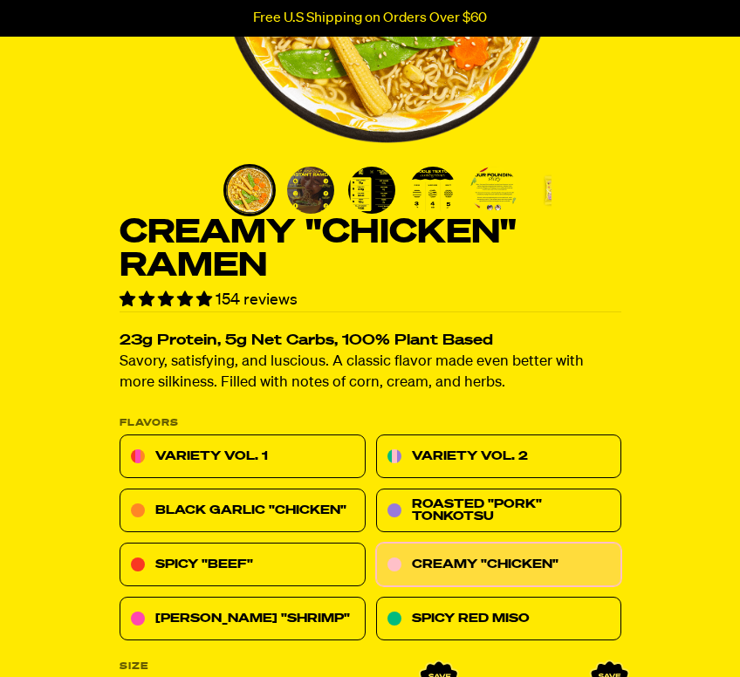
scroll to position [318, 0]
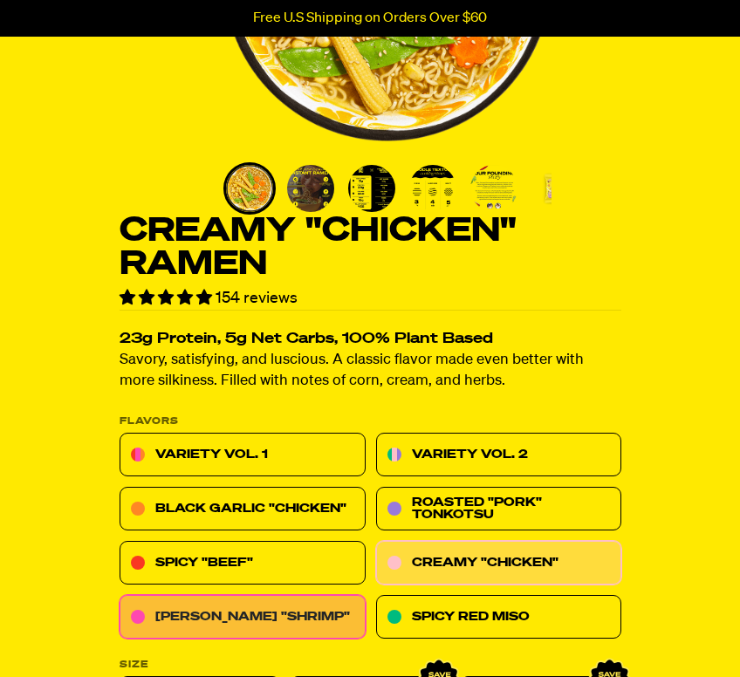
click at [269, 631] on link "[PERSON_NAME] "Shrimp"" at bounding box center [243, 618] width 246 height 44
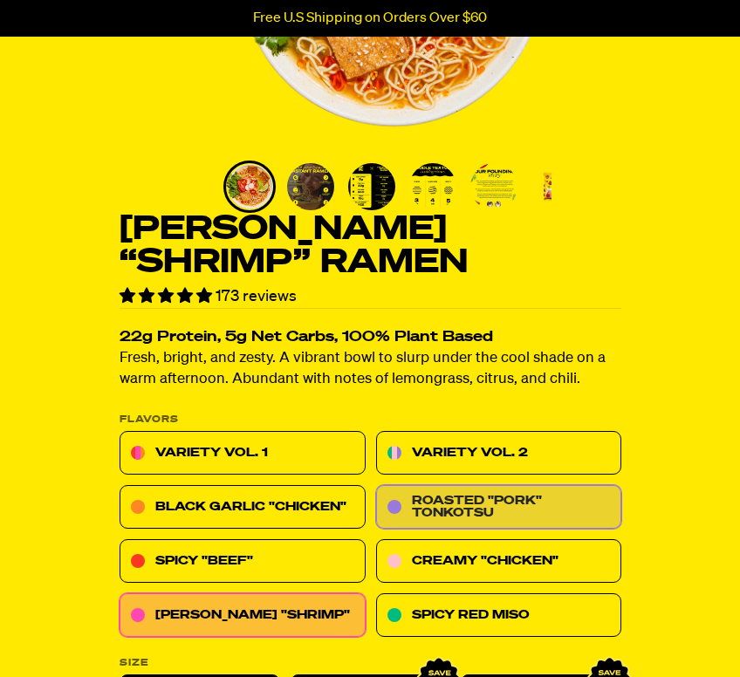
scroll to position [339, 0]
